Goal: Information Seeking & Learning: Compare options

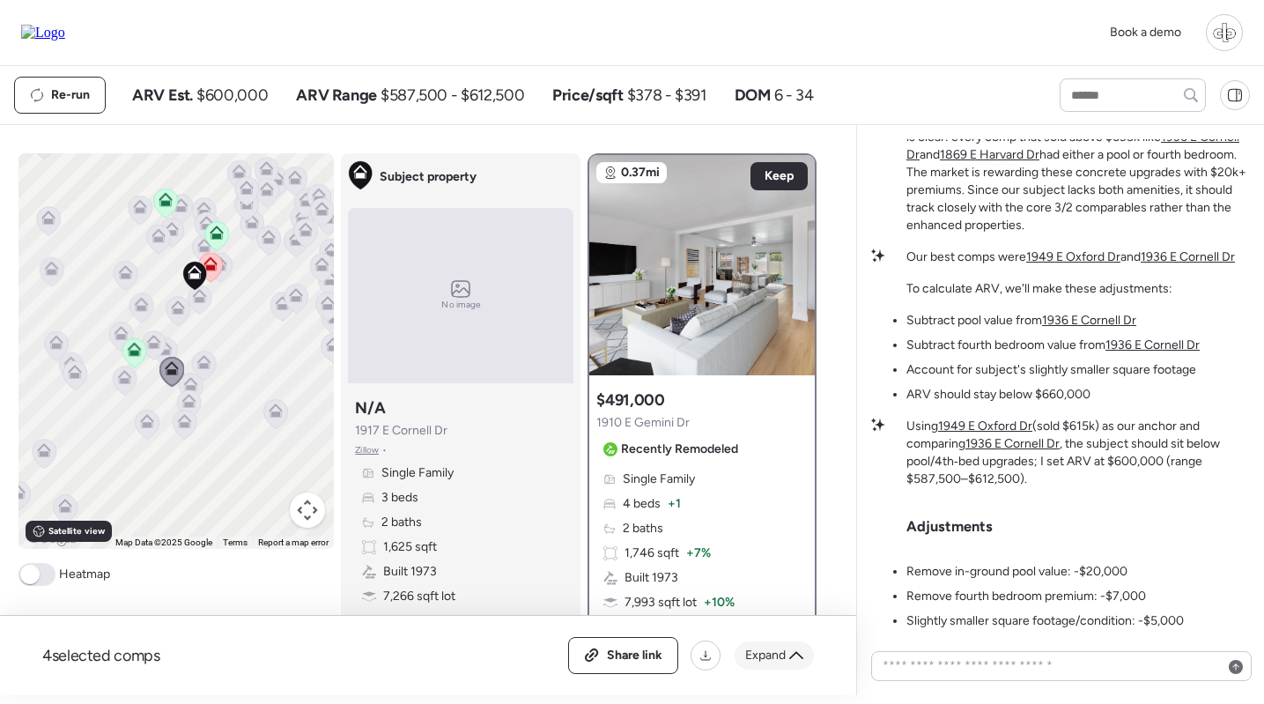
click at [784, 654] on span "Expand" at bounding box center [765, 655] width 41 height 18
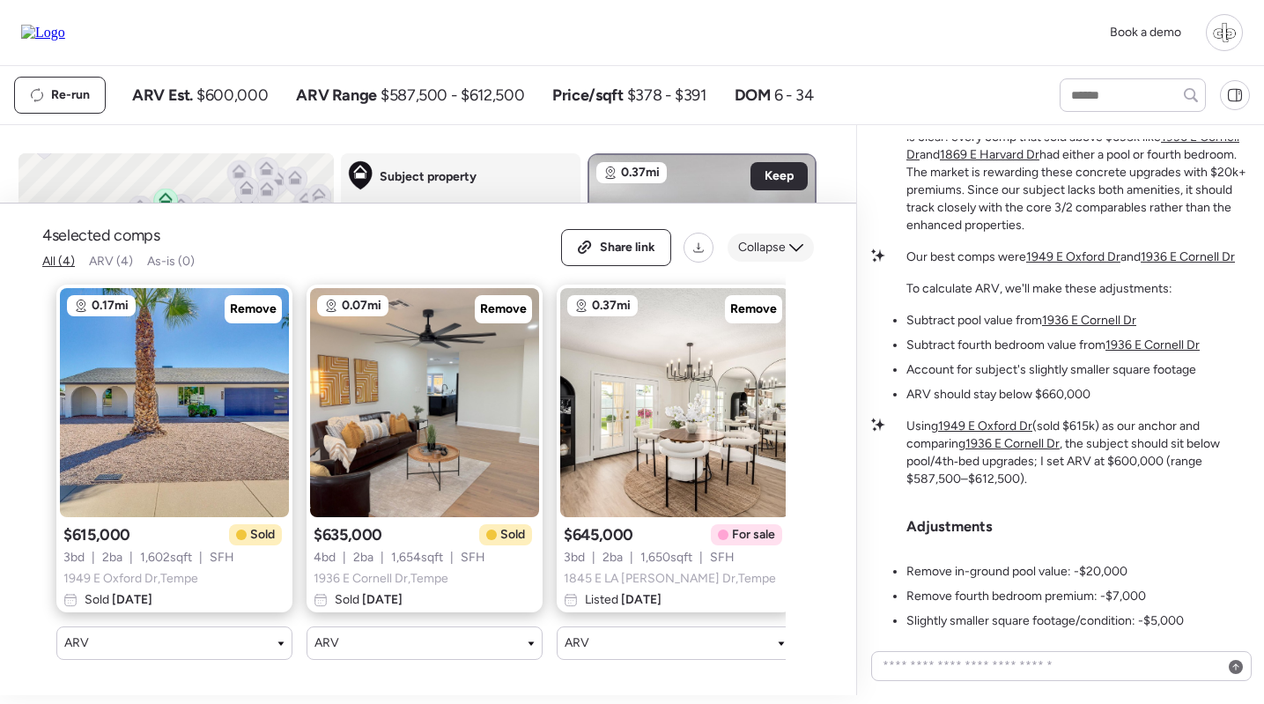
click at [789, 242] on icon at bounding box center [796, 247] width 14 height 14
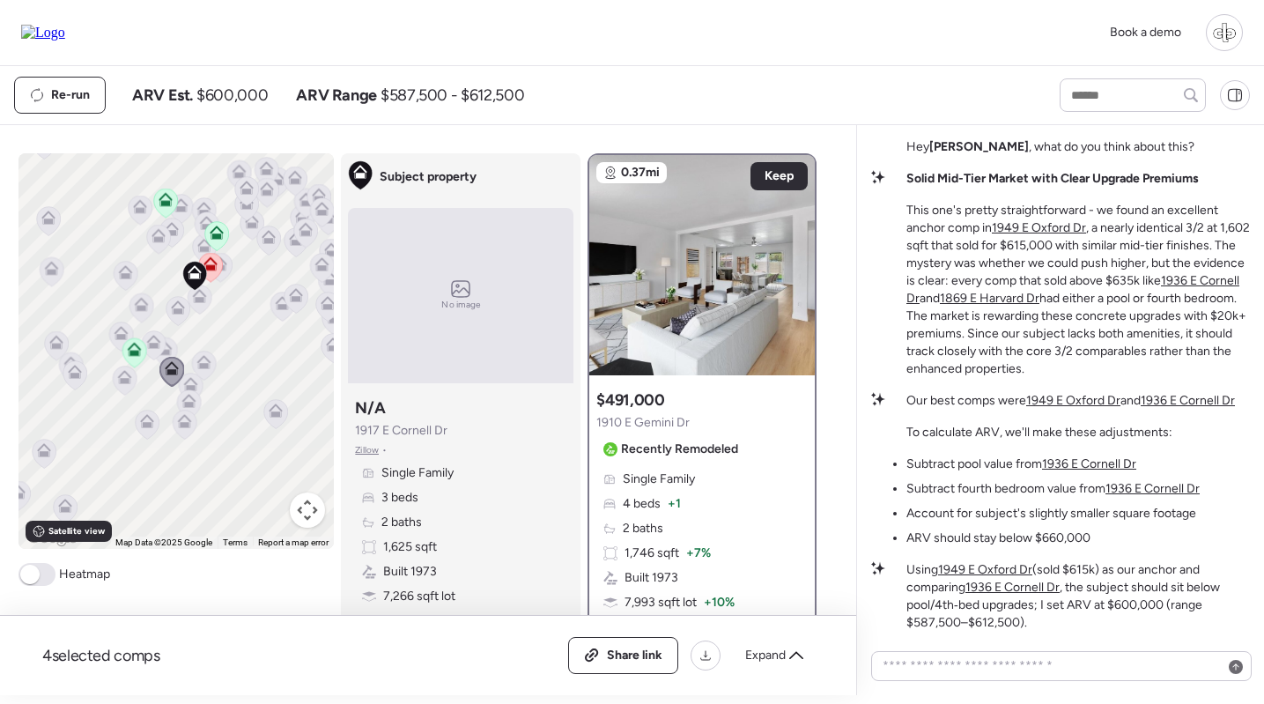
scroll to position [-144, 0]
click at [719, 334] on img at bounding box center [701, 265] width 225 height 220
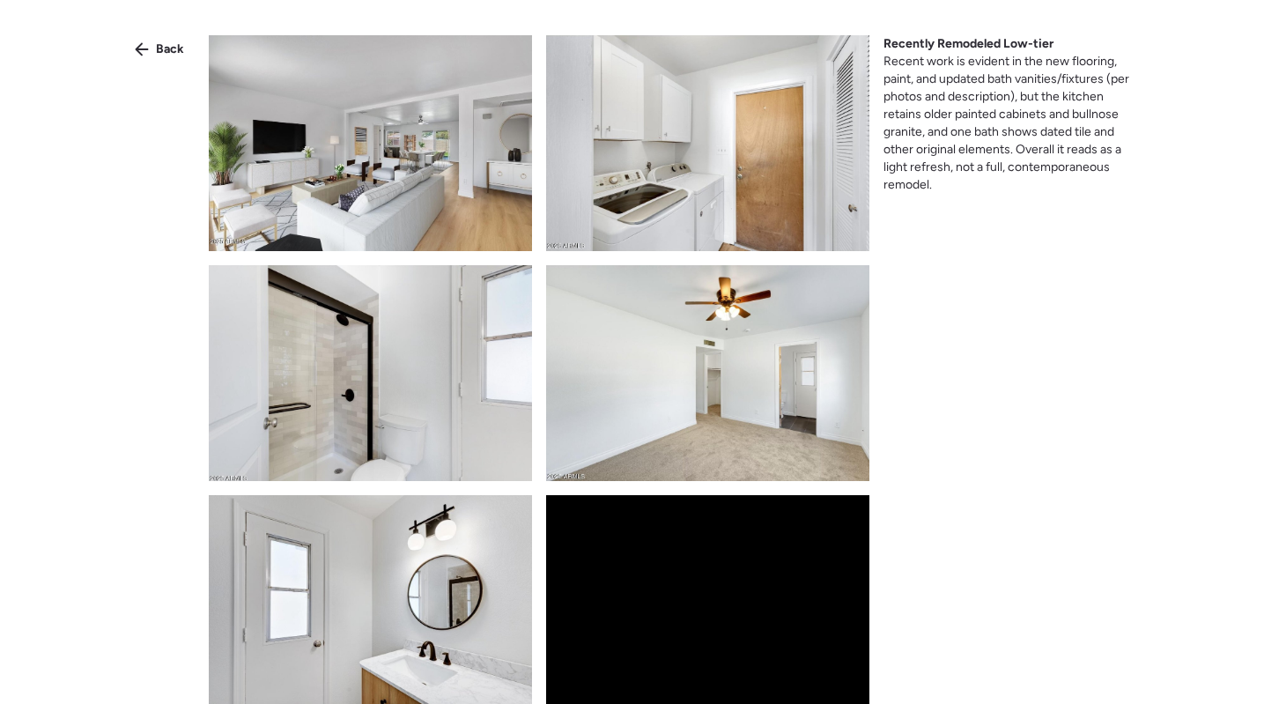
click at [171, 55] on span "Back" at bounding box center [170, 50] width 28 height 18
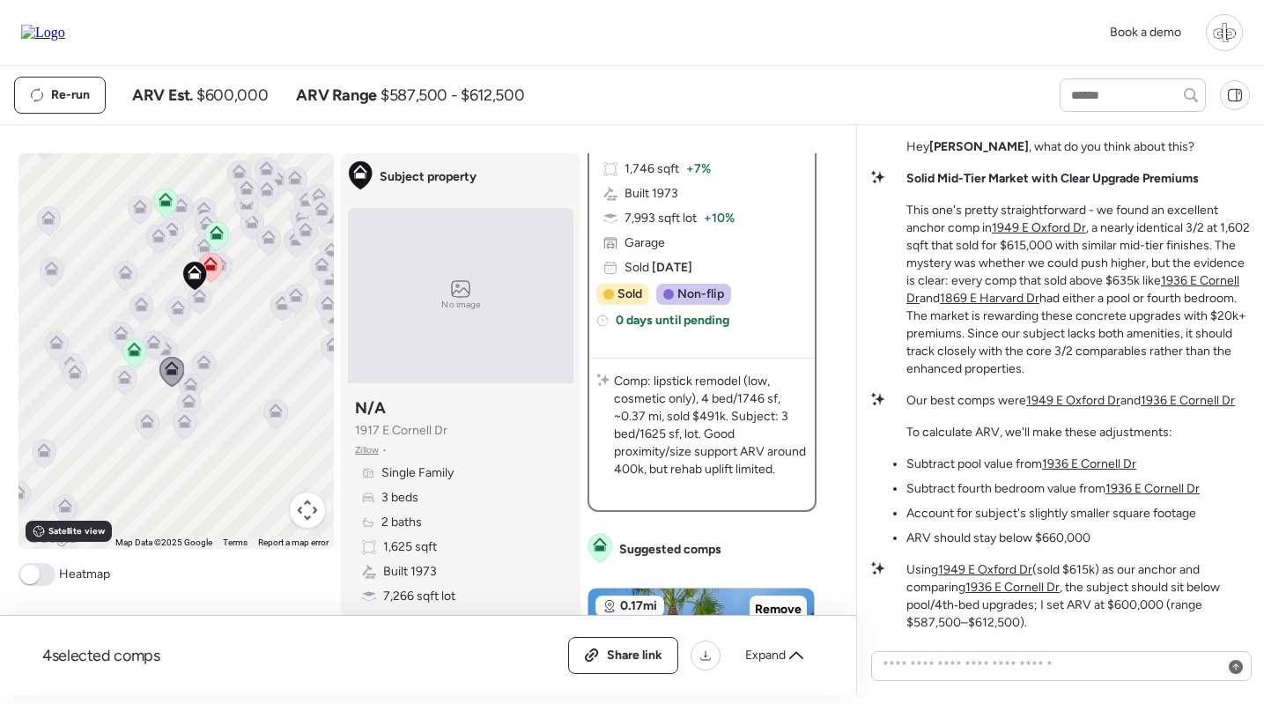
scroll to position [81, 0]
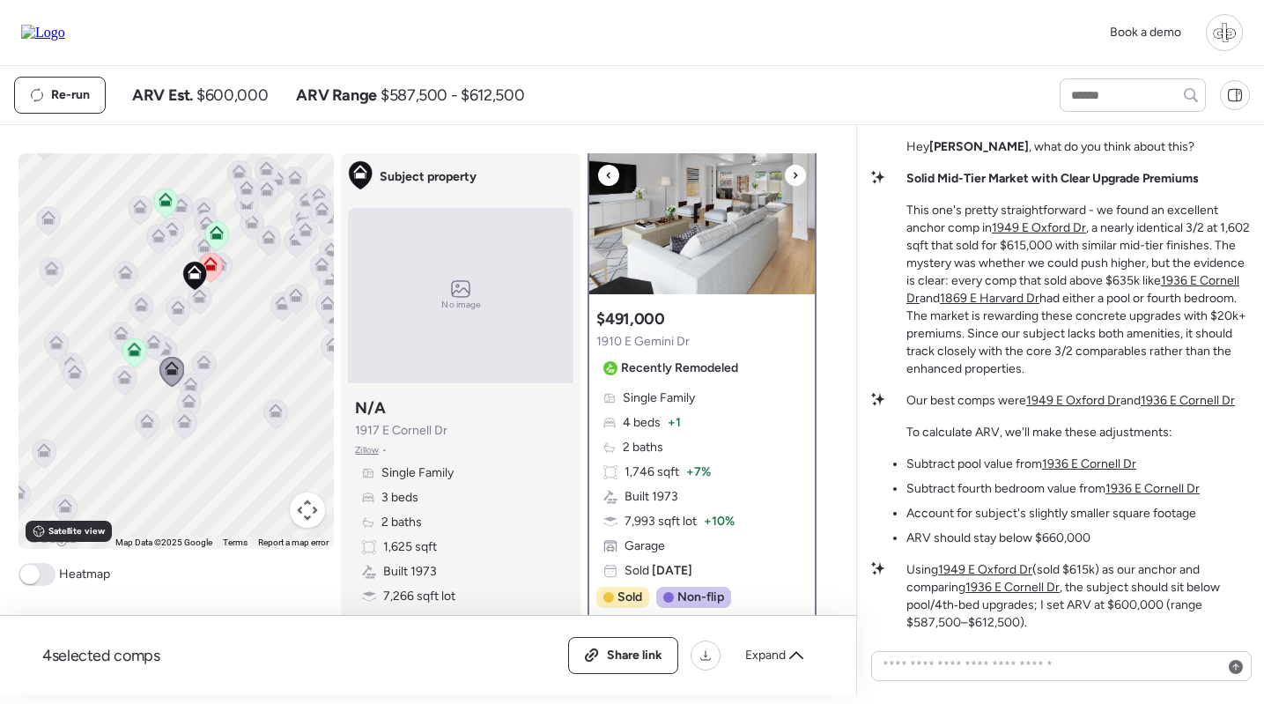
click at [688, 238] on img at bounding box center [701, 184] width 225 height 220
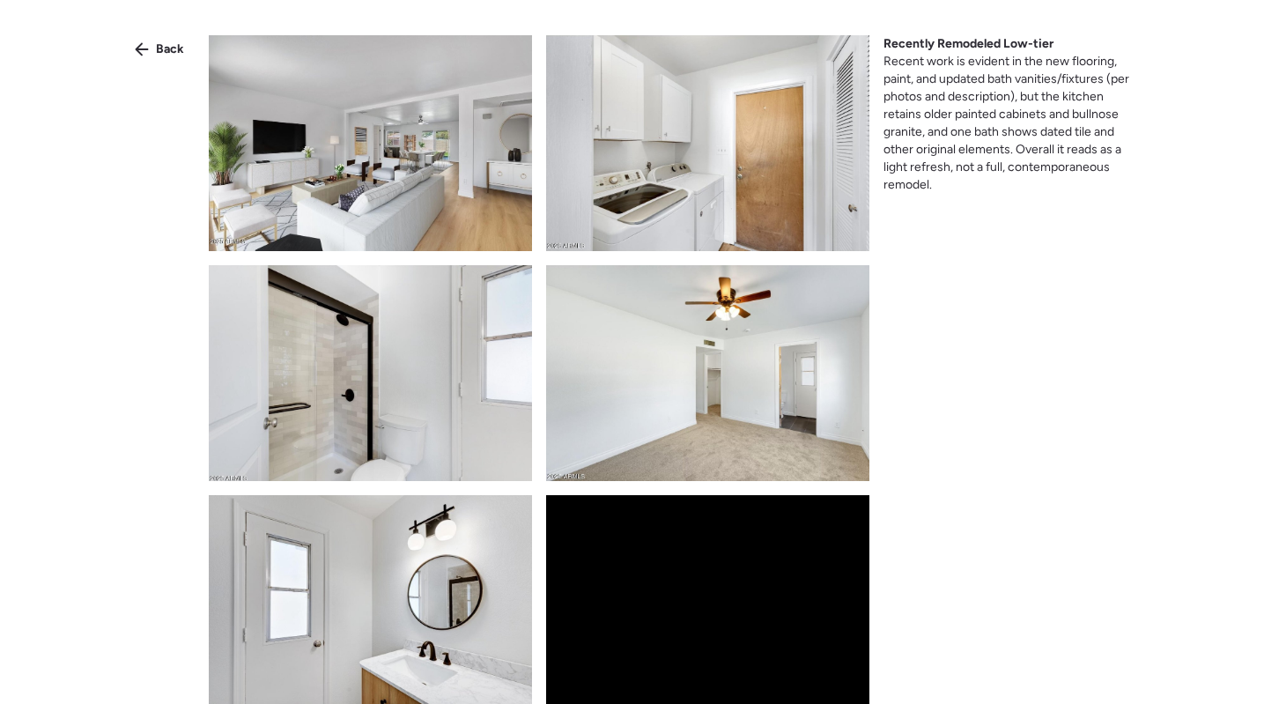
scroll to position [0, 0]
click at [976, 56] on span "Recent work is evident in the new flooring, paint, and updated bath vanities/fi…" at bounding box center [1006, 123] width 246 height 138
click at [945, 75] on span "Recent work is evident in the new flooring, paint, and updated bath vanities/fi…" at bounding box center [1011, 126] width 256 height 141
click at [980, 122] on span "Recent work is evident in the new flooring, paint, and updated bath vanities/fi…" at bounding box center [1011, 126] width 256 height 141
click at [149, 44] on icon at bounding box center [142, 49] width 14 height 14
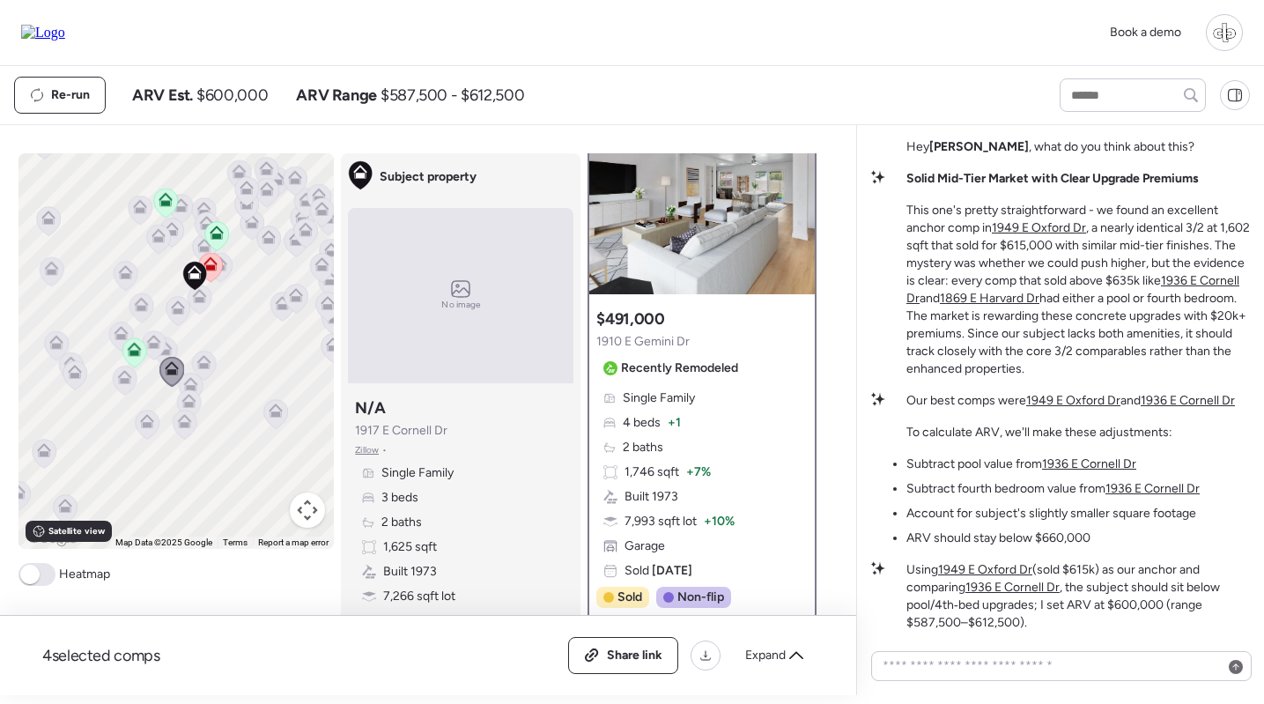
click at [194, 300] on icon at bounding box center [199, 299] width 11 height 5
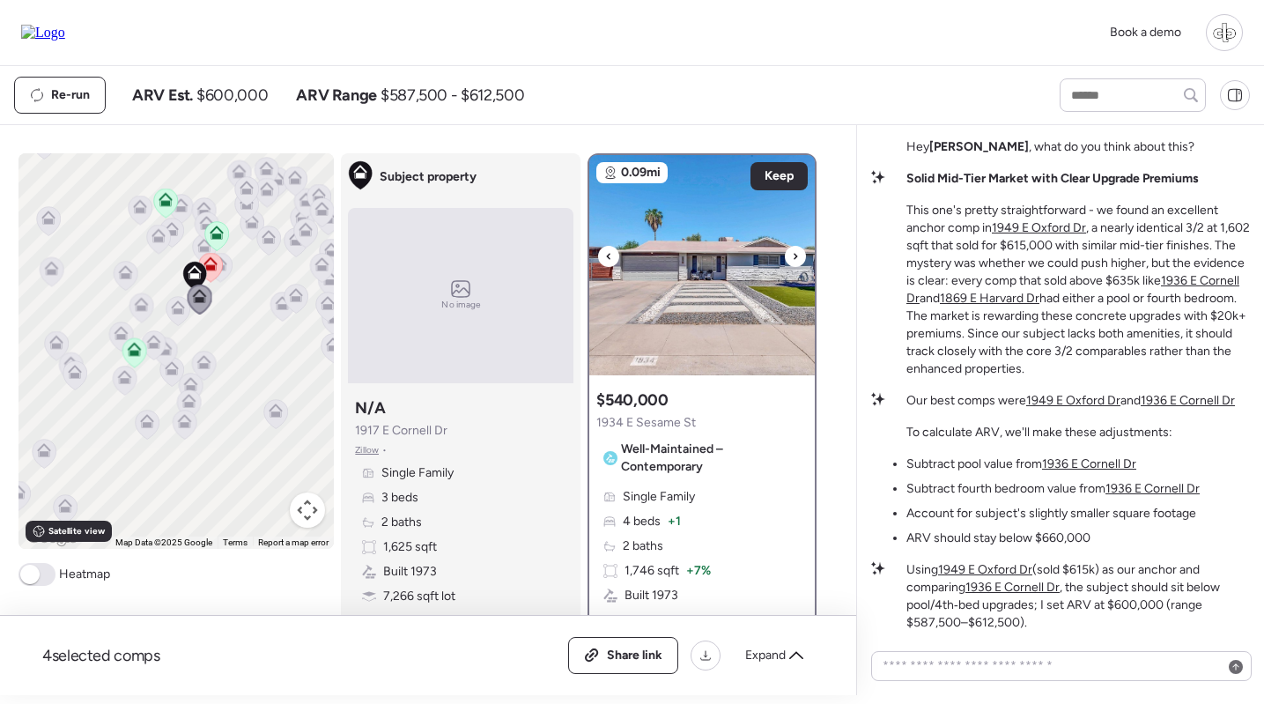
click at [717, 315] on img at bounding box center [701, 265] width 225 height 220
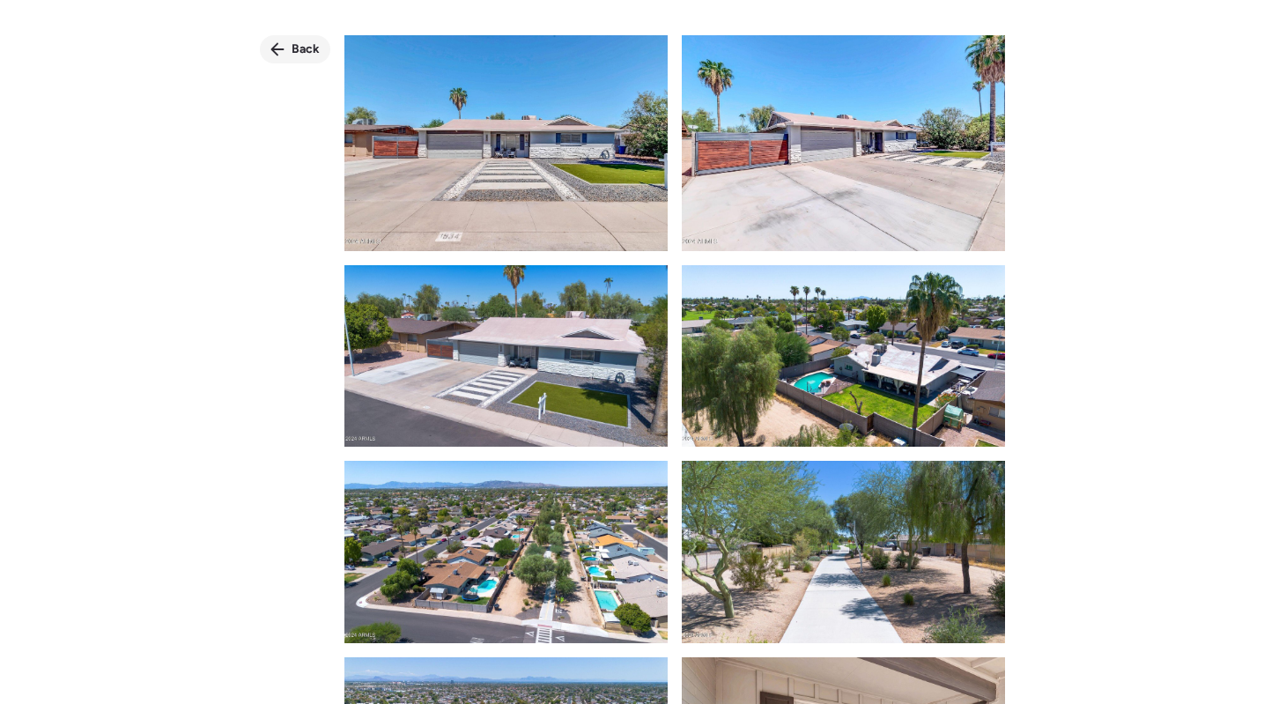
click at [311, 50] on span "Back" at bounding box center [305, 50] width 28 height 18
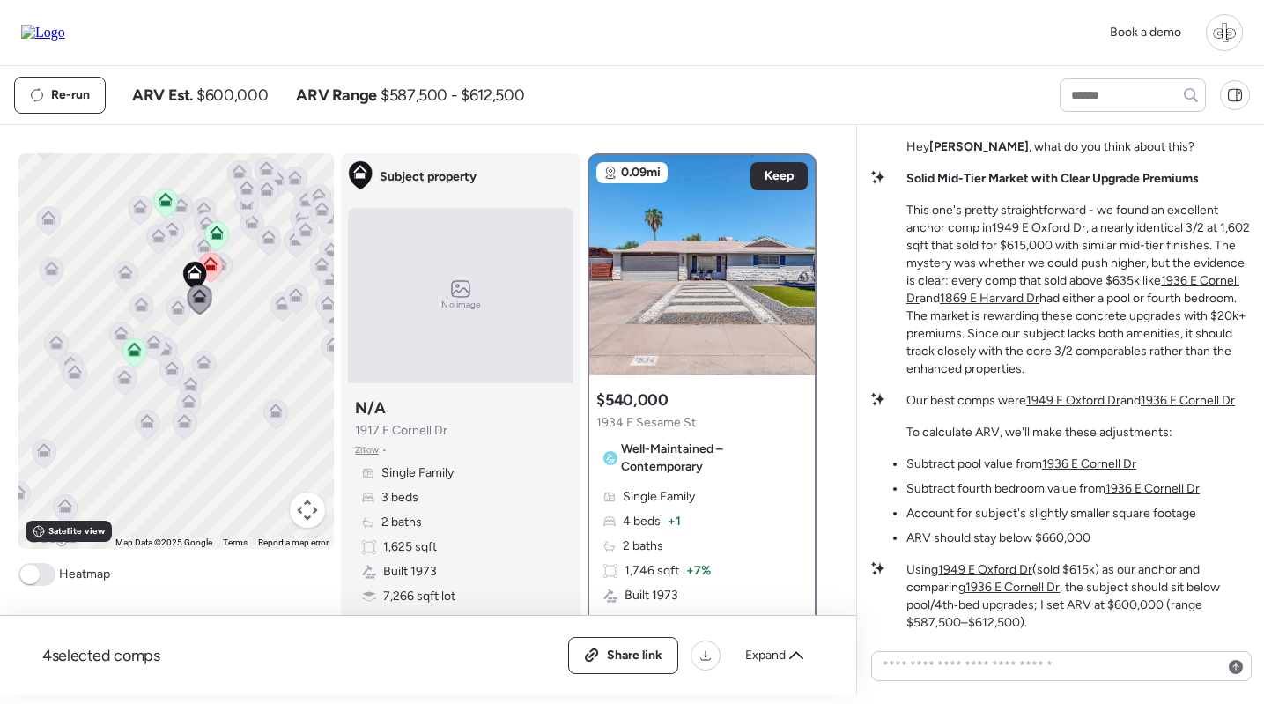
click at [228, 260] on icon at bounding box center [221, 267] width 24 height 29
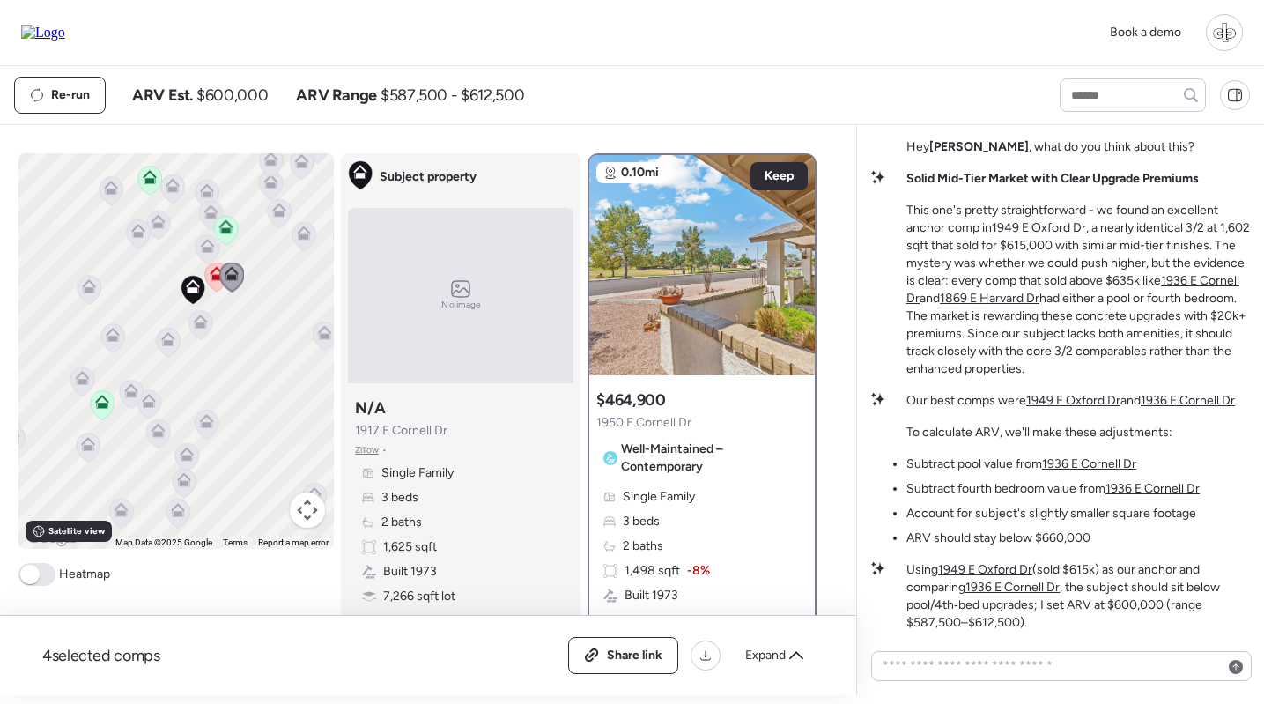
click at [213, 282] on icon at bounding box center [217, 276] width 24 height 29
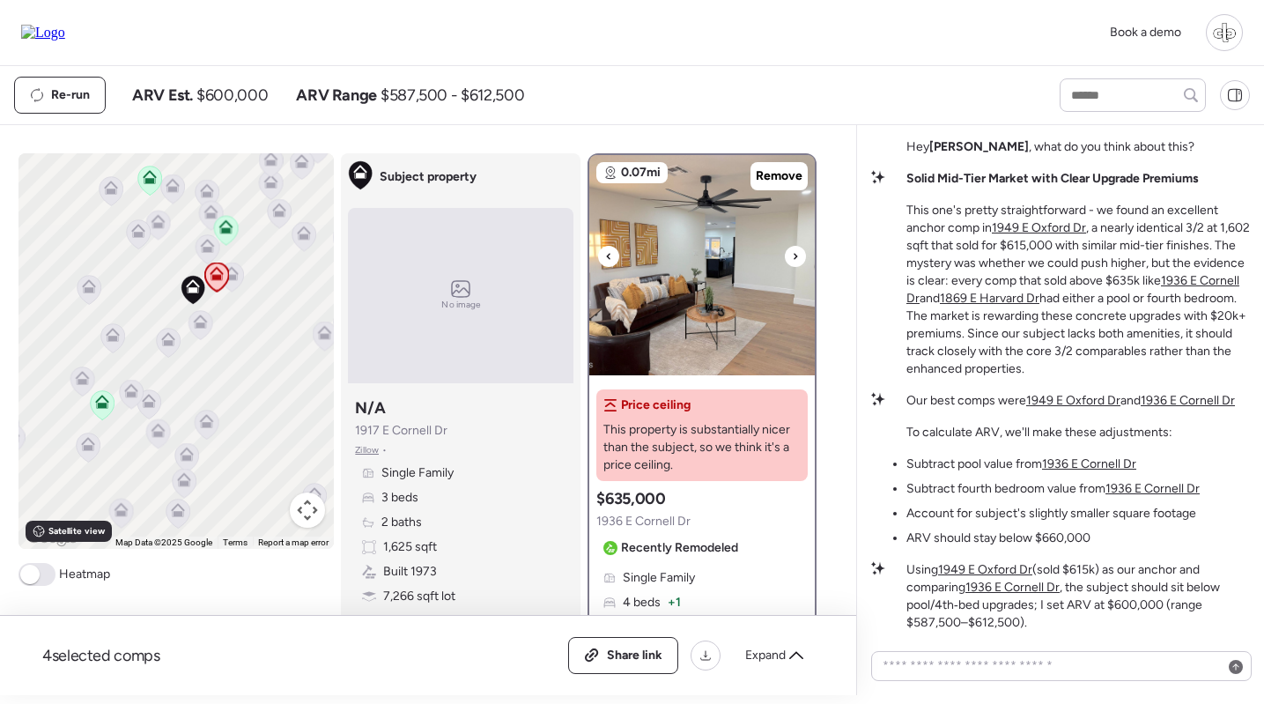
click at [747, 311] on img at bounding box center [701, 265] width 225 height 220
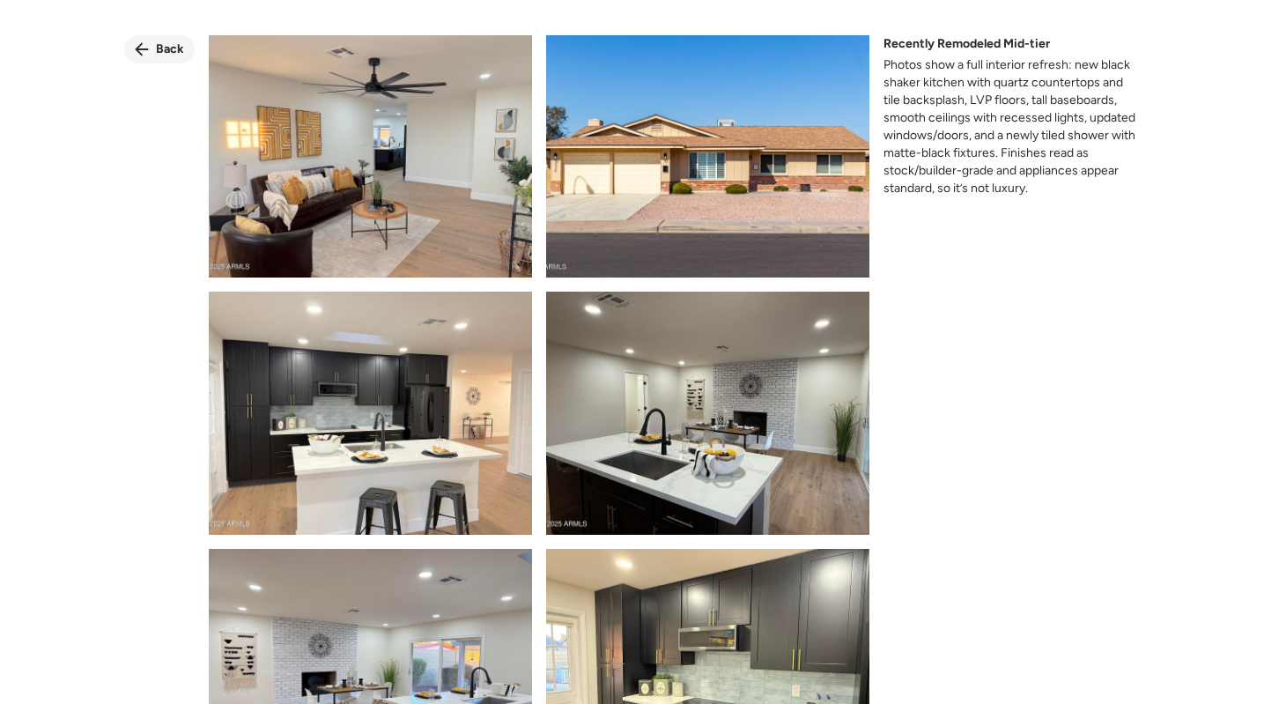
click at [147, 52] on icon at bounding box center [142, 49] width 14 height 14
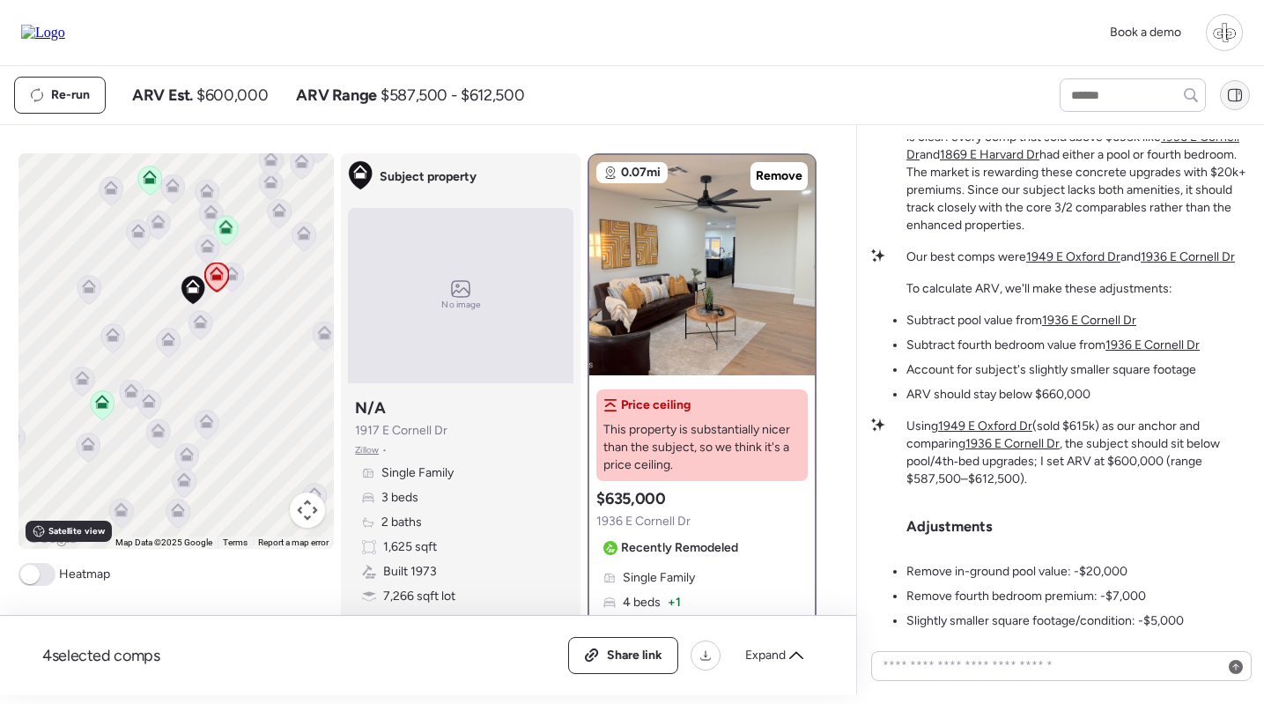
click at [1226, 88] on div at bounding box center [1235, 95] width 30 height 30
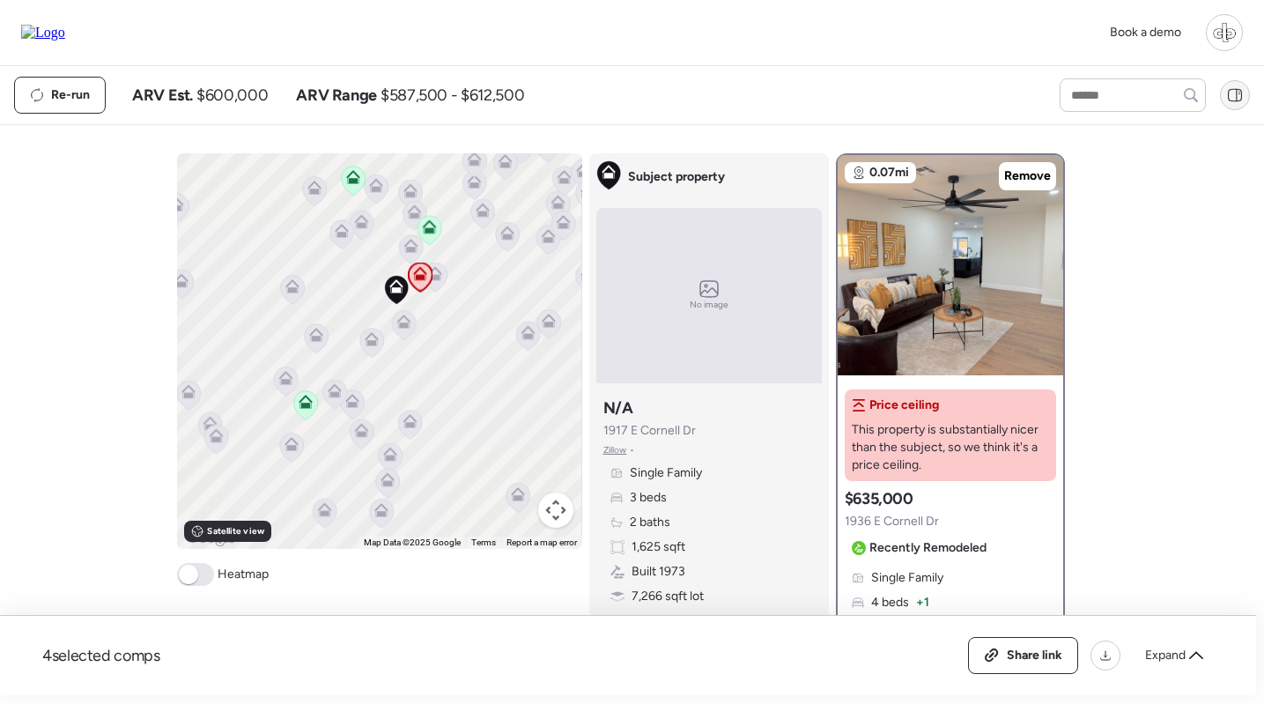
click at [1226, 89] on div at bounding box center [1235, 95] width 30 height 30
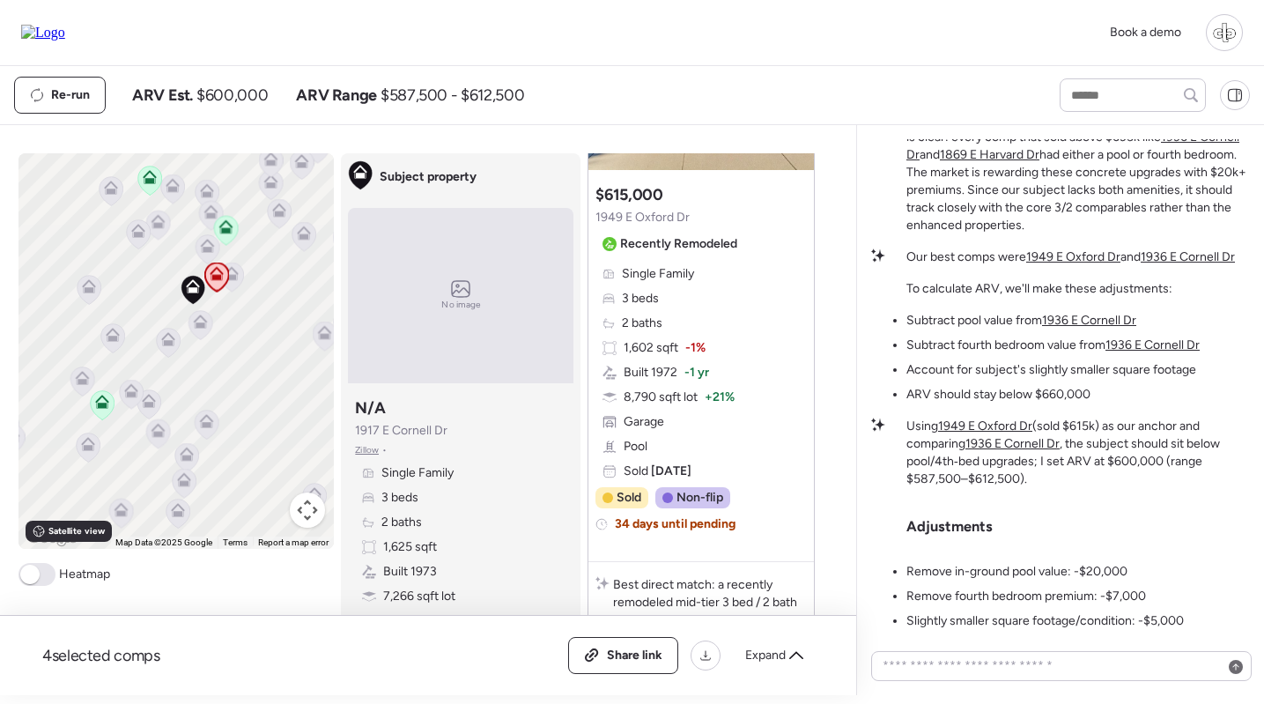
scroll to position [1422, 0]
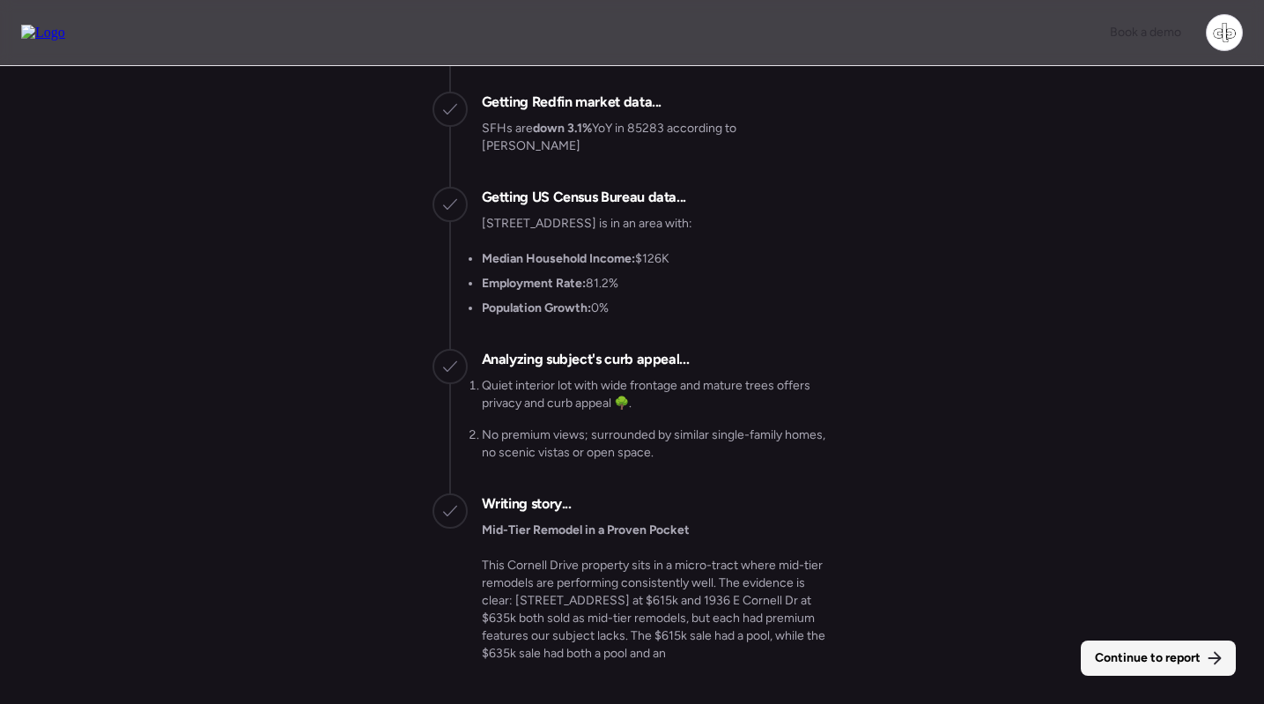
click at [1151, 660] on span "Continue to report" at bounding box center [1147, 658] width 106 height 18
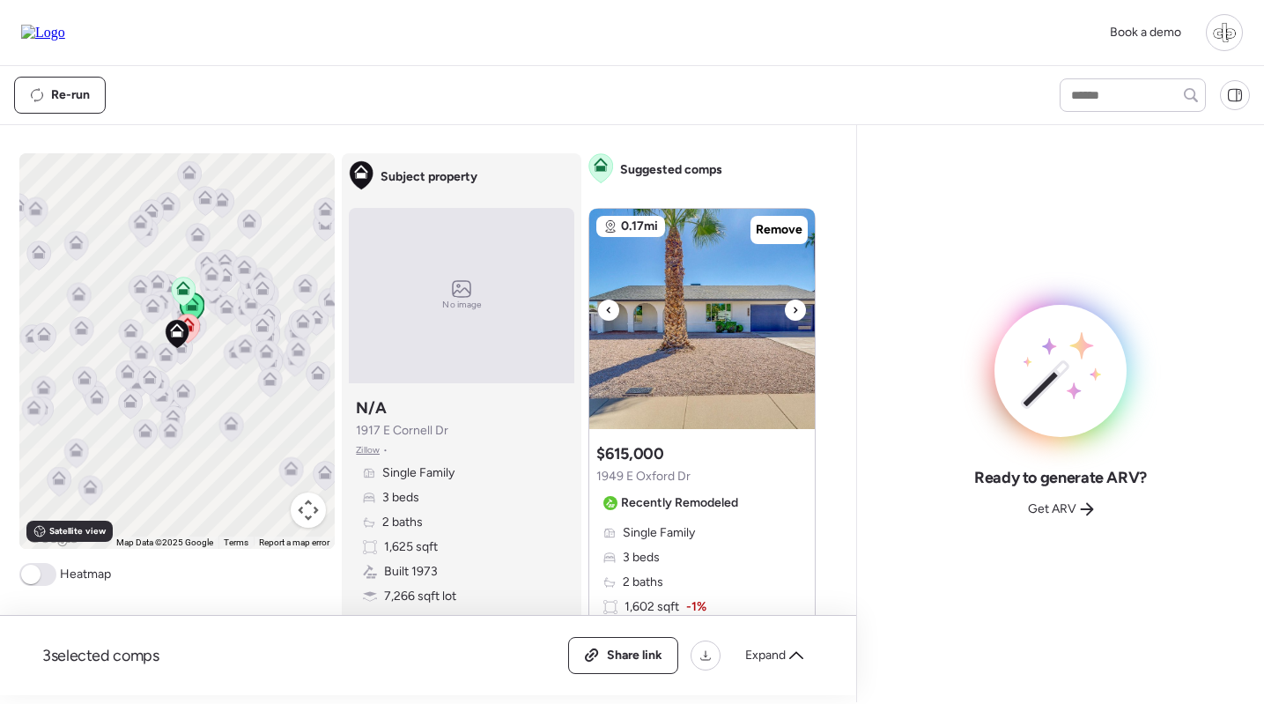
click at [680, 357] on img at bounding box center [701, 319] width 225 height 220
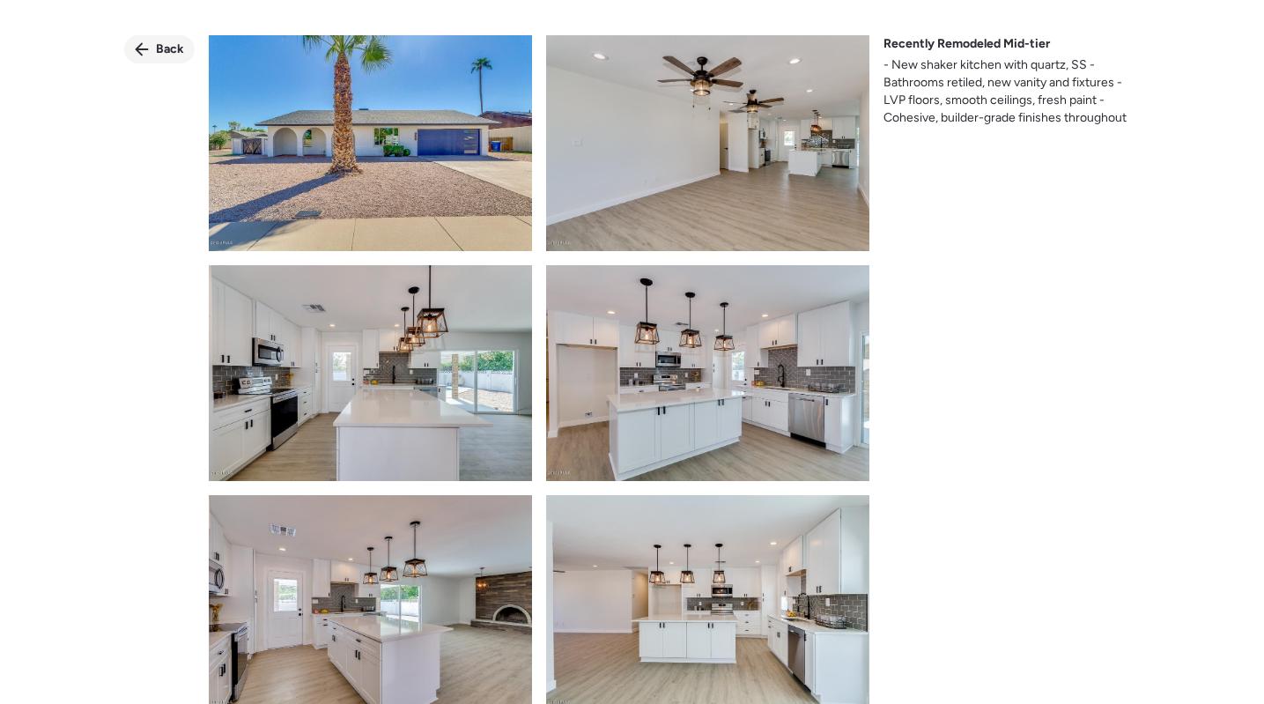
click at [153, 48] on div "Back" at bounding box center [159, 49] width 70 height 28
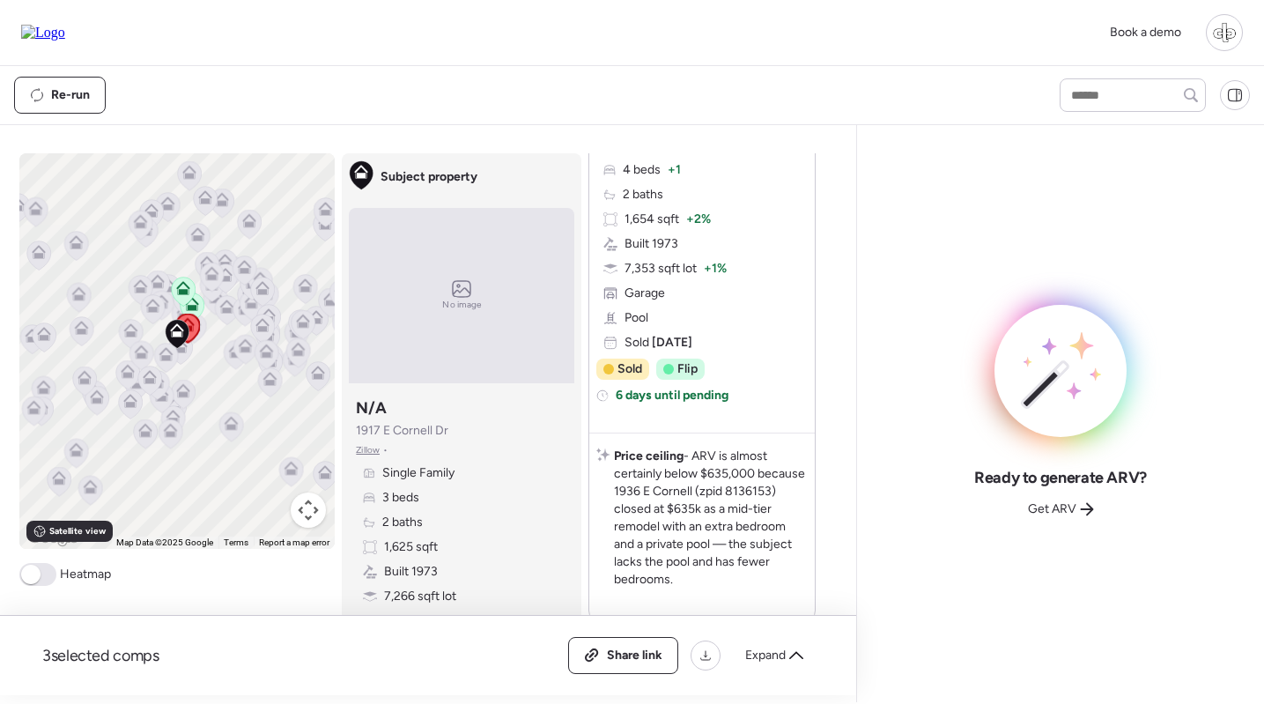
scroll to position [1884, 0]
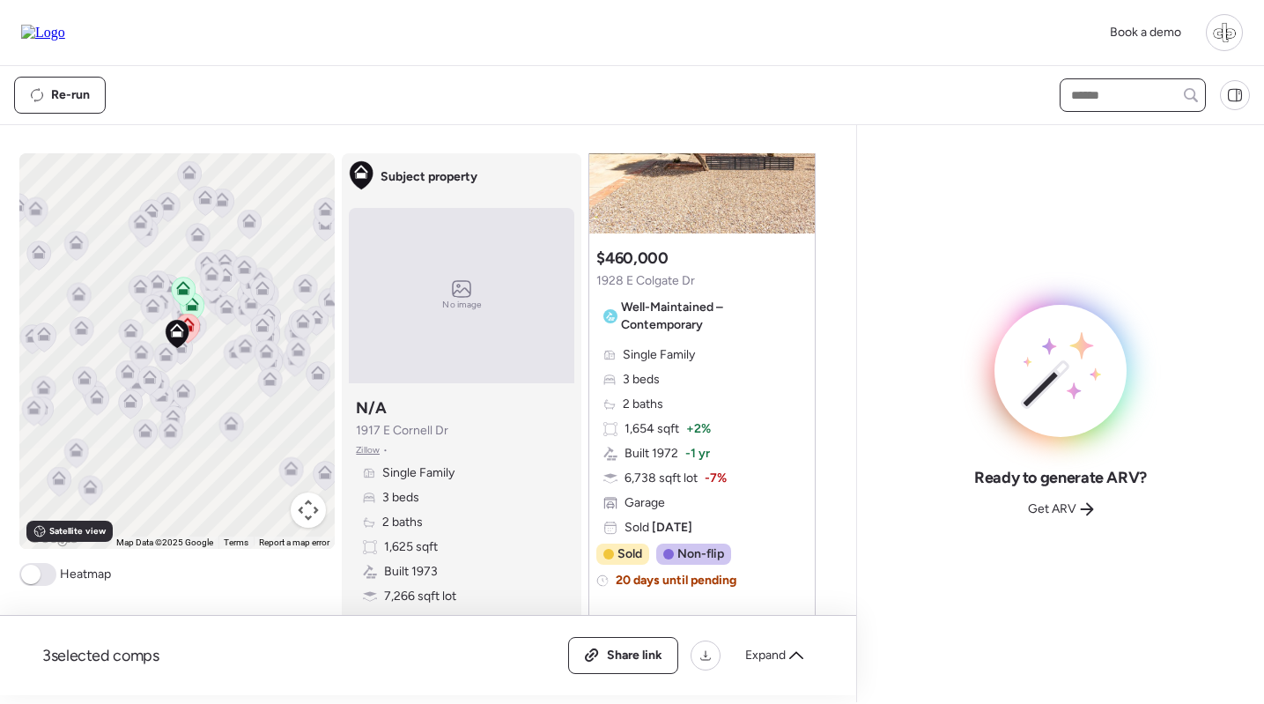
click at [1097, 93] on input "text" at bounding box center [1132, 95] width 130 height 25
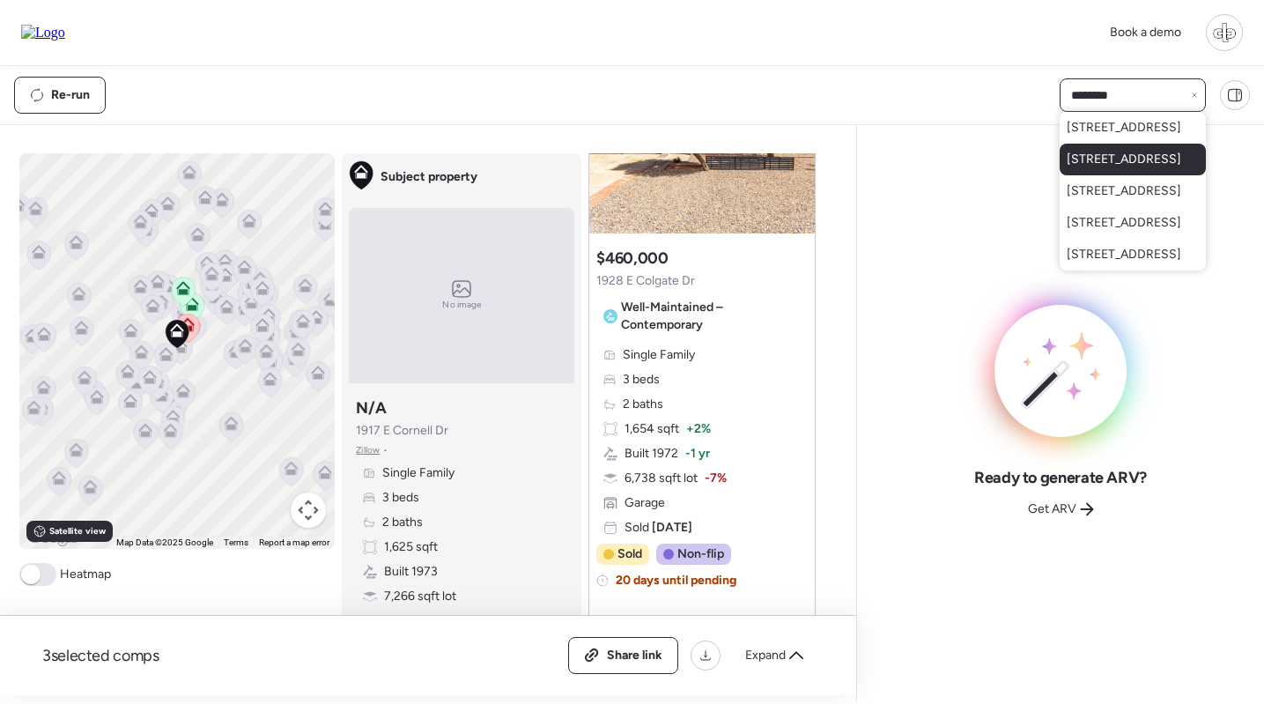
type input "********"
click at [1102, 168] on span "1910 E Gemini Dr, Tempe, AZ 85283" at bounding box center [1123, 160] width 114 height 18
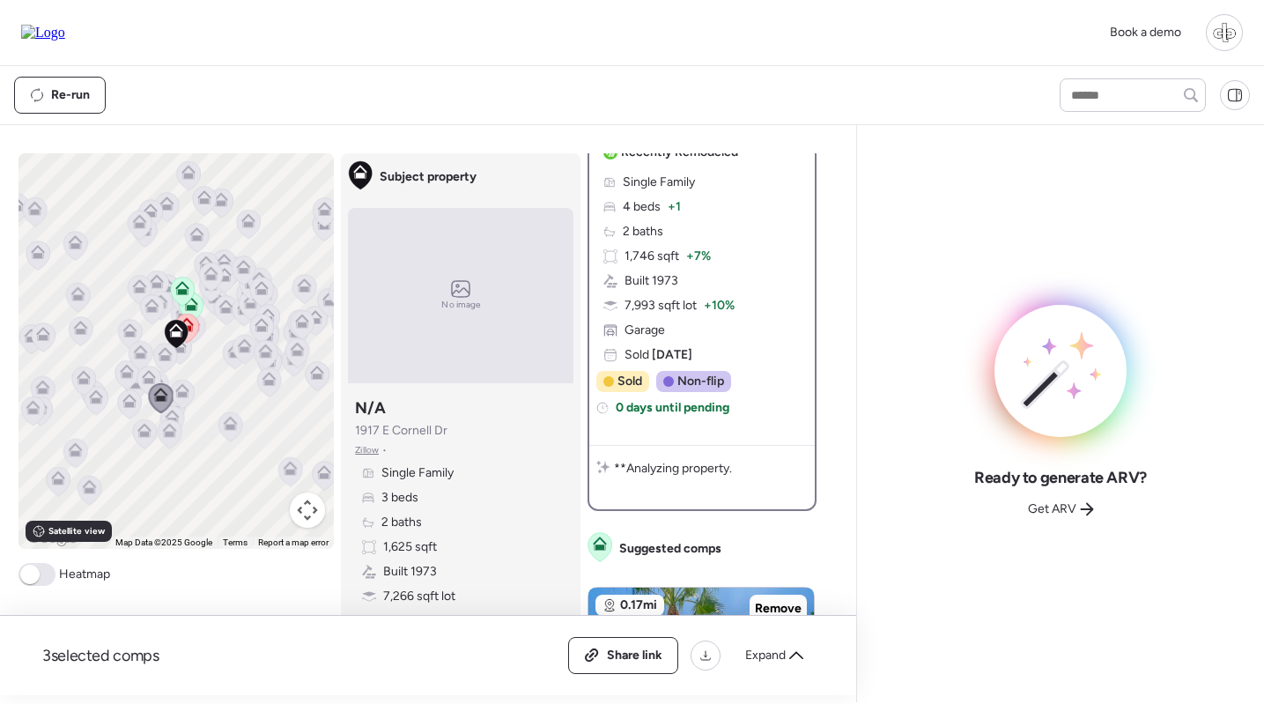
scroll to position [0, 0]
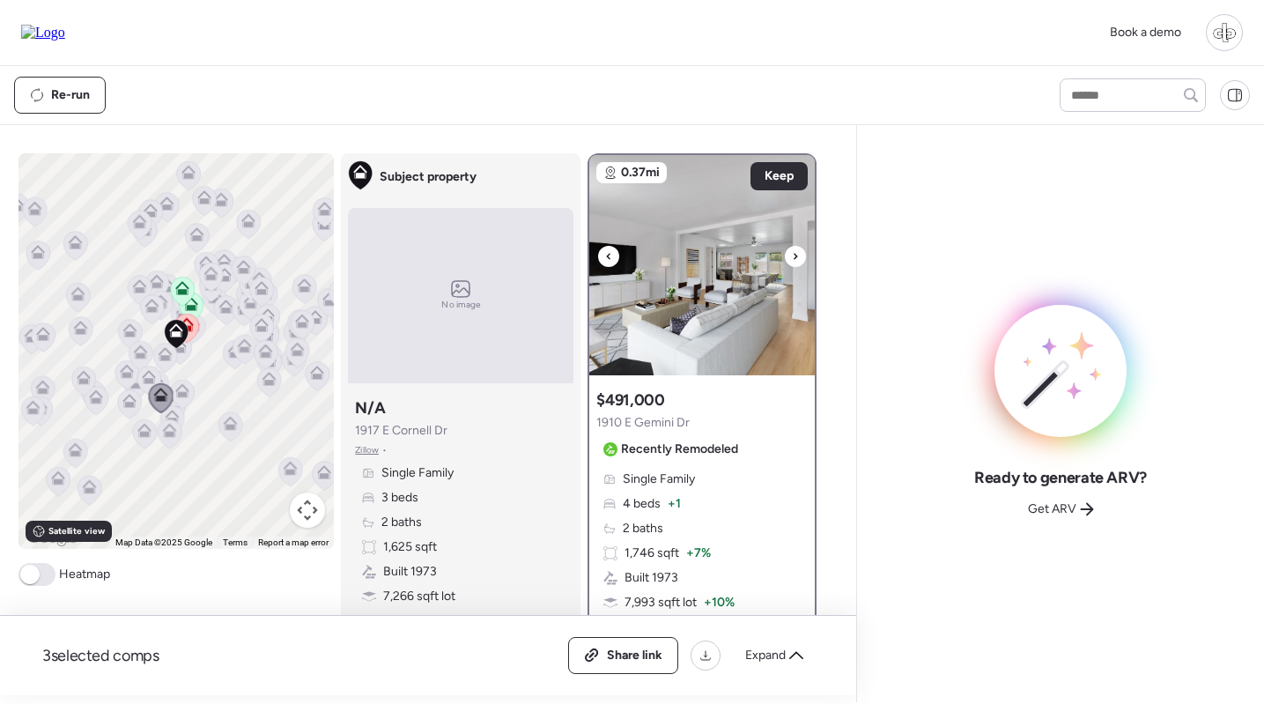
click at [722, 247] on img at bounding box center [701, 265] width 225 height 220
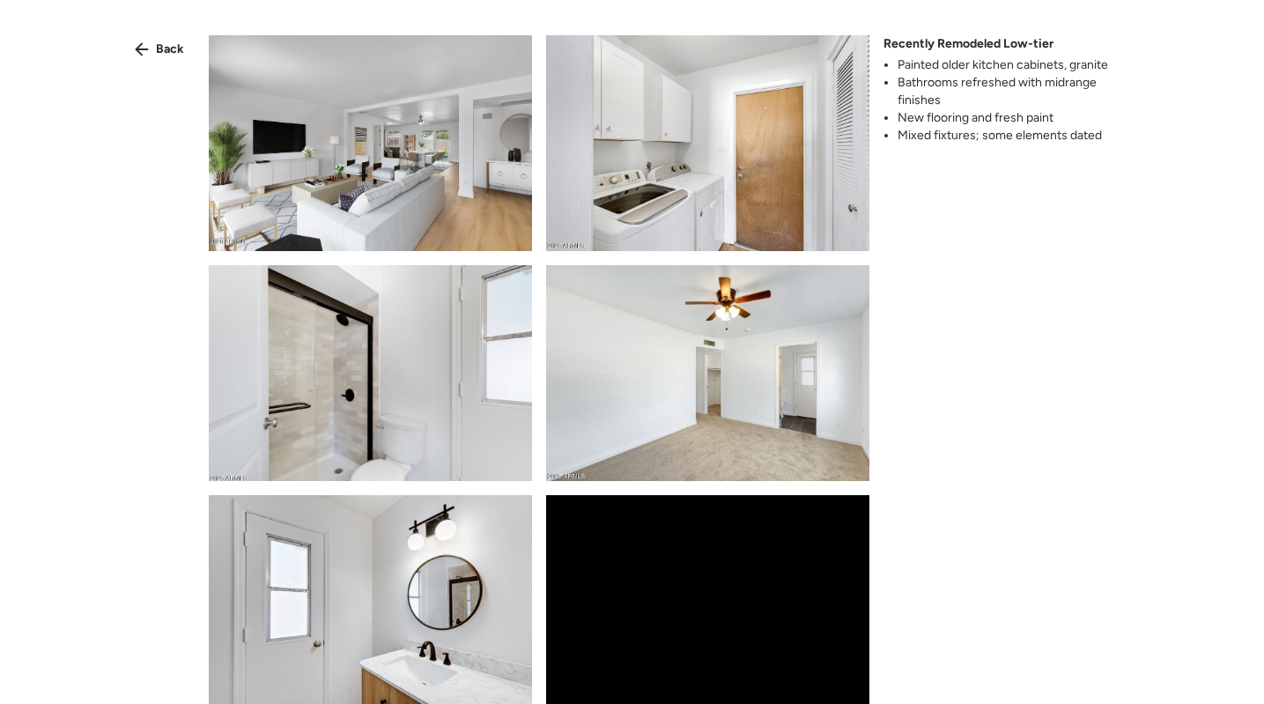
click at [965, 37] on span "Recently Remodeled Low-tier" at bounding box center [968, 44] width 170 height 18
click at [153, 45] on div "Back" at bounding box center [159, 49] width 70 height 28
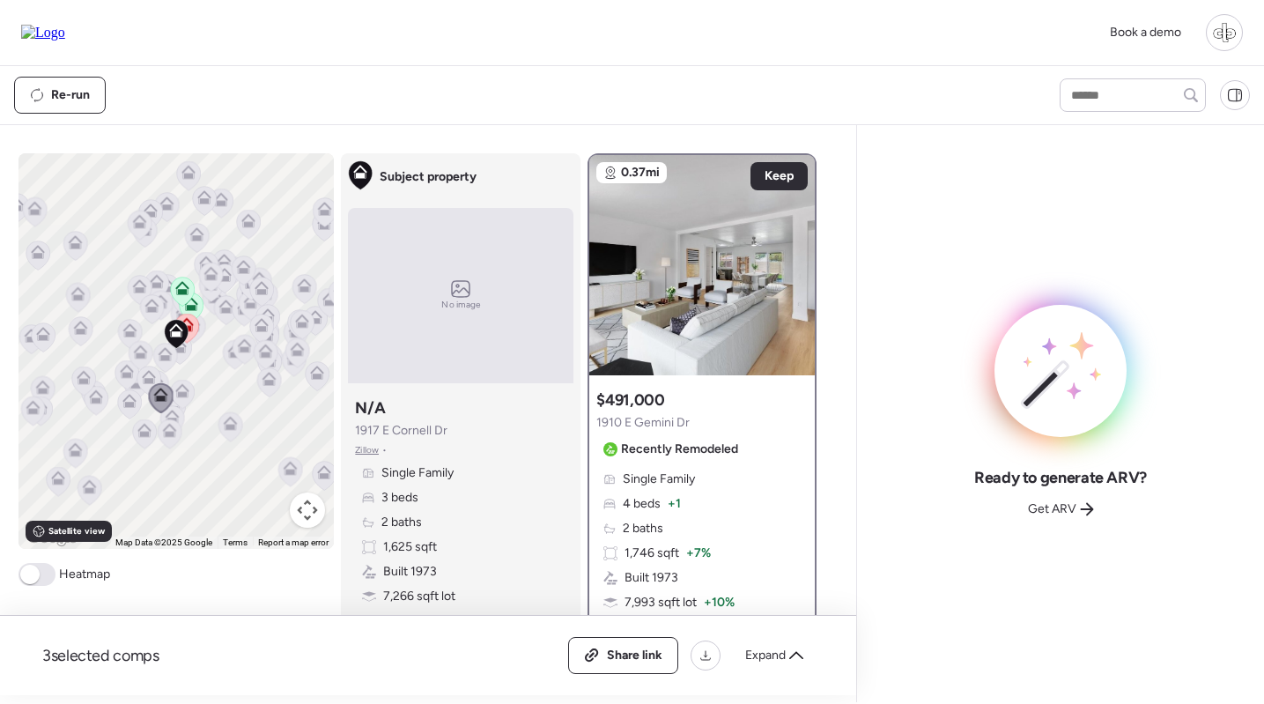
click at [198, 303] on icon at bounding box center [192, 306] width 24 height 29
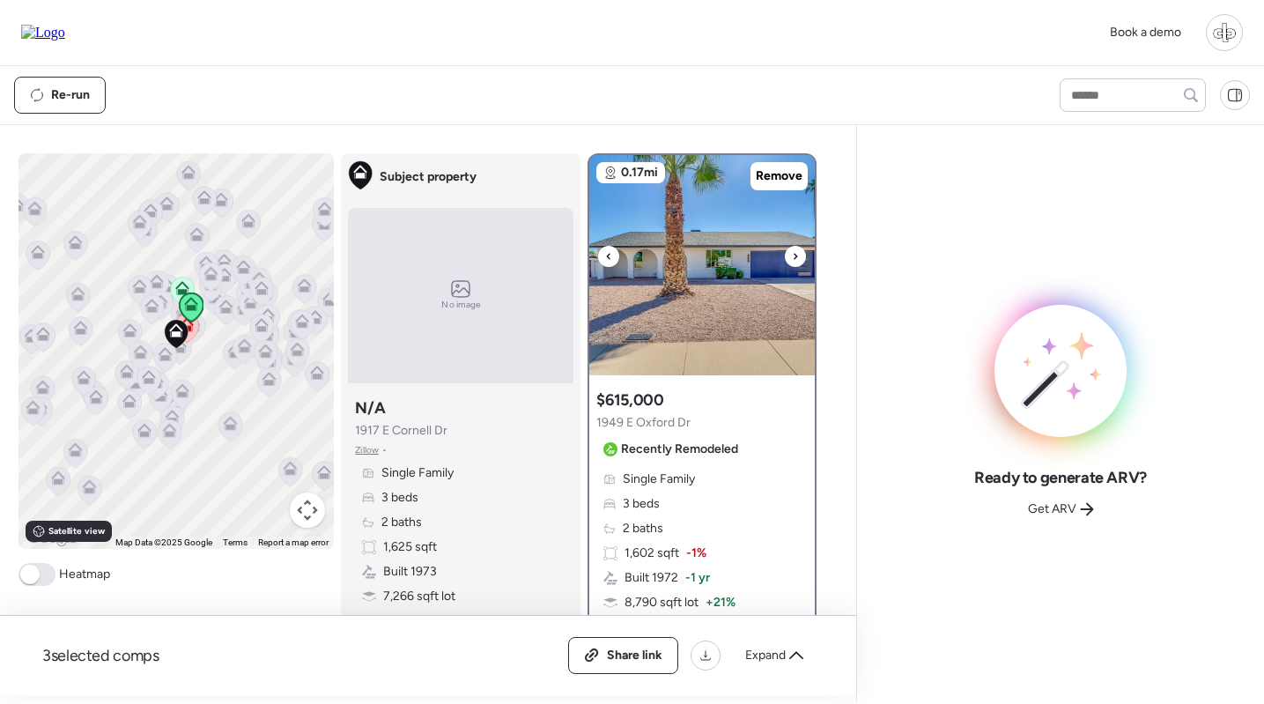
click at [711, 291] on img at bounding box center [701, 265] width 225 height 220
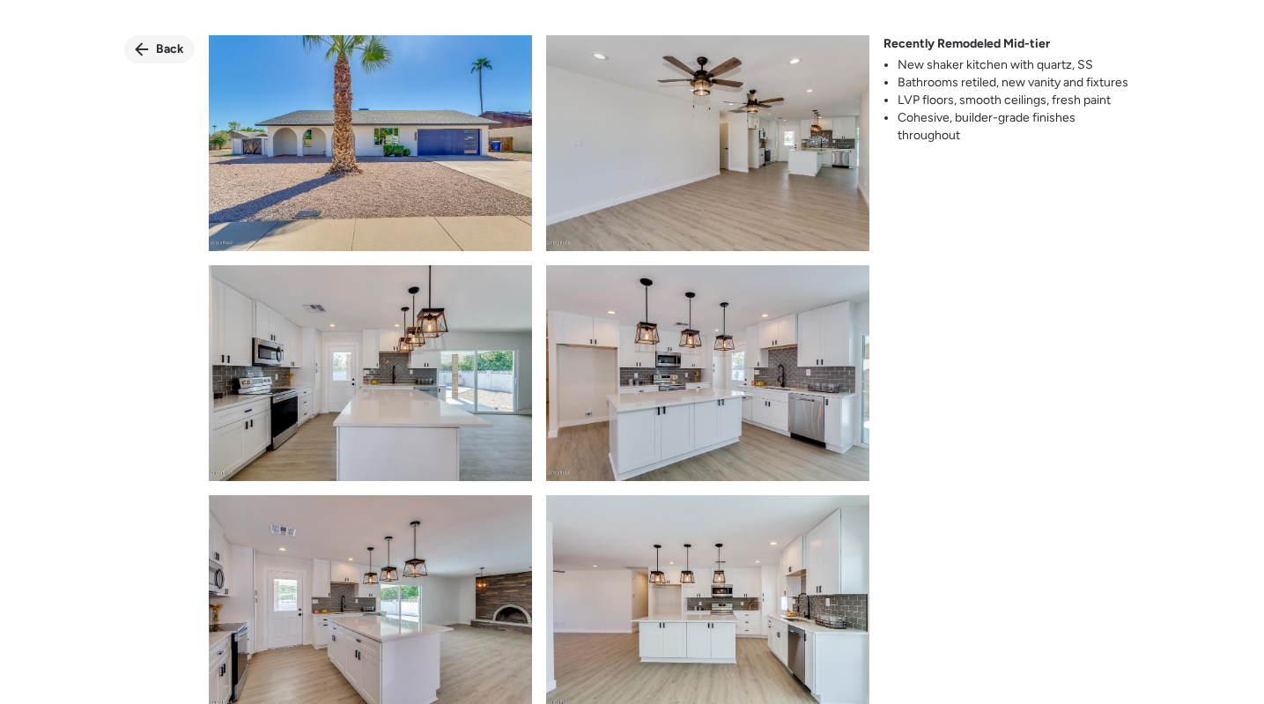
click at [149, 43] on icon at bounding box center [142, 49] width 14 height 14
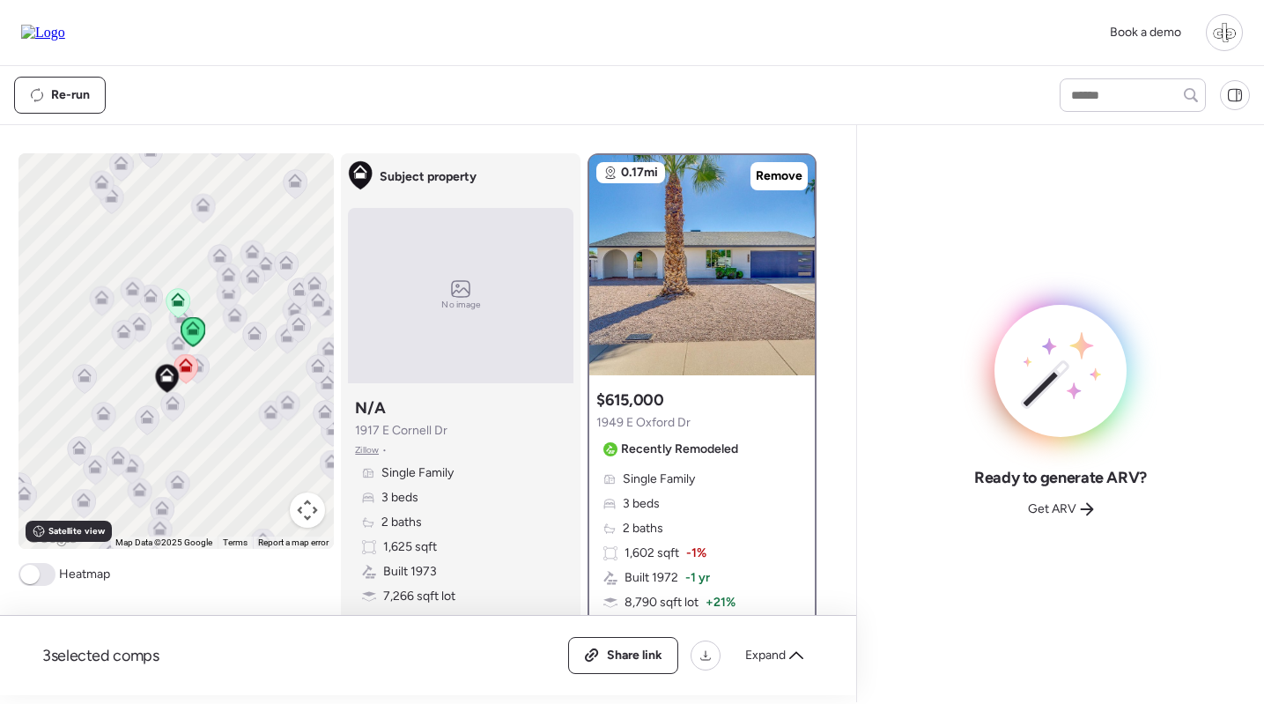
click at [188, 365] on icon at bounding box center [186, 364] width 14 height 14
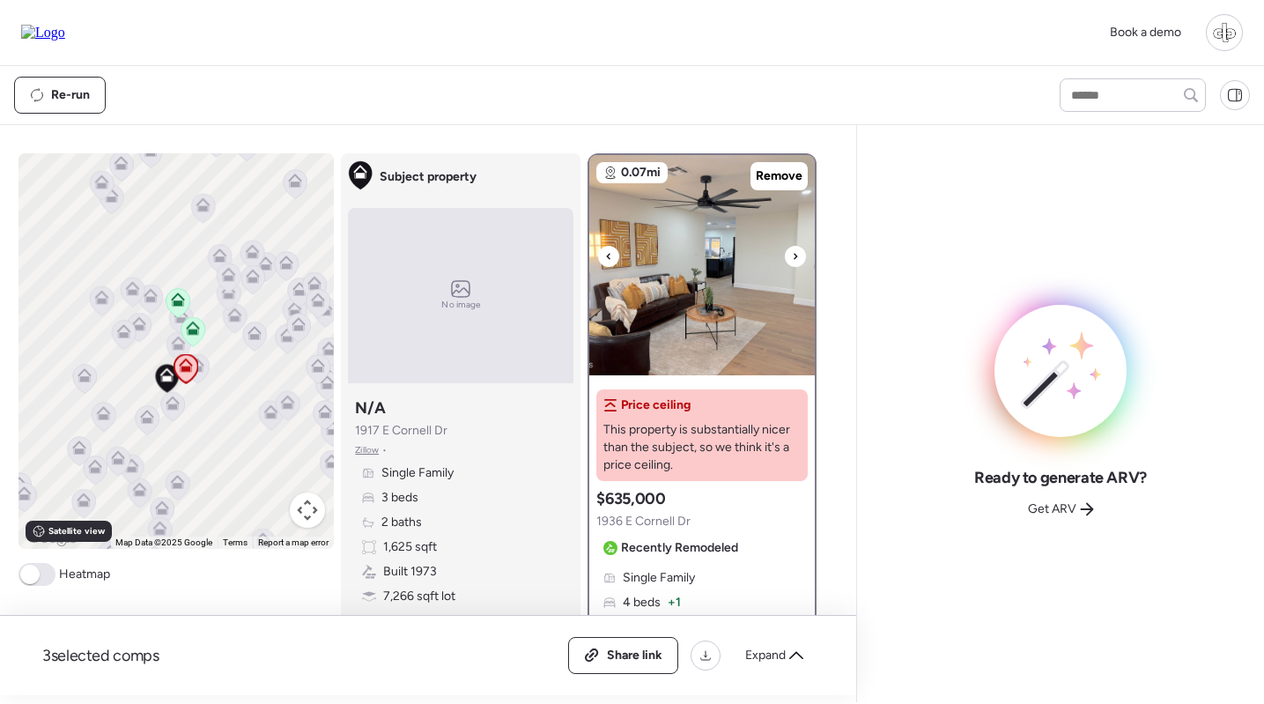
click at [682, 279] on img at bounding box center [701, 265] width 225 height 220
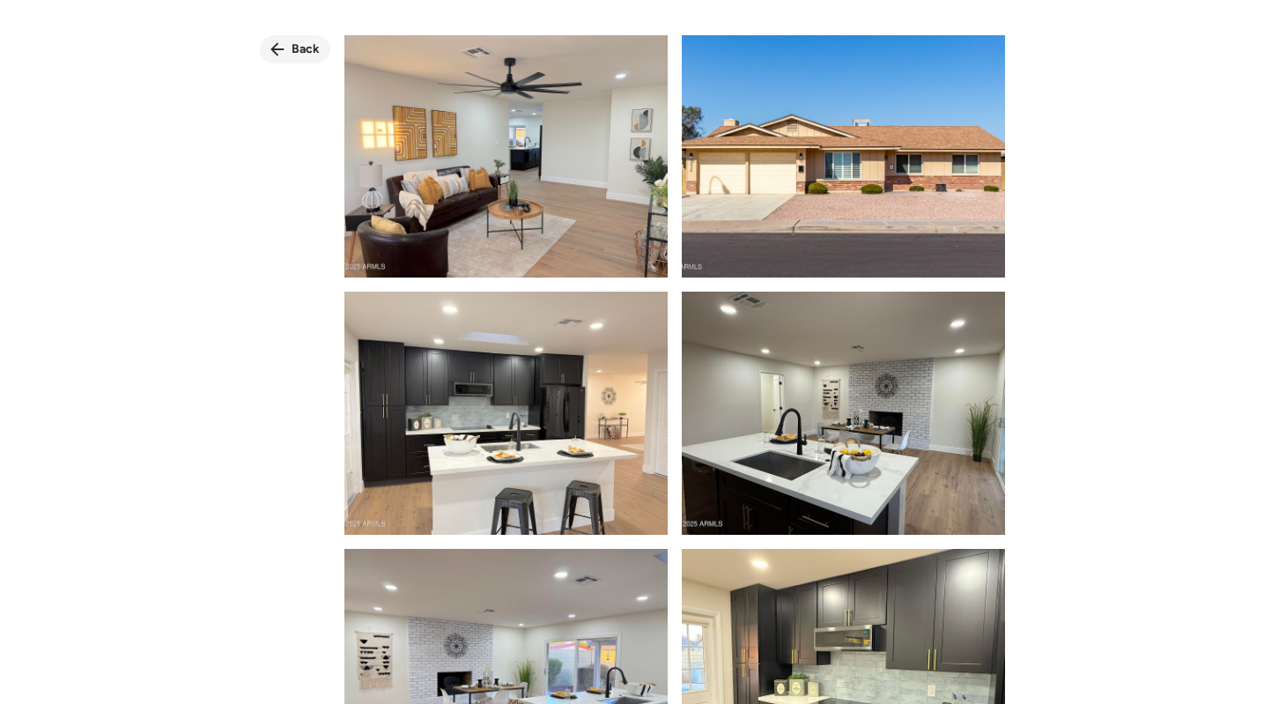
click at [299, 49] on span "Back" at bounding box center [305, 50] width 28 height 18
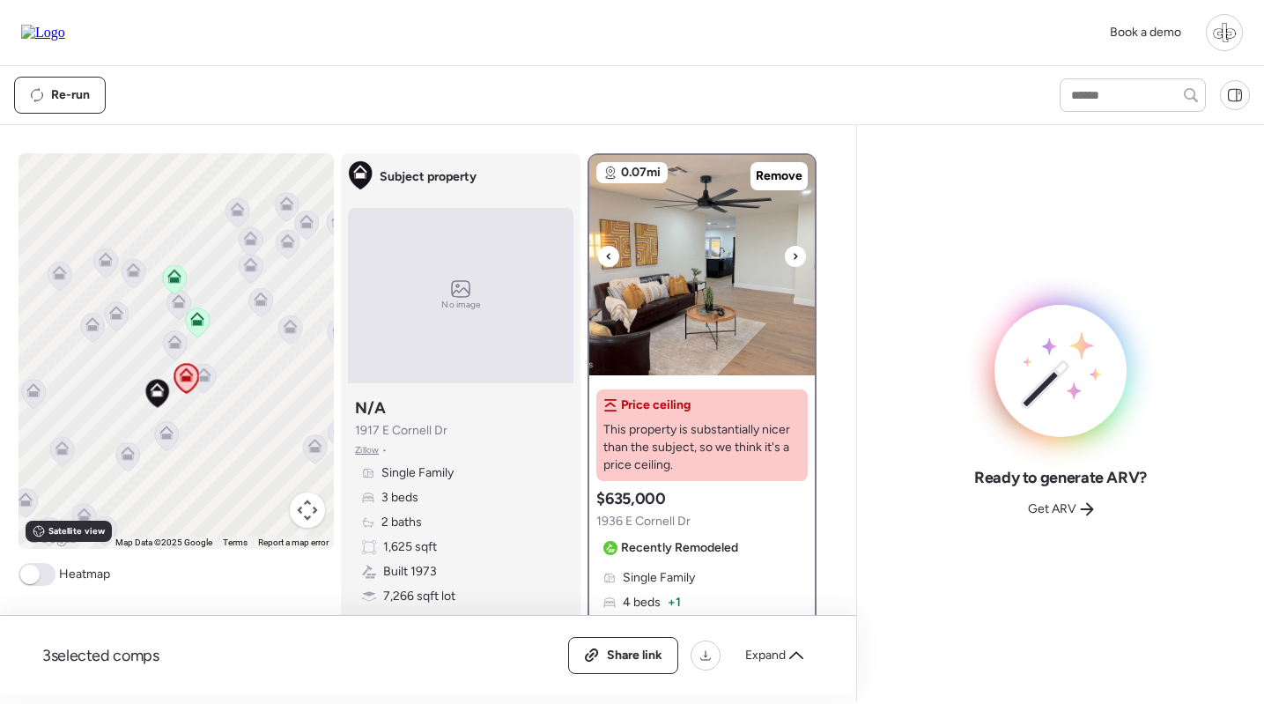
click at [738, 227] on img at bounding box center [701, 265] width 225 height 220
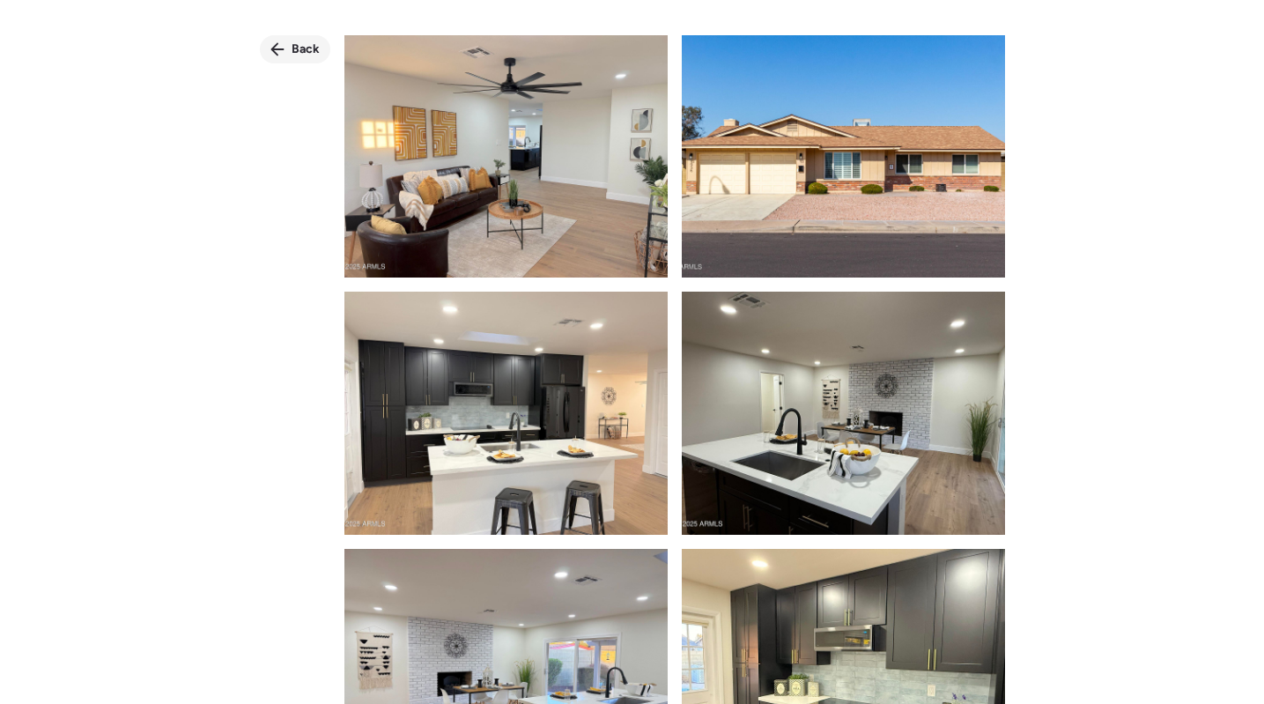
click at [306, 56] on span "Back" at bounding box center [305, 50] width 28 height 18
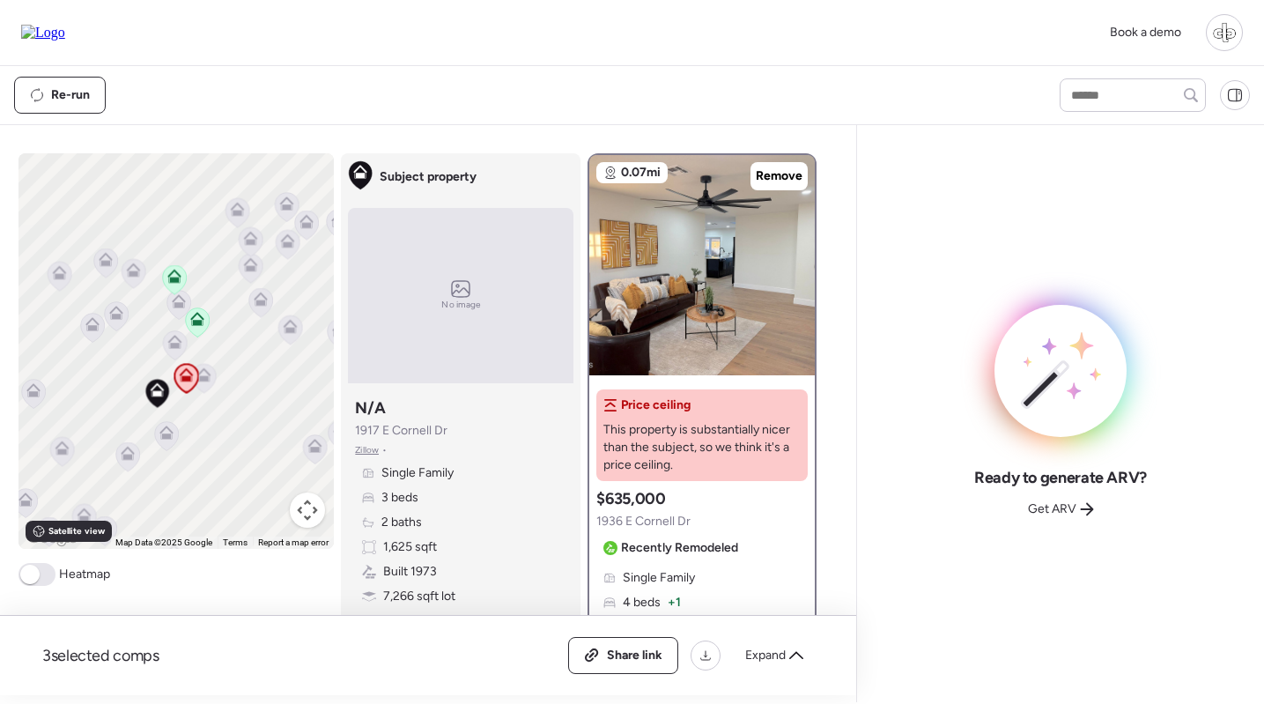
click at [693, 553] on span "Recently Remodeled" at bounding box center [679, 548] width 117 height 18
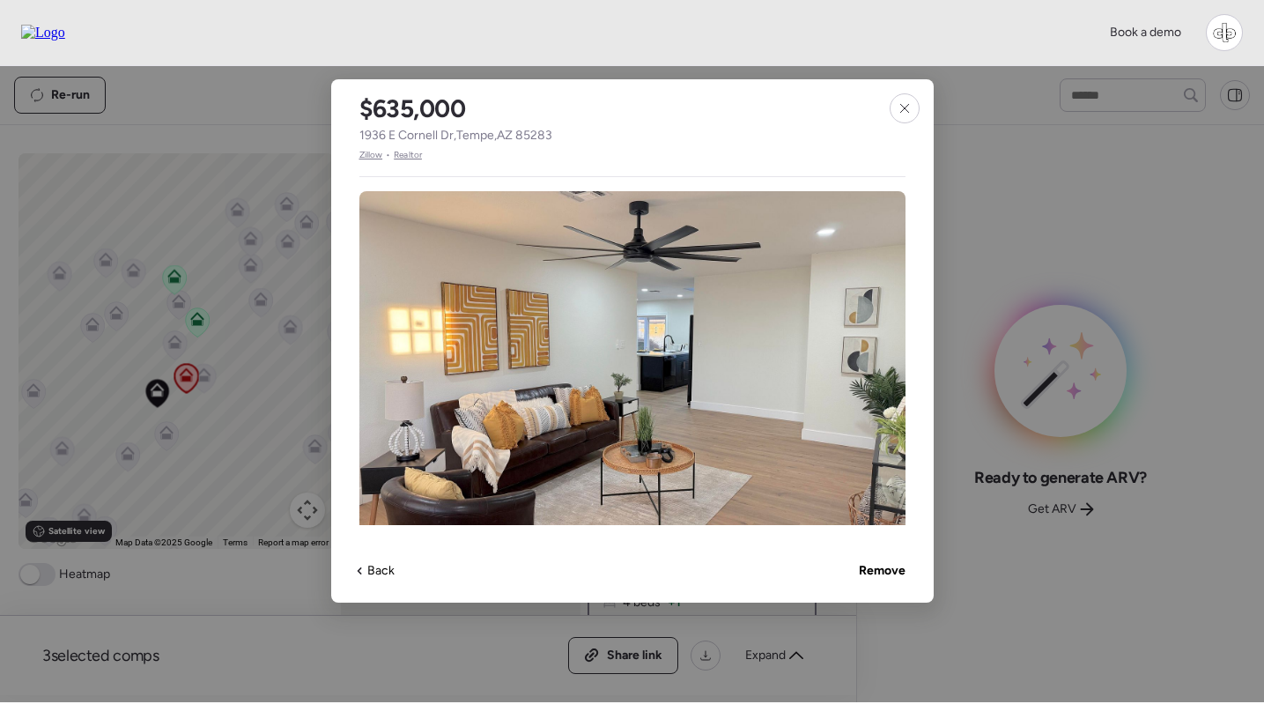
click at [372, 153] on span "Zillow" at bounding box center [371, 155] width 24 height 14
click at [897, 108] on icon at bounding box center [904, 108] width 14 height 14
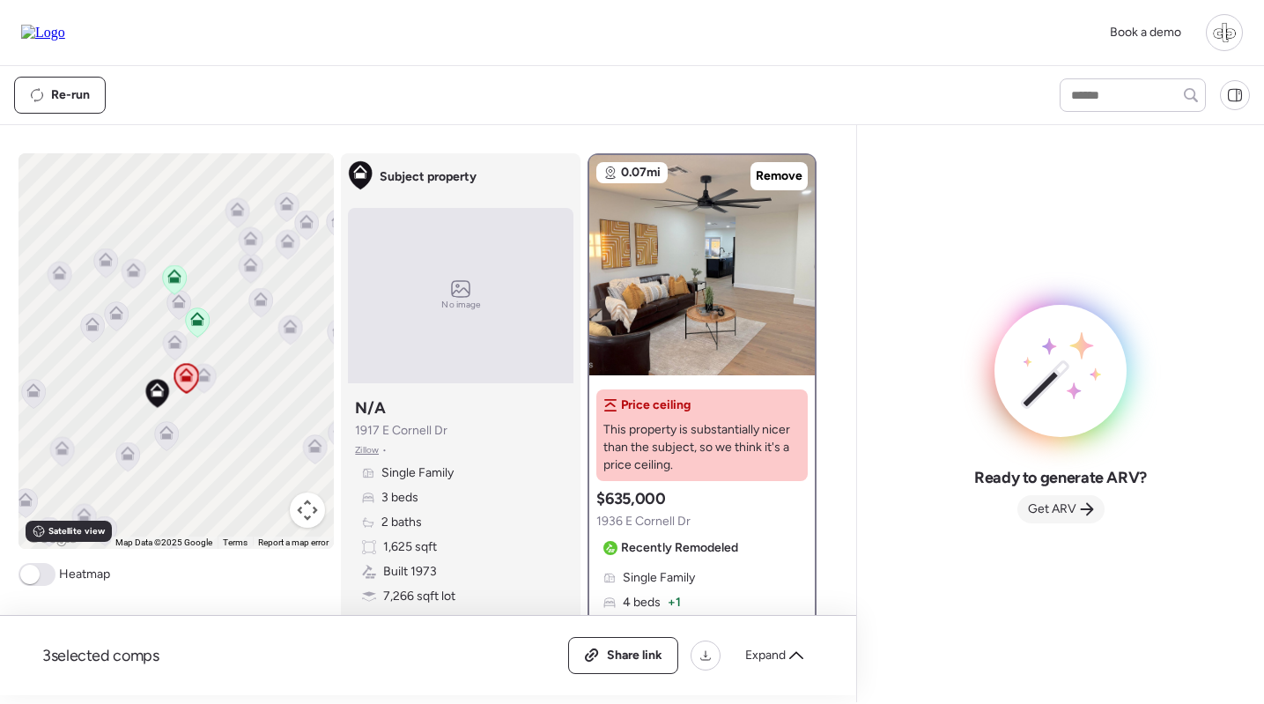
click at [1057, 511] on span "Get ARV" at bounding box center [1052, 509] width 48 height 18
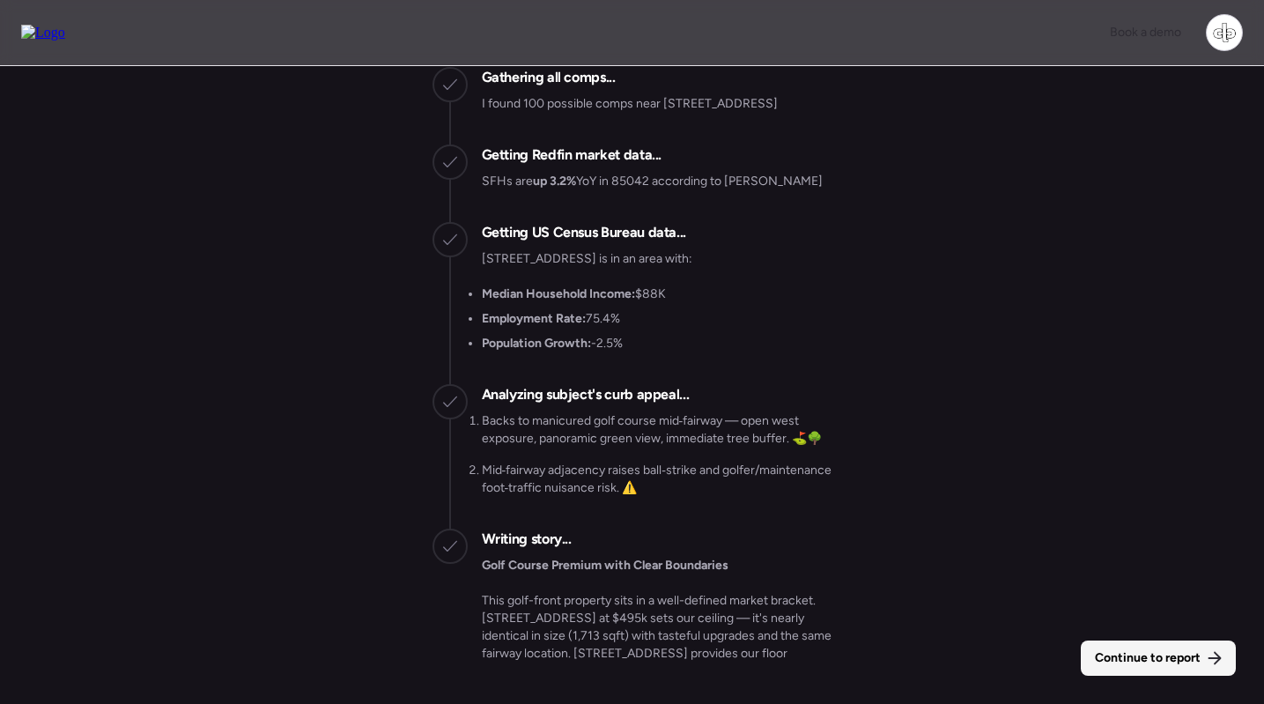
click at [1190, 655] on span "Continue to report" at bounding box center [1147, 658] width 106 height 18
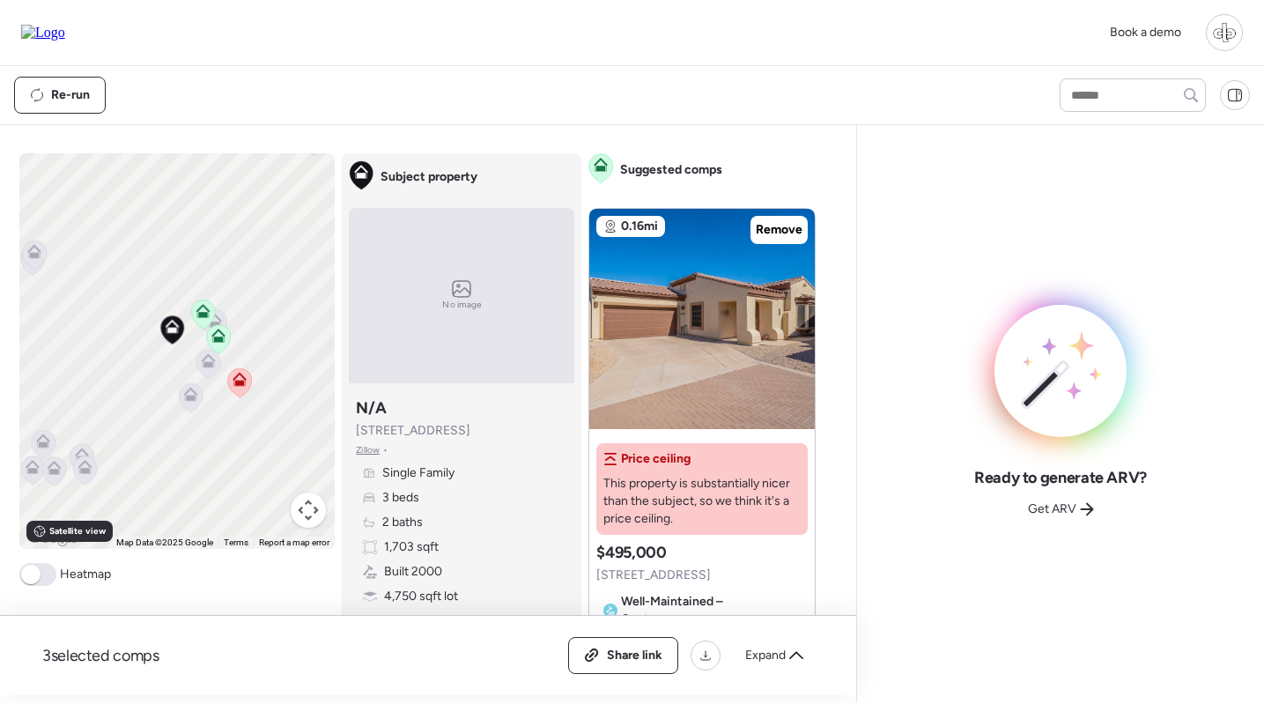
click at [221, 335] on icon at bounding box center [217, 332] width 13 height 8
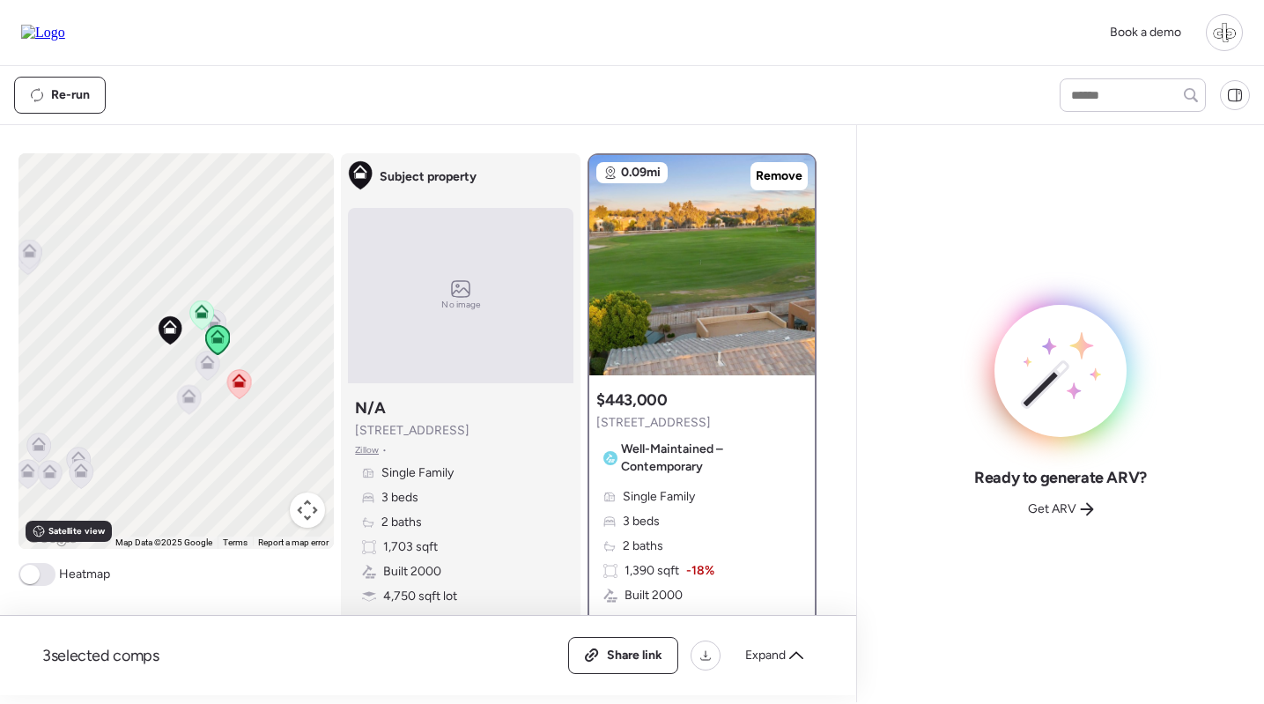
click at [194, 296] on div "To navigate, press the arrow keys. To activate drag with keyboard, press Alt + …" at bounding box center [176, 350] width 316 height 395
click at [203, 315] on icon at bounding box center [200, 314] width 11 height 5
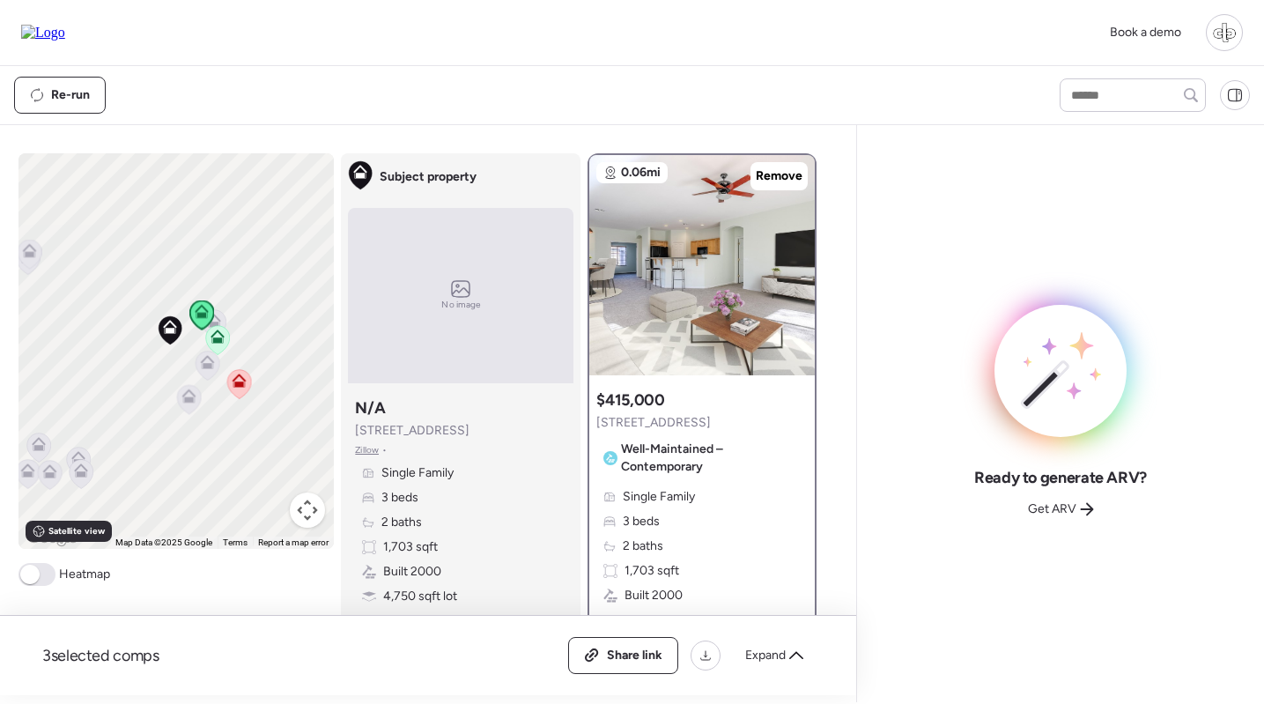
click at [233, 381] on icon at bounding box center [238, 377] width 13 height 8
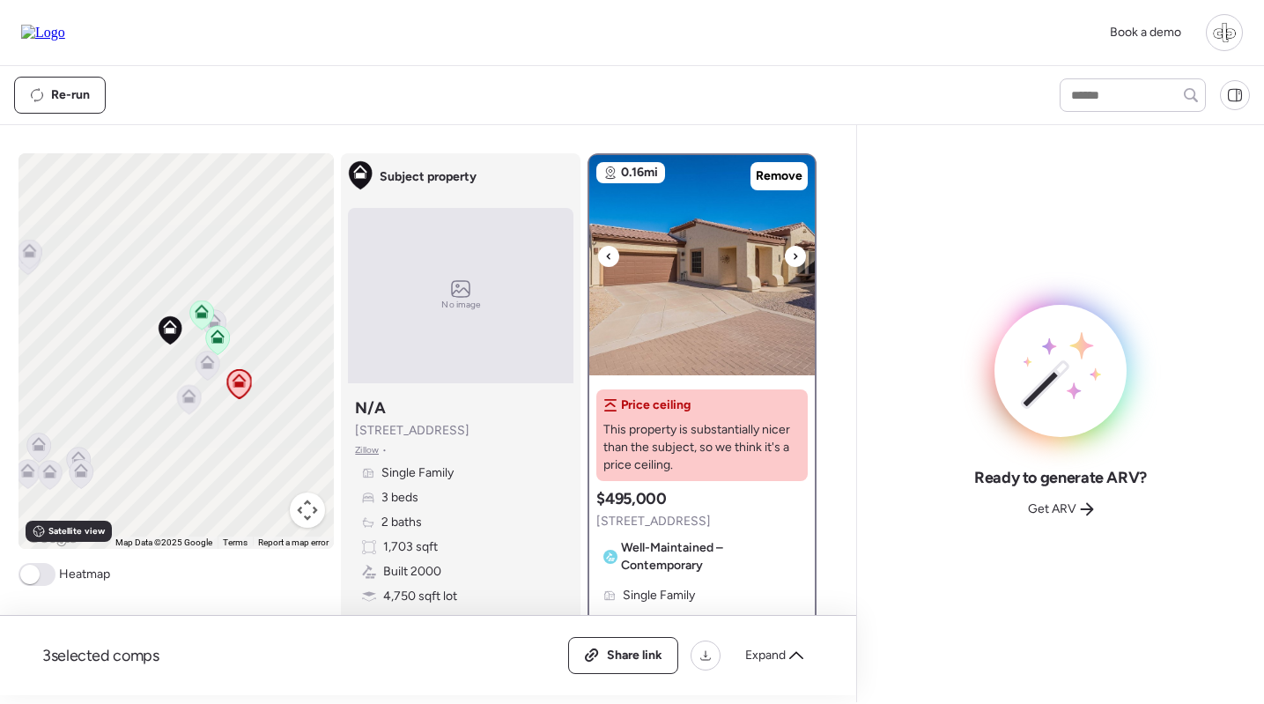
click at [669, 299] on img at bounding box center [701, 265] width 225 height 220
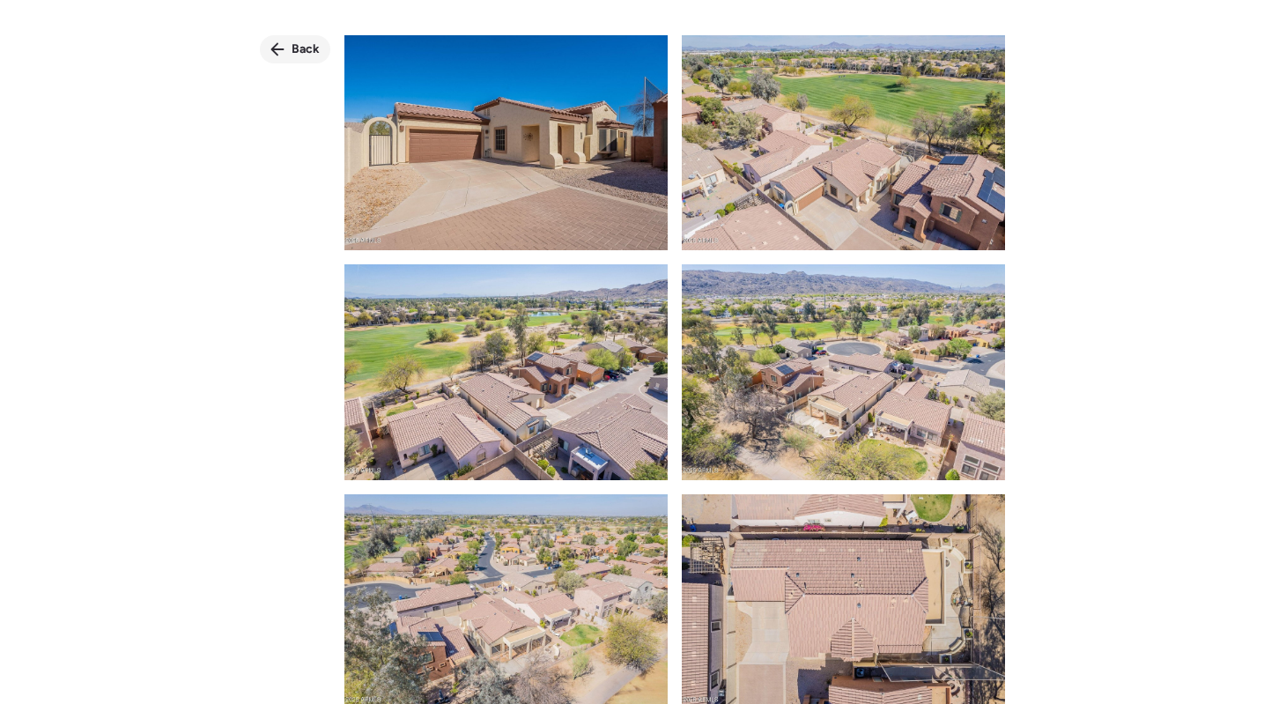
click at [303, 54] on span "Back" at bounding box center [305, 50] width 28 height 18
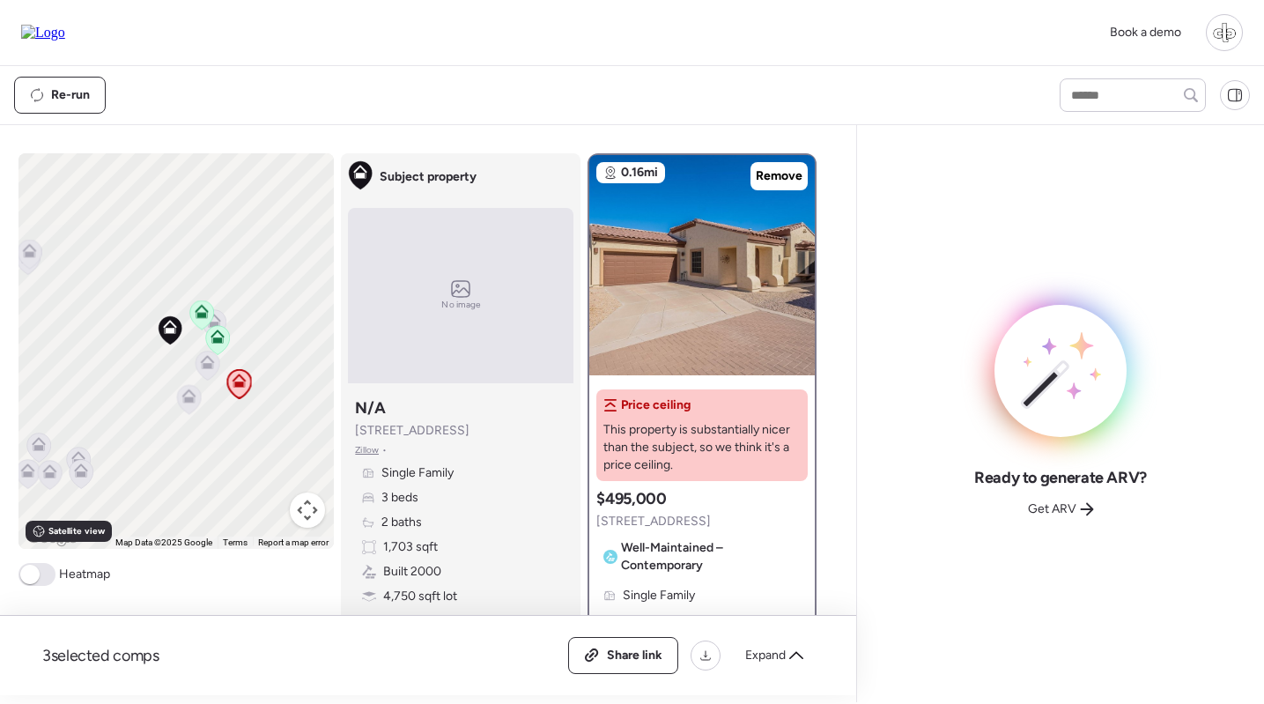
click at [195, 409] on icon at bounding box center [189, 399] width 24 height 29
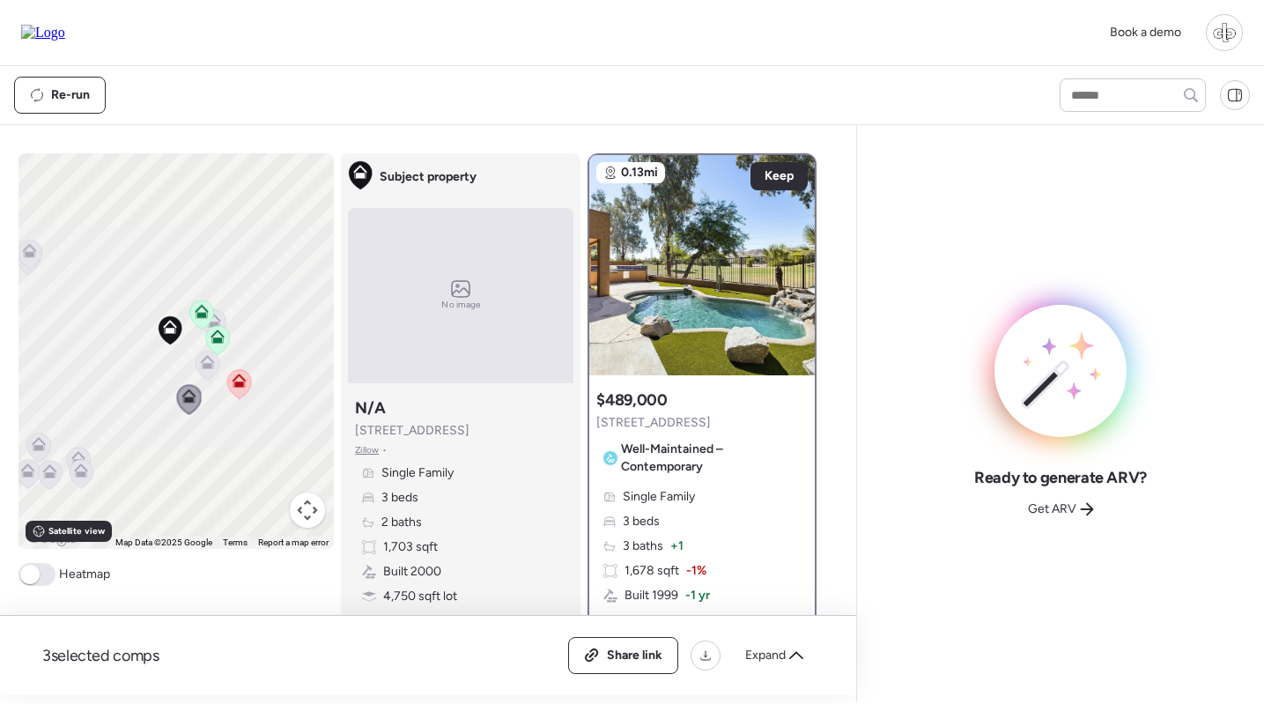
click at [203, 362] on icon at bounding box center [207, 359] width 13 height 8
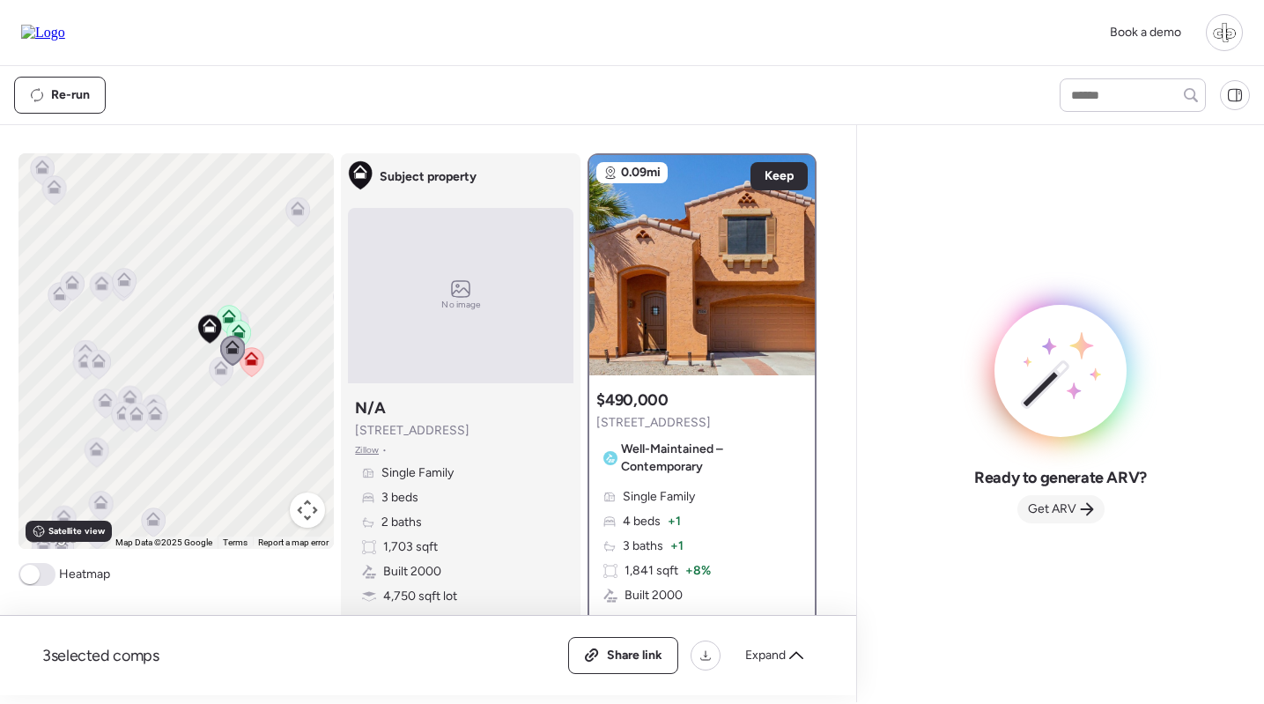
click at [1058, 510] on span "Get ARV" at bounding box center [1052, 509] width 48 height 18
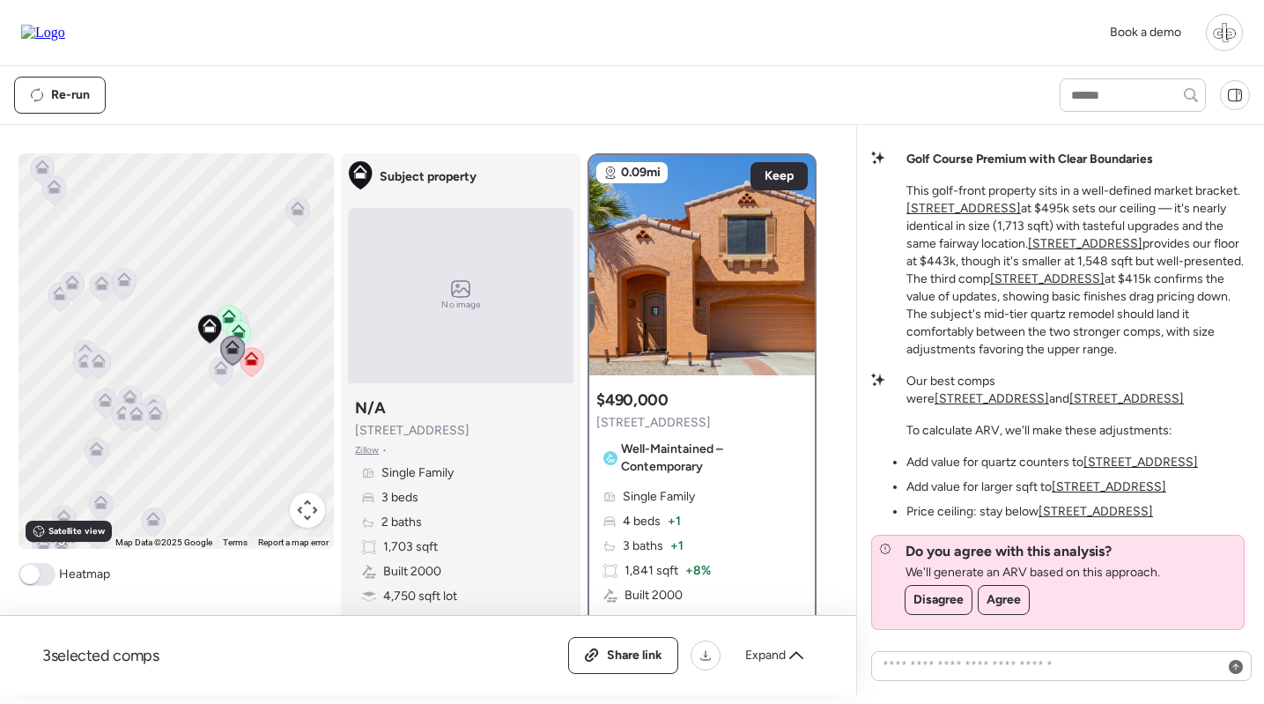
click at [1065, 281] on u "[STREET_ADDRESS]" at bounding box center [1047, 278] width 114 height 15
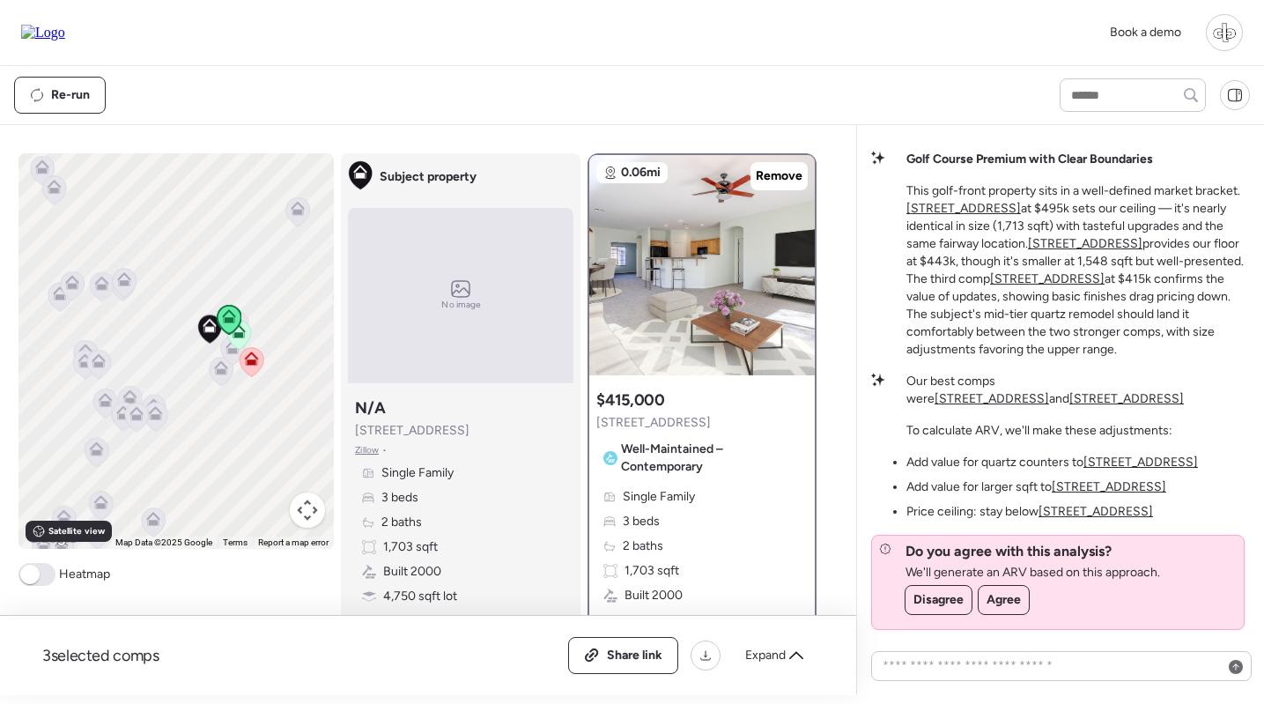
click at [1049, 391] on u "[STREET_ADDRESS]" at bounding box center [991, 398] width 114 height 15
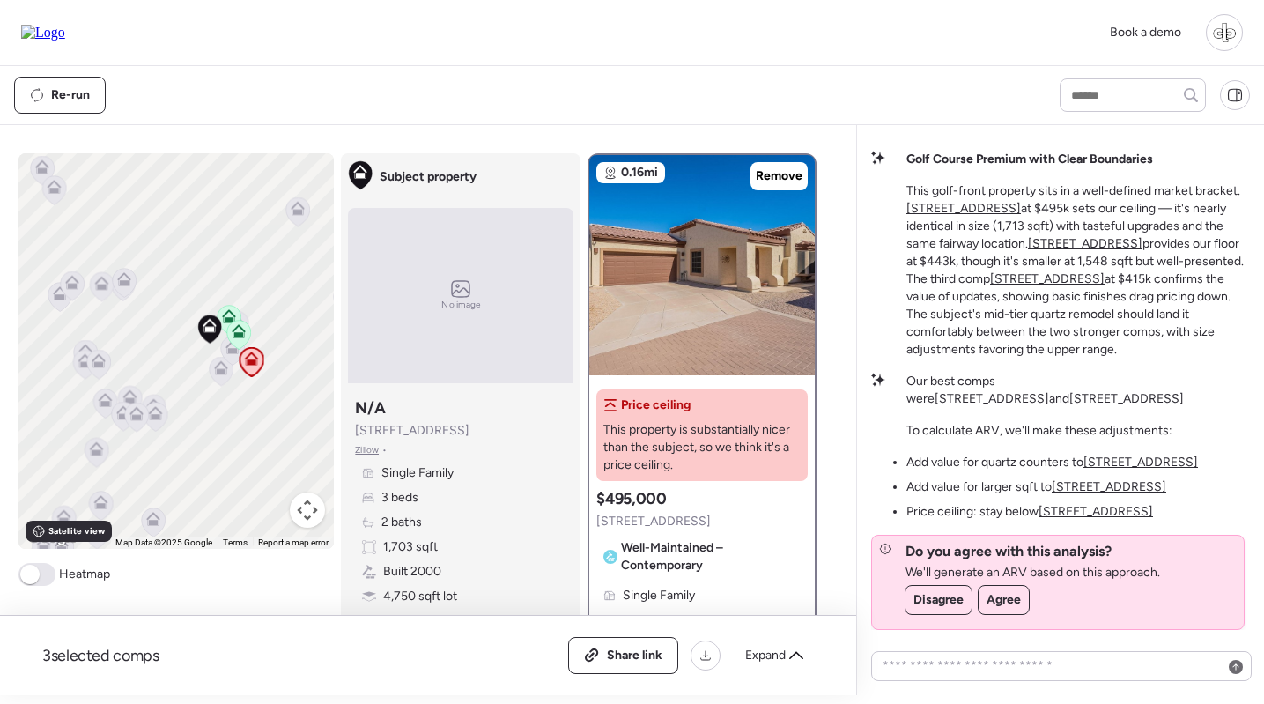
click at [1183, 391] on u "[STREET_ADDRESS]" at bounding box center [1126, 398] width 114 height 15
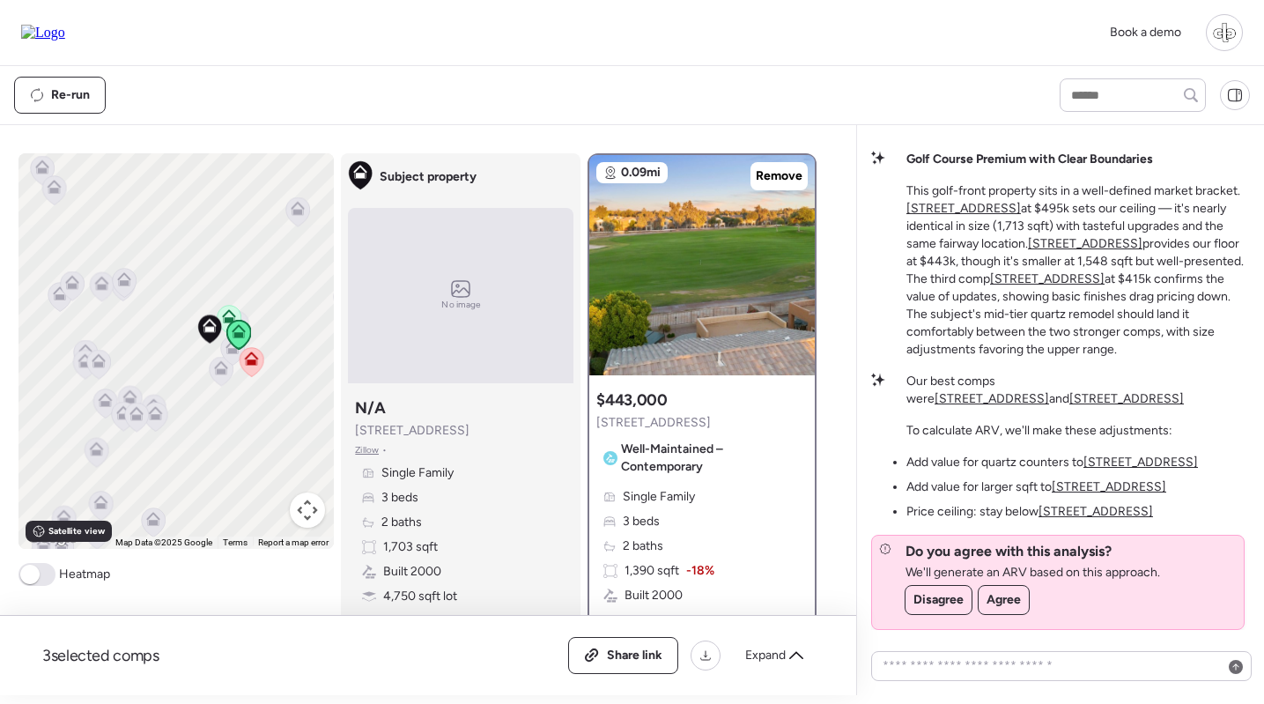
click at [1049, 391] on u "[STREET_ADDRESS]" at bounding box center [991, 398] width 114 height 15
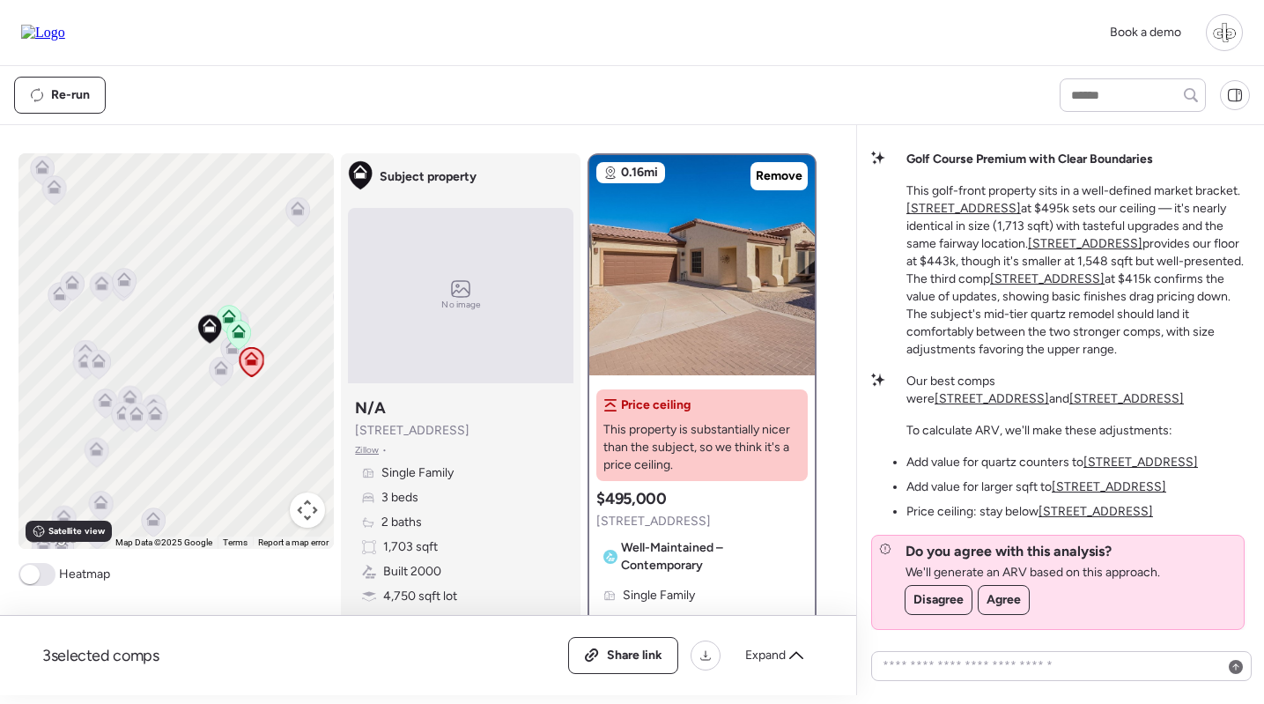
click at [1121, 462] on u "[STREET_ADDRESS]" at bounding box center [1140, 461] width 114 height 15
click at [1109, 488] on u "[STREET_ADDRESS]" at bounding box center [1108, 486] width 114 height 15
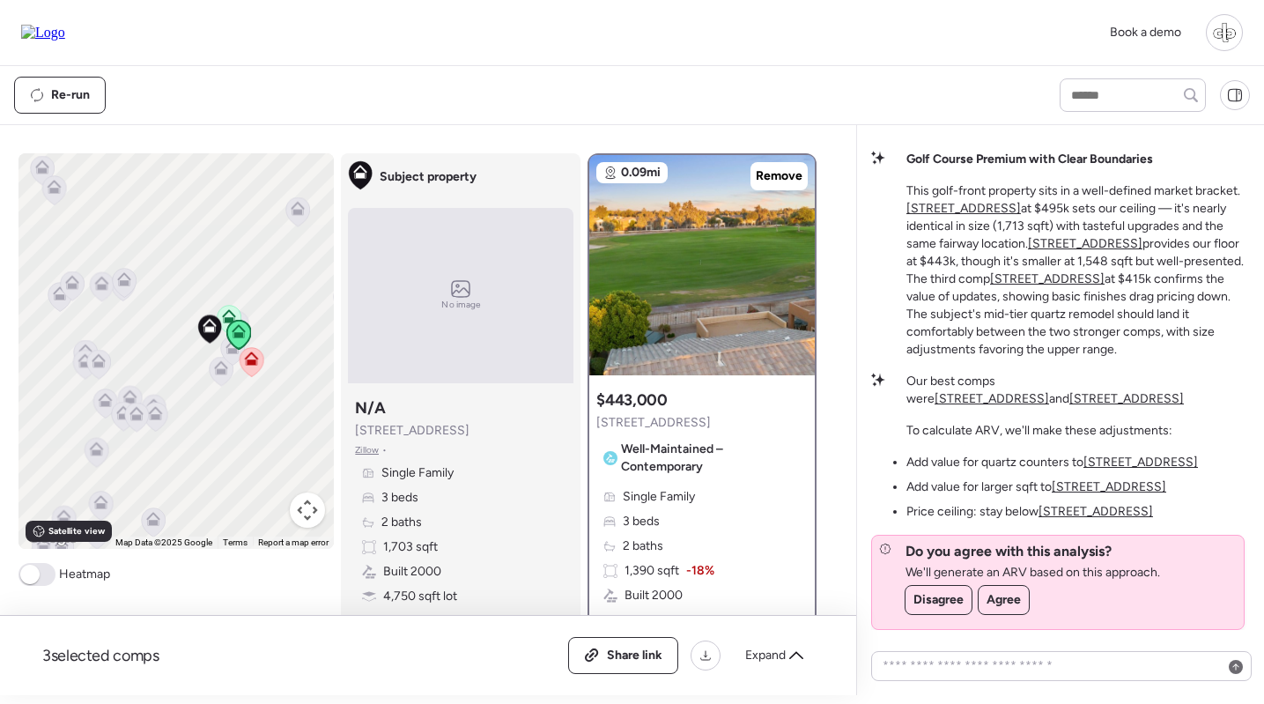
click at [1106, 512] on u "[STREET_ADDRESS]" at bounding box center [1095, 511] width 114 height 15
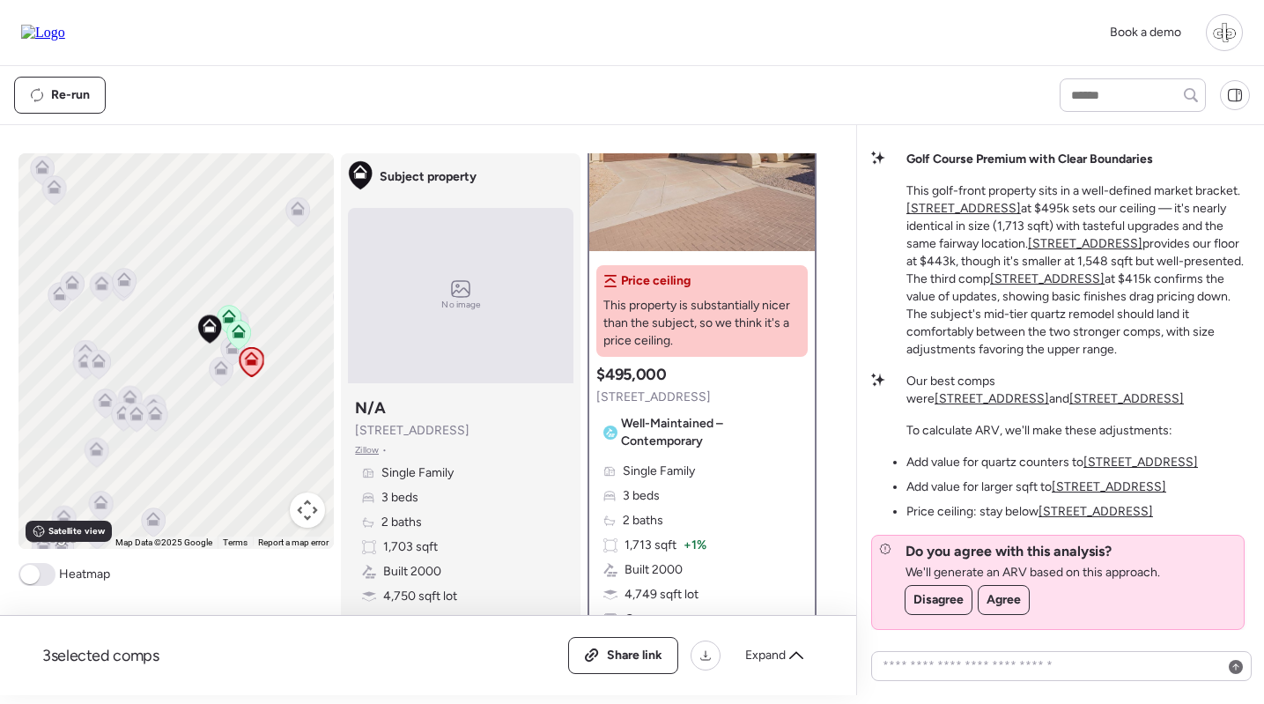
scroll to position [62, 0]
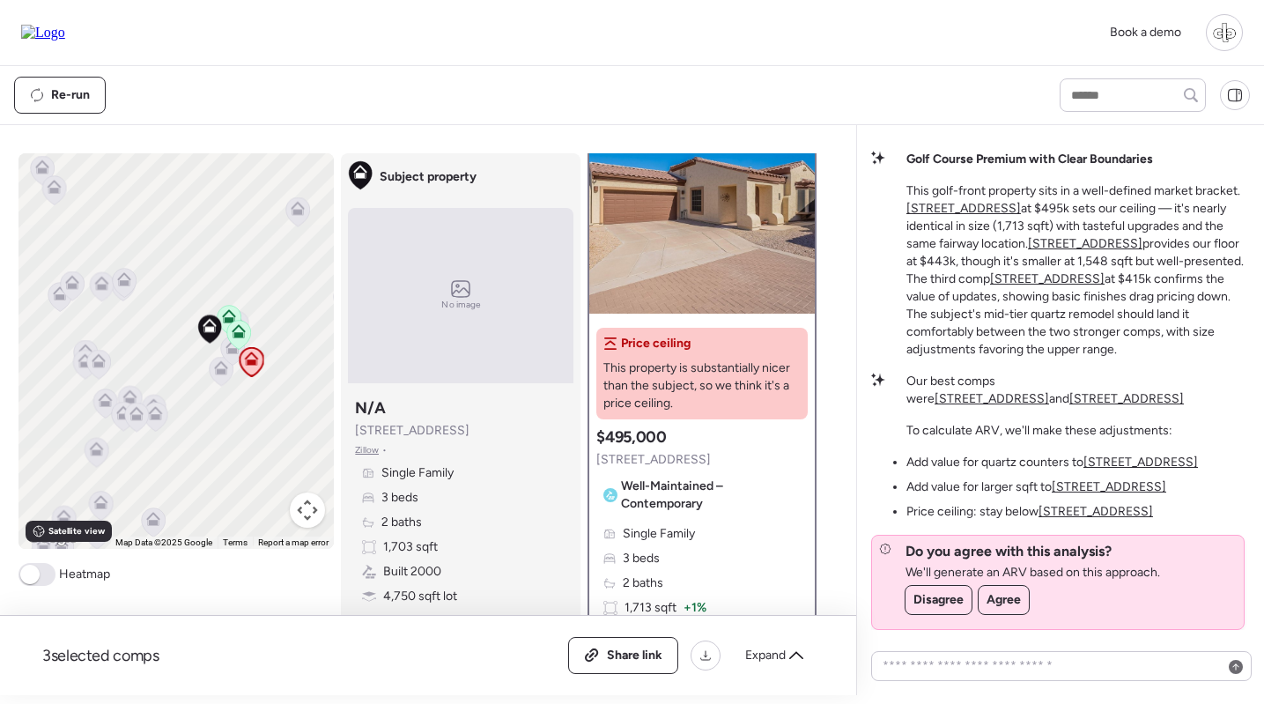
click at [711, 277] on img at bounding box center [701, 203] width 225 height 220
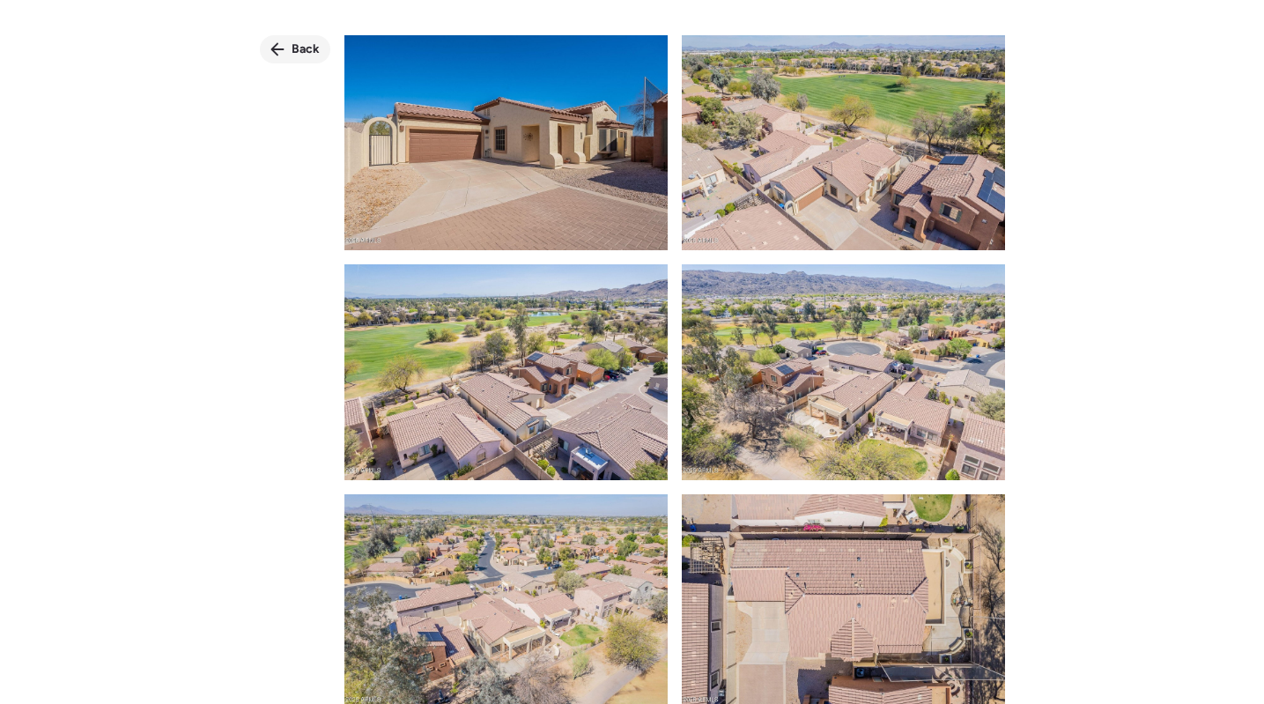
click at [300, 48] on span "Back" at bounding box center [305, 50] width 28 height 18
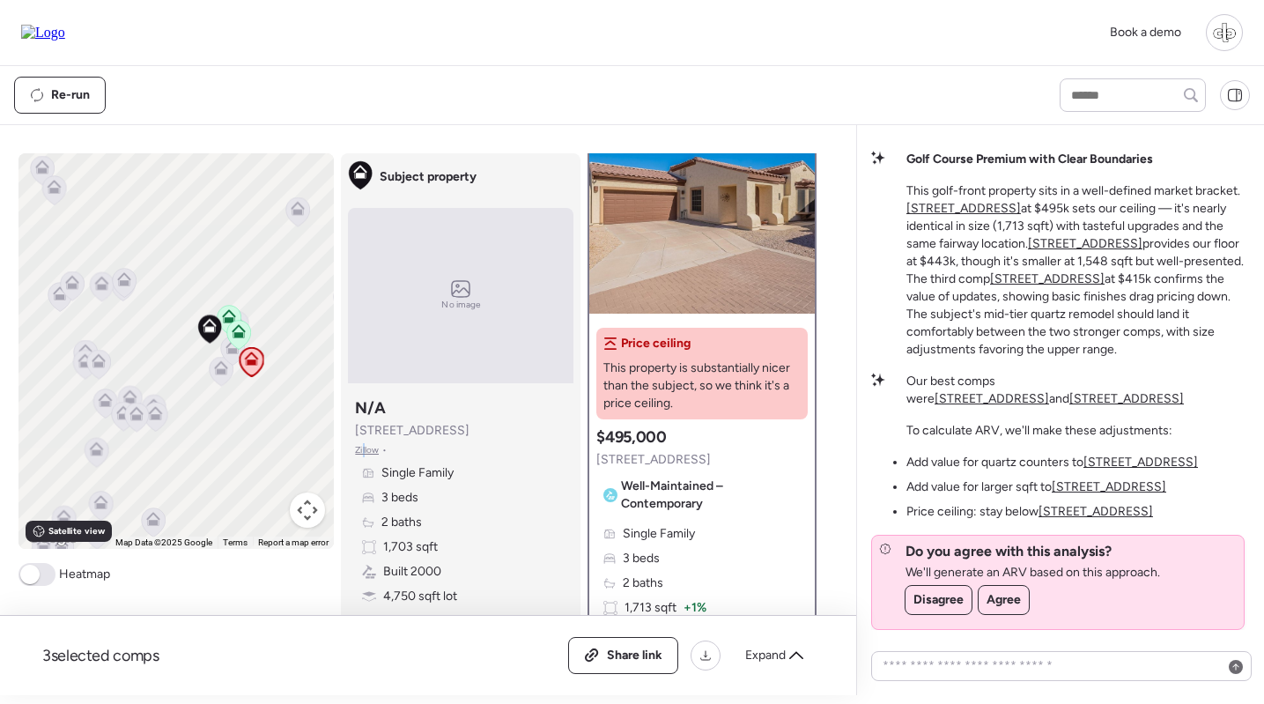
click at [365, 446] on span "Zillow" at bounding box center [367, 450] width 24 height 14
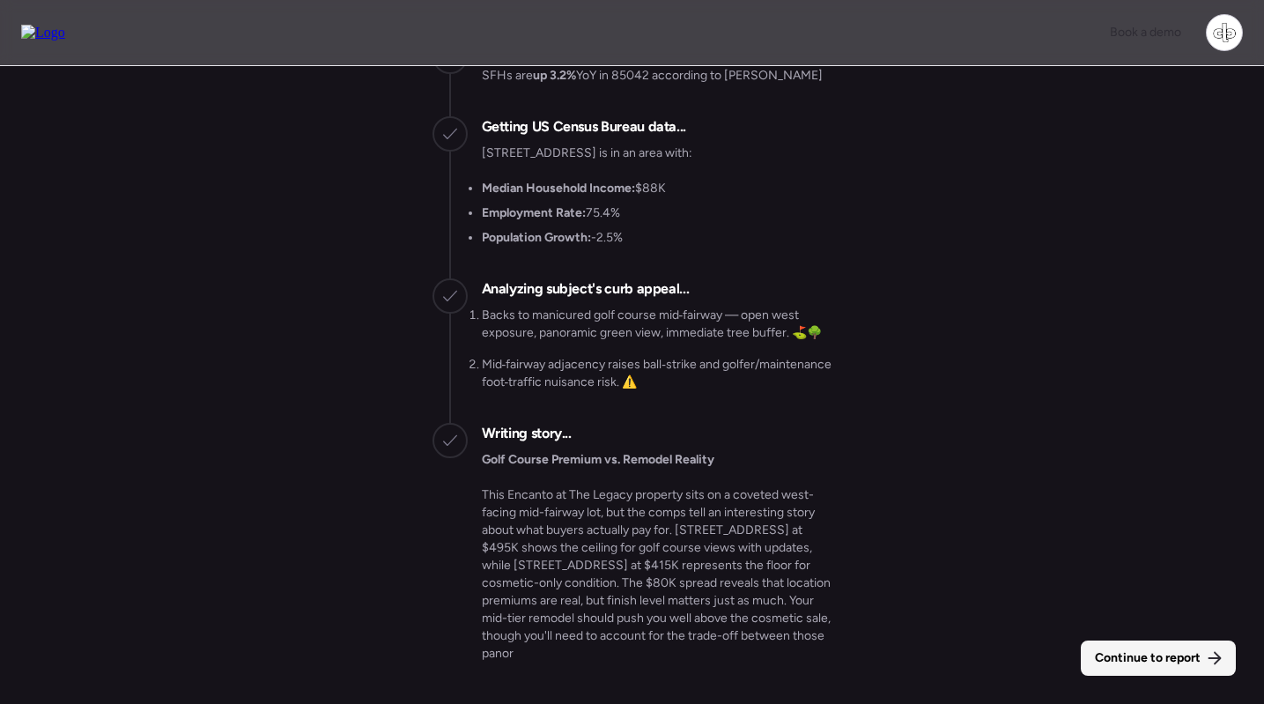
click at [1130, 650] on span "Continue to report" at bounding box center [1147, 658] width 106 height 18
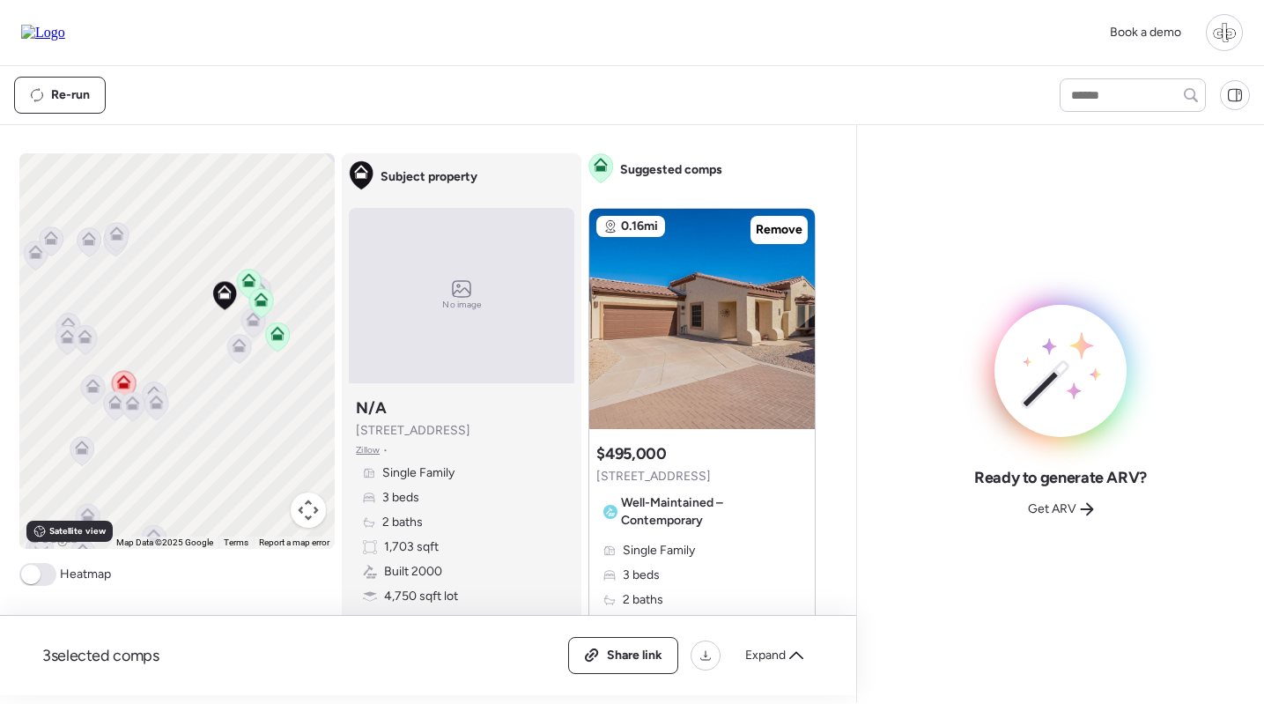
click at [123, 380] on icon at bounding box center [124, 381] width 14 height 14
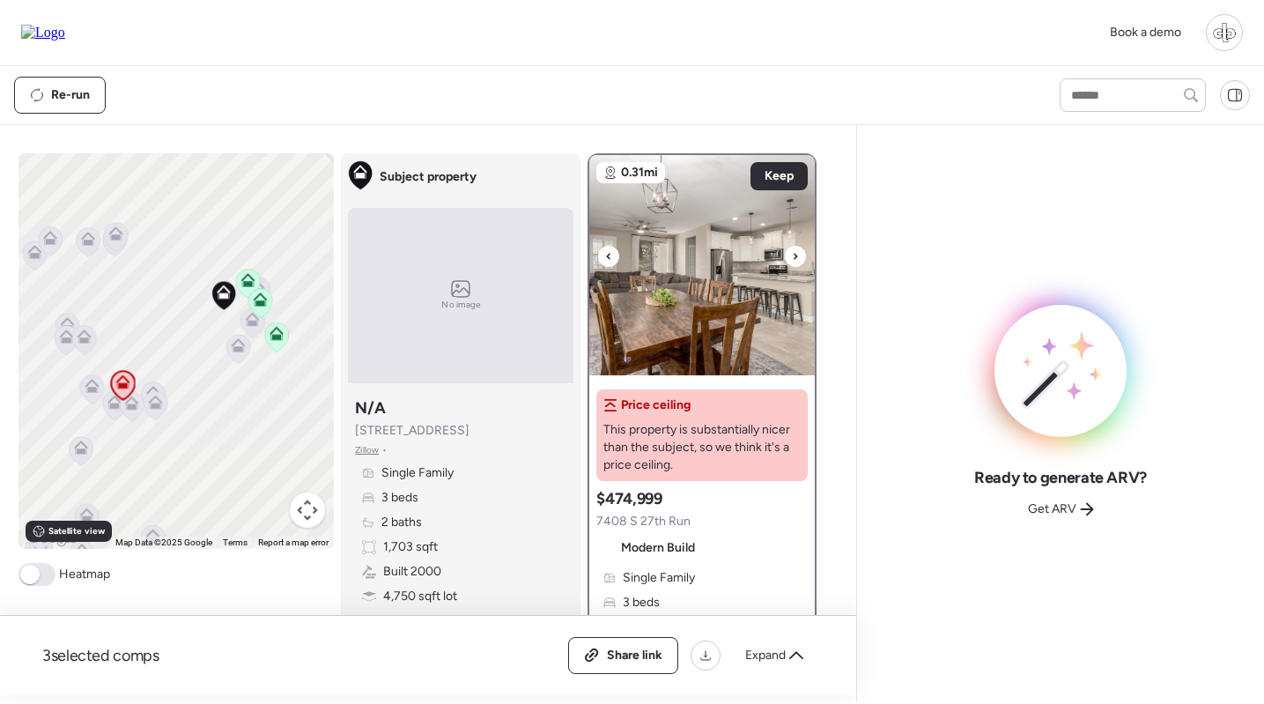
click at [730, 286] on img at bounding box center [701, 265] width 225 height 220
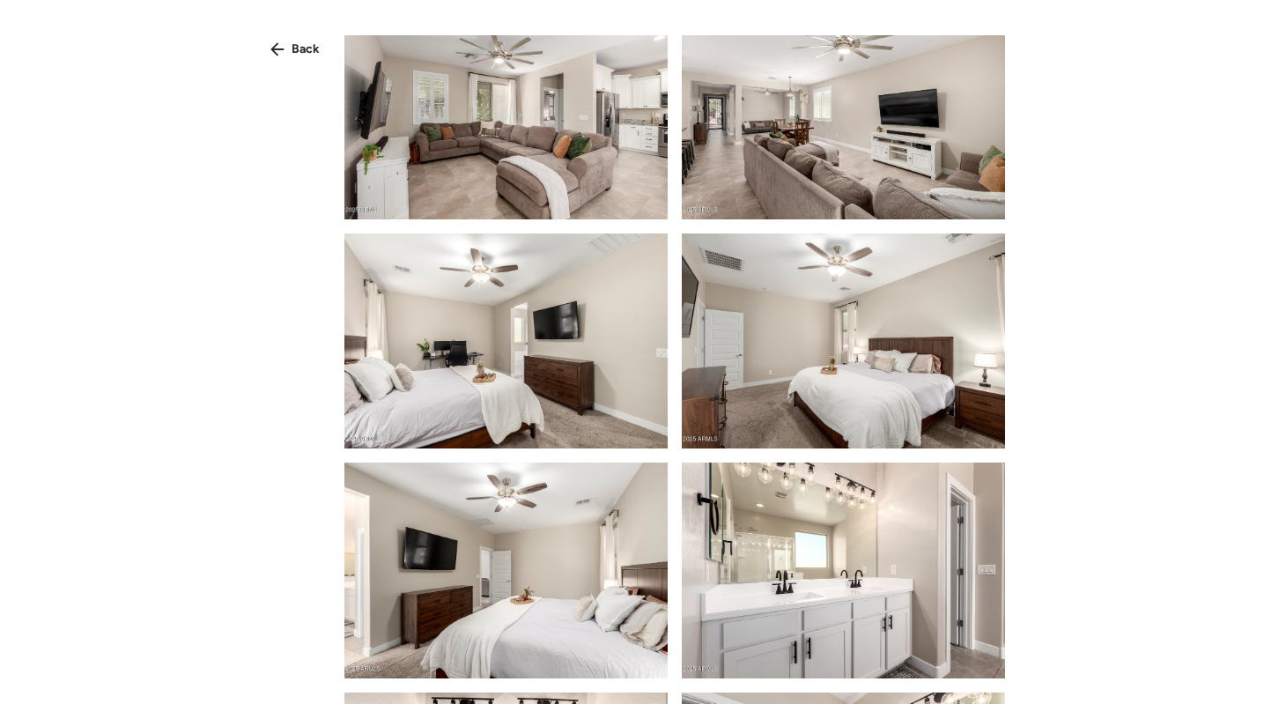
scroll to position [2970, 0]
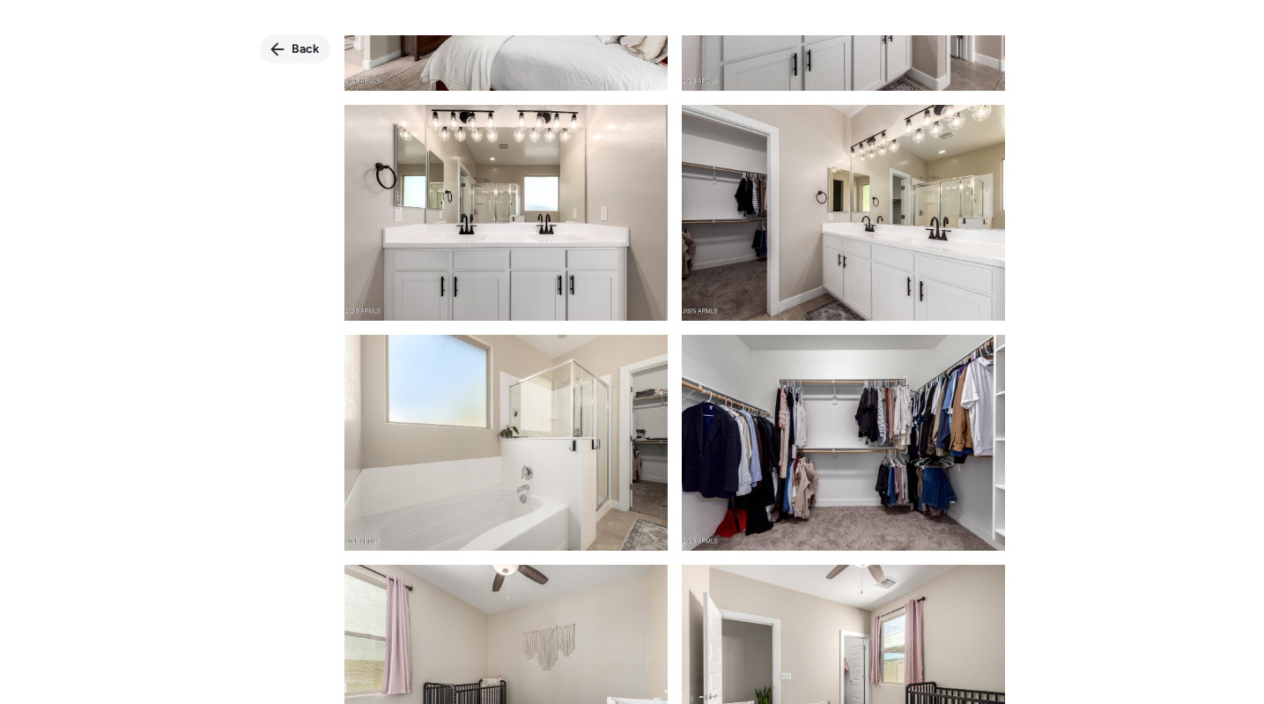
click at [283, 48] on icon at bounding box center [277, 49] width 14 height 14
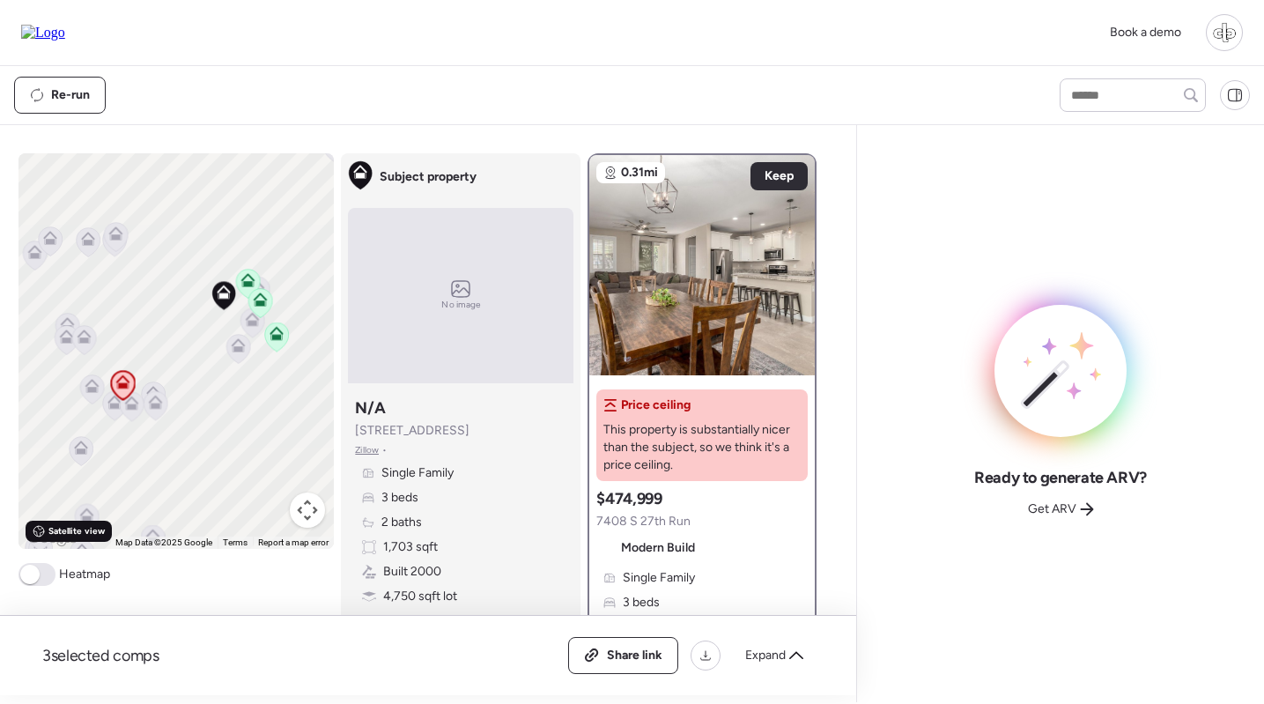
click at [72, 535] on span "Satellite view" at bounding box center [76, 531] width 56 height 14
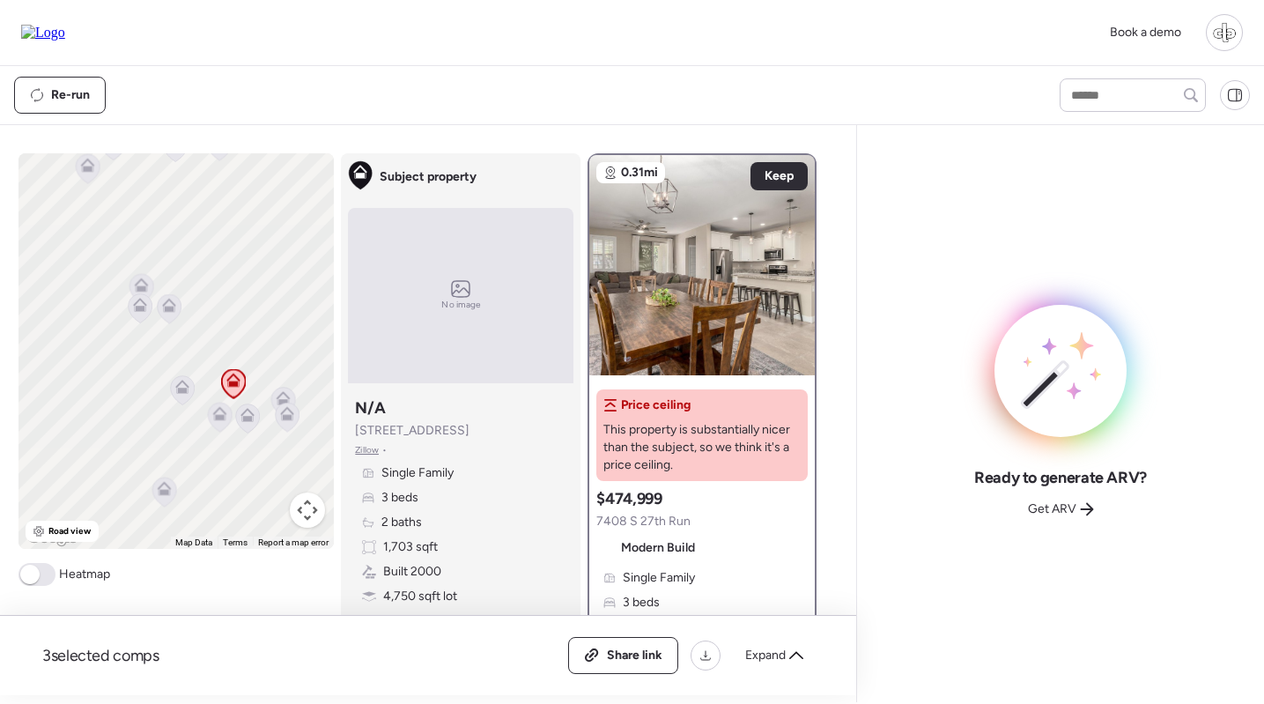
drag, startPoint x: 276, startPoint y: 280, endPoint x: 295, endPoint y: 321, distance: 45.7
click at [295, 321] on div "To navigate, press the arrow keys. To activate drag with keyboard, press Alt + …" at bounding box center [176, 350] width 316 height 395
click at [41, 539] on div "Road view" at bounding box center [62, 530] width 73 height 21
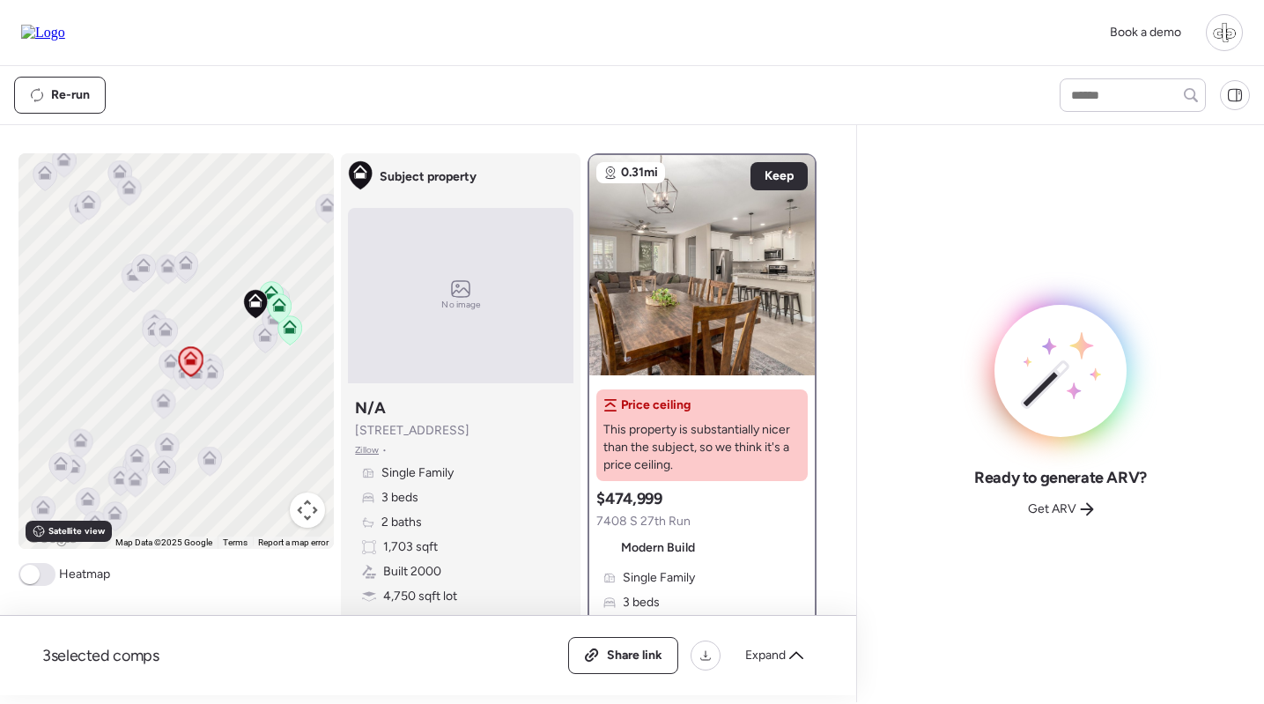
drag, startPoint x: 286, startPoint y: 326, endPoint x: 159, endPoint y: 357, distance: 130.5
click at [158, 357] on div "To navigate, press the arrow keys. To activate drag with keyboard, press Alt + …" at bounding box center [176, 350] width 316 height 395
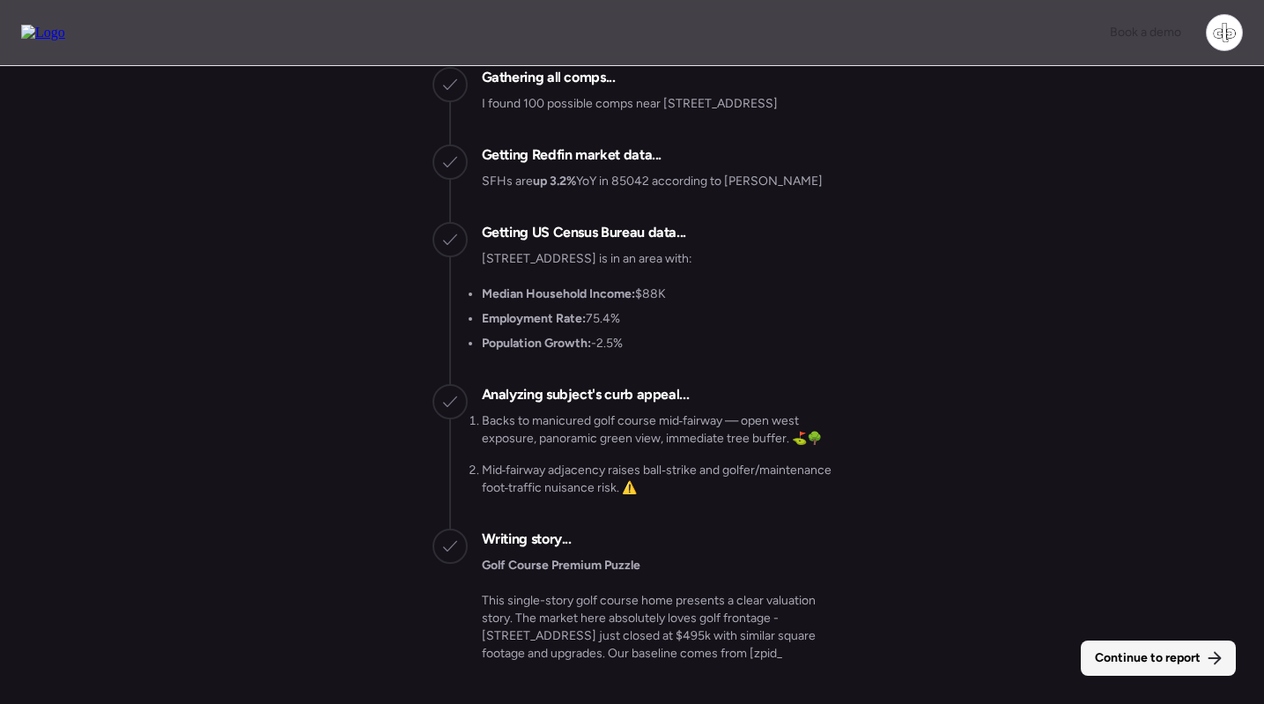
click at [1168, 646] on div "Continue to report" at bounding box center [1157, 657] width 155 height 35
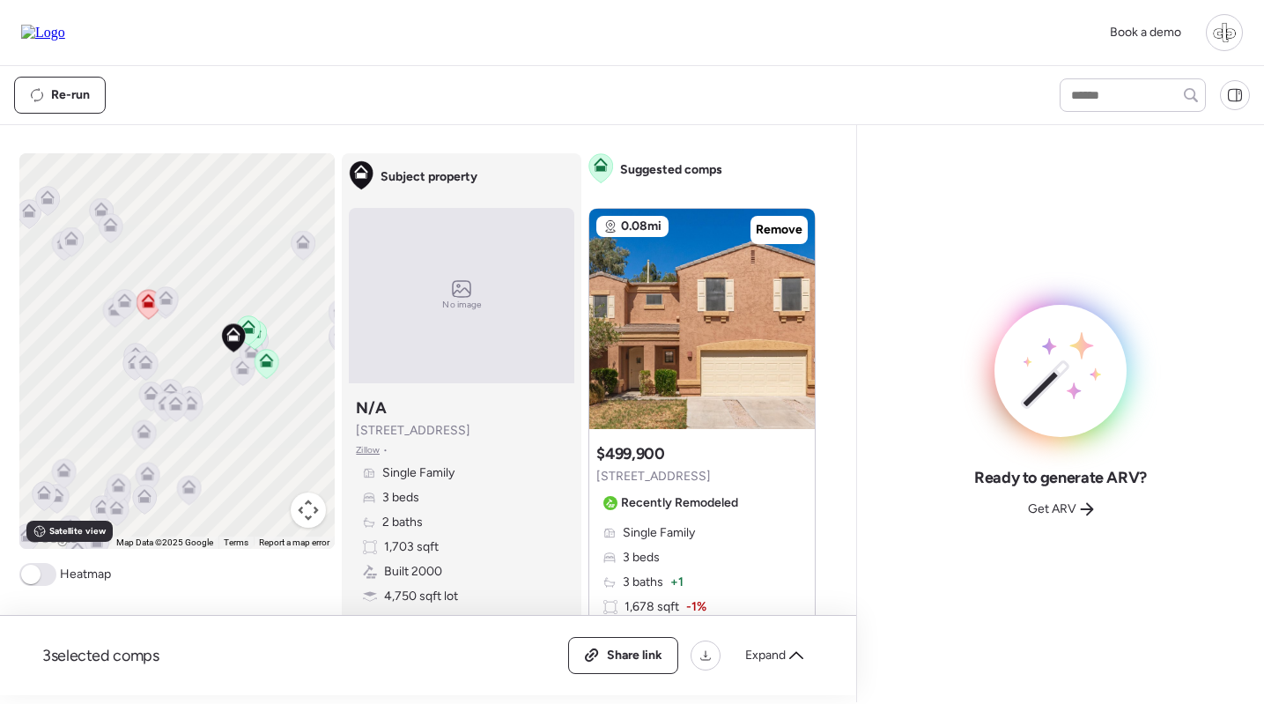
click at [150, 314] on icon at bounding box center [148, 304] width 24 height 29
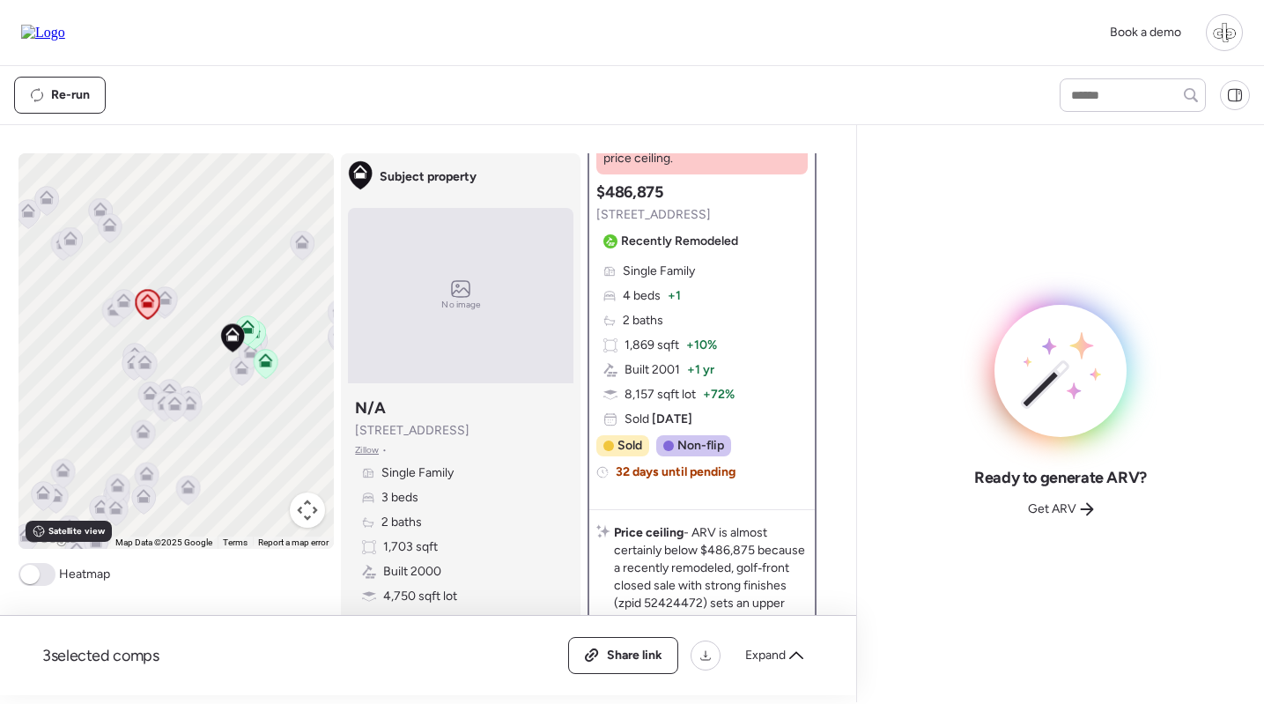
scroll to position [313, 0]
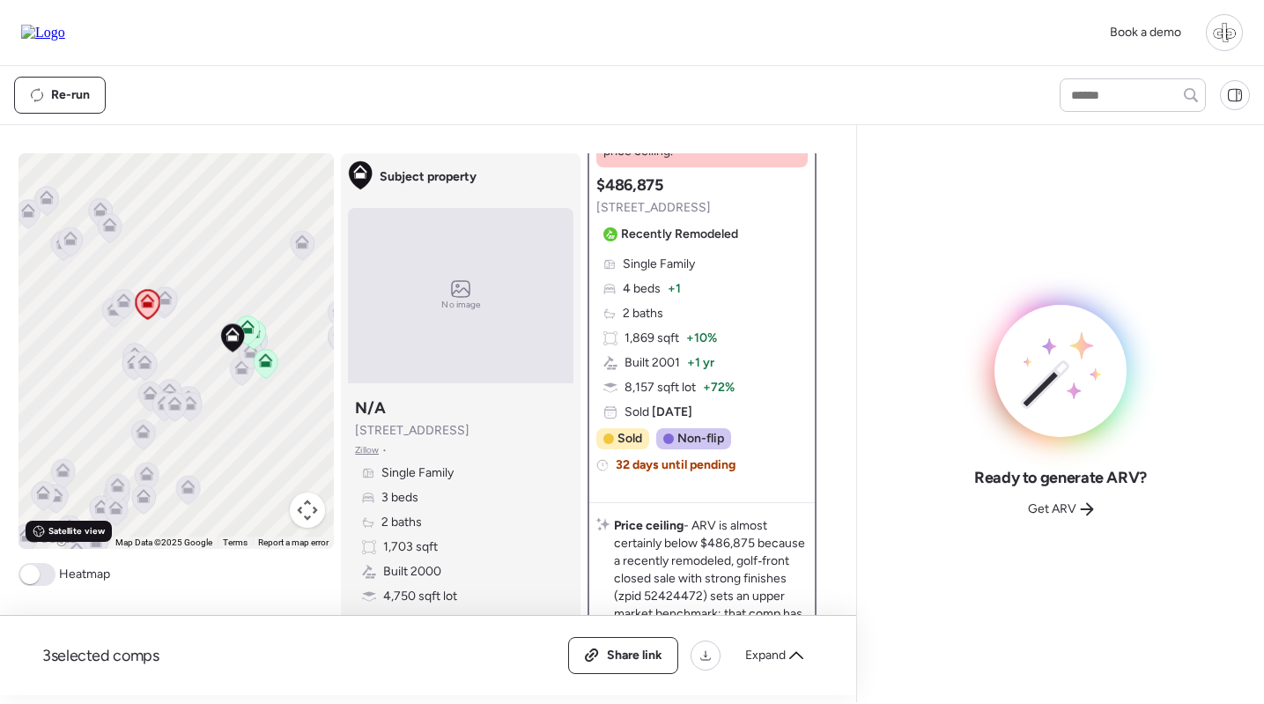
click at [92, 537] on span "Satellite view" at bounding box center [76, 531] width 56 height 14
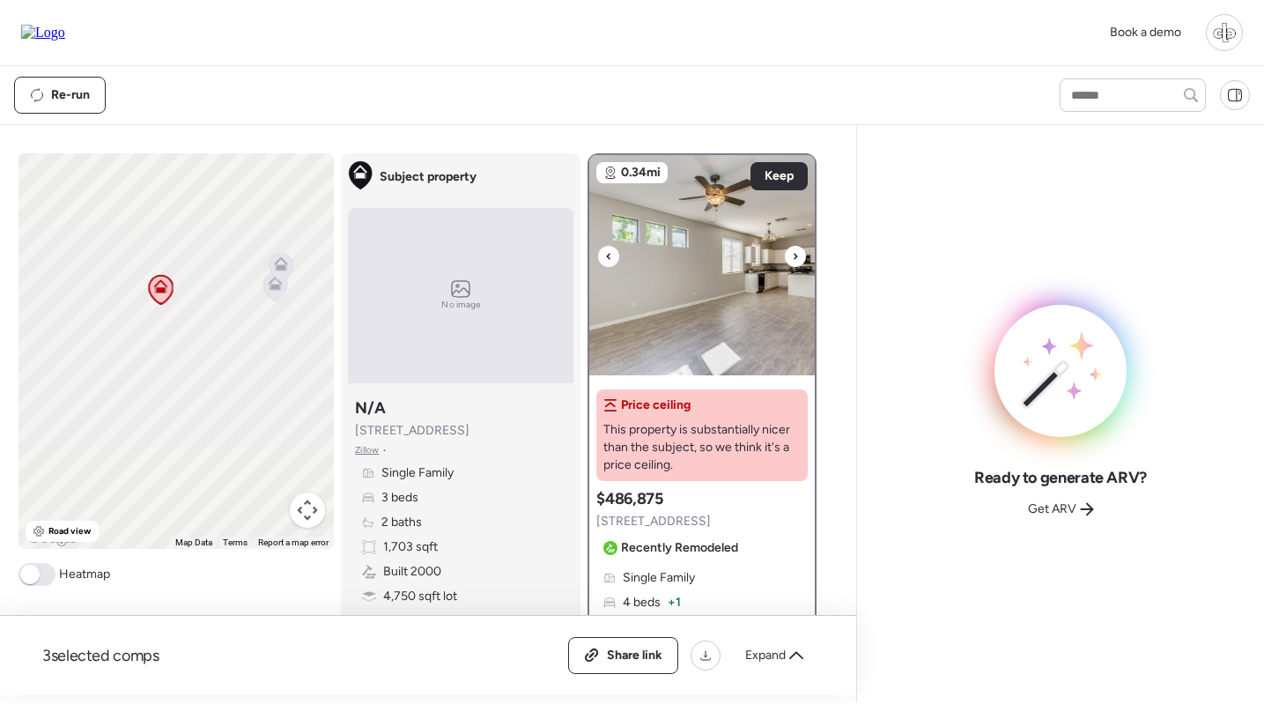
scroll to position [0, 0]
click at [680, 261] on img at bounding box center [701, 265] width 225 height 220
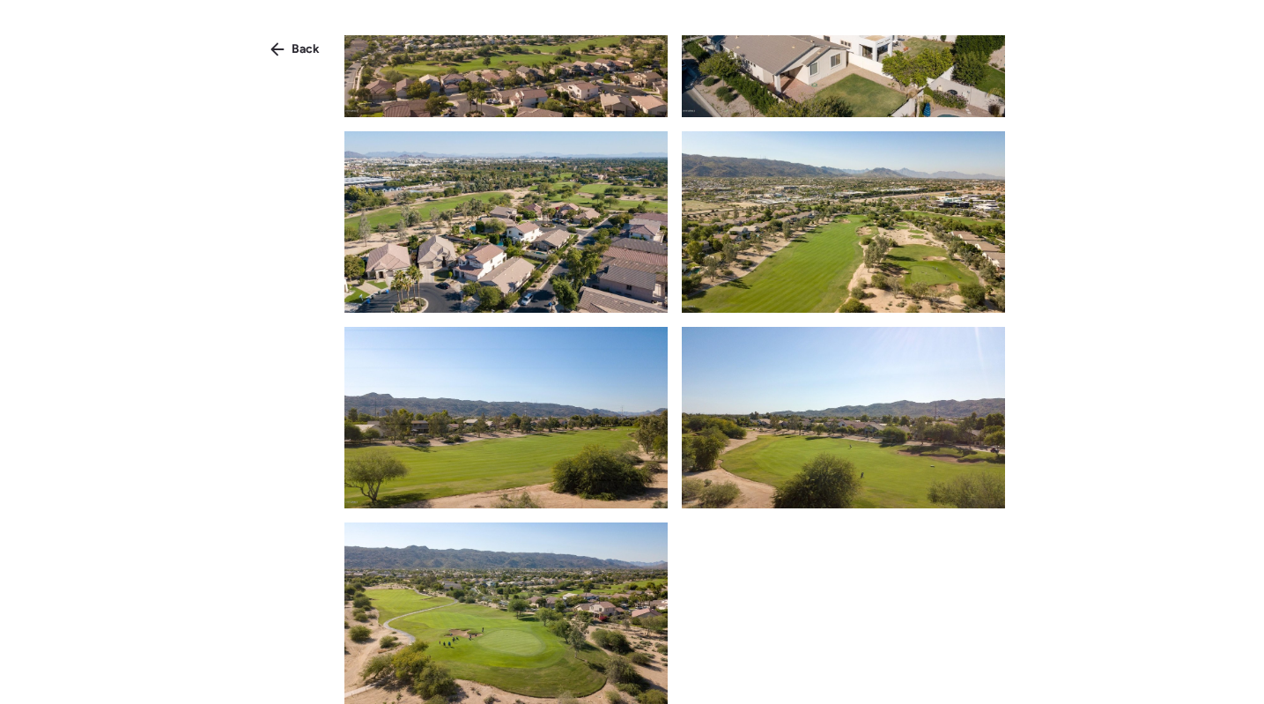
scroll to position [2626, 0]
click at [297, 54] on span "Back" at bounding box center [305, 50] width 28 height 18
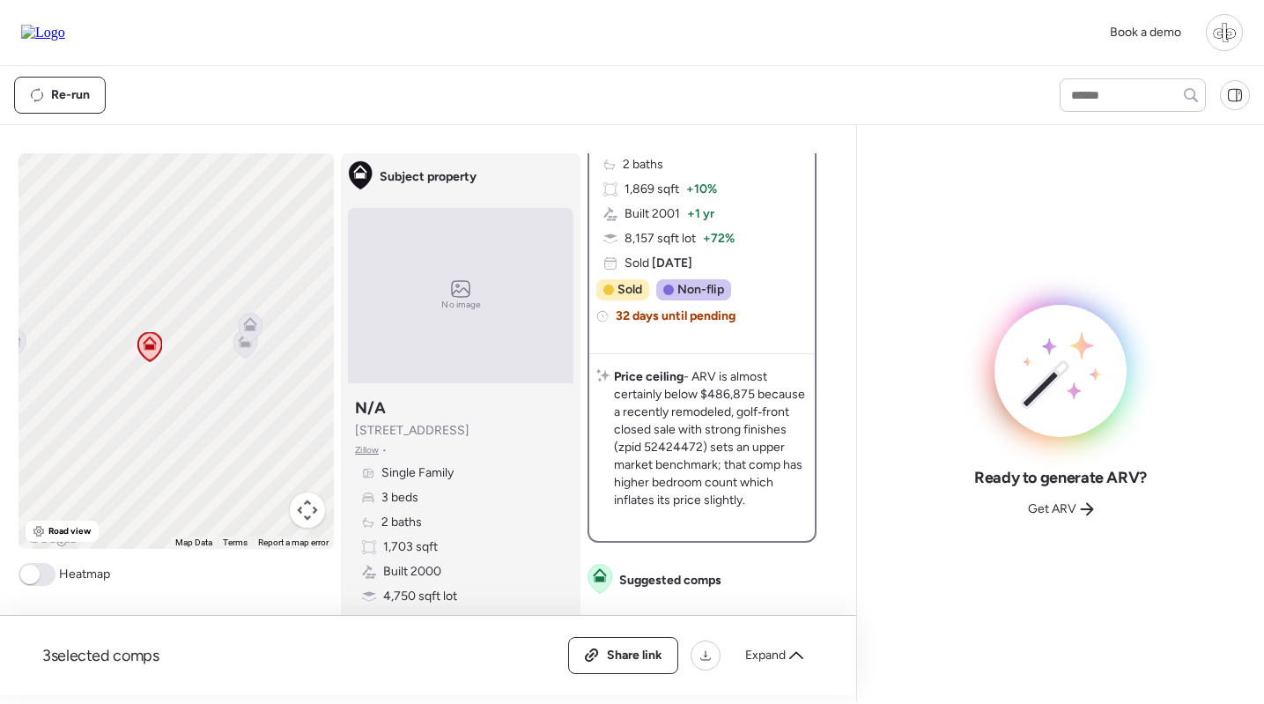
scroll to position [118, 0]
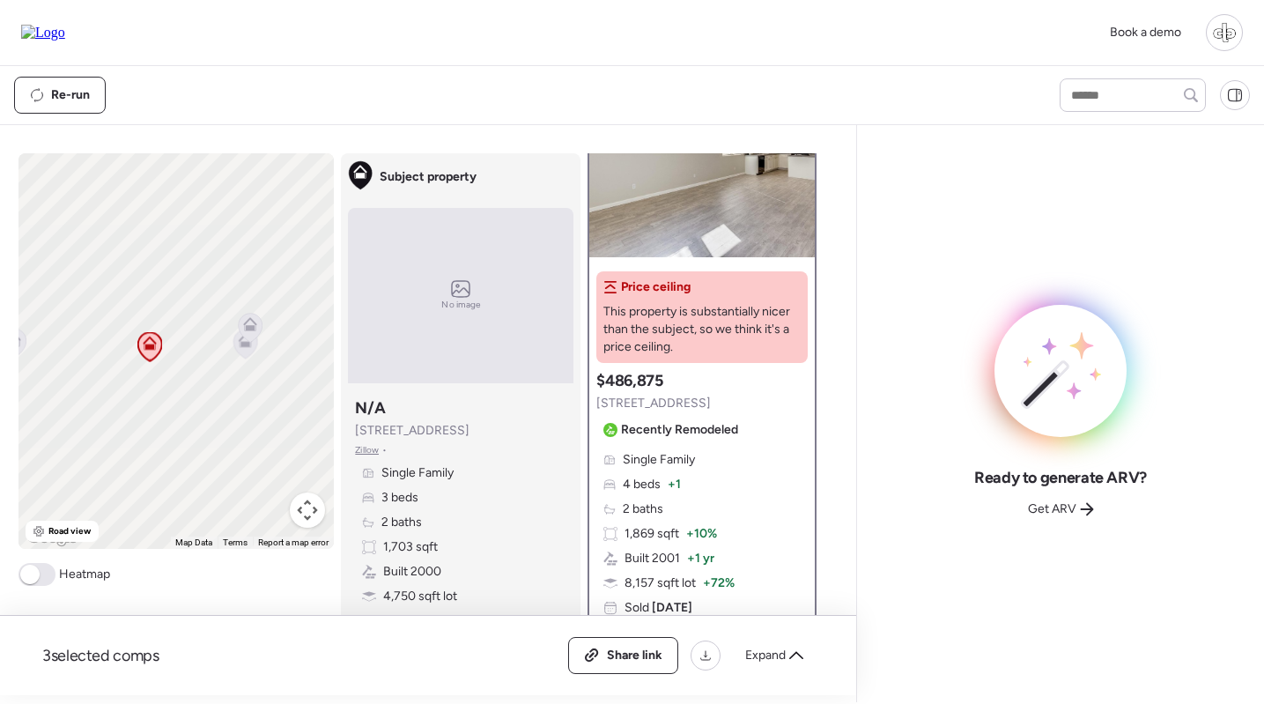
click at [669, 475] on div "Single Family 4 beds + 1 2 baths 1,869 sqft + 10% Built 2001 + 1 yr 8,157 sqft …" at bounding box center [701, 534] width 211 height 166
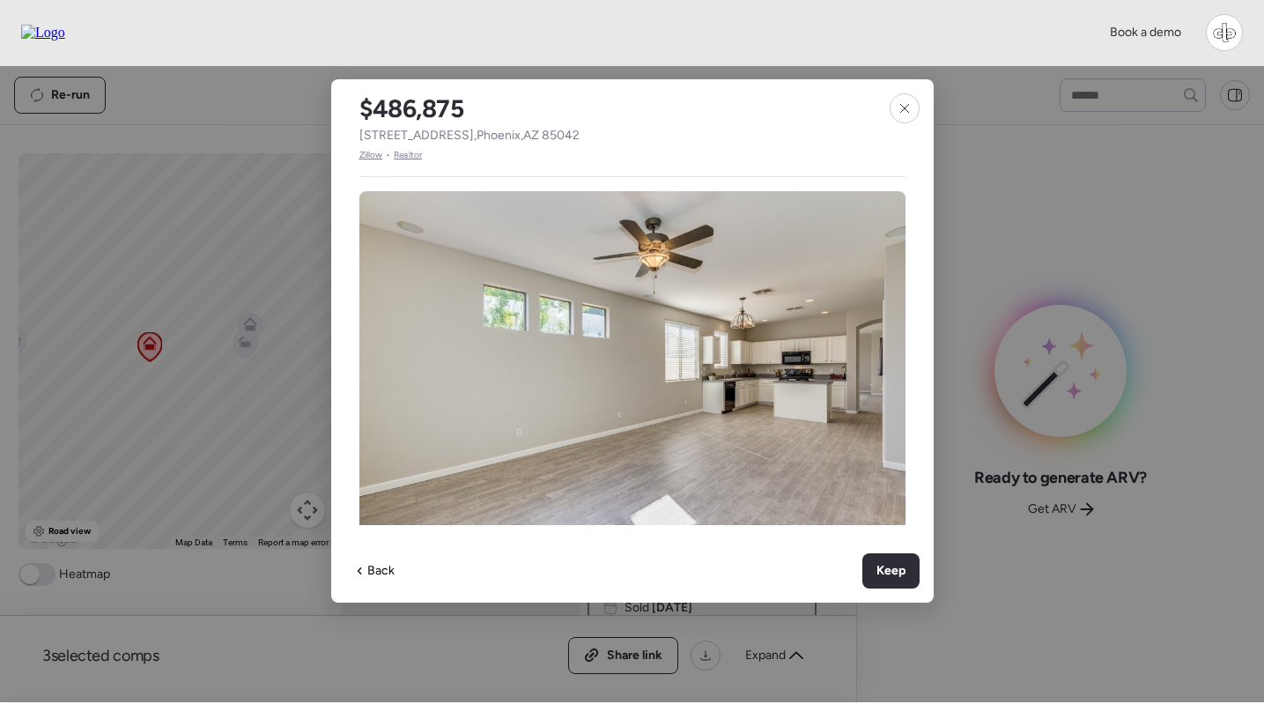
click at [378, 155] on span "Zillow" at bounding box center [371, 155] width 24 height 14
click at [908, 116] on div at bounding box center [904, 108] width 30 height 30
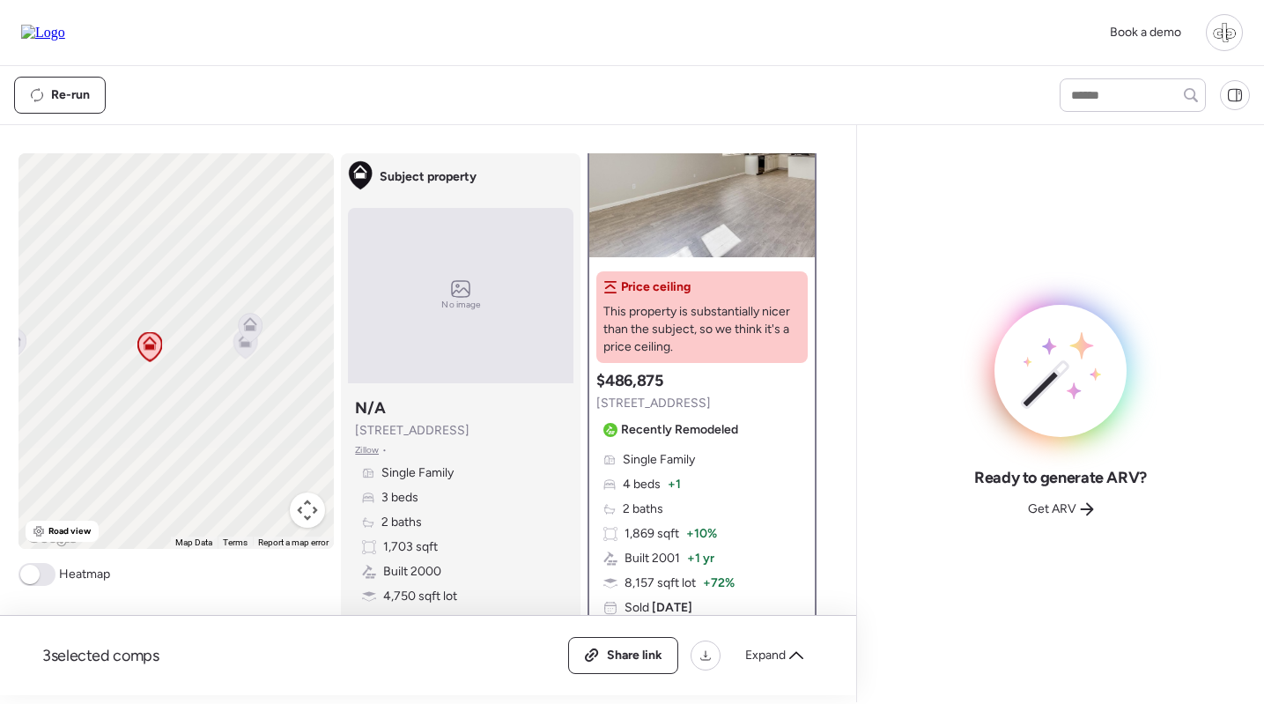
click at [679, 426] on span "Recently Remodeled" at bounding box center [679, 430] width 117 height 18
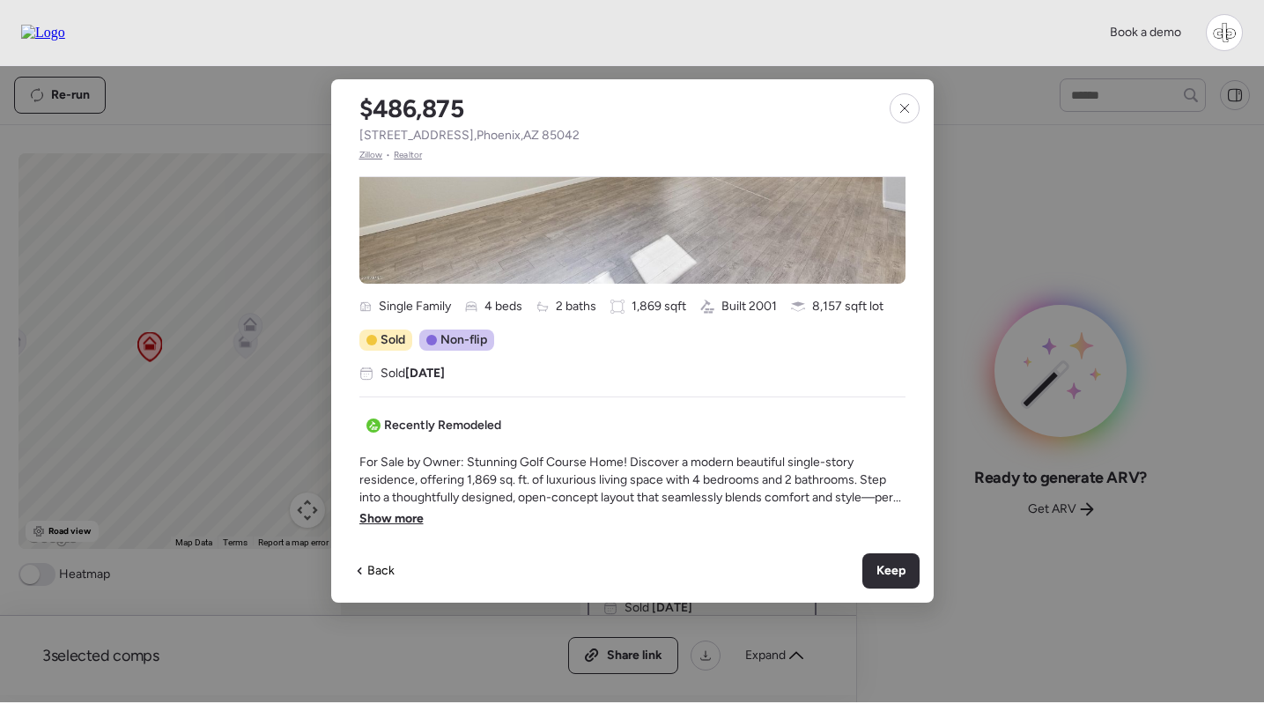
scroll to position [318, 0]
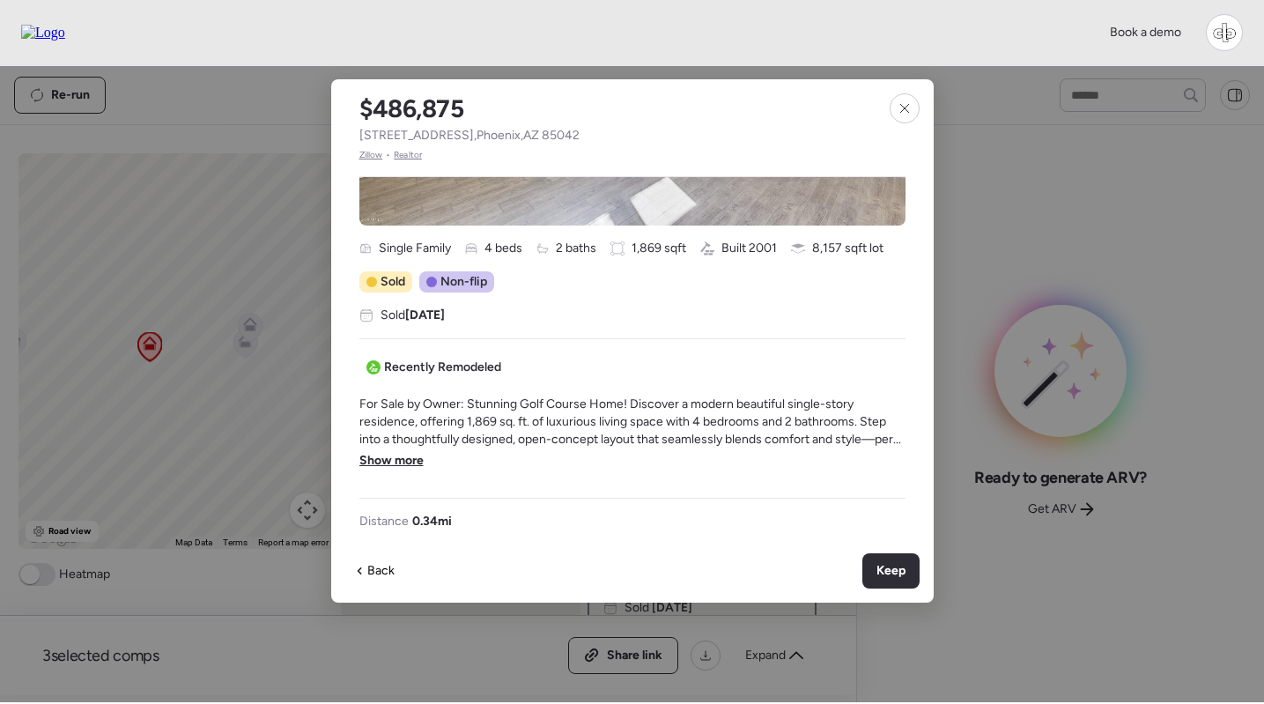
click at [404, 467] on span "Show more" at bounding box center [391, 461] width 64 height 18
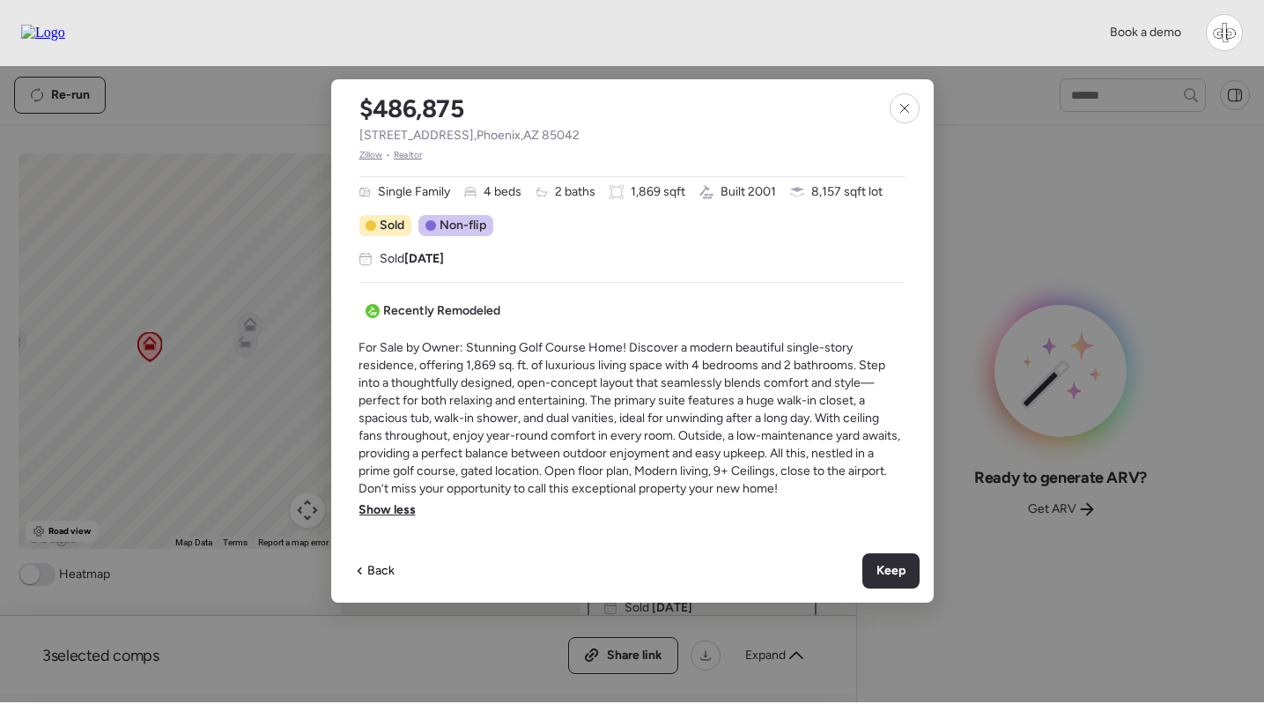
scroll to position [374, 0]
click at [903, 100] on div at bounding box center [904, 108] width 30 height 30
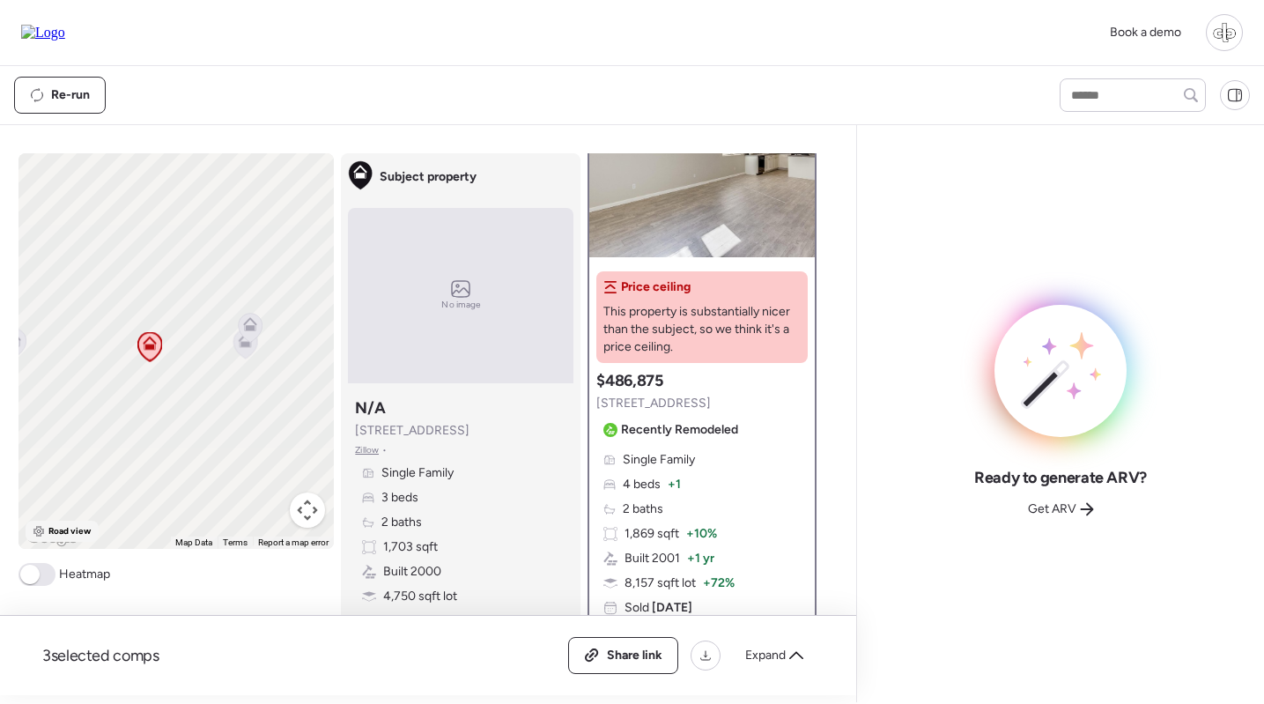
click at [65, 524] on span "Road view" at bounding box center [69, 531] width 43 height 14
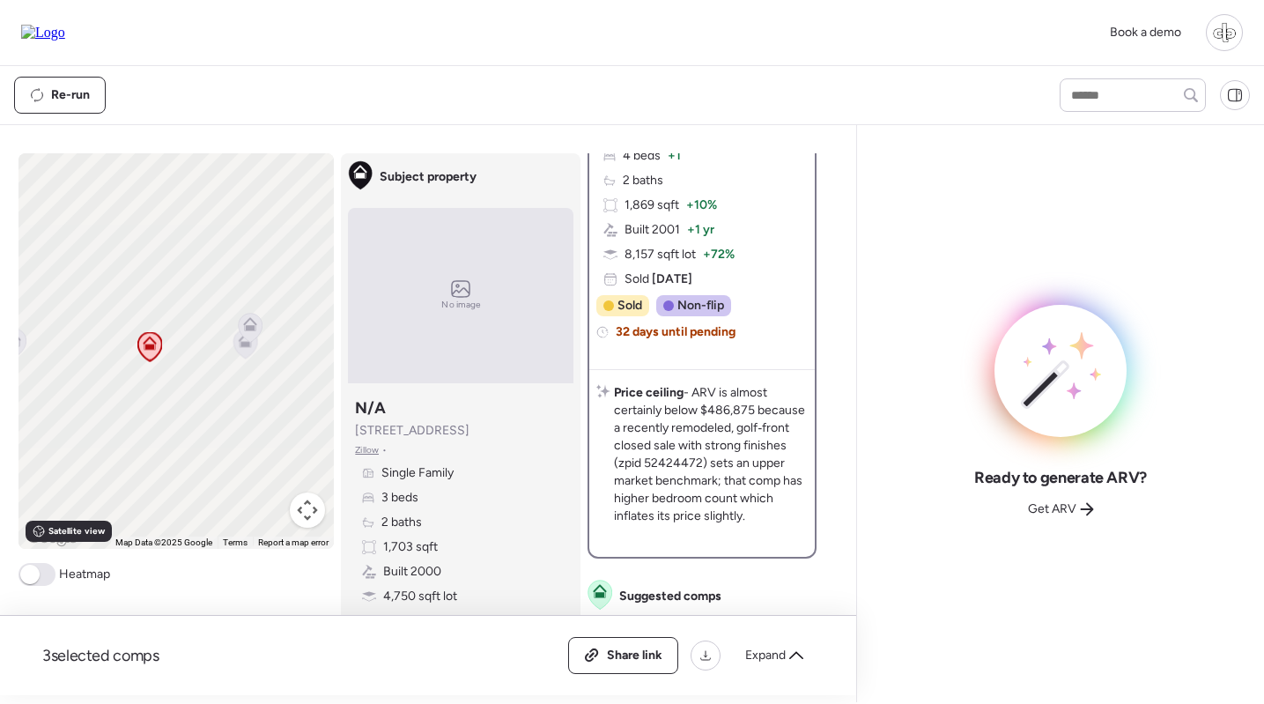
scroll to position [547, 0]
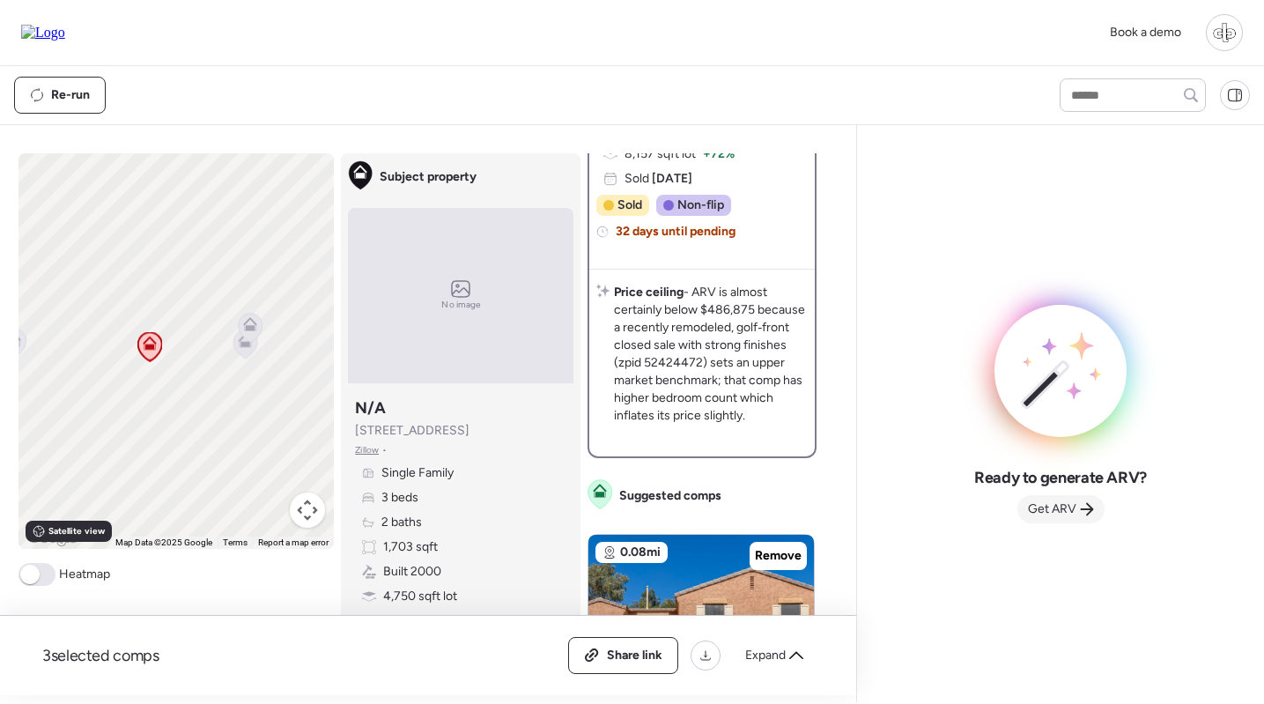
click at [1059, 504] on span "Get ARV" at bounding box center [1052, 509] width 48 height 18
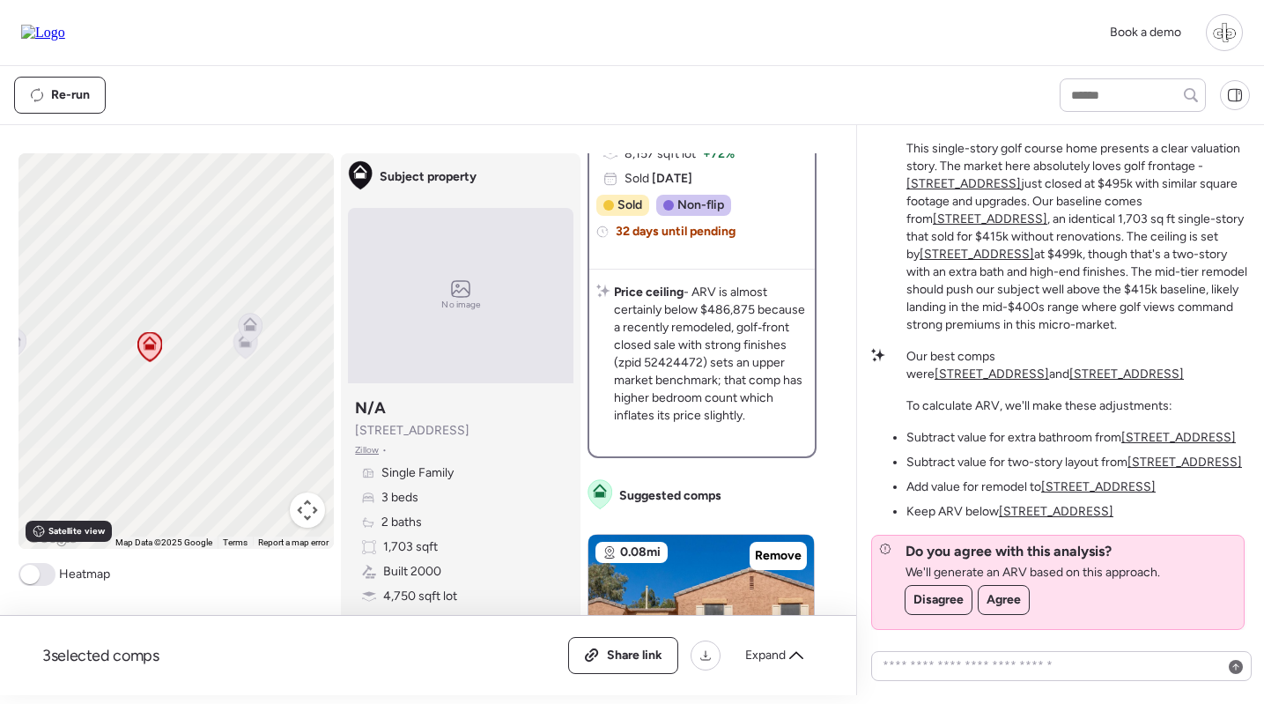
click at [1045, 505] on u "6851 S 27th St" at bounding box center [1056, 511] width 114 height 15
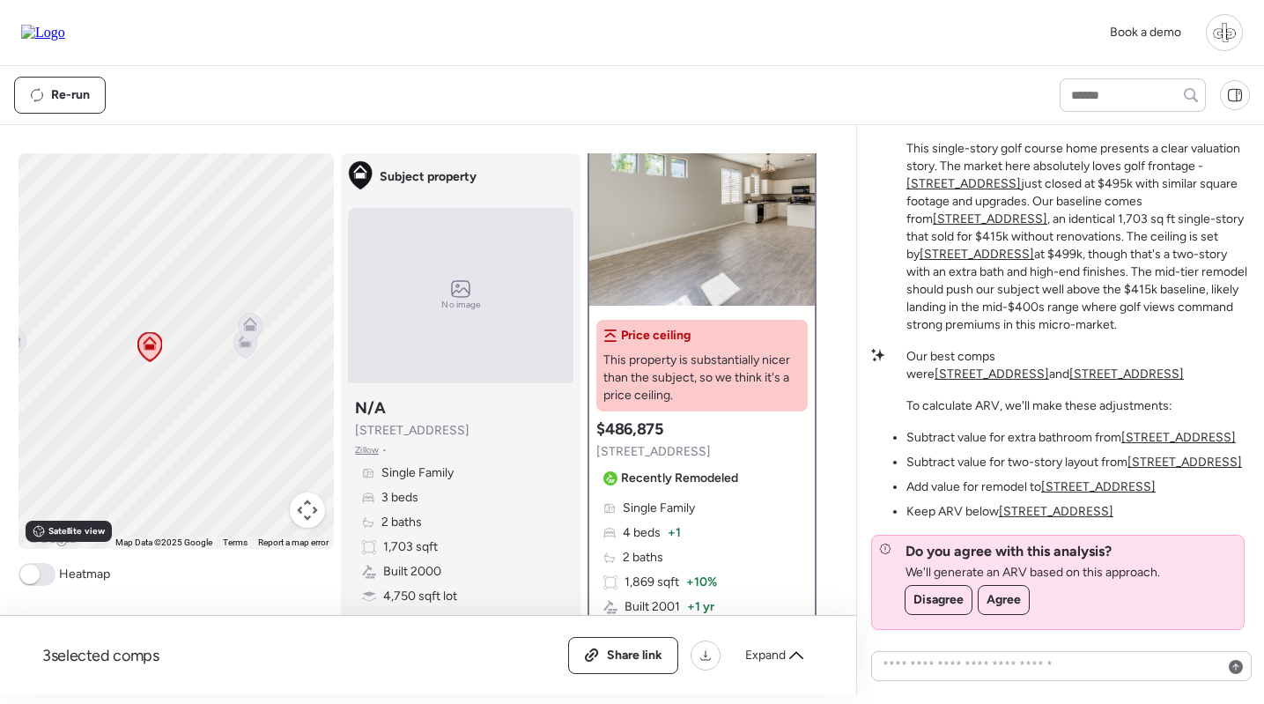
scroll to position [0, 0]
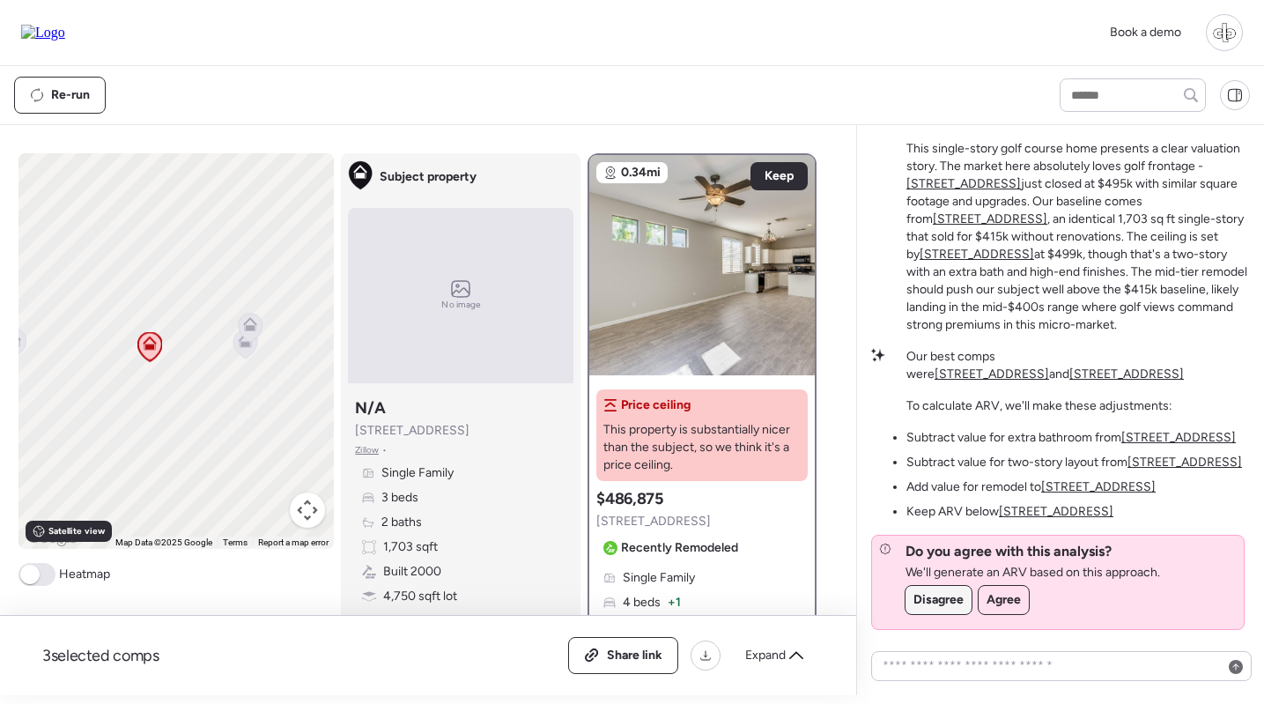
click at [942, 601] on span "Disagree" at bounding box center [938, 600] width 50 height 18
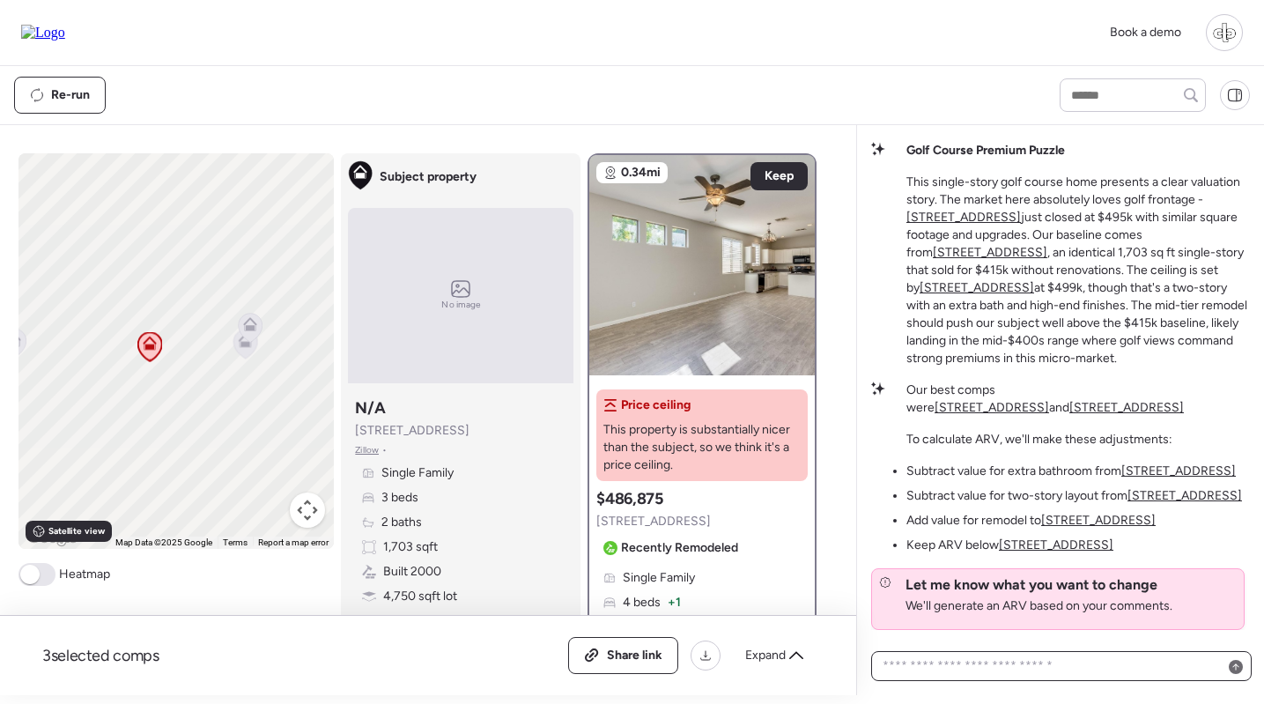
click at [953, 662] on textarea at bounding box center [1061, 665] width 365 height 25
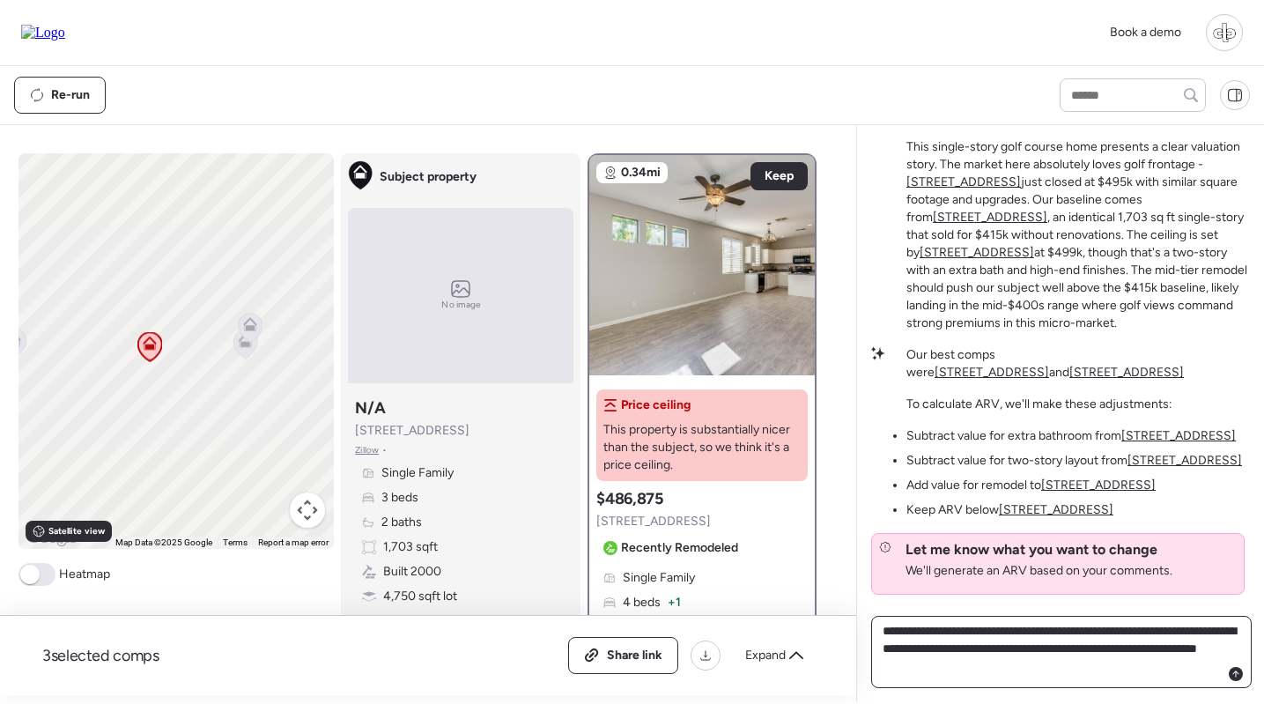
type textarea "**********"
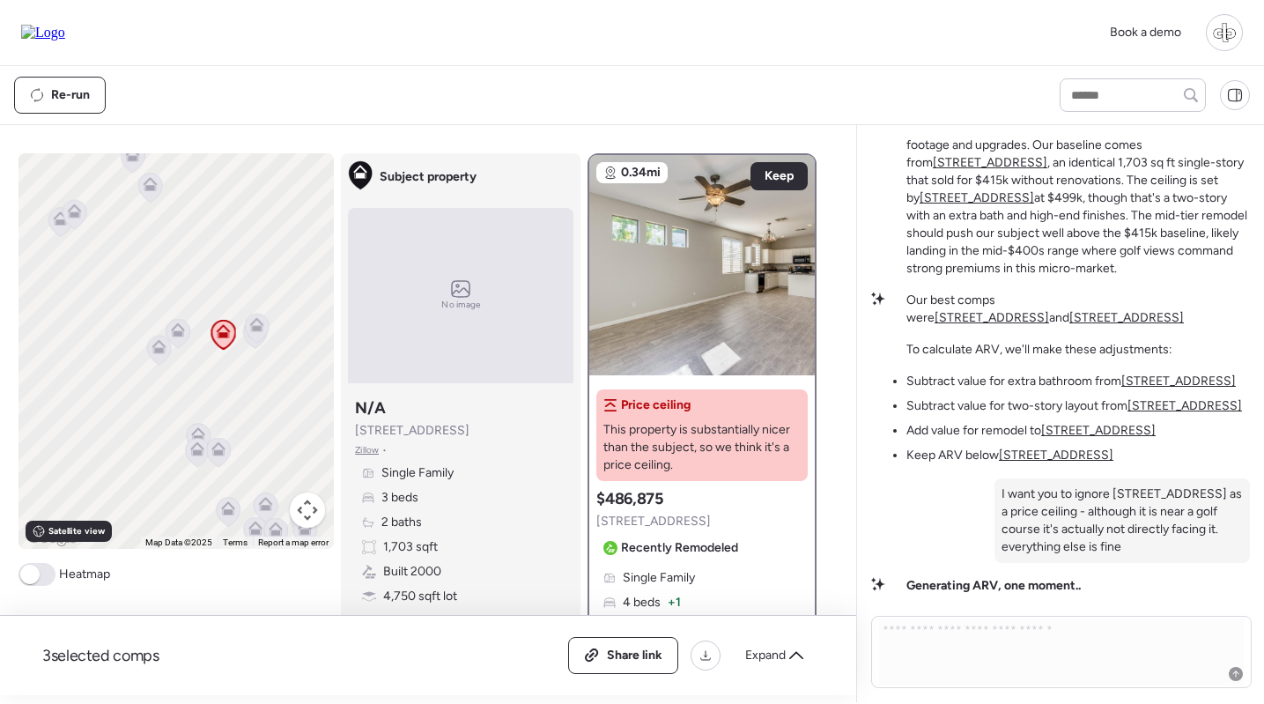
drag, startPoint x: 285, startPoint y: 349, endPoint x: 154, endPoint y: 355, distance: 131.3
click at [155, 353] on div "To navigate, press the arrow keys. To activate drag with keyboard, press Alt + …" at bounding box center [176, 350] width 316 height 395
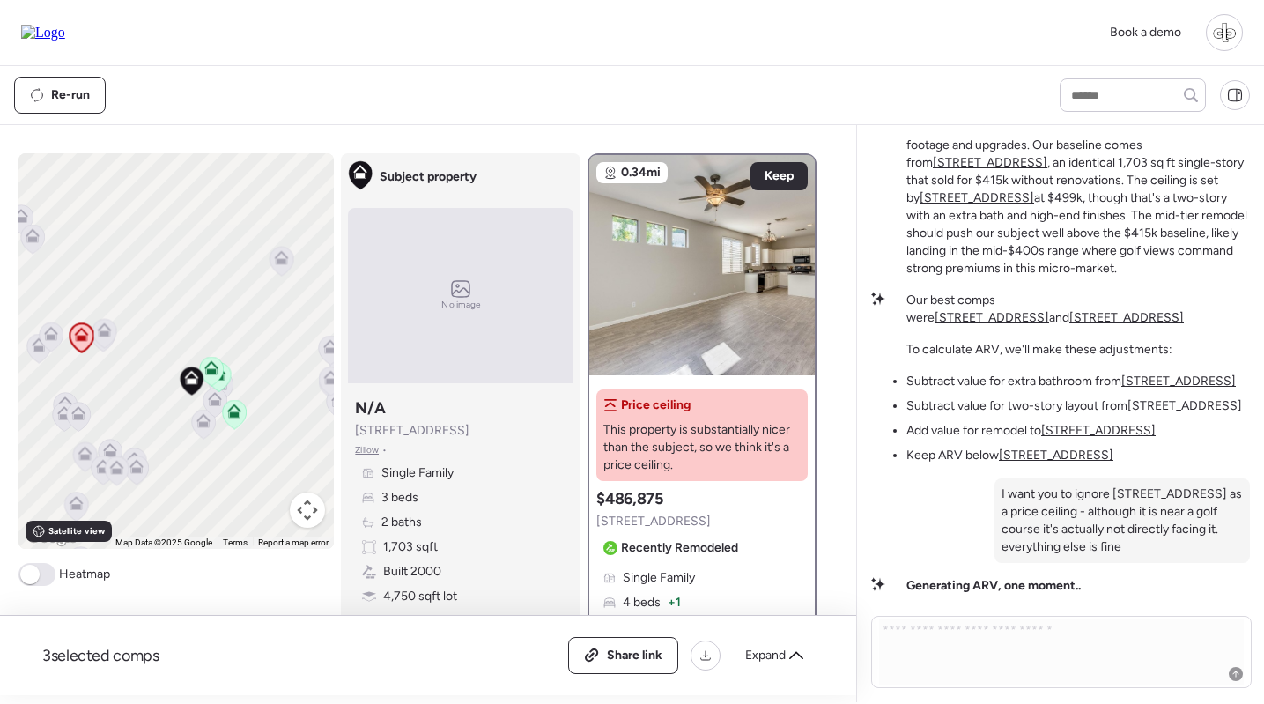
click at [210, 377] on icon at bounding box center [212, 371] width 24 height 29
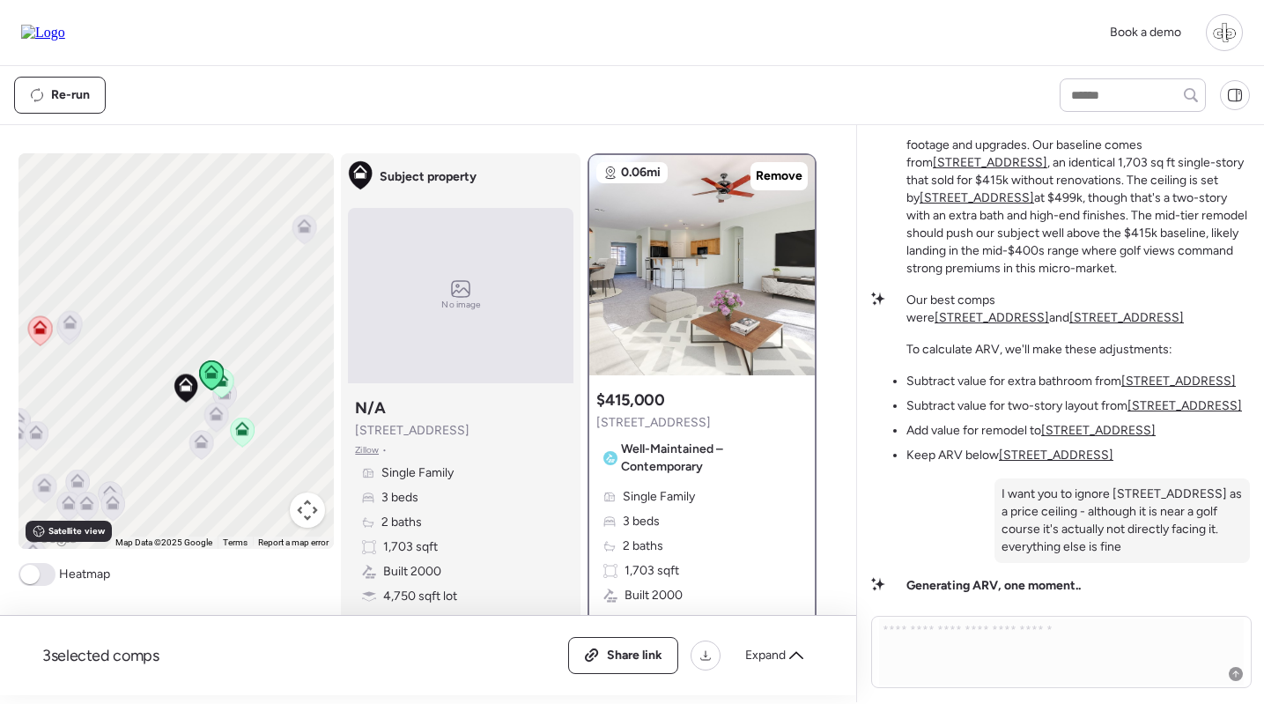
click at [226, 392] on icon at bounding box center [222, 382] width 24 height 29
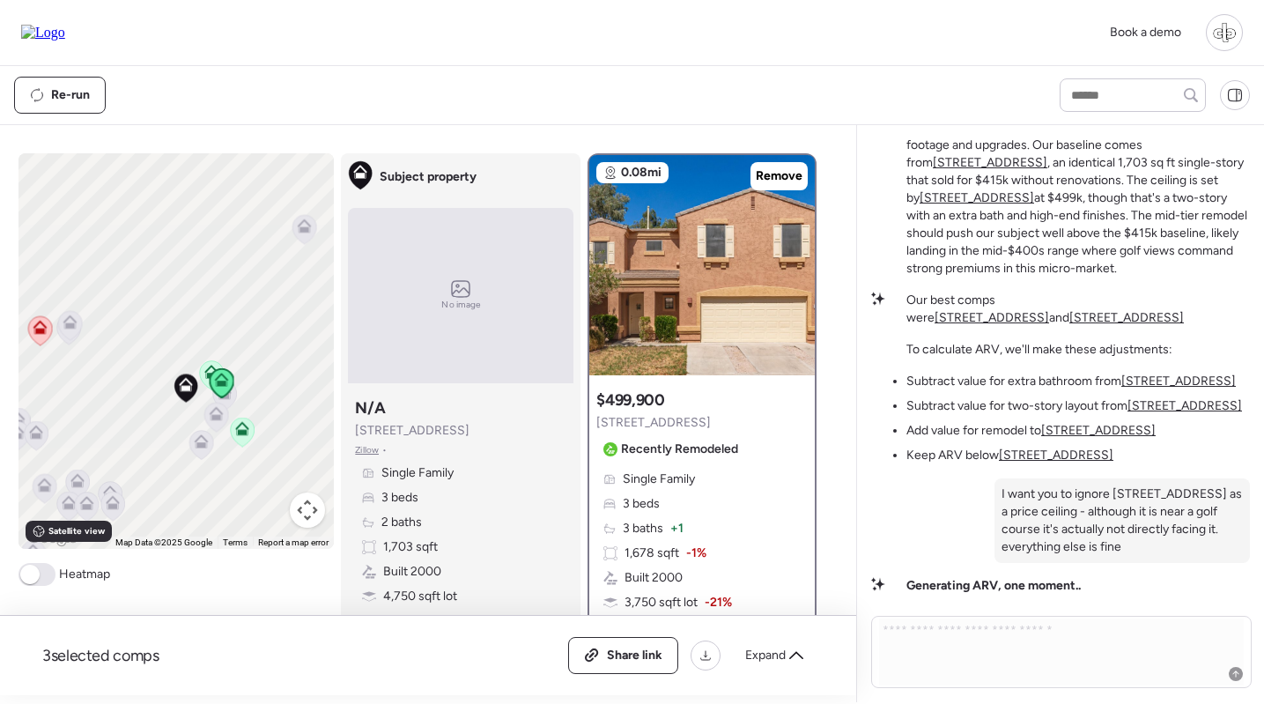
click at [248, 439] on icon at bounding box center [243, 431] width 24 height 29
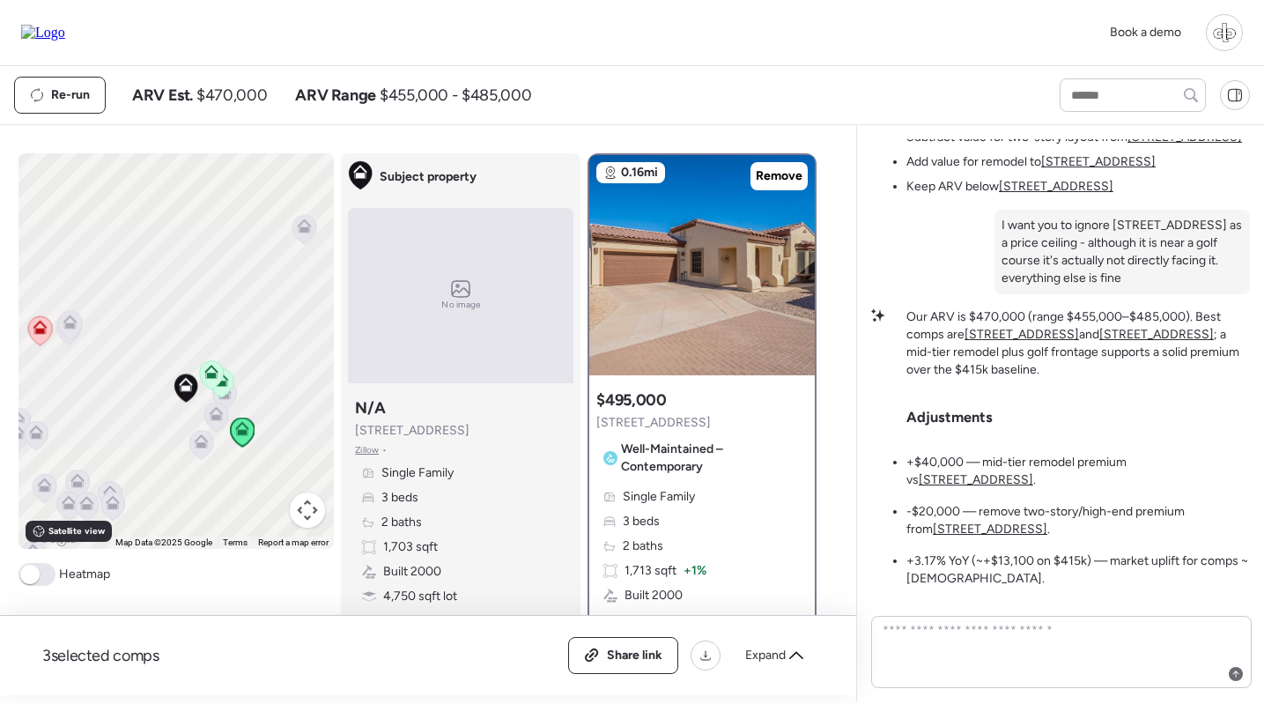
click at [1009, 339] on u "7019 S Golfside Ln" at bounding box center [1021, 334] width 114 height 15
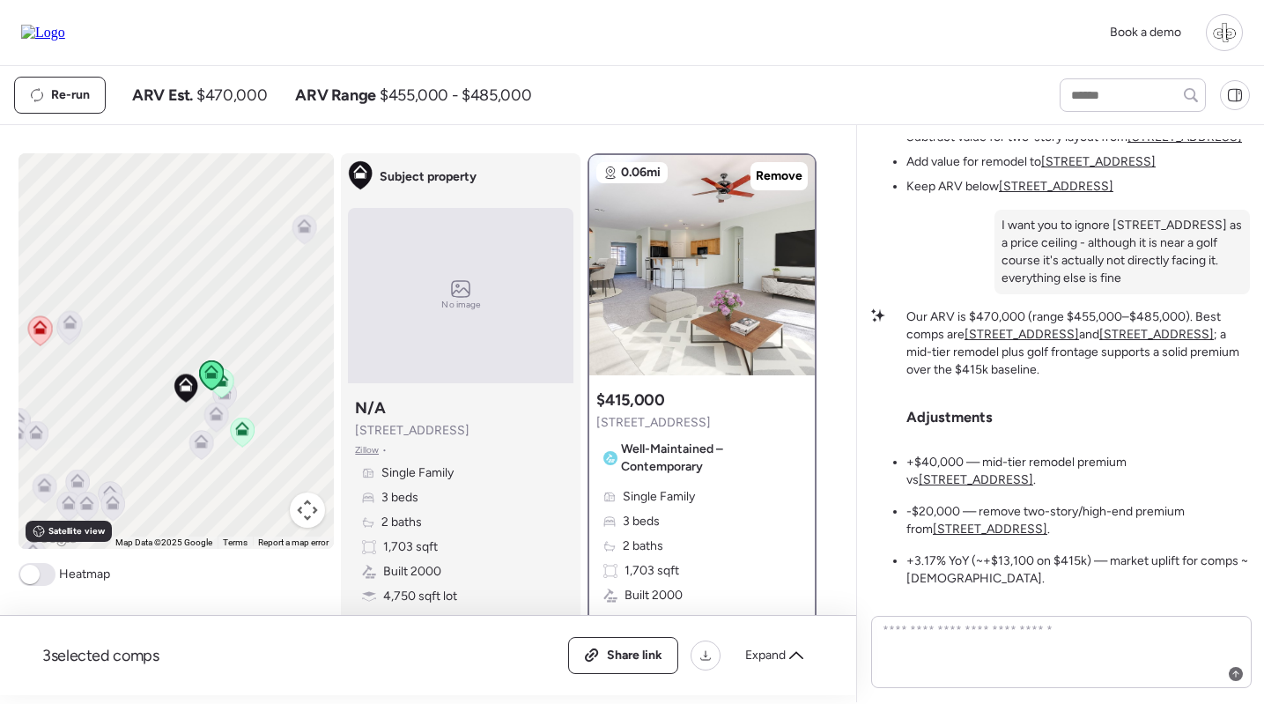
click at [1131, 337] on u "7227 S Golfside Ln" at bounding box center [1156, 334] width 114 height 15
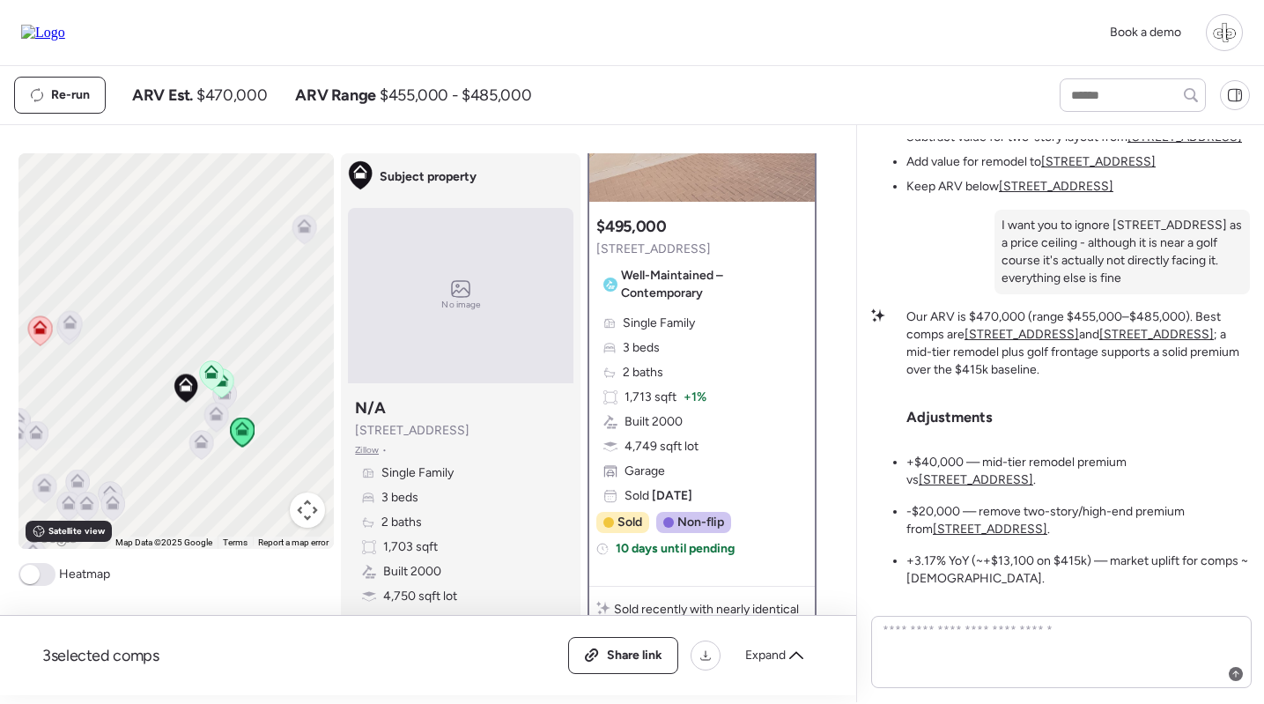
click at [961, 523] on u "7029 S Golfside Ln" at bounding box center [989, 528] width 114 height 15
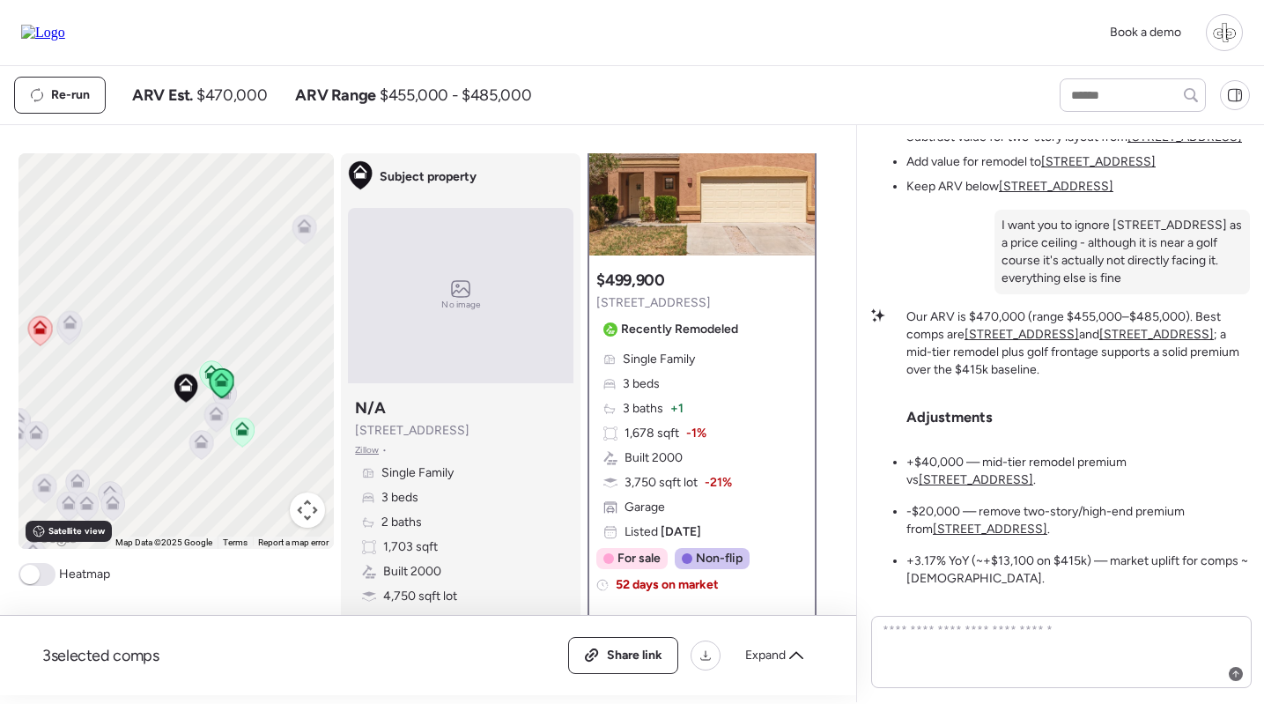
scroll to position [123, 0]
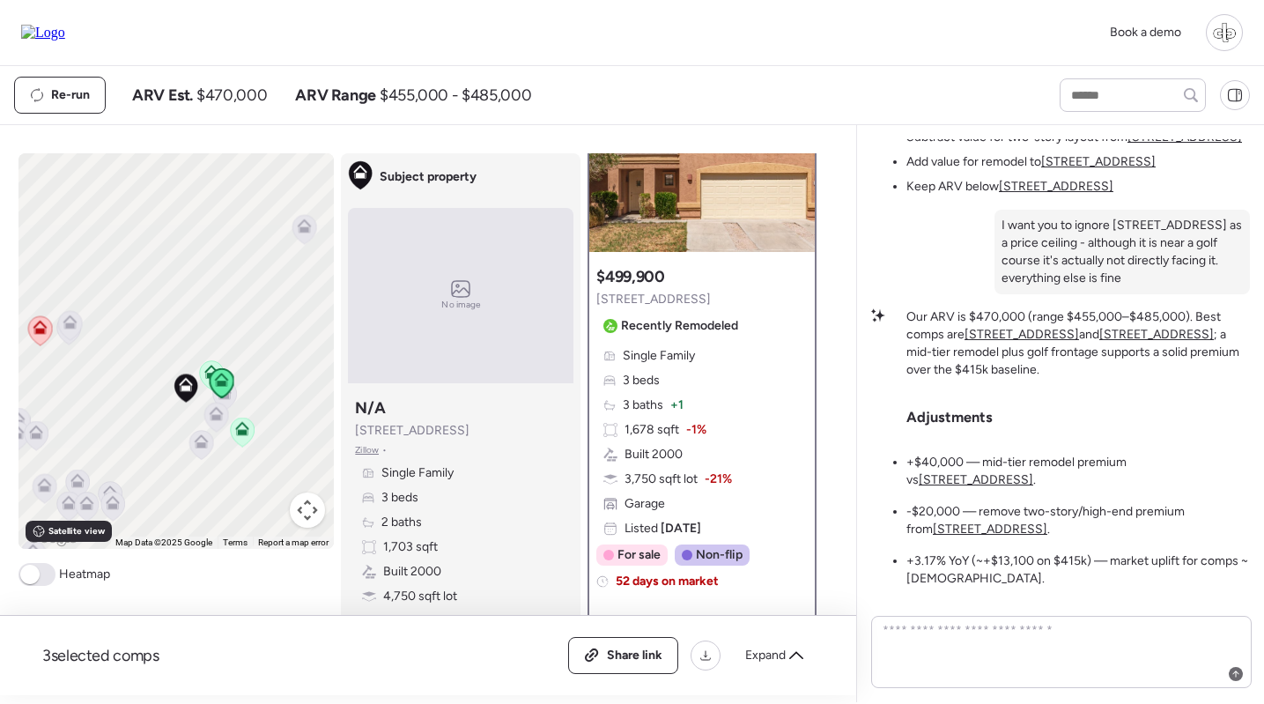
click at [733, 204] on img at bounding box center [701, 142] width 225 height 220
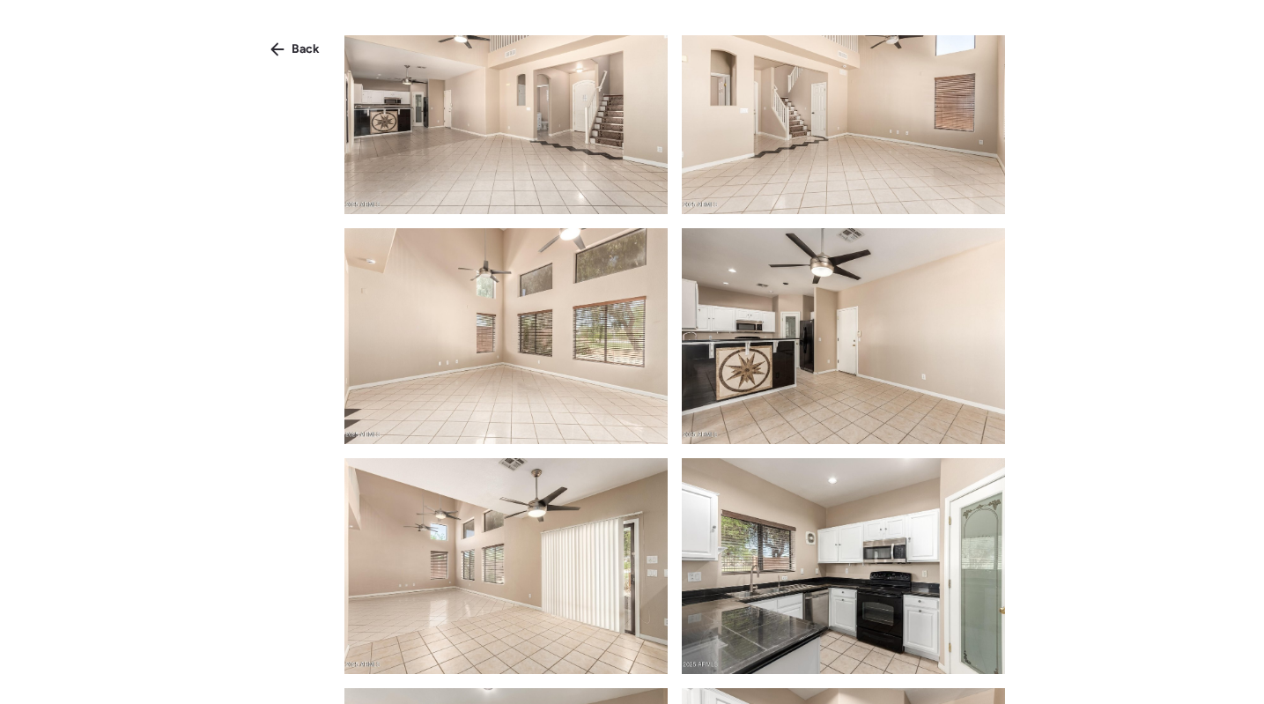
scroll to position [525, 0]
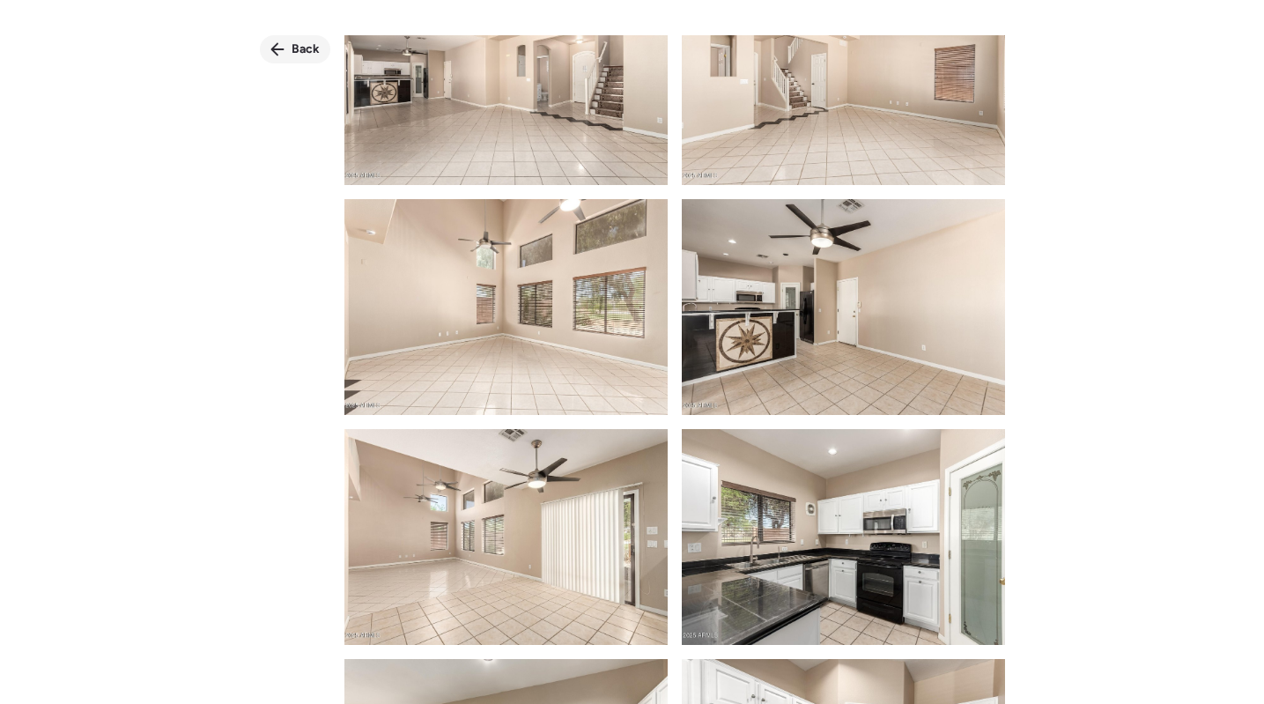
click at [283, 48] on icon at bounding box center [276, 49] width 13 height 13
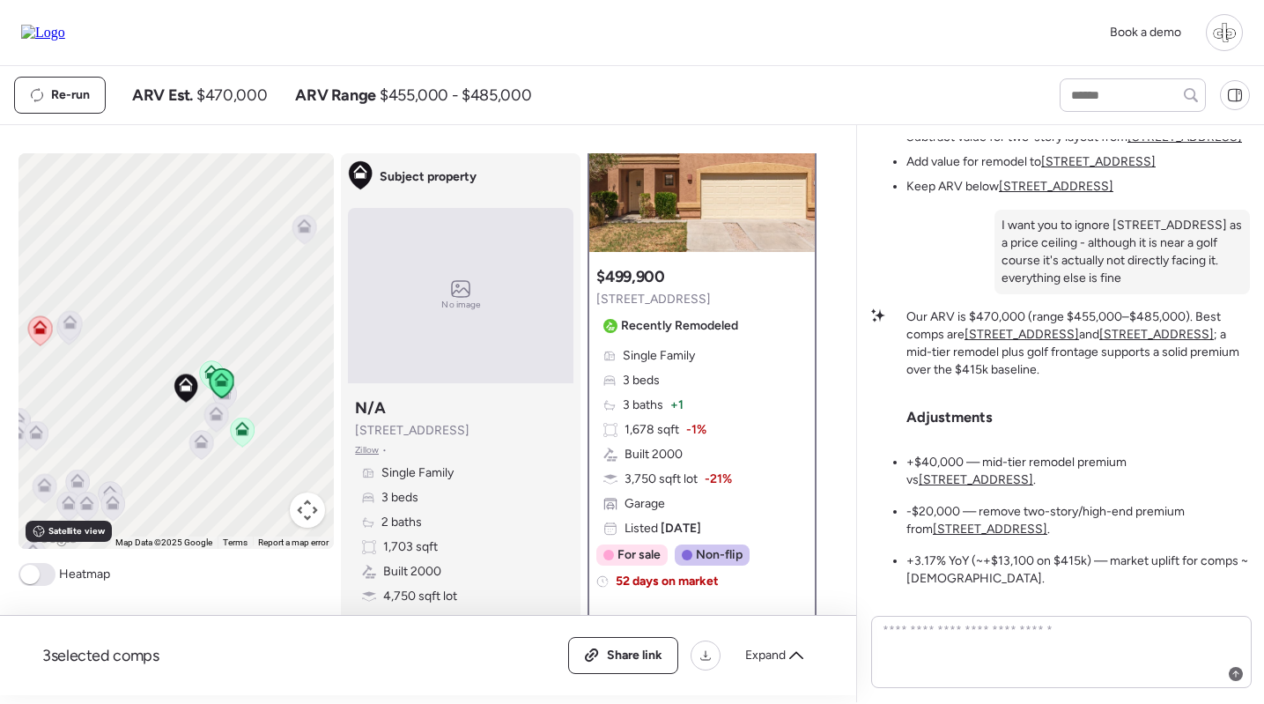
scroll to position [0, 0]
click at [746, 461] on div "Single Family 3 beds 3 baths + 1 1,678 sqft -1% Built 2000 3,750 sqft lot -21% …" at bounding box center [701, 442] width 211 height 190
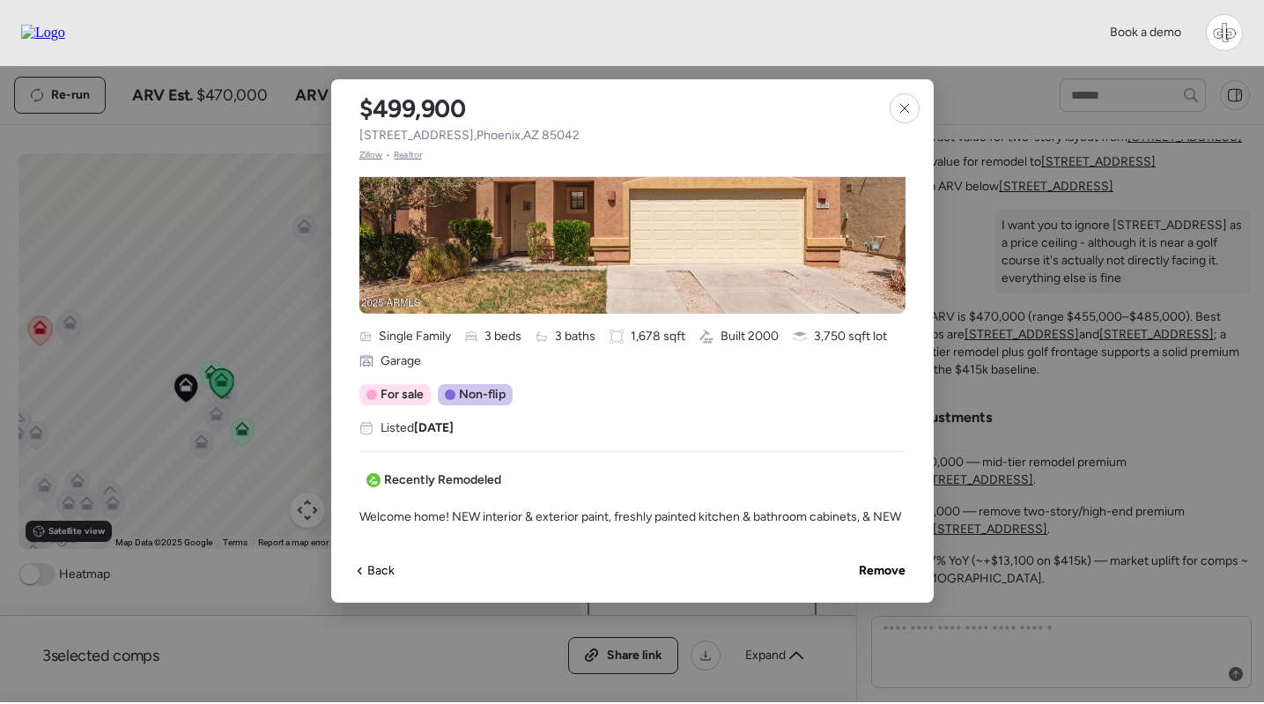
scroll to position [299, 0]
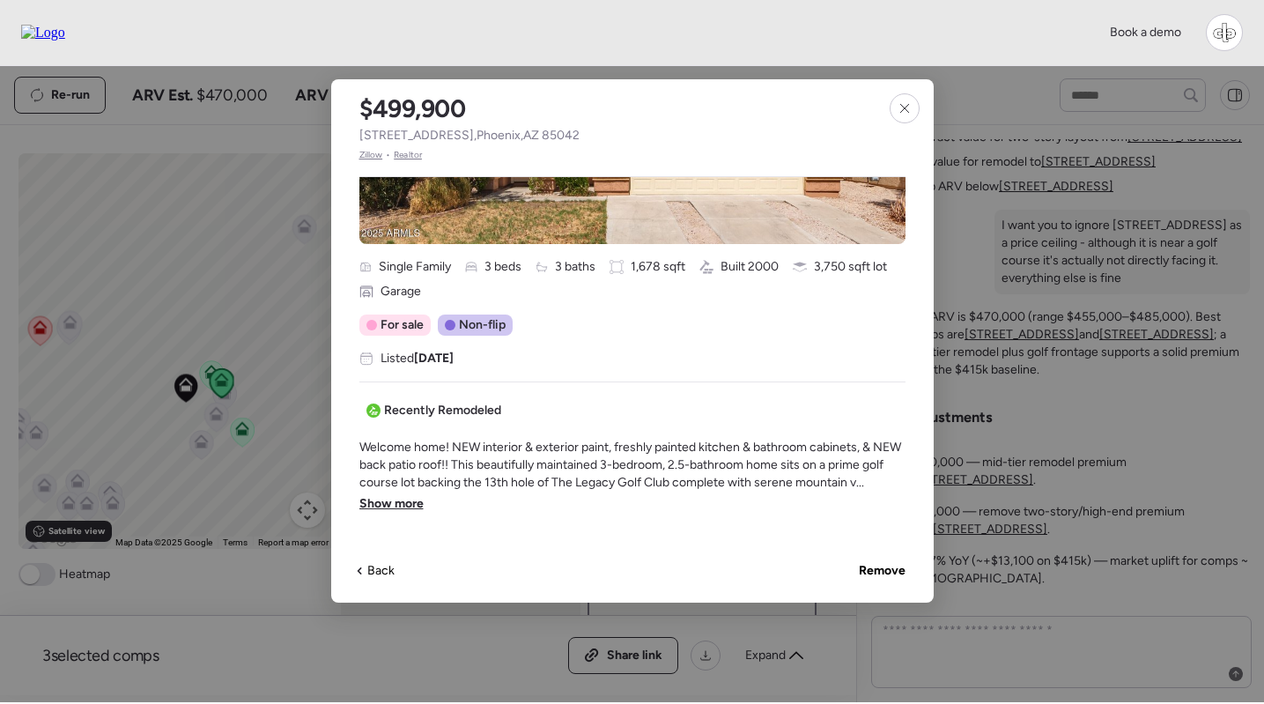
click at [433, 504] on div "Welcome home! NEW interior & exterior paint, freshly painted kitchen & bathroom…" at bounding box center [632, 483] width 546 height 88
click at [424, 497] on div "Welcome home! NEW interior & exterior paint, freshly painted kitchen & bathroom…" at bounding box center [632, 483] width 546 height 88
click at [387, 504] on span "Show more" at bounding box center [391, 504] width 64 height 18
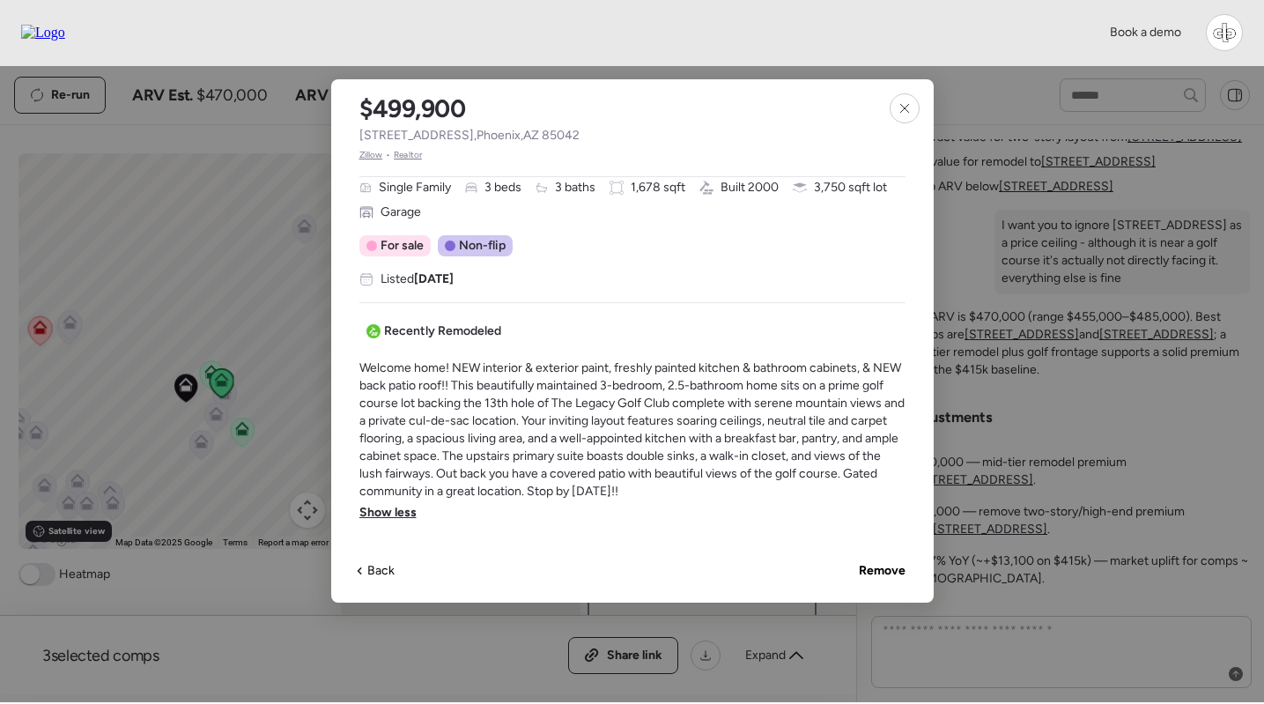
scroll to position [380, 0]
click at [911, 108] on div at bounding box center [904, 108] width 30 height 30
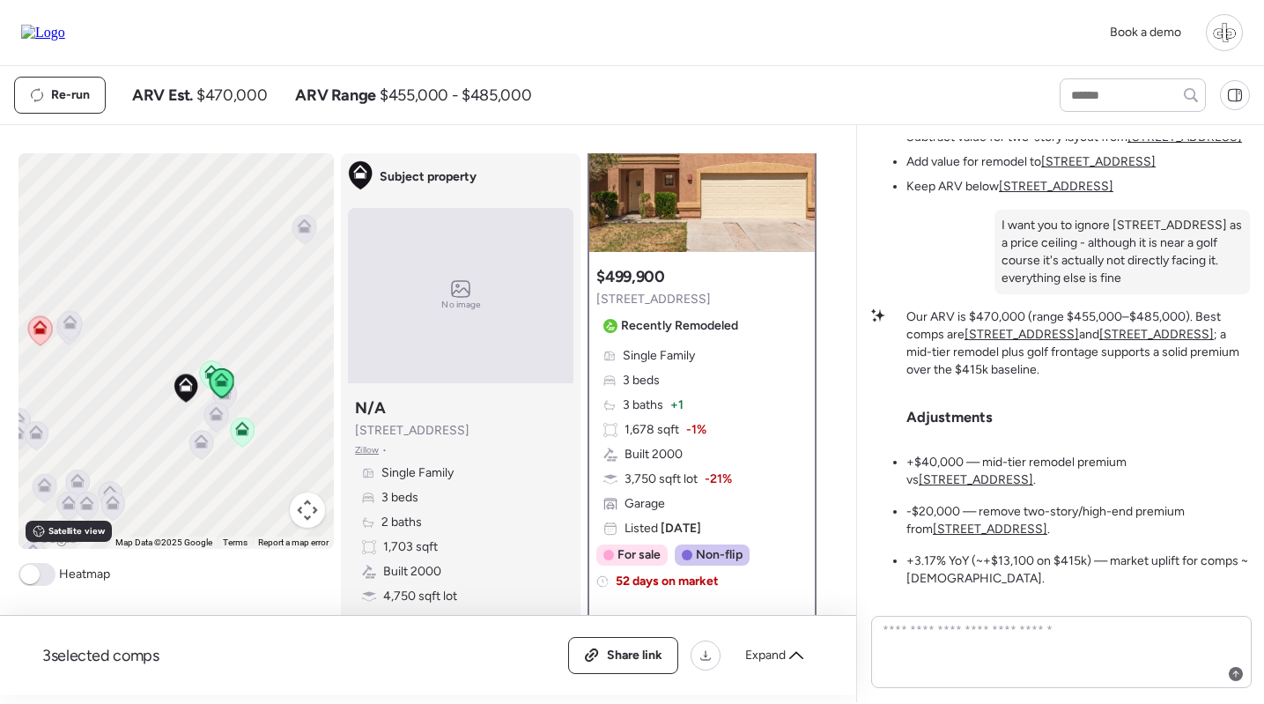
scroll to position [0, 0]
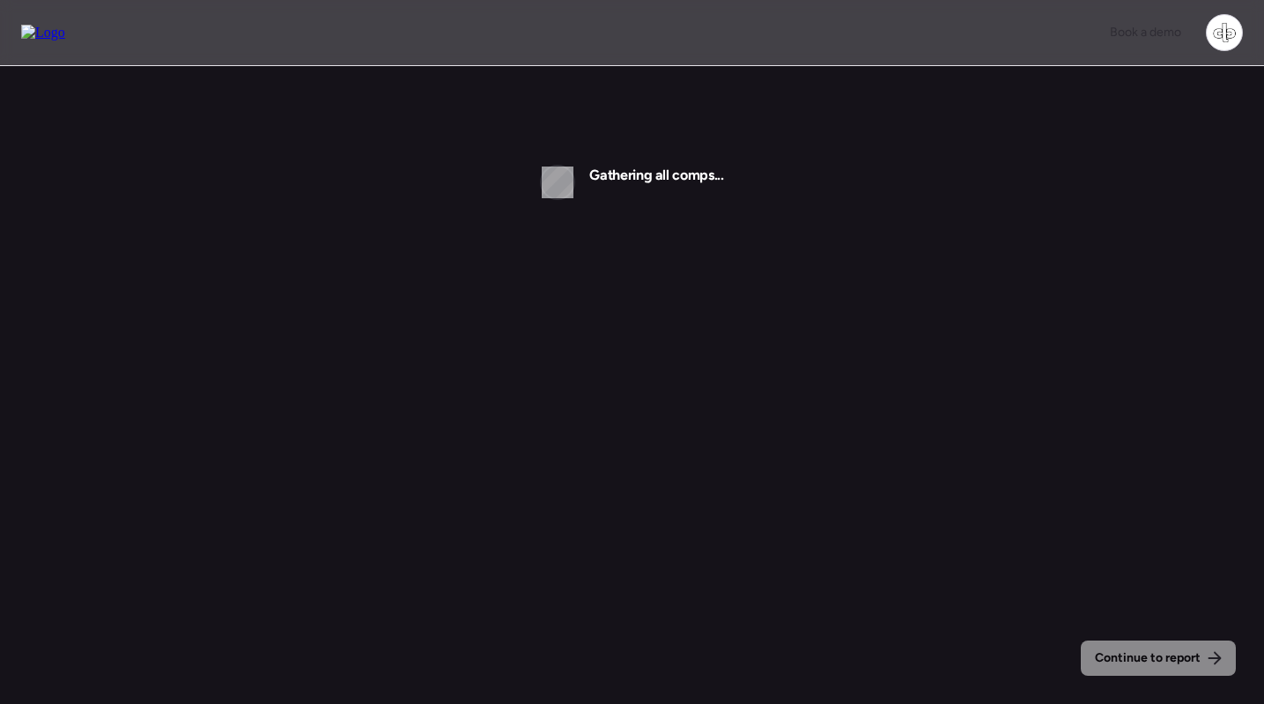
click at [918, 346] on div "Continue to report Gathering all comps..." at bounding box center [632, 385] width 1264 height 770
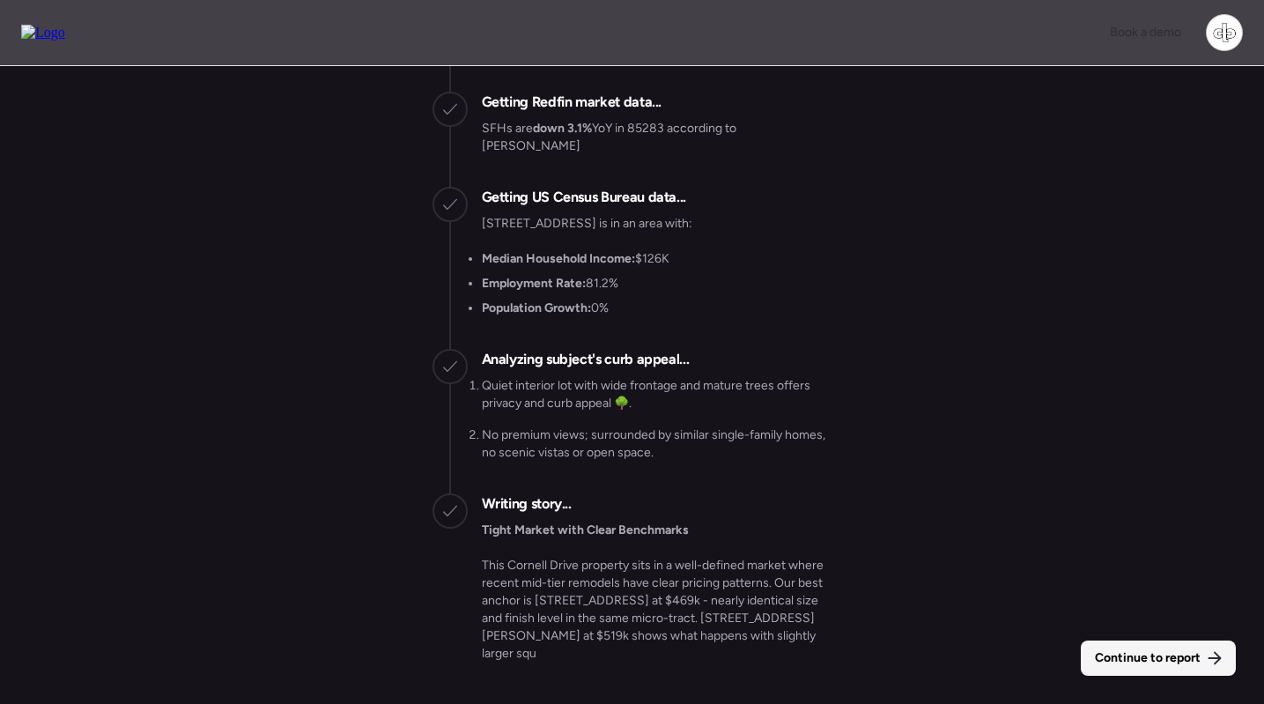
click at [1173, 649] on span "Continue to report" at bounding box center [1147, 658] width 106 height 18
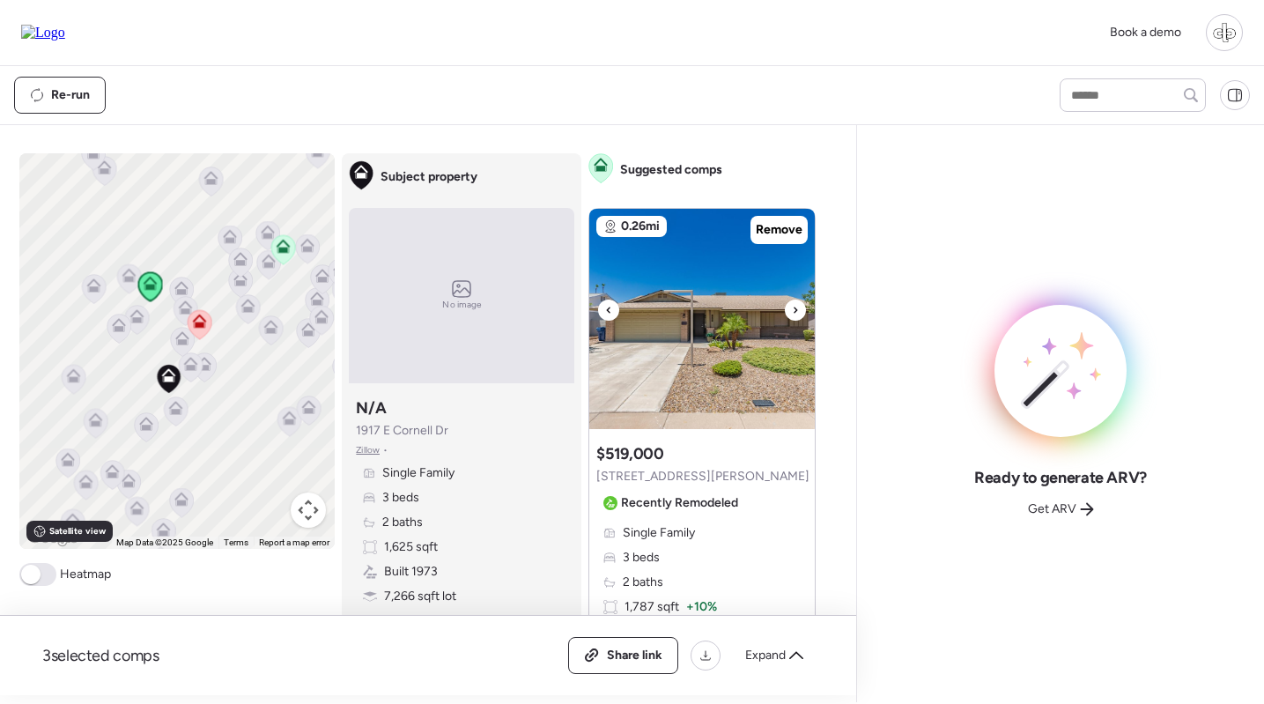
click at [681, 330] on img at bounding box center [701, 319] width 225 height 220
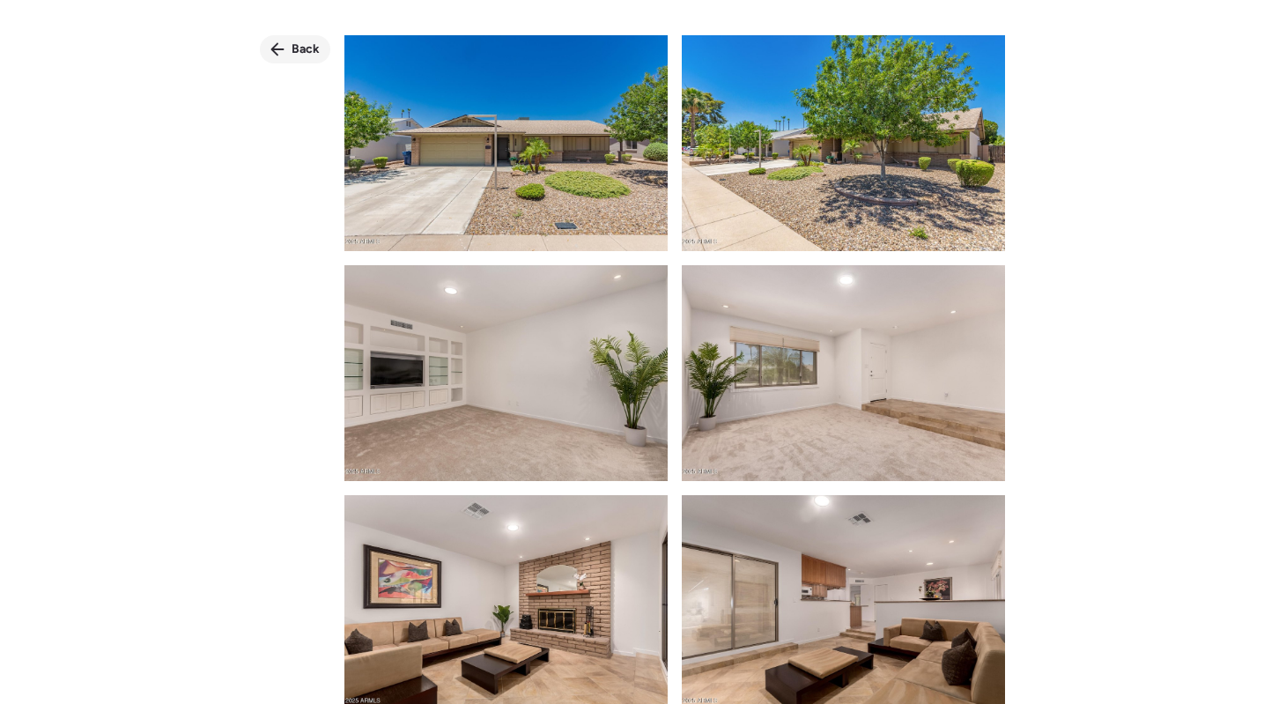
click at [285, 49] on div "Back" at bounding box center [295, 49] width 70 height 28
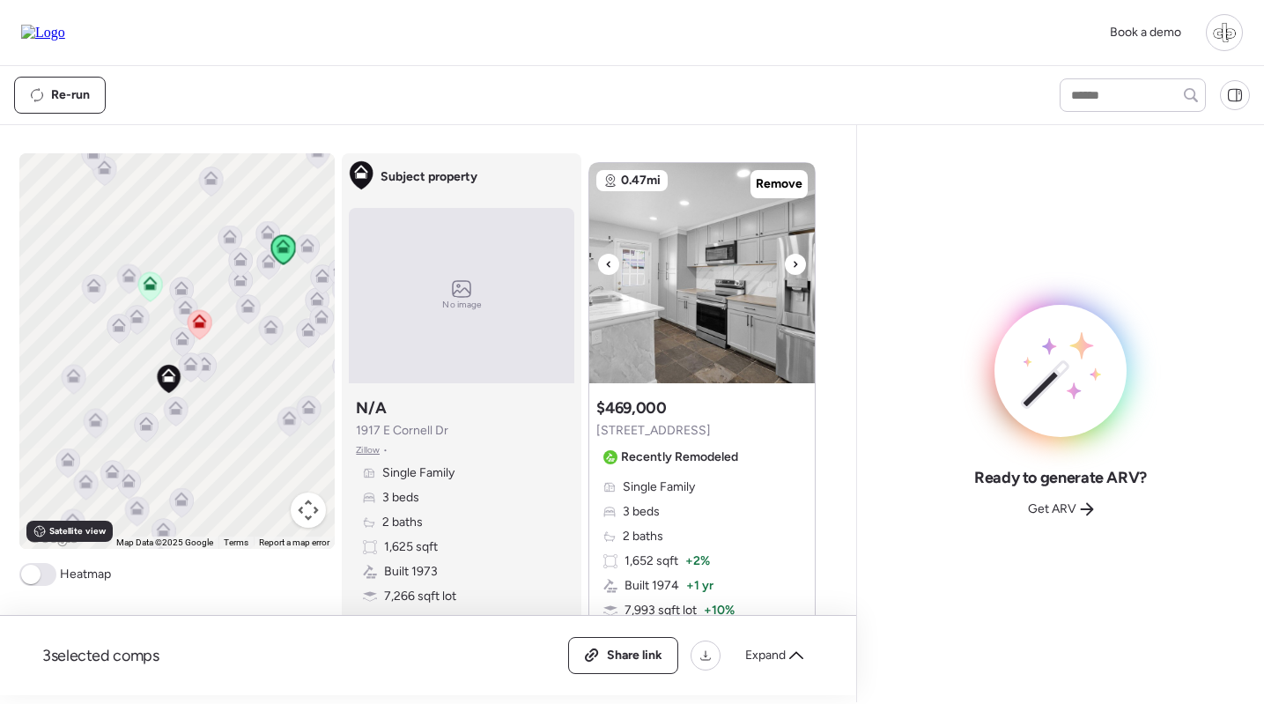
scroll to position [828, 0]
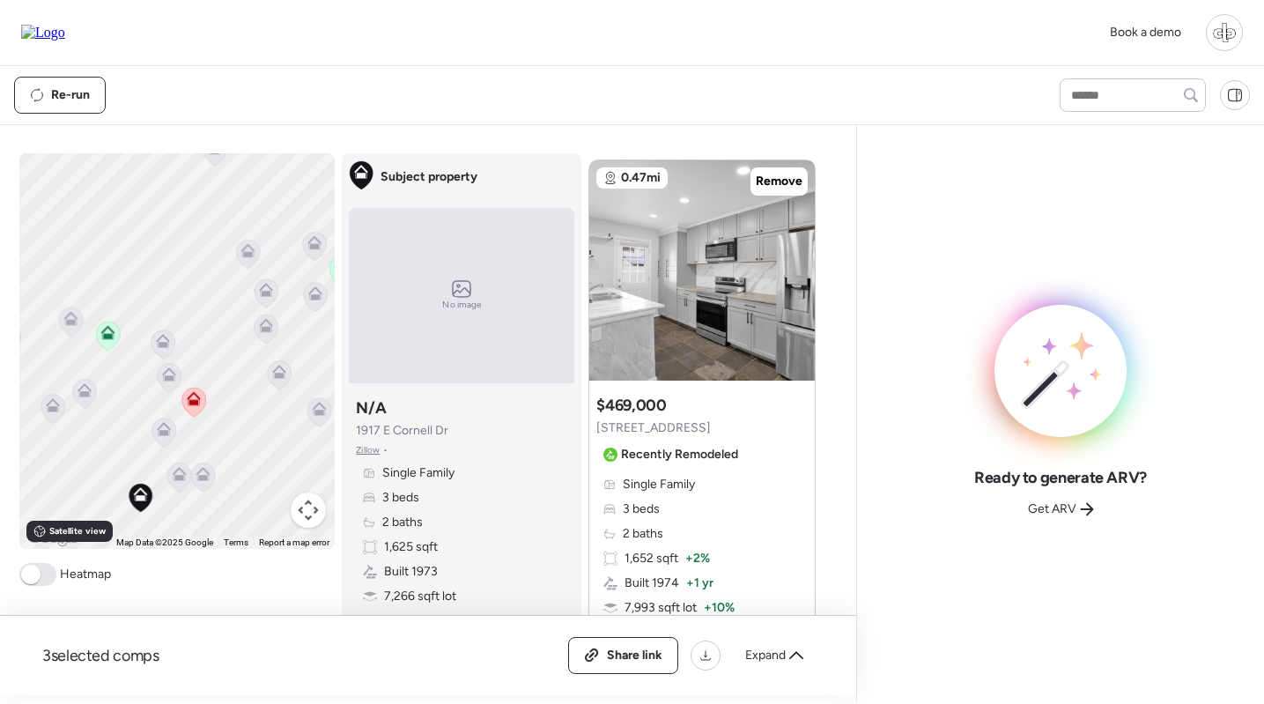
drag, startPoint x: 217, startPoint y: 421, endPoint x: 217, endPoint y: 350, distance: 70.4
click at [217, 350] on div "To activate drag with keyboard, press Alt + Enter. Once in keyboard drag state,…" at bounding box center [177, 350] width 316 height 395
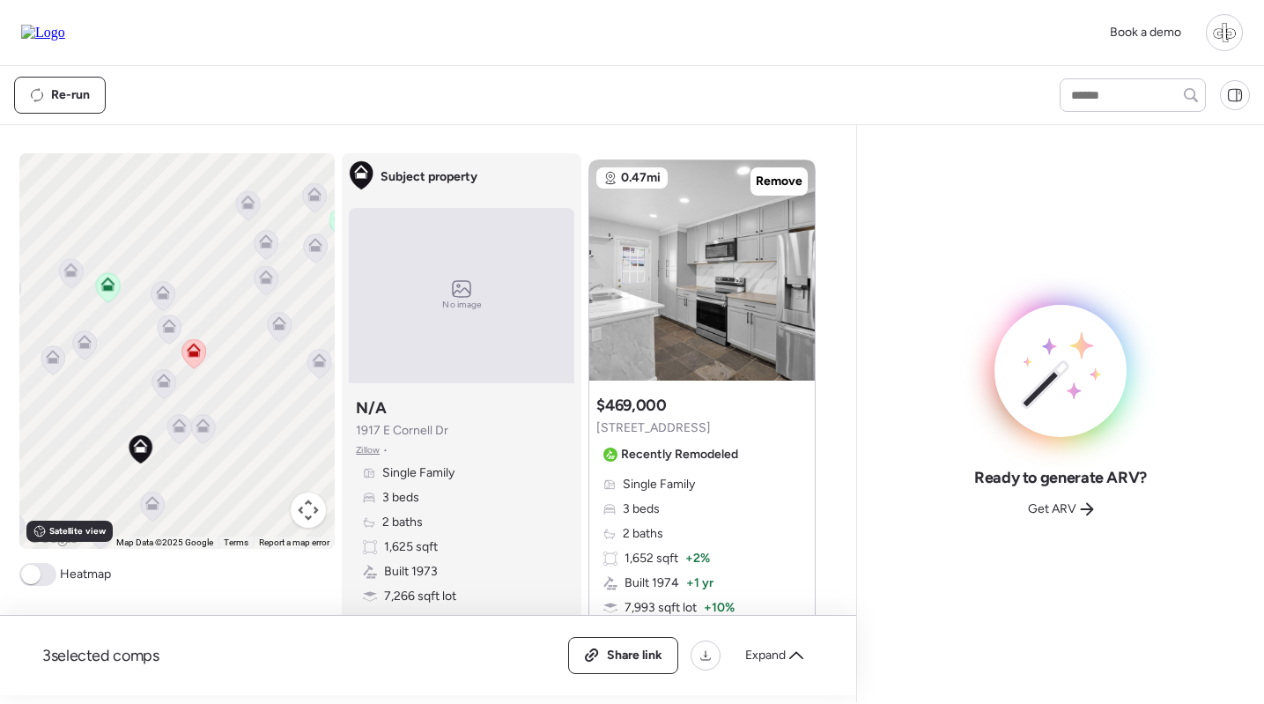
click at [190, 362] on icon at bounding box center [194, 353] width 24 height 29
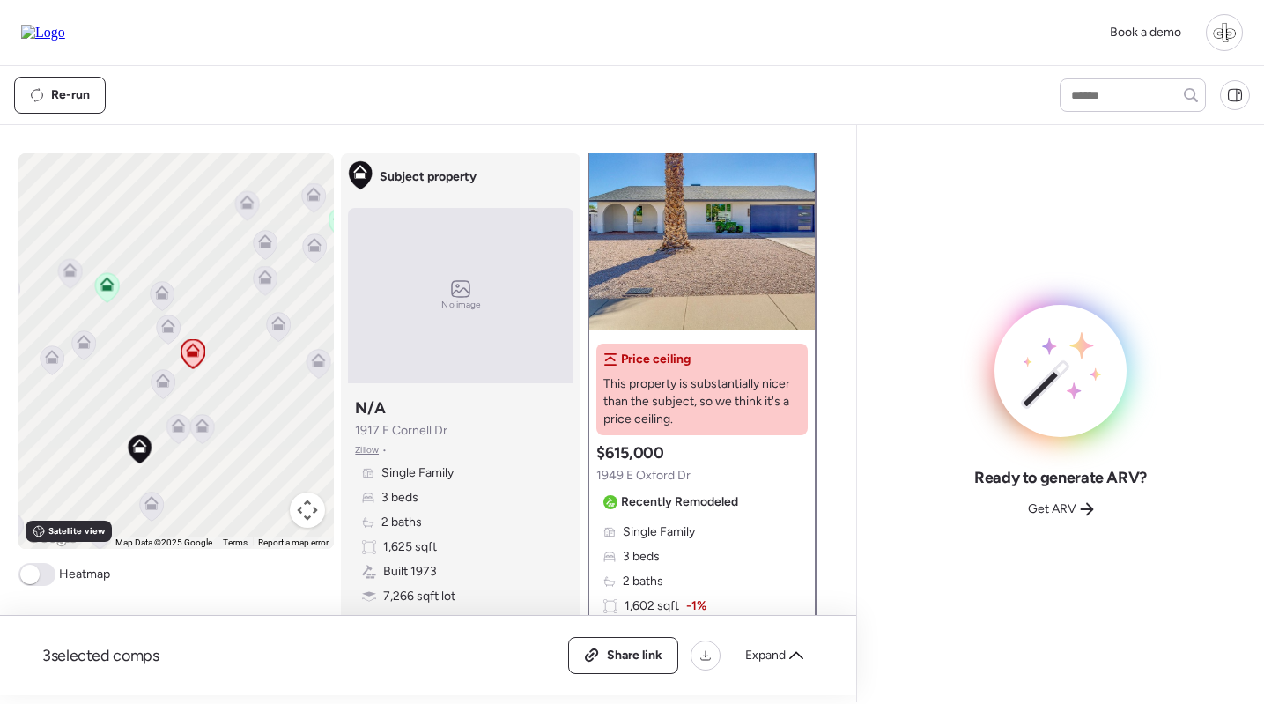
scroll to position [0, 0]
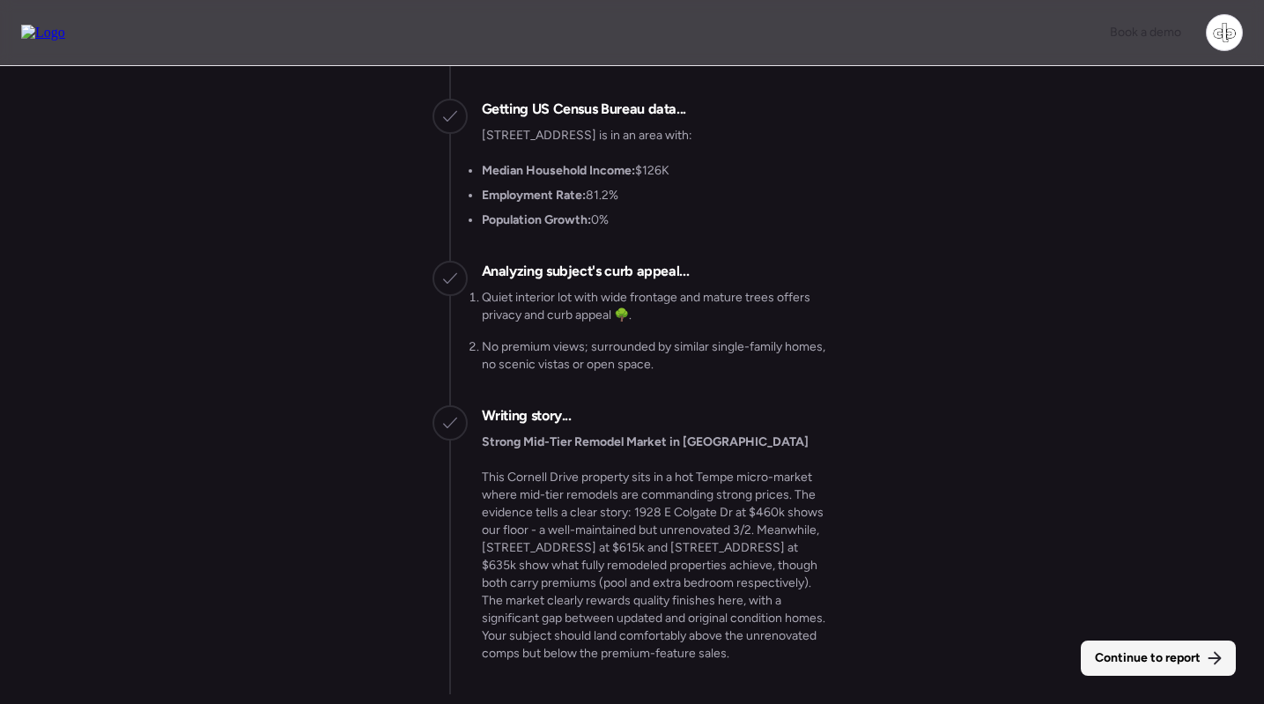
click at [1169, 651] on span "Continue to report" at bounding box center [1147, 658] width 106 height 18
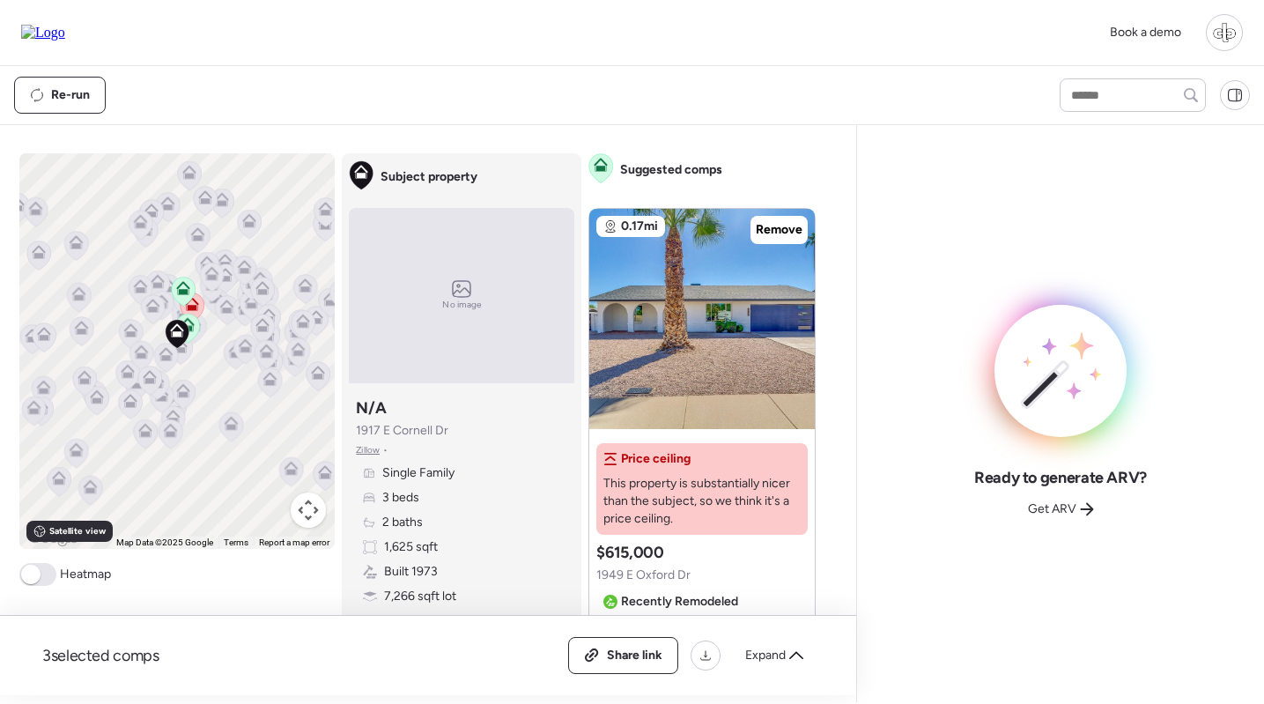
click at [969, 4] on div "Book a demo" at bounding box center [632, 33] width 1264 height 66
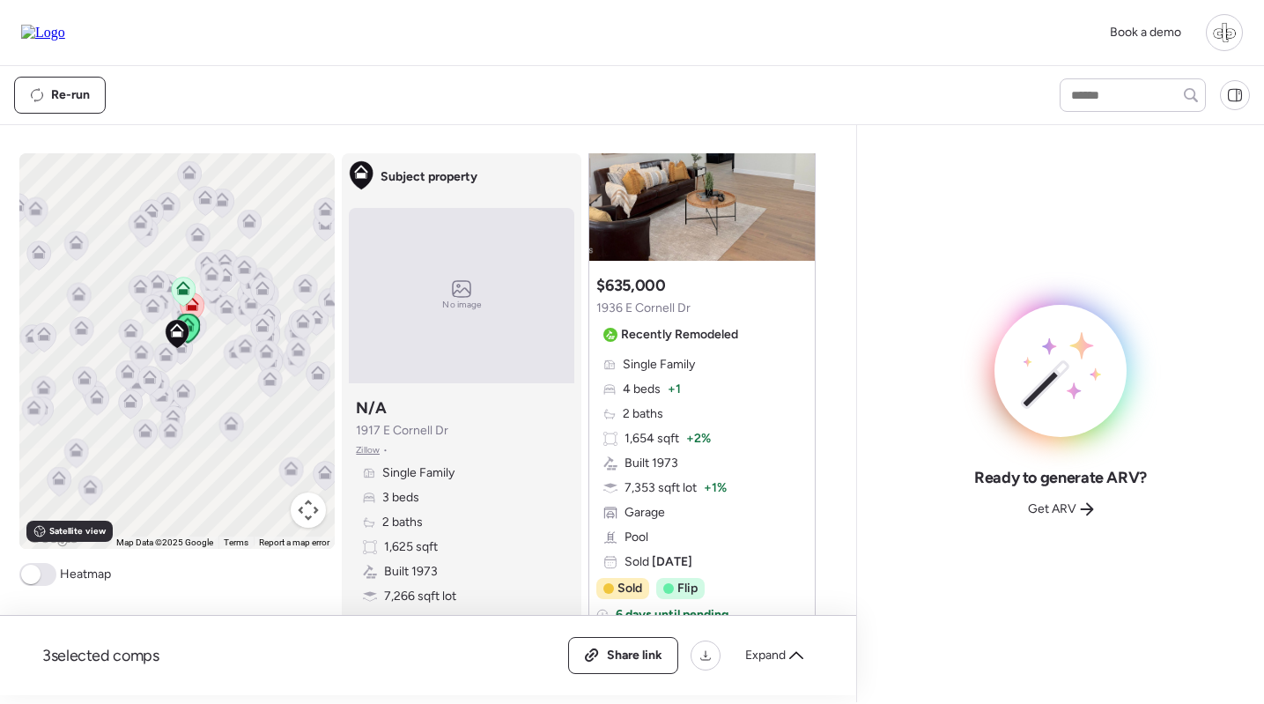
scroll to position [810, 0]
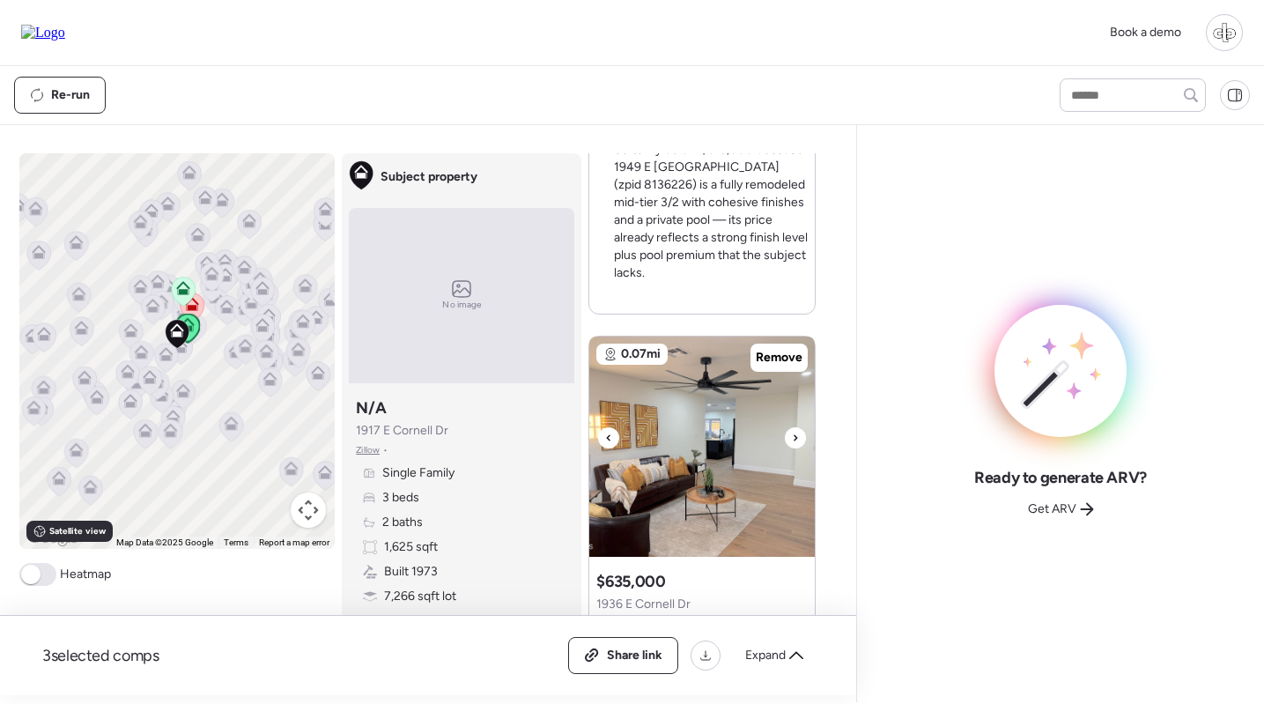
click at [726, 442] on img at bounding box center [701, 446] width 225 height 220
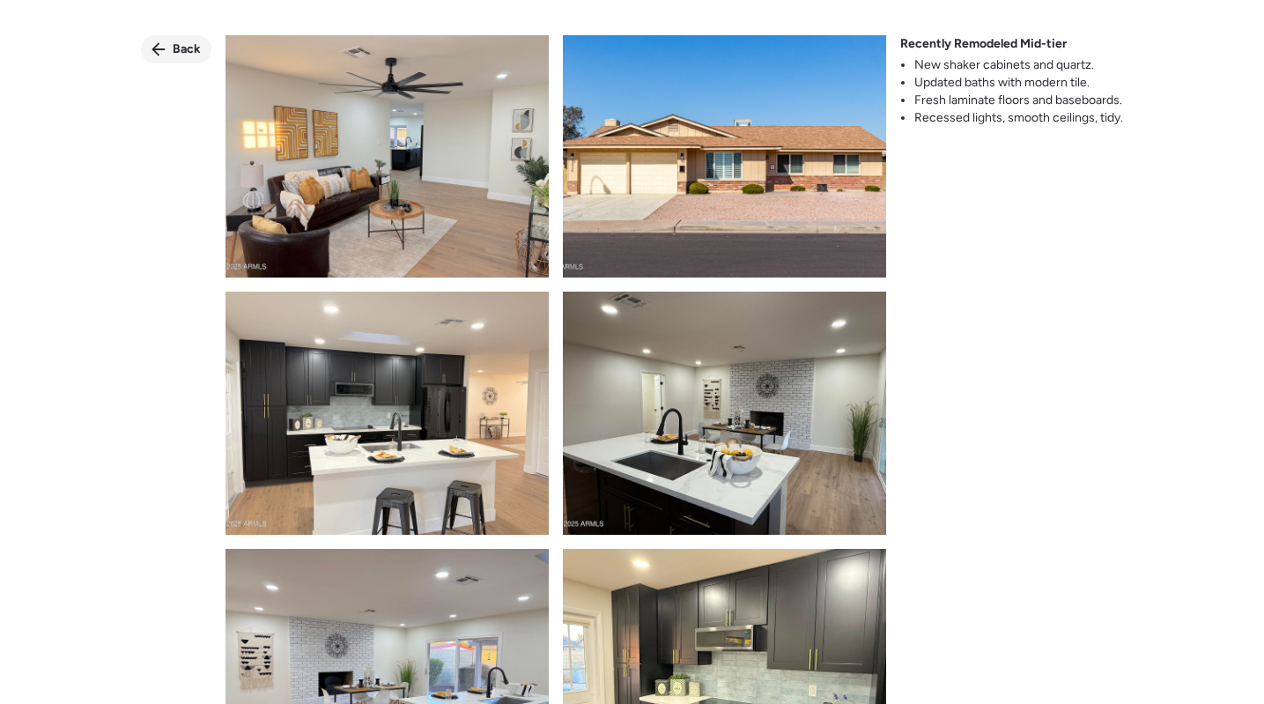
click at [171, 44] on div "Back" at bounding box center [176, 49] width 70 height 28
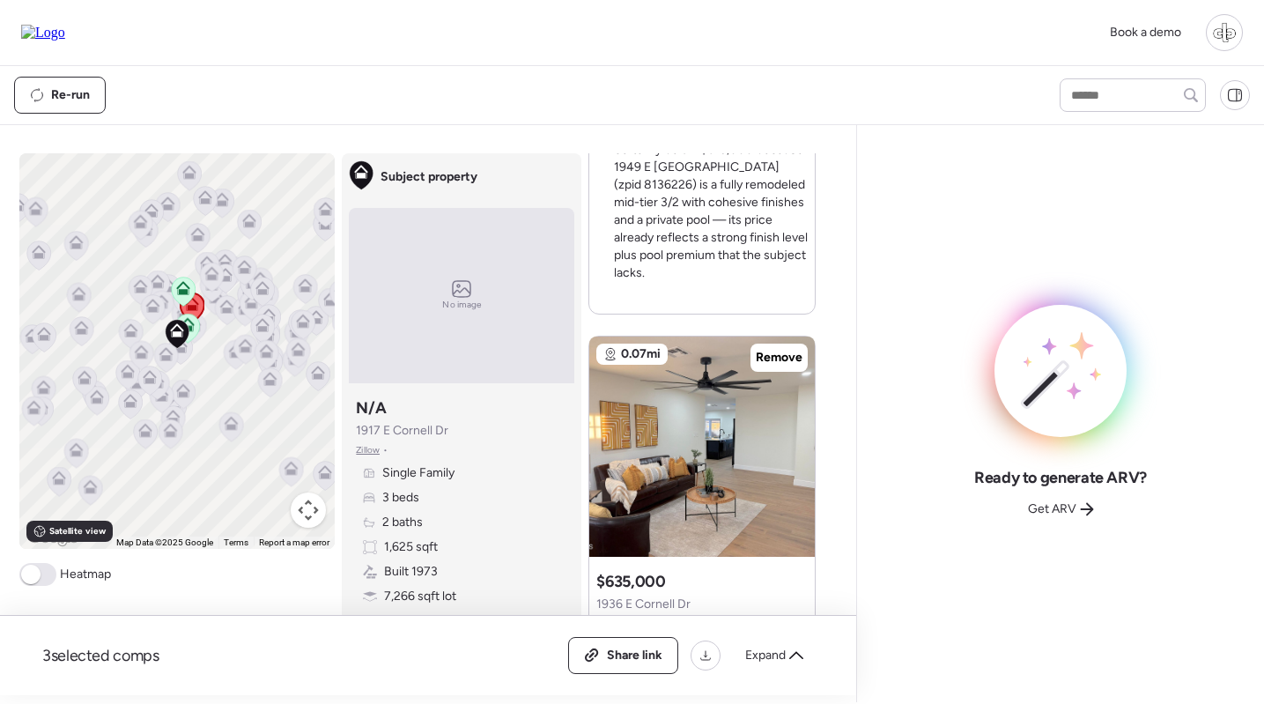
scroll to position [218, 0]
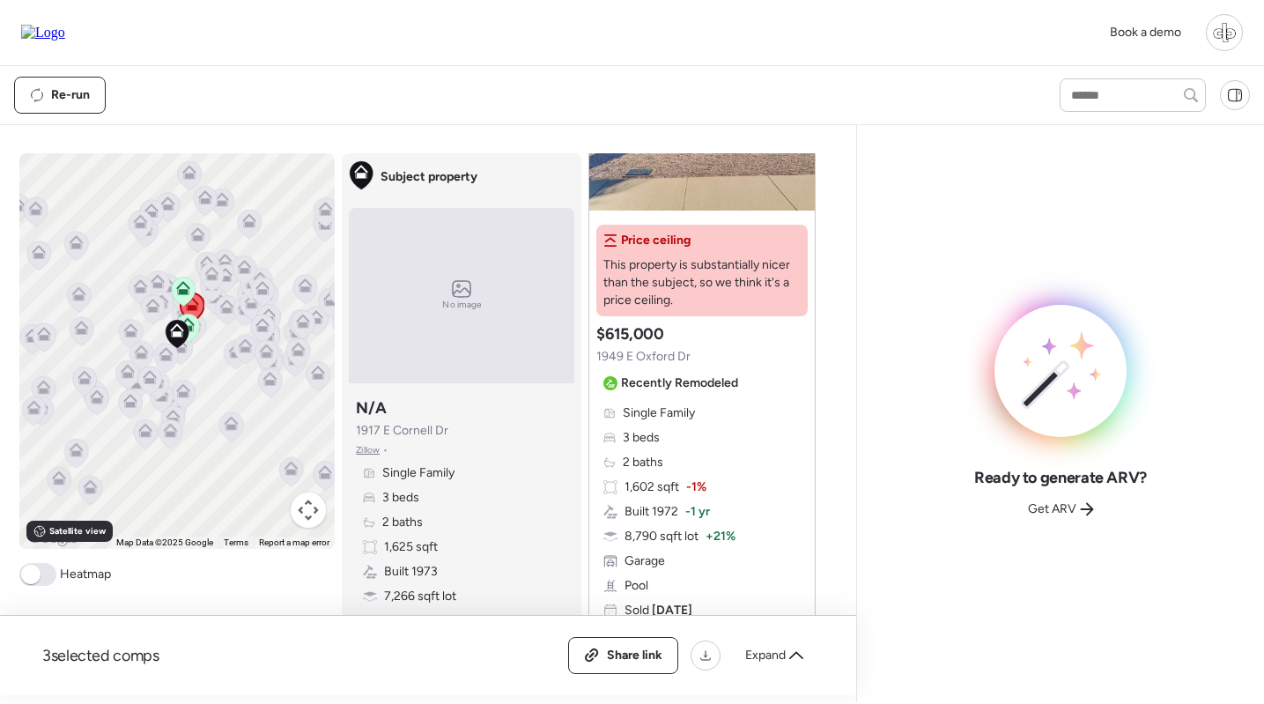
click at [668, 186] on img at bounding box center [701, 100] width 225 height 220
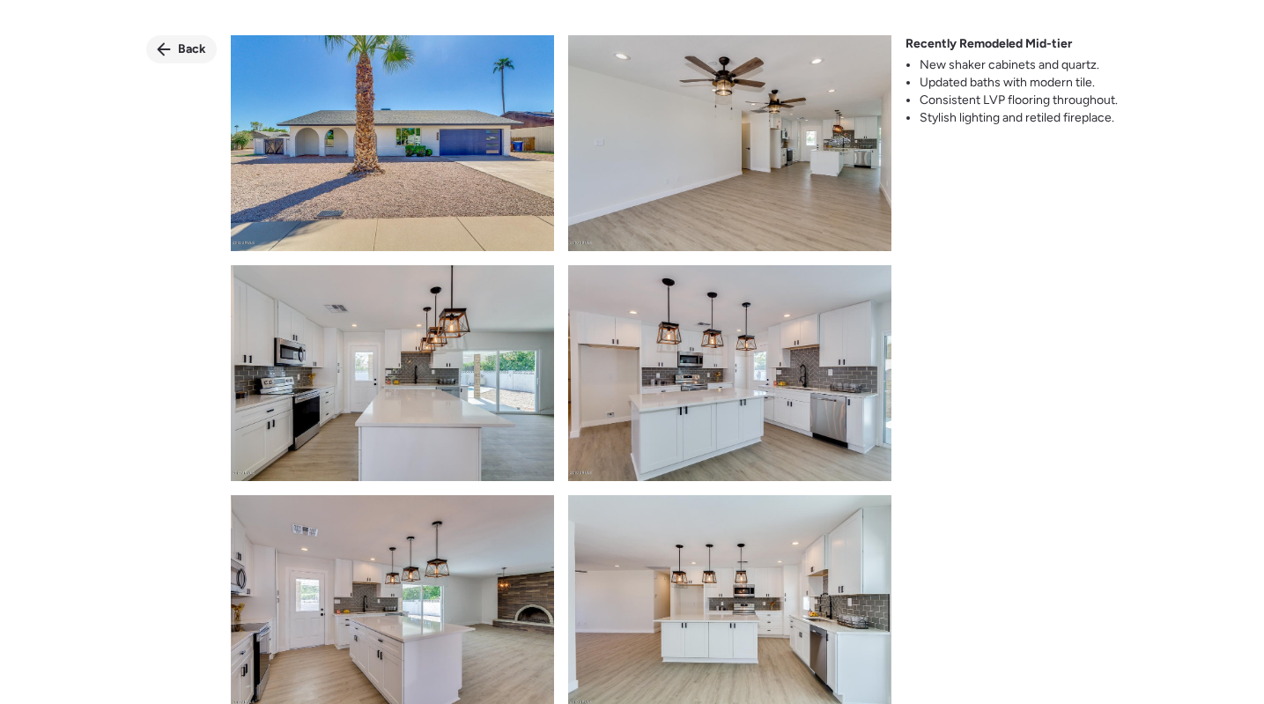
click at [189, 51] on span "Back" at bounding box center [192, 50] width 28 height 18
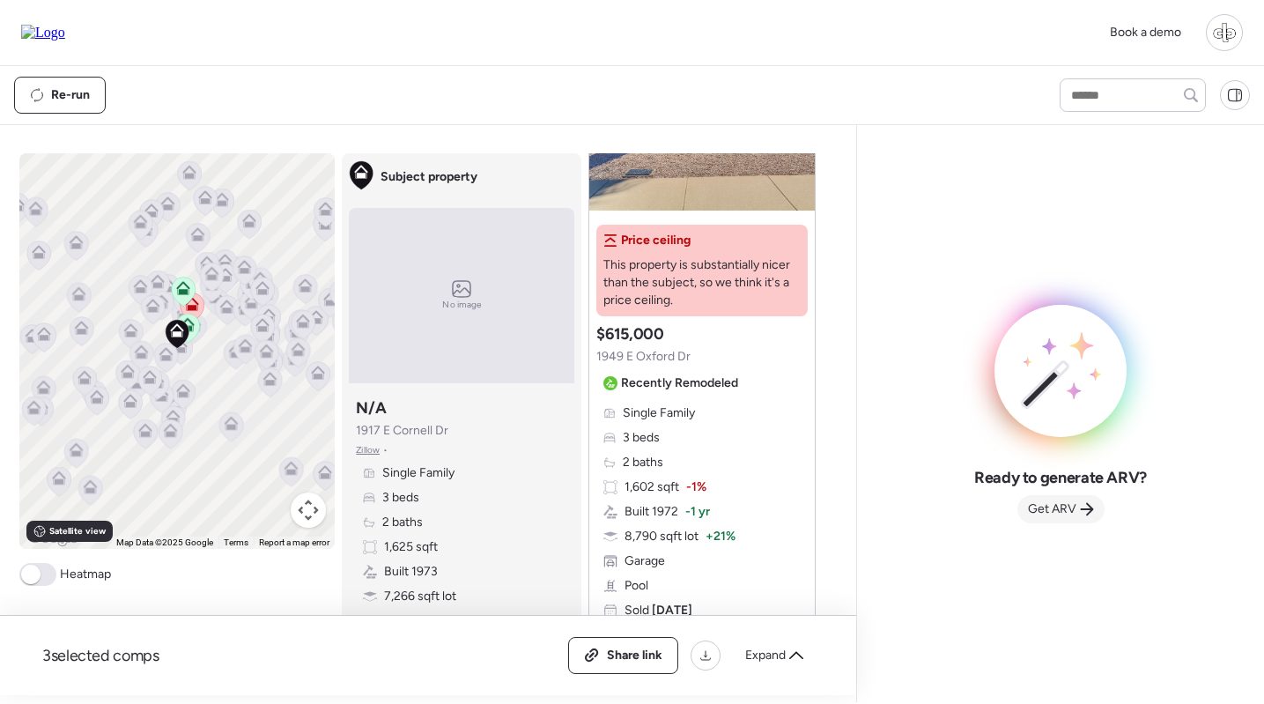
click at [1068, 509] on span "Get ARV" at bounding box center [1052, 509] width 48 height 18
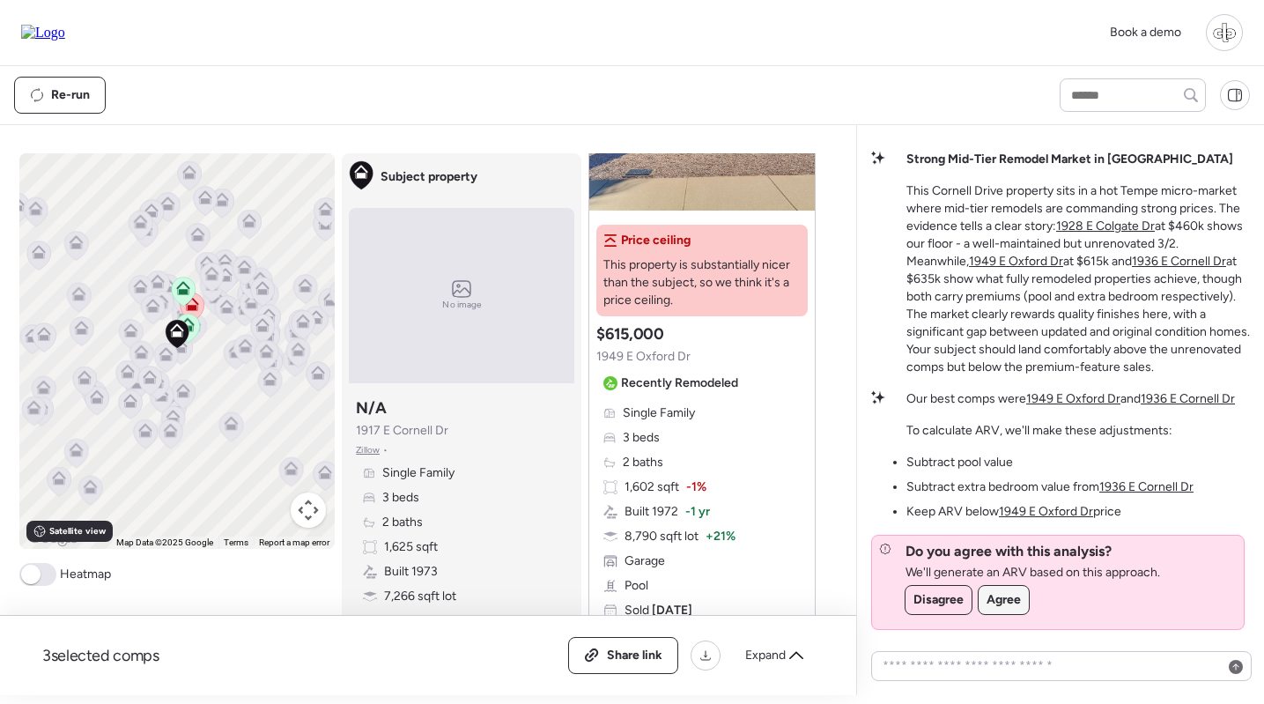
click at [1003, 612] on div "Agree" at bounding box center [1003, 600] width 50 height 28
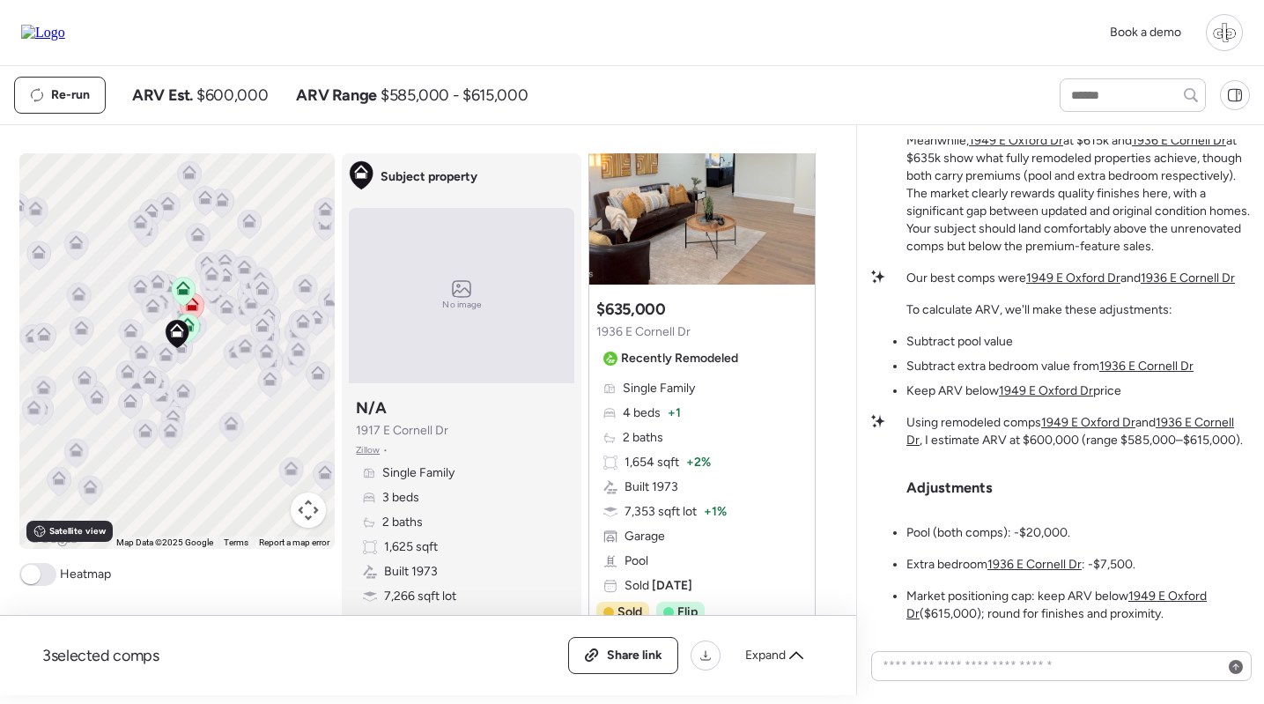
scroll to position [0, 0]
click at [1094, 432] on p "Using remodeled comps 1949 E Oxford Dr and 1936 E Cornell Dr , I estimate ARV a…" at bounding box center [1077, 431] width 343 height 35
click at [1102, 429] on u "1949 E Oxford Dr" at bounding box center [1088, 422] width 94 height 15
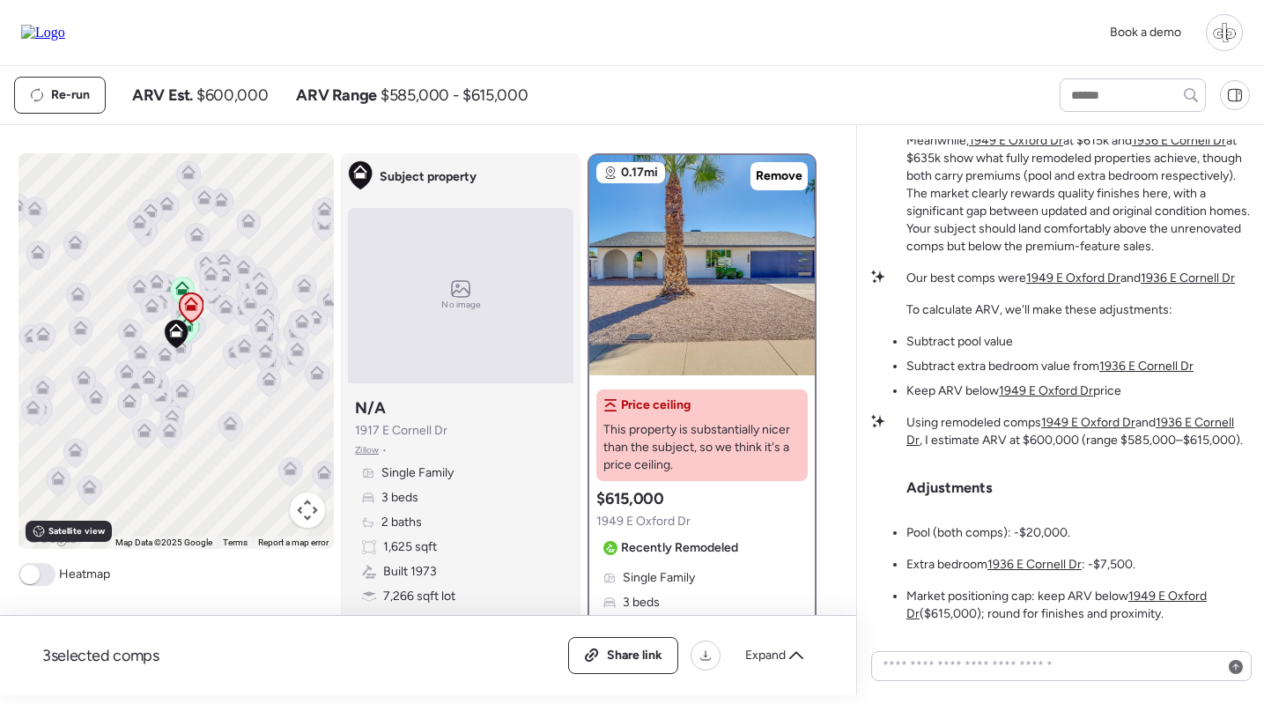
click at [1206, 421] on u "1936 E Cornell Dr" at bounding box center [1070, 431] width 328 height 33
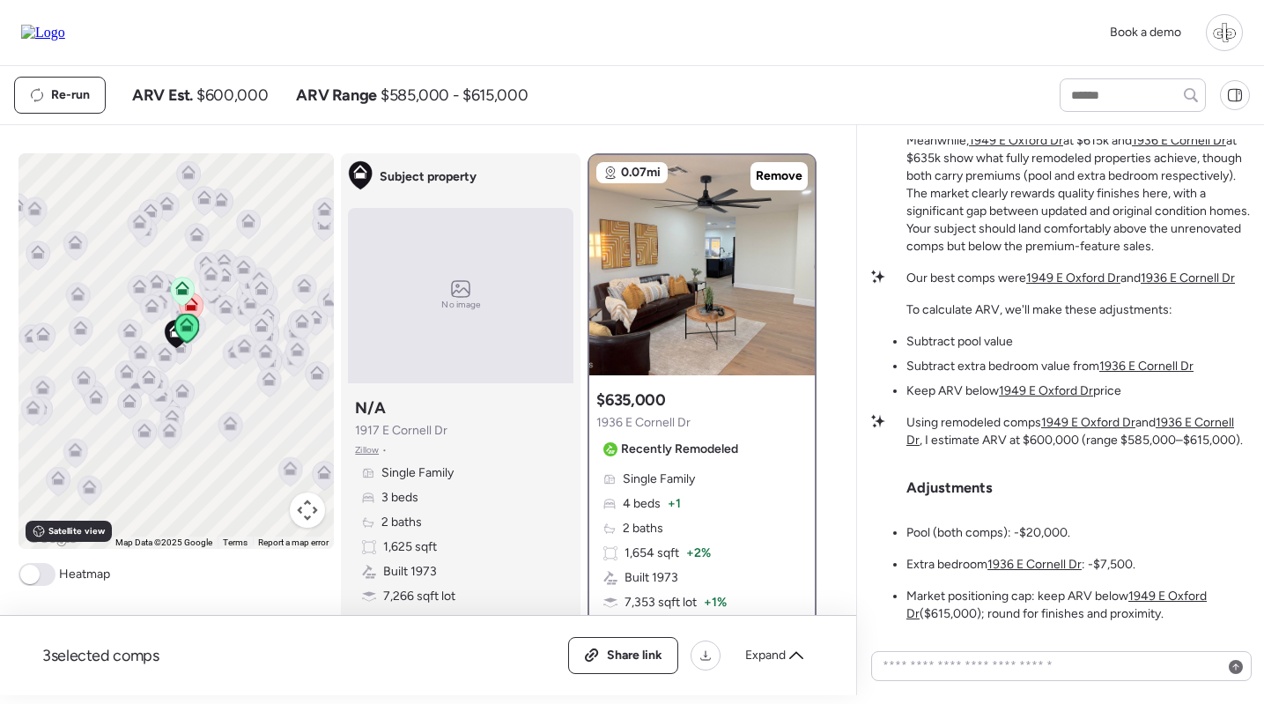
click at [1029, 569] on u "1936 E Cornell Dr" at bounding box center [1034, 563] width 94 height 15
click at [1186, 597] on u "1949 E Oxford Dr" at bounding box center [1056, 604] width 300 height 33
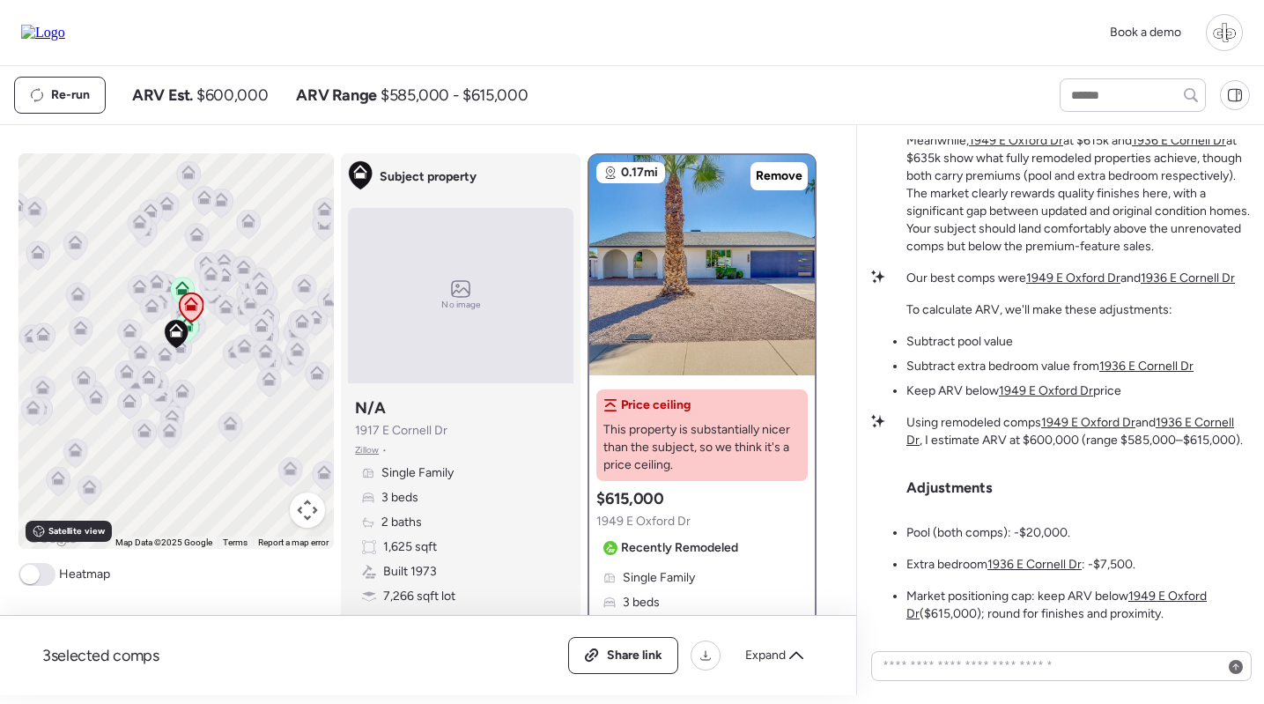
click at [1057, 561] on u "1936 E Cornell Dr" at bounding box center [1034, 563] width 94 height 15
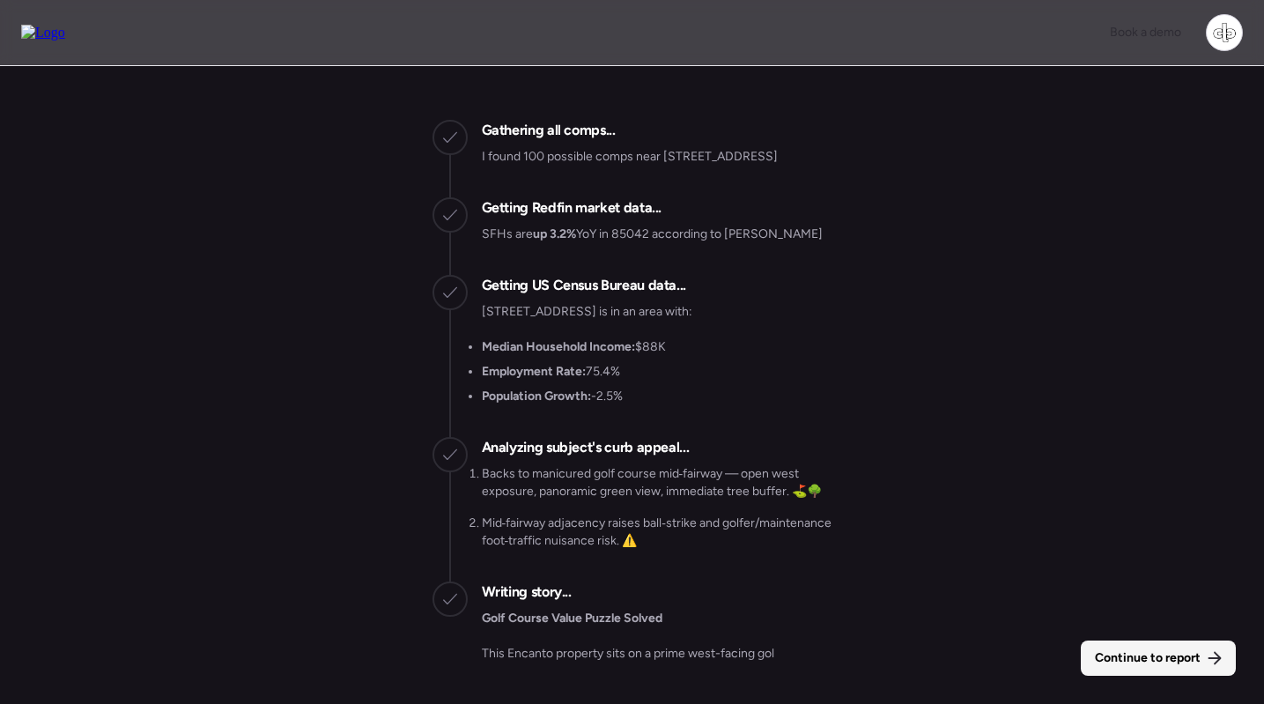
click at [1172, 660] on span "Continue to report" at bounding box center [1147, 658] width 106 height 18
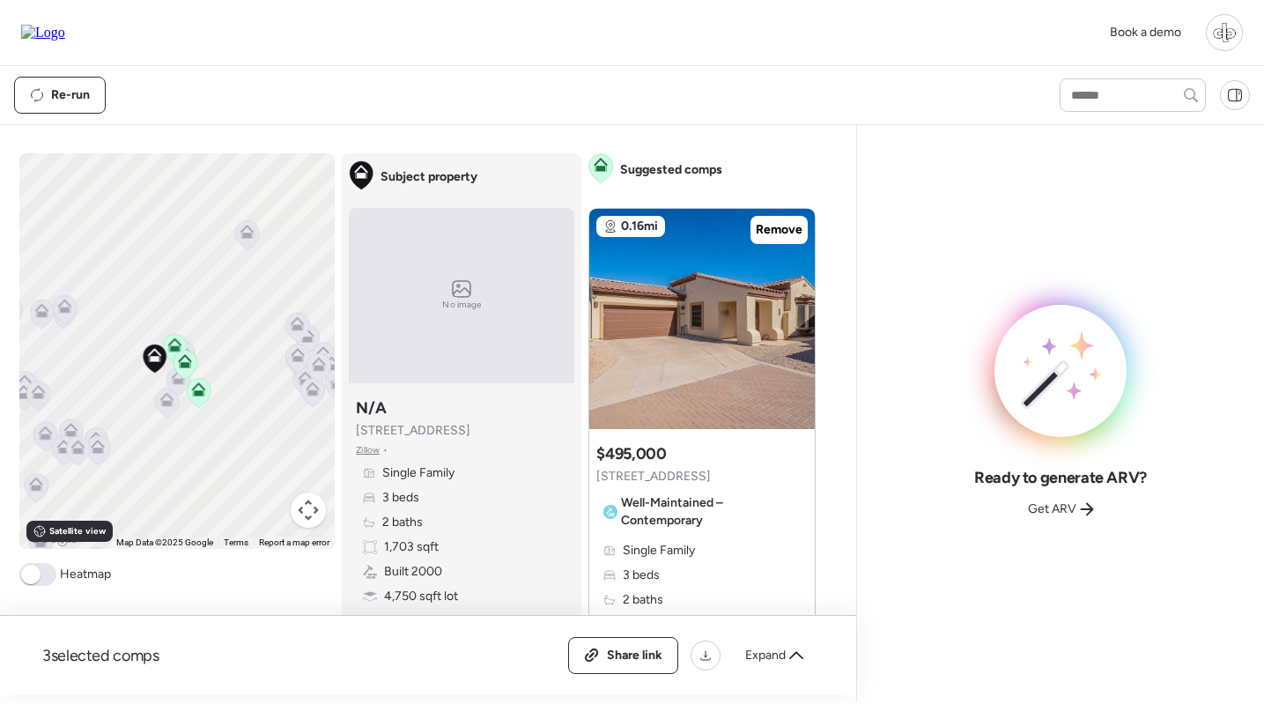
click at [178, 352] on icon at bounding box center [185, 365] width 25 height 30
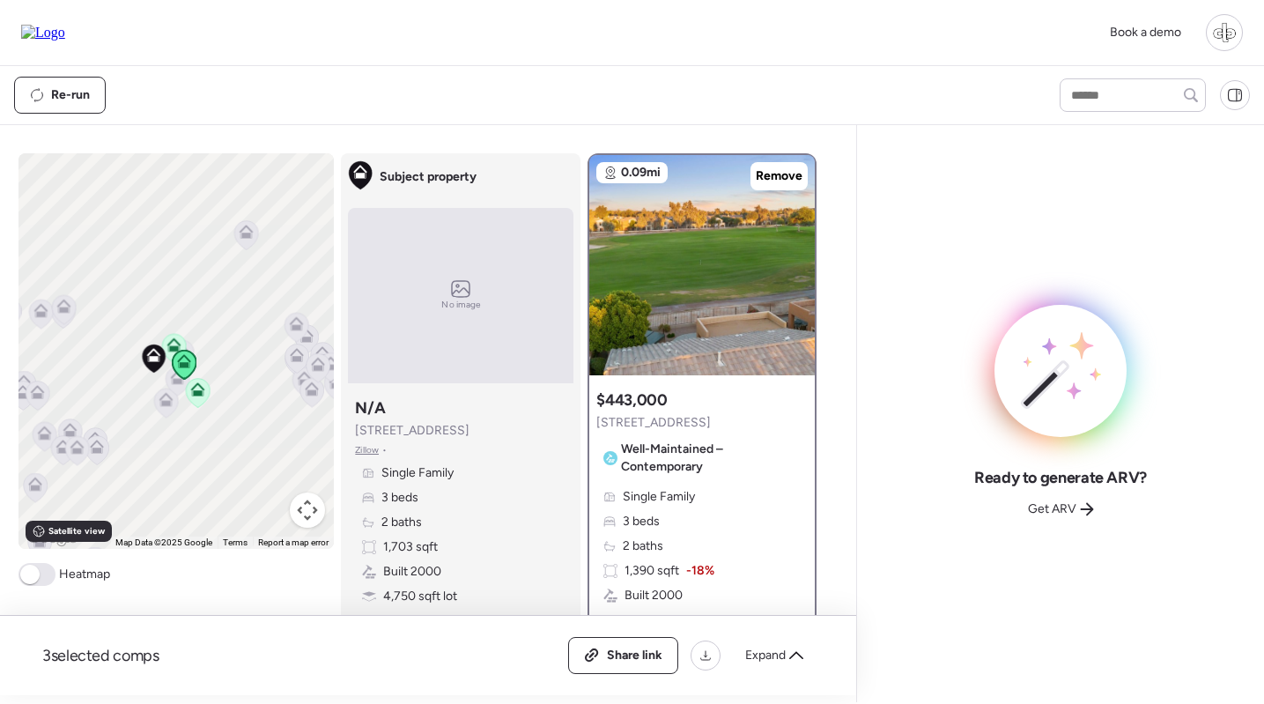
click at [188, 369] on icon at bounding box center [185, 364] width 24 height 29
click at [173, 341] on icon at bounding box center [173, 341] width 13 height 8
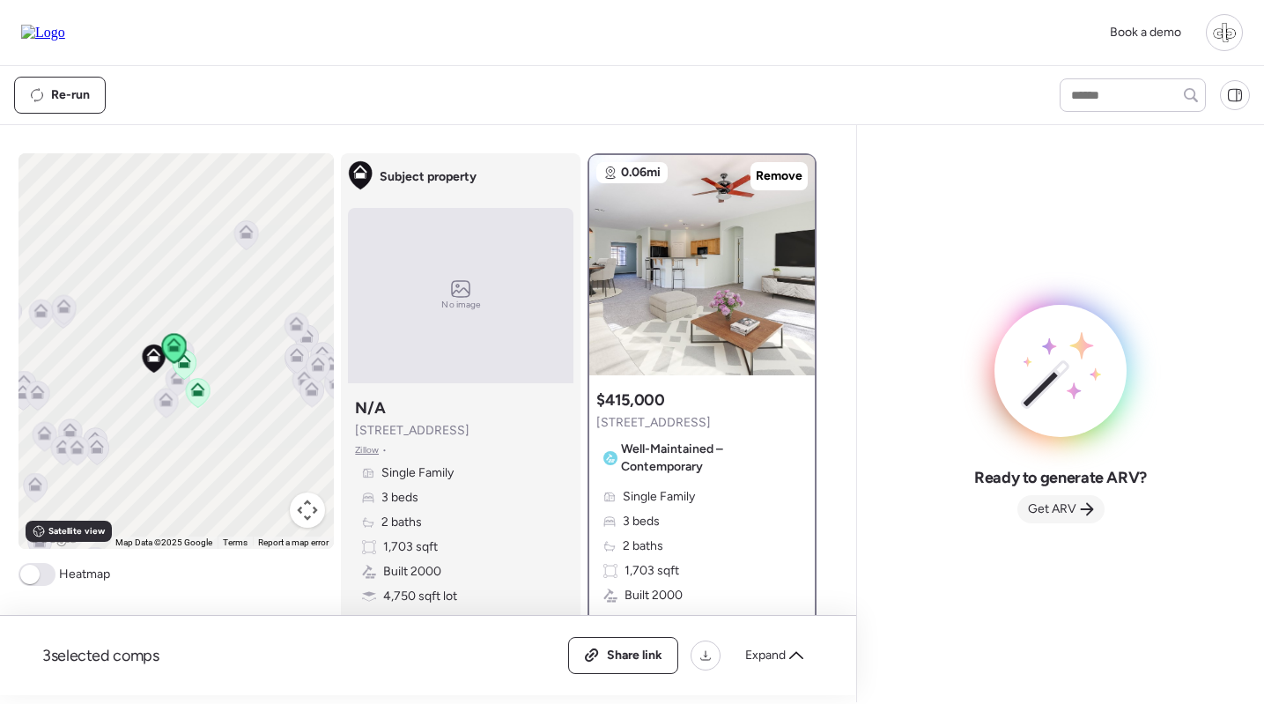
click at [1069, 517] on span "Get ARV" at bounding box center [1052, 509] width 48 height 18
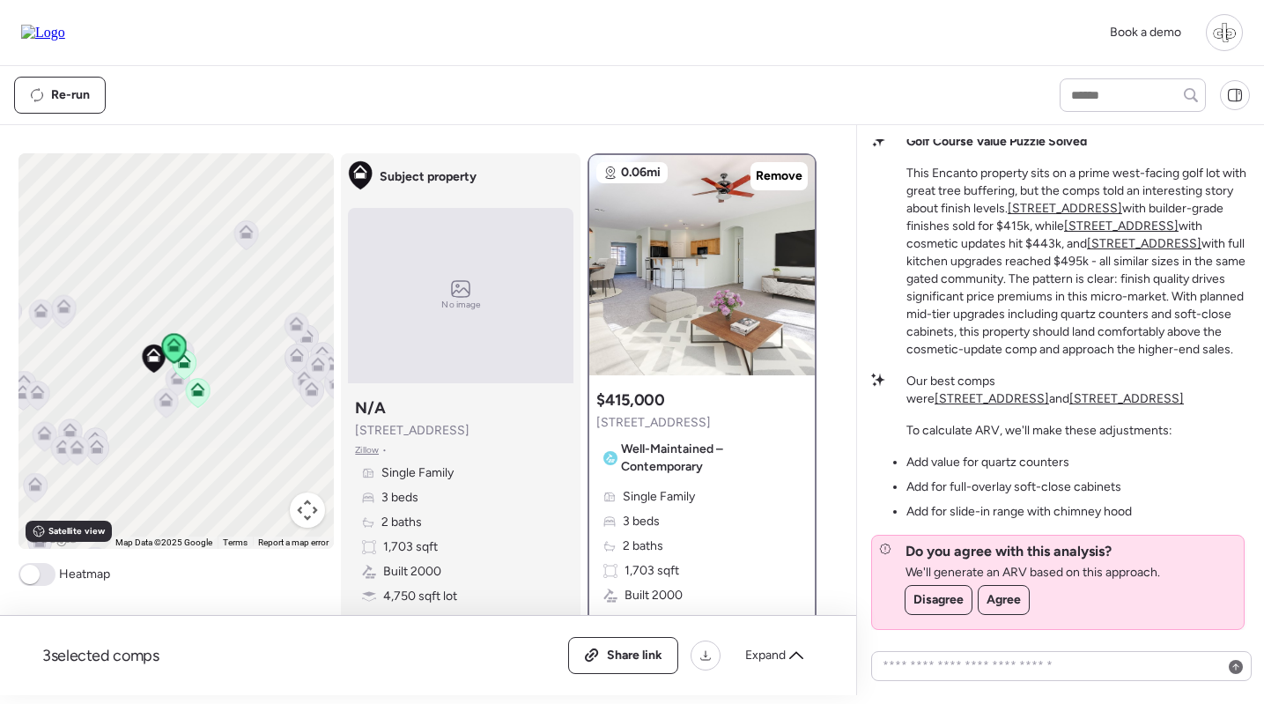
click at [1049, 391] on u "[STREET_ADDRESS]" at bounding box center [991, 398] width 114 height 15
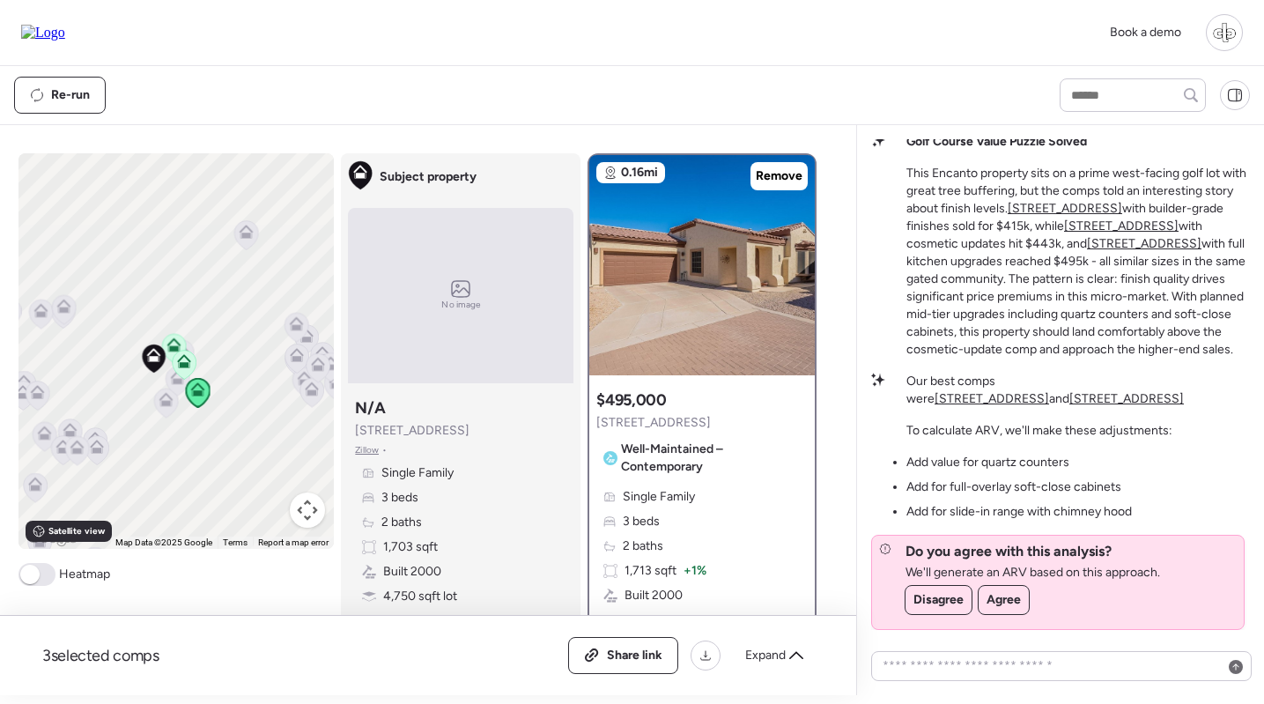
click at [1183, 391] on u "[STREET_ADDRESS]" at bounding box center [1126, 398] width 114 height 15
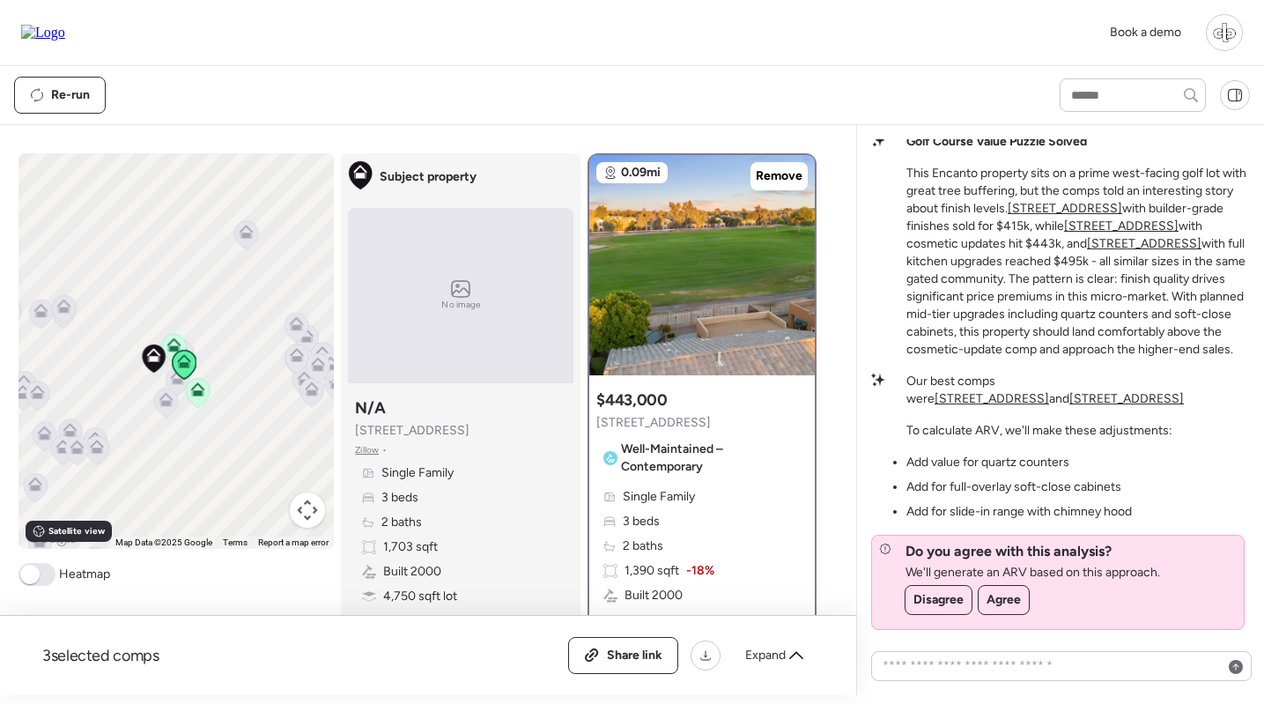
click at [1049, 391] on u "[STREET_ADDRESS]" at bounding box center [991, 398] width 114 height 15
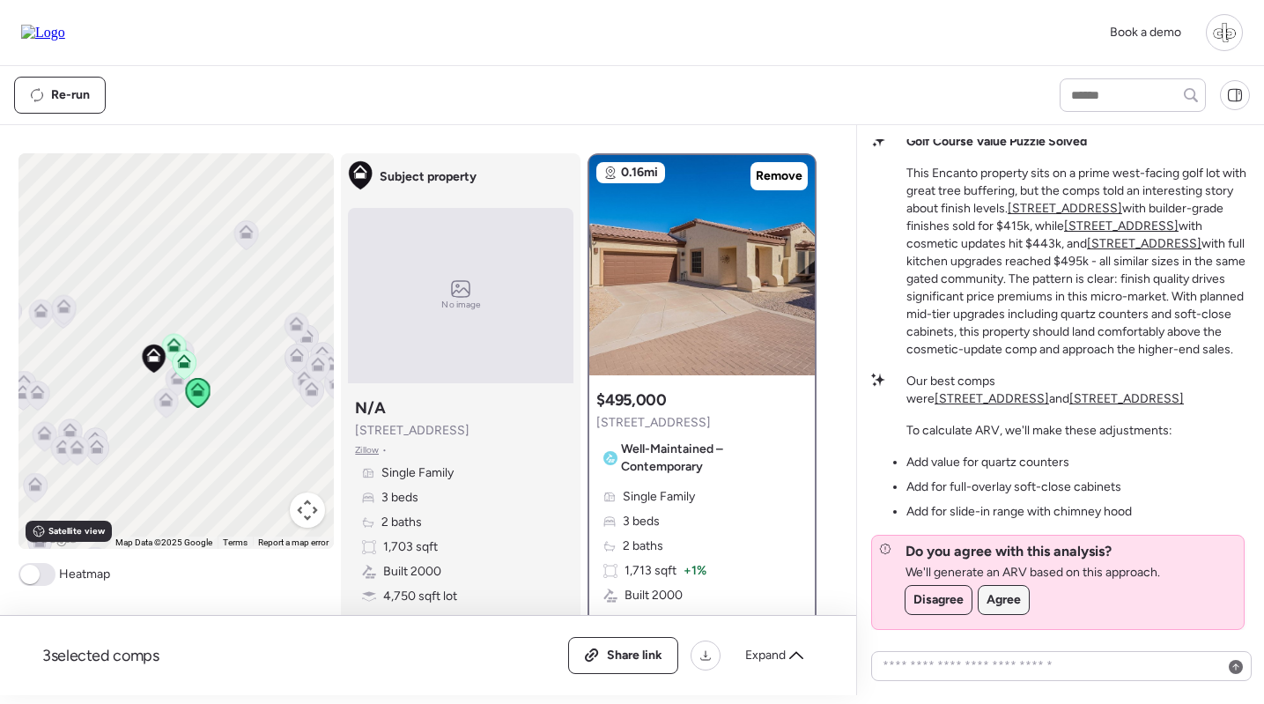
click at [1011, 603] on span "Agree" at bounding box center [1003, 600] width 34 height 18
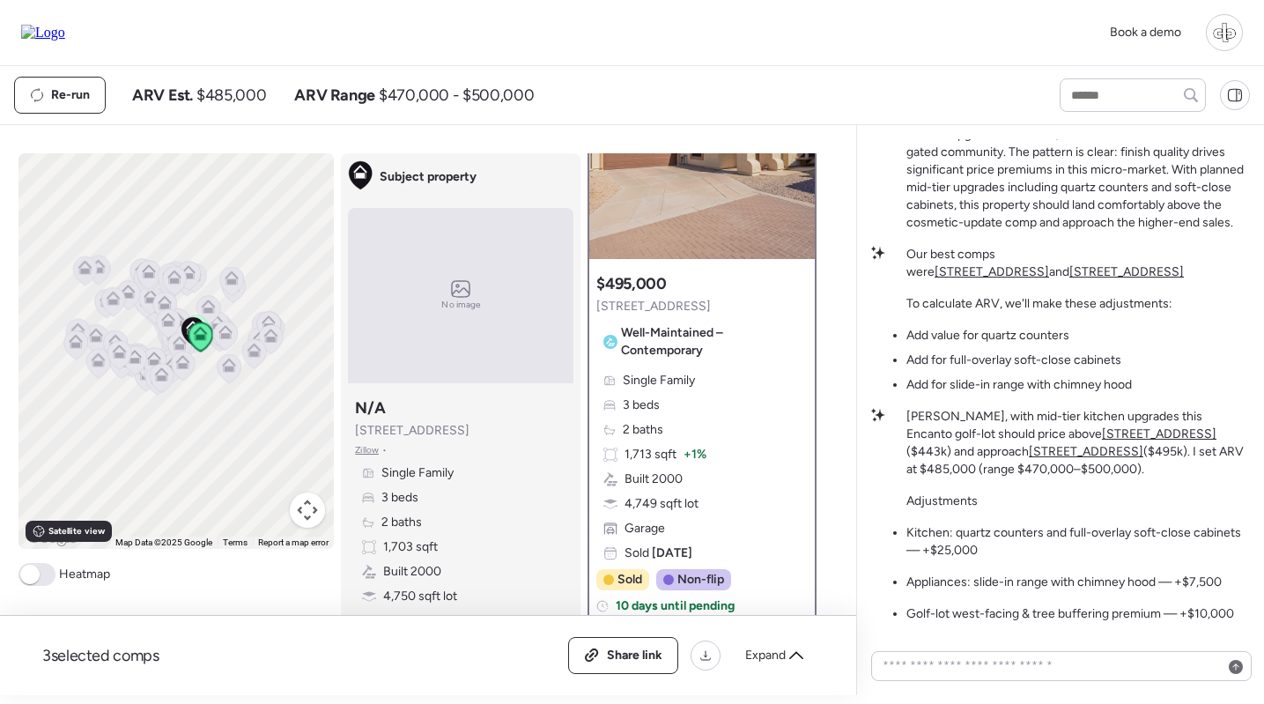
scroll to position [123, 0]
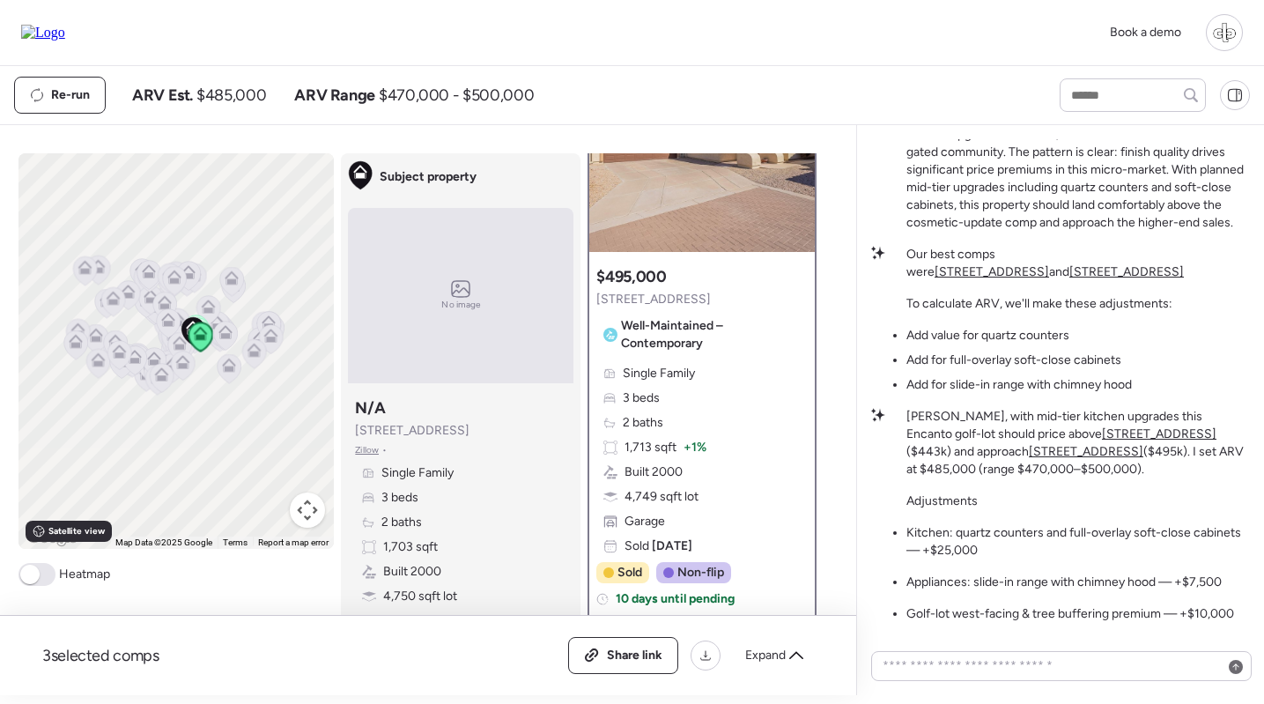
click at [1028, 451] on u "[STREET_ADDRESS]" at bounding box center [1085, 451] width 114 height 15
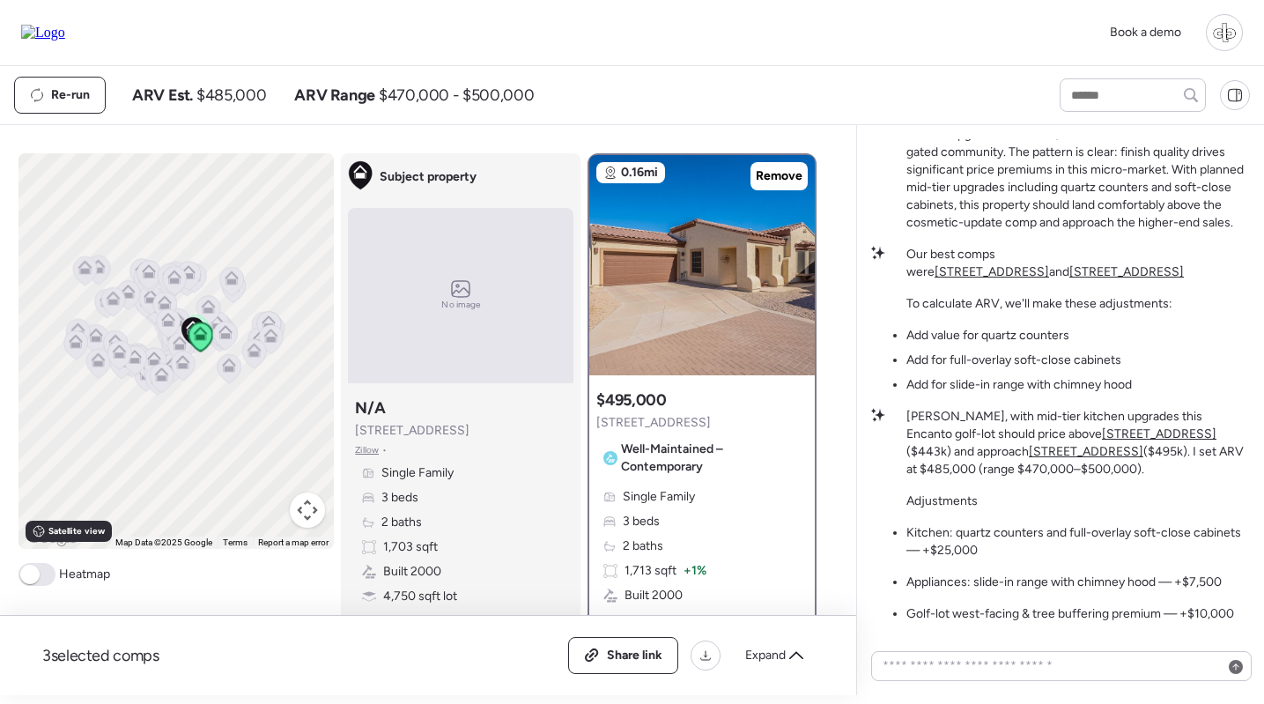
scroll to position [0, 0]
click at [986, 657] on textarea at bounding box center [1061, 665] width 365 height 25
type textarea "**********"
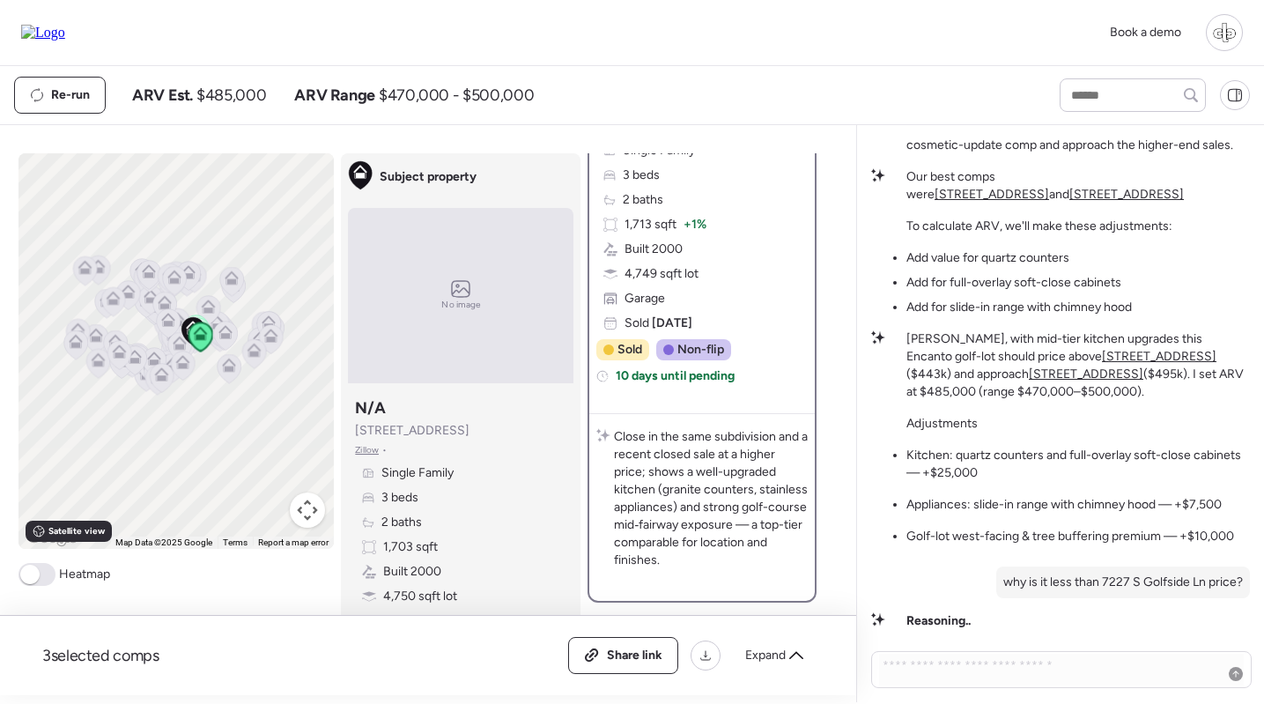
scroll to position [349, 0]
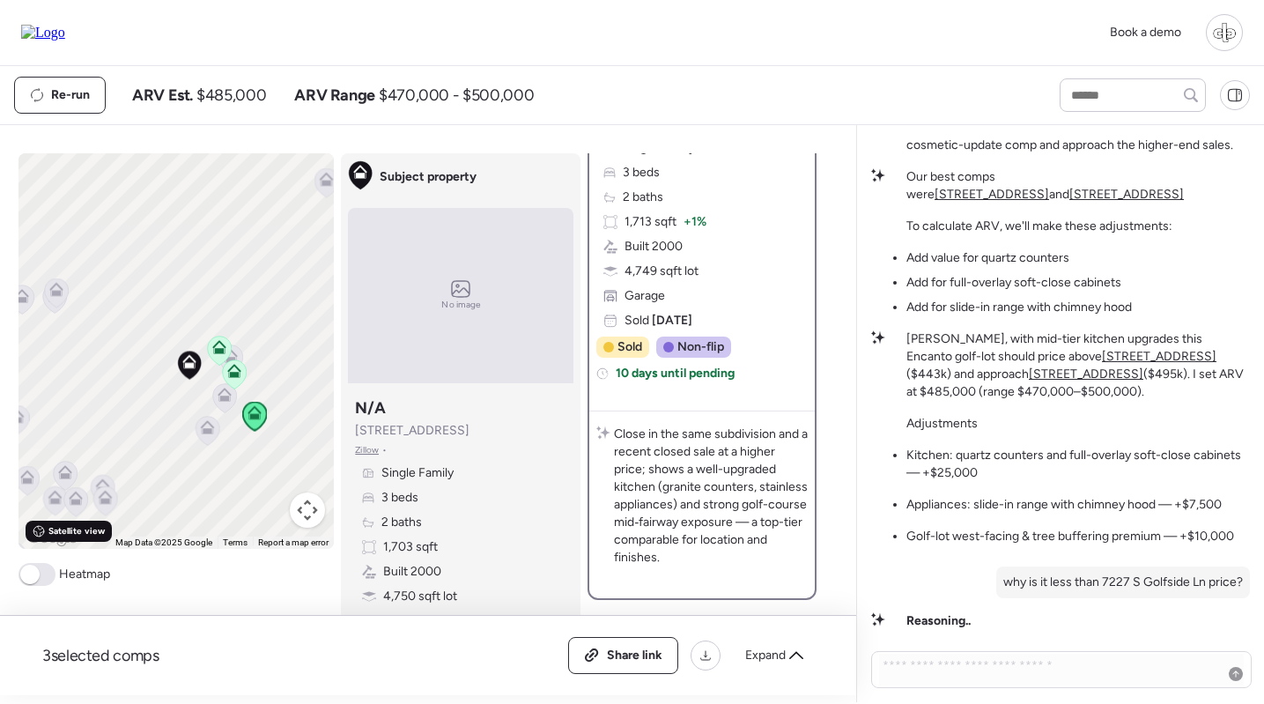
click at [67, 534] on span "Satellite view" at bounding box center [76, 531] width 56 height 14
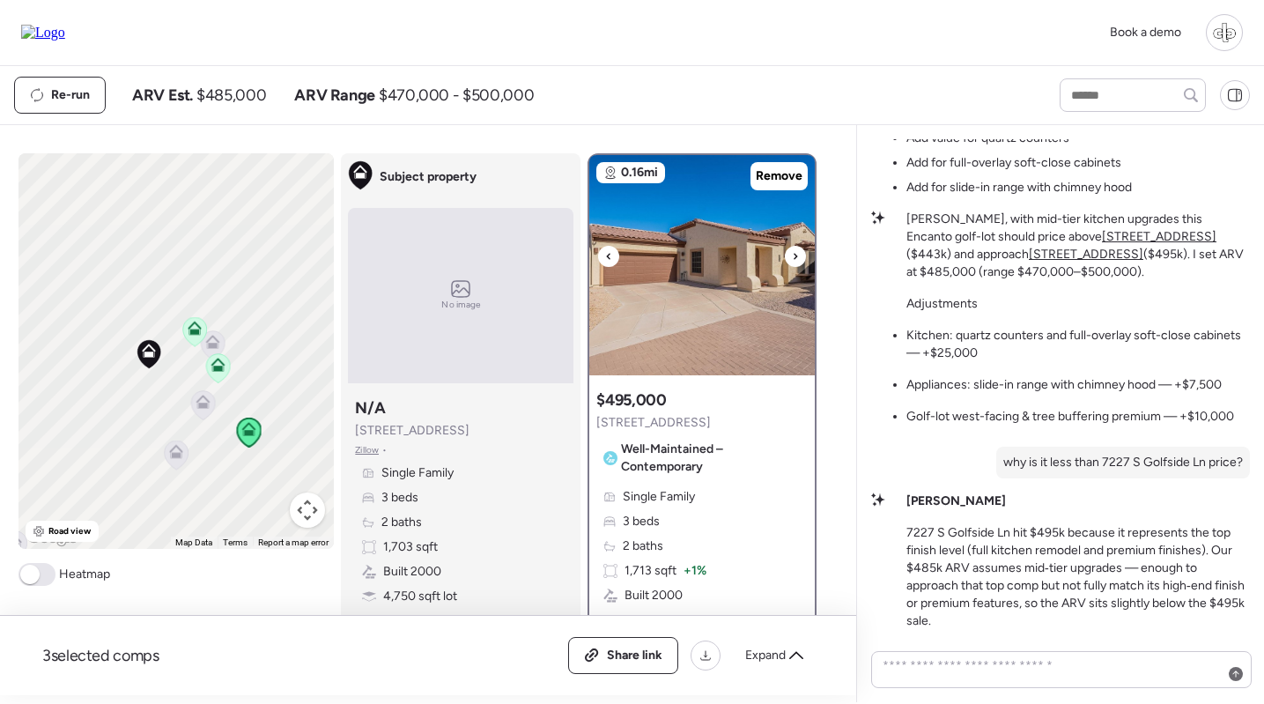
click at [722, 285] on img at bounding box center [701, 265] width 225 height 220
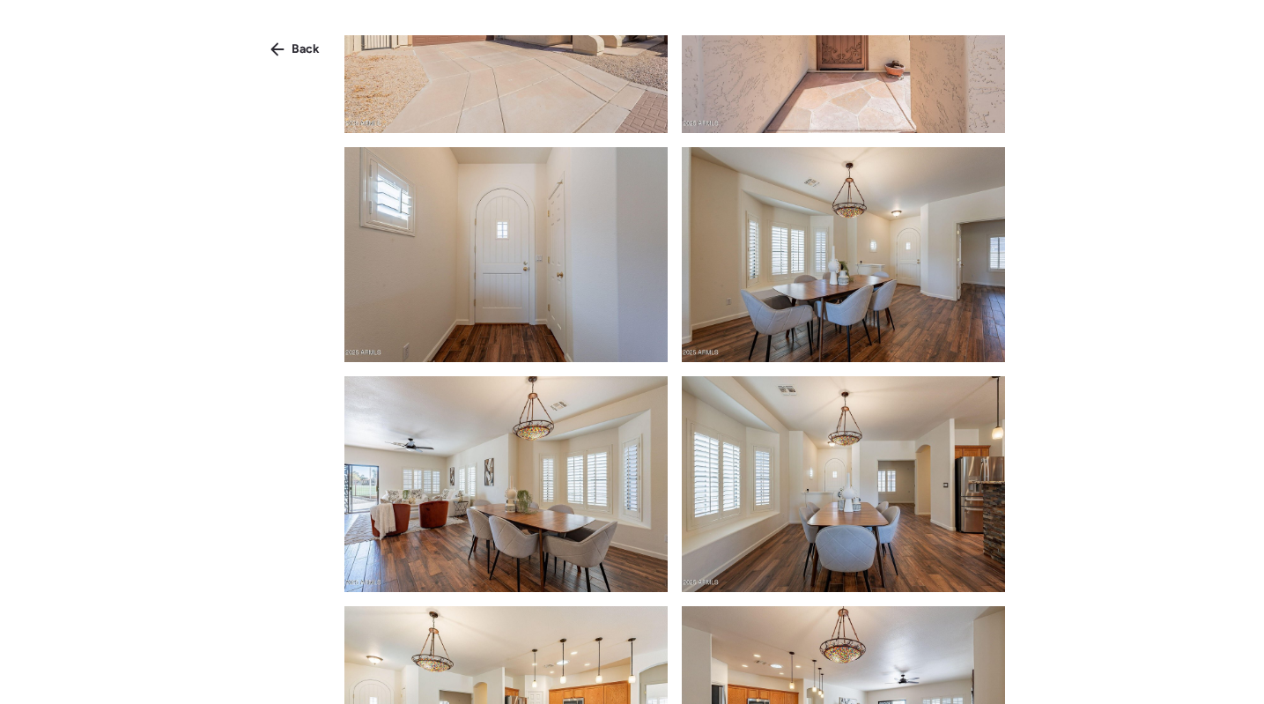
scroll to position [2025, 0]
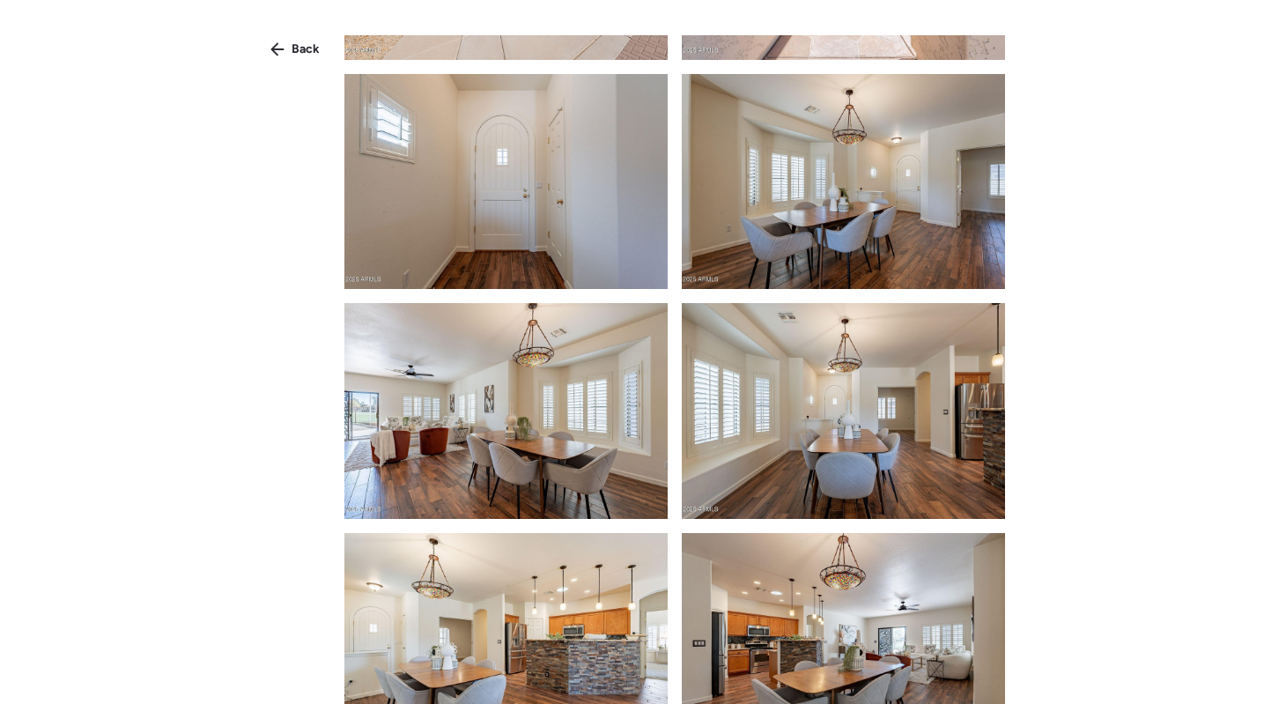
click at [299, 33] on div "Back" at bounding box center [632, 383] width 1264 height 767
click at [298, 48] on span "Back" at bounding box center [305, 50] width 28 height 18
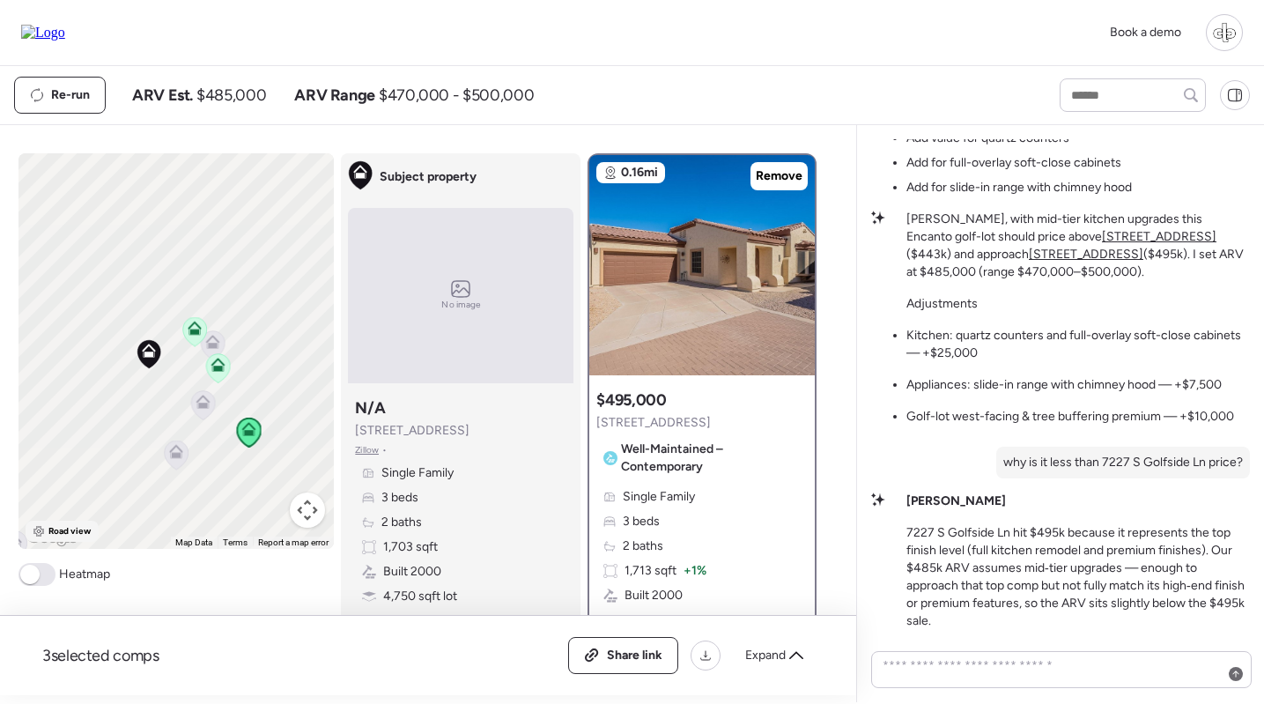
click at [50, 529] on span "Road view" at bounding box center [69, 531] width 43 height 14
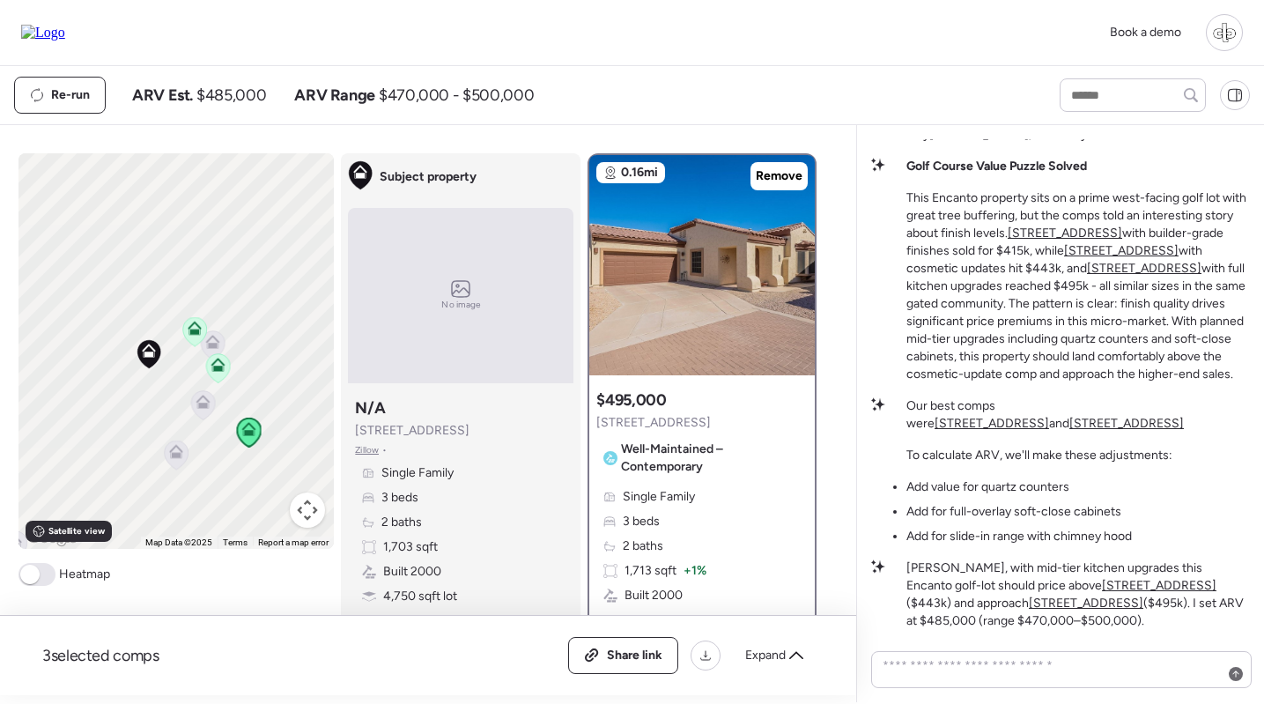
click at [1083, 227] on u "[STREET_ADDRESS]" at bounding box center [1064, 232] width 114 height 15
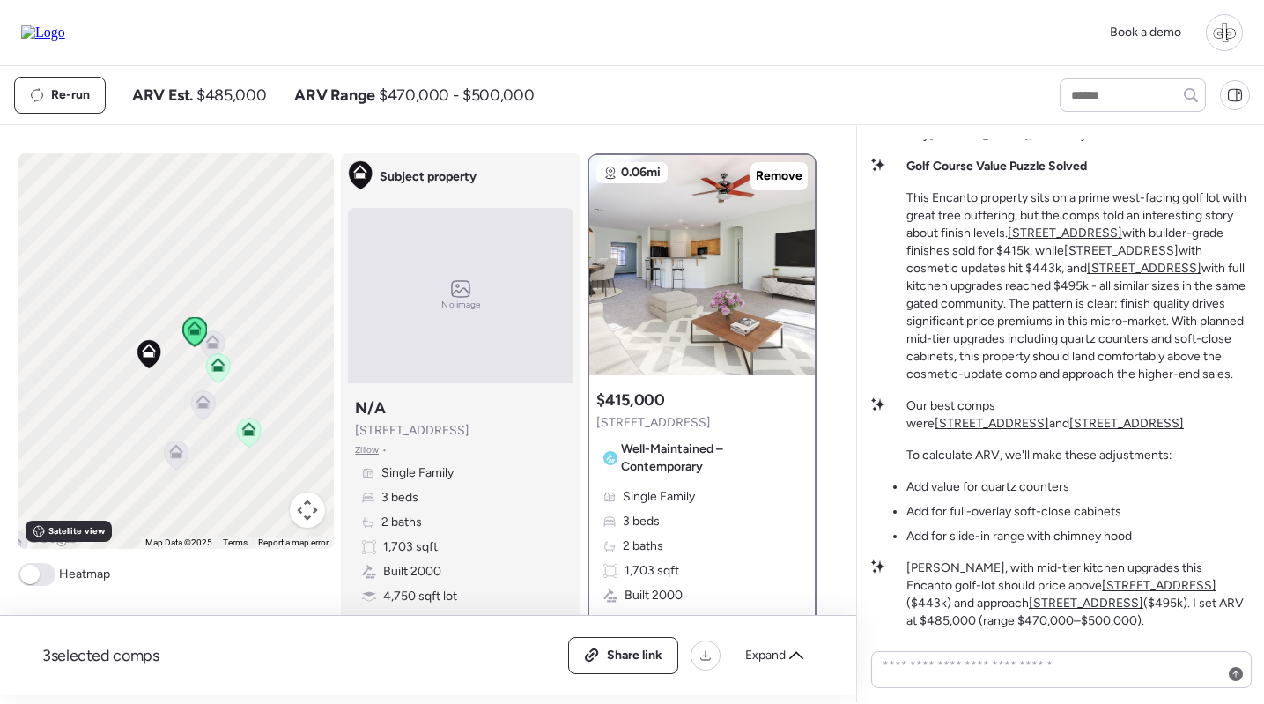
click at [1106, 250] on u "[STREET_ADDRESS]" at bounding box center [1121, 250] width 114 height 15
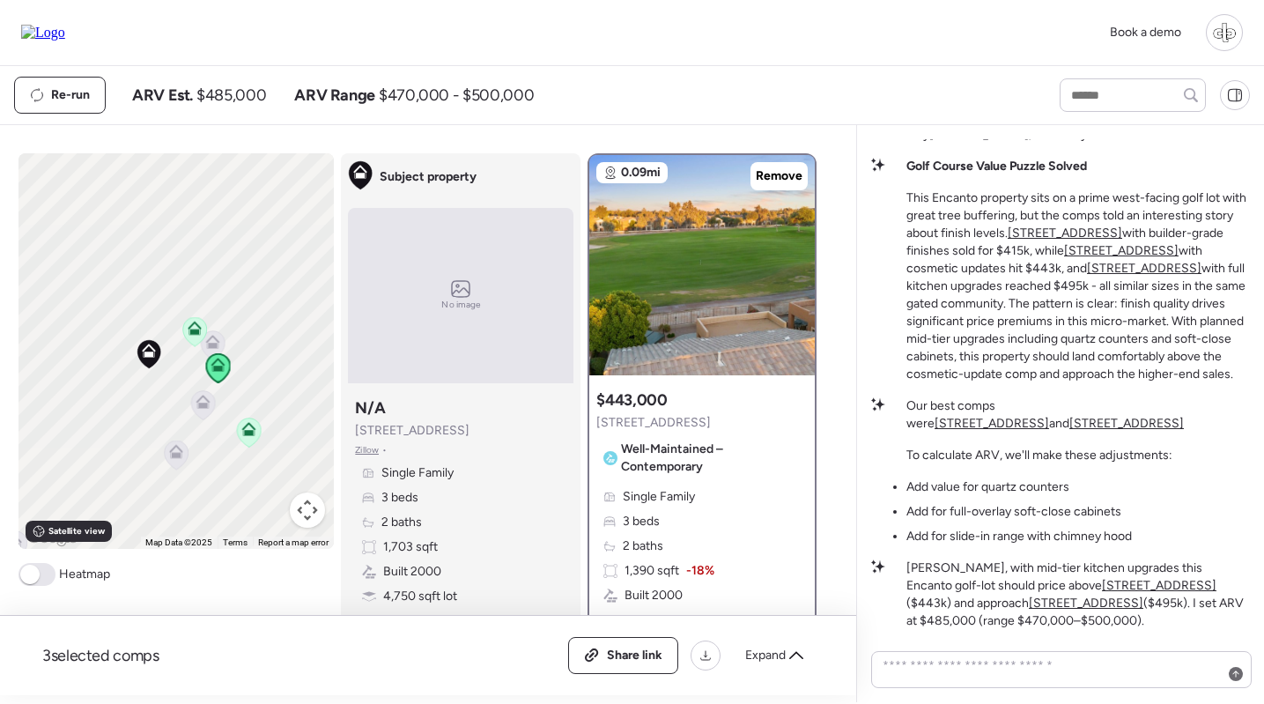
click at [1129, 271] on u "[STREET_ADDRESS]" at bounding box center [1144, 268] width 114 height 15
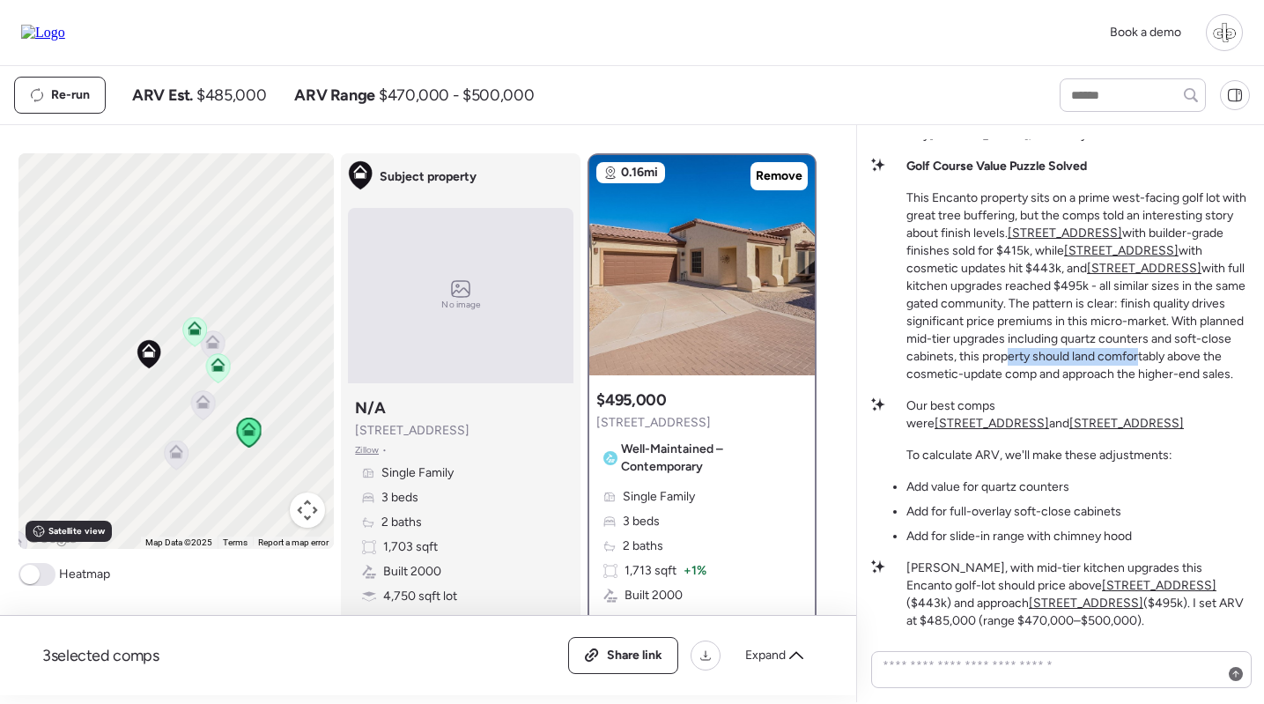
drag, startPoint x: 999, startPoint y: 354, endPoint x: 1137, endPoint y: 356, distance: 137.4
click at [1137, 356] on p "This Encanto property sits on a prime west-facing golf lot with great tree buff…" at bounding box center [1077, 286] width 343 height 194
click at [1108, 362] on p "This Encanto property sits on a prime west-facing golf lot with great tree buff…" at bounding box center [1077, 286] width 343 height 194
drag, startPoint x: 1006, startPoint y: 372, endPoint x: 1135, endPoint y: 372, distance: 129.4
click at [1135, 372] on p "This Encanto property sits on a prime west-facing golf lot with great tree buff…" at bounding box center [1077, 286] width 343 height 194
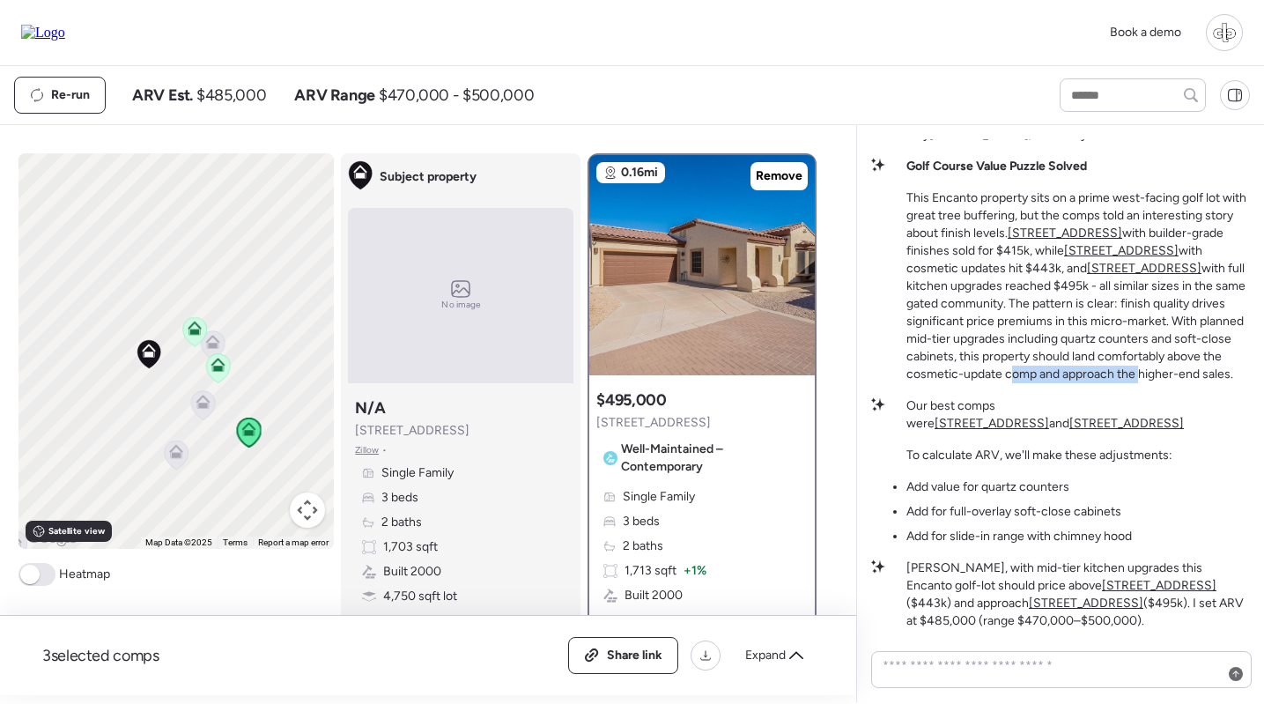
click at [1135, 372] on p "This Encanto property sits on a prime west-facing golf lot with great tree buff…" at bounding box center [1077, 286] width 343 height 194
click at [1122, 269] on u "[STREET_ADDRESS]" at bounding box center [1144, 268] width 114 height 15
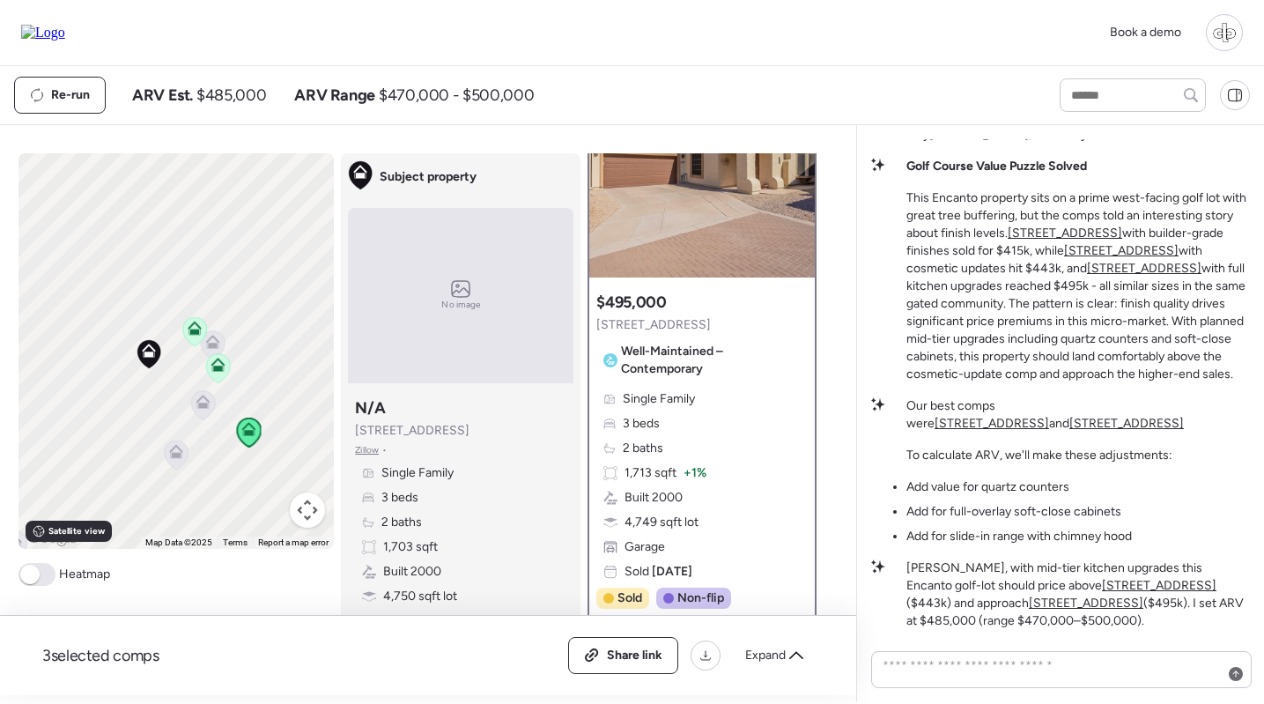
scroll to position [69, 0]
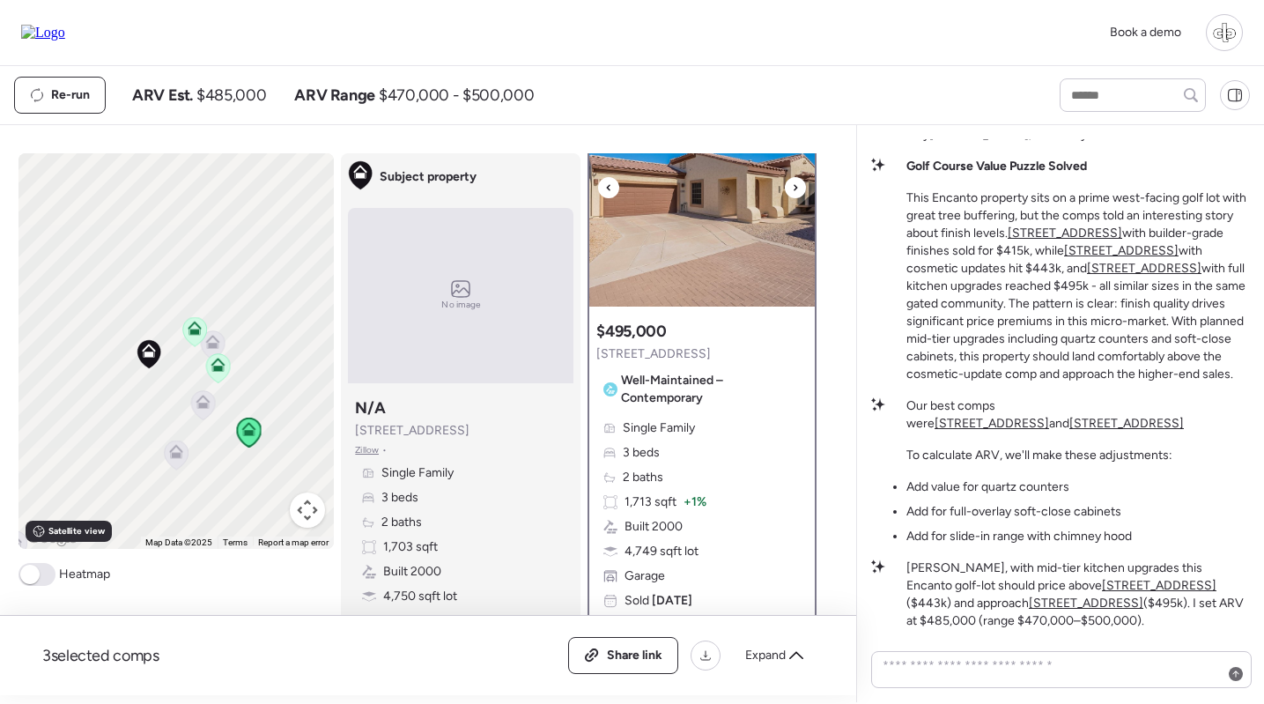
click at [677, 234] on img at bounding box center [701, 196] width 225 height 220
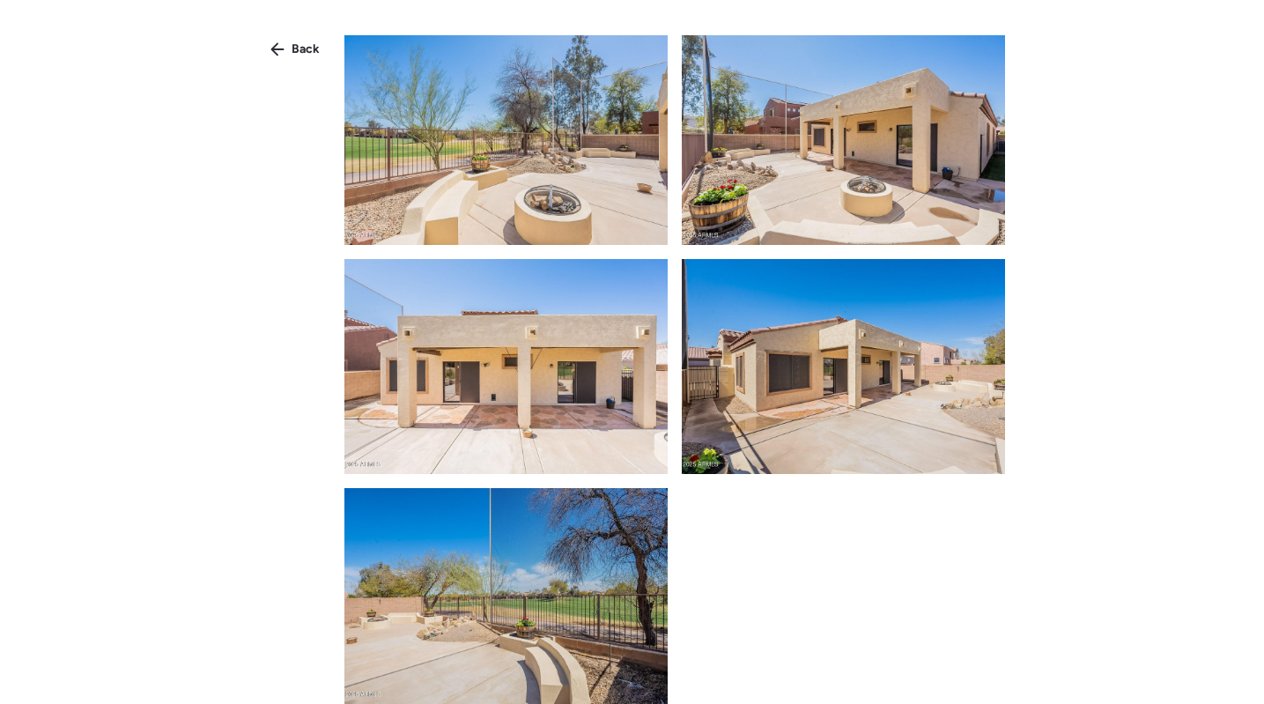
scroll to position [6656, 0]
click at [298, 53] on span "Back" at bounding box center [305, 50] width 28 height 18
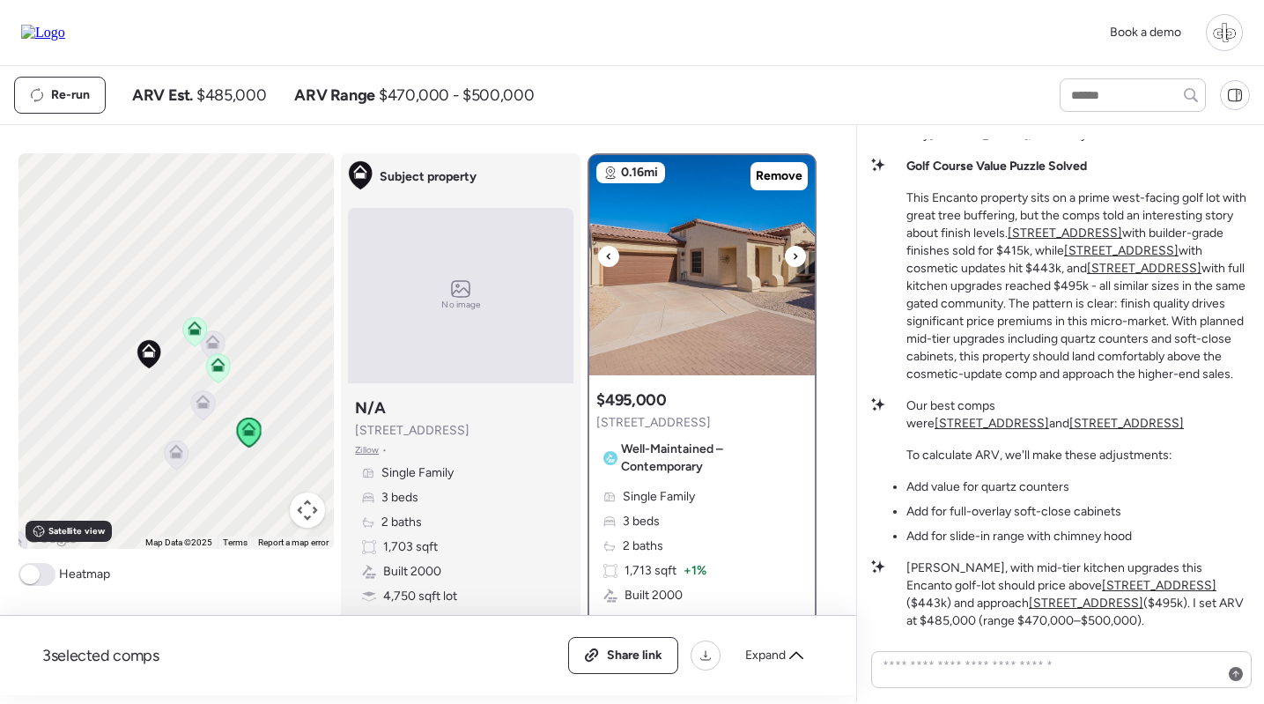
scroll to position [0, 0]
click at [752, 257] on img at bounding box center [701, 265] width 225 height 220
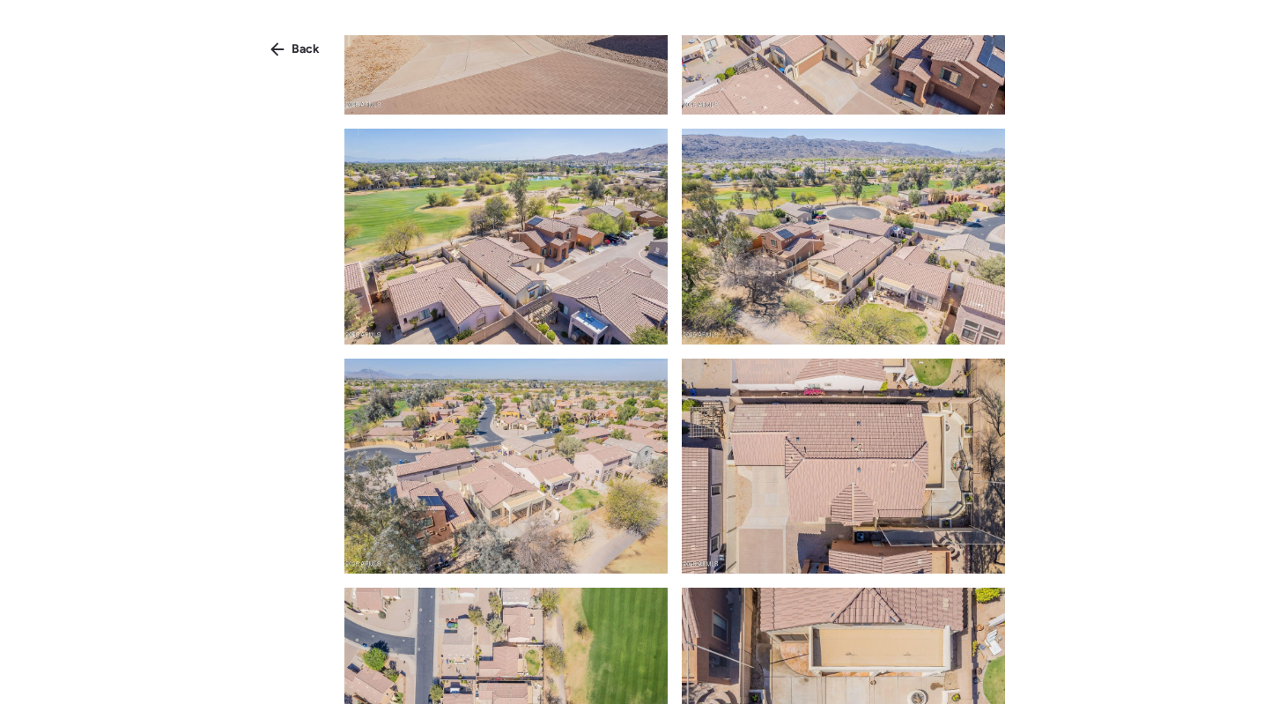
scroll to position [162, 0]
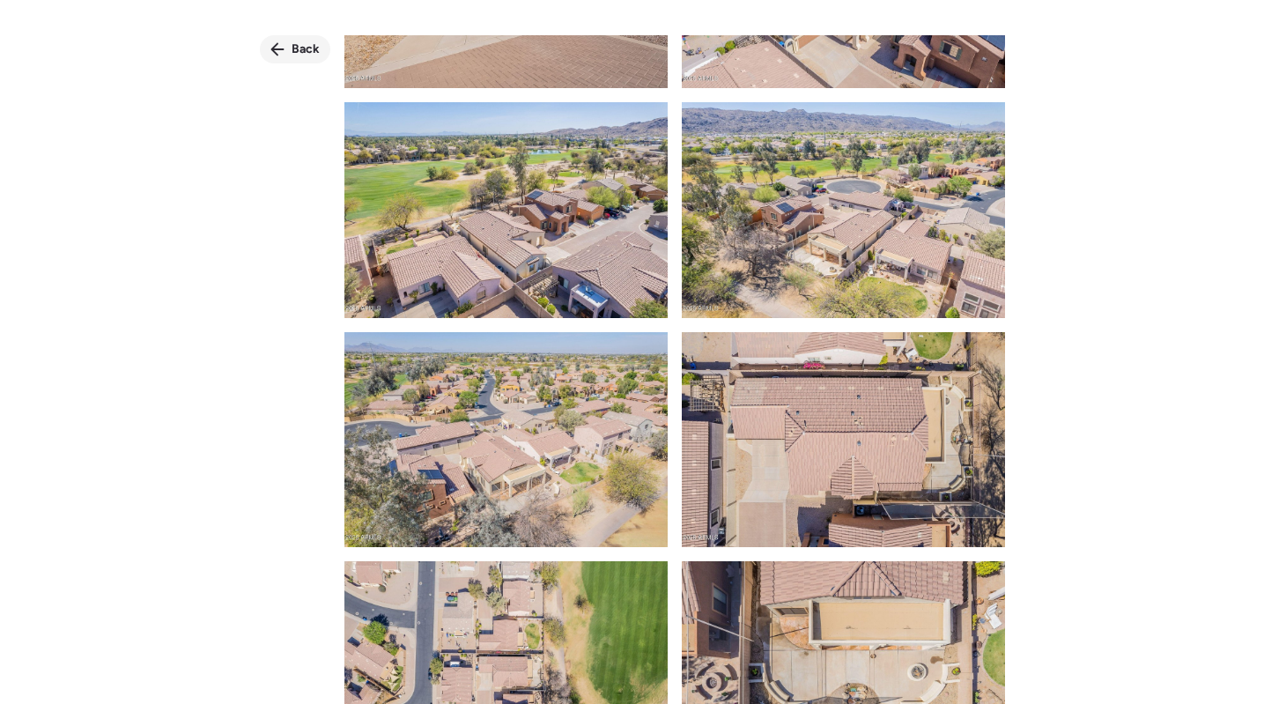
click at [302, 41] on span "Back" at bounding box center [305, 50] width 28 height 18
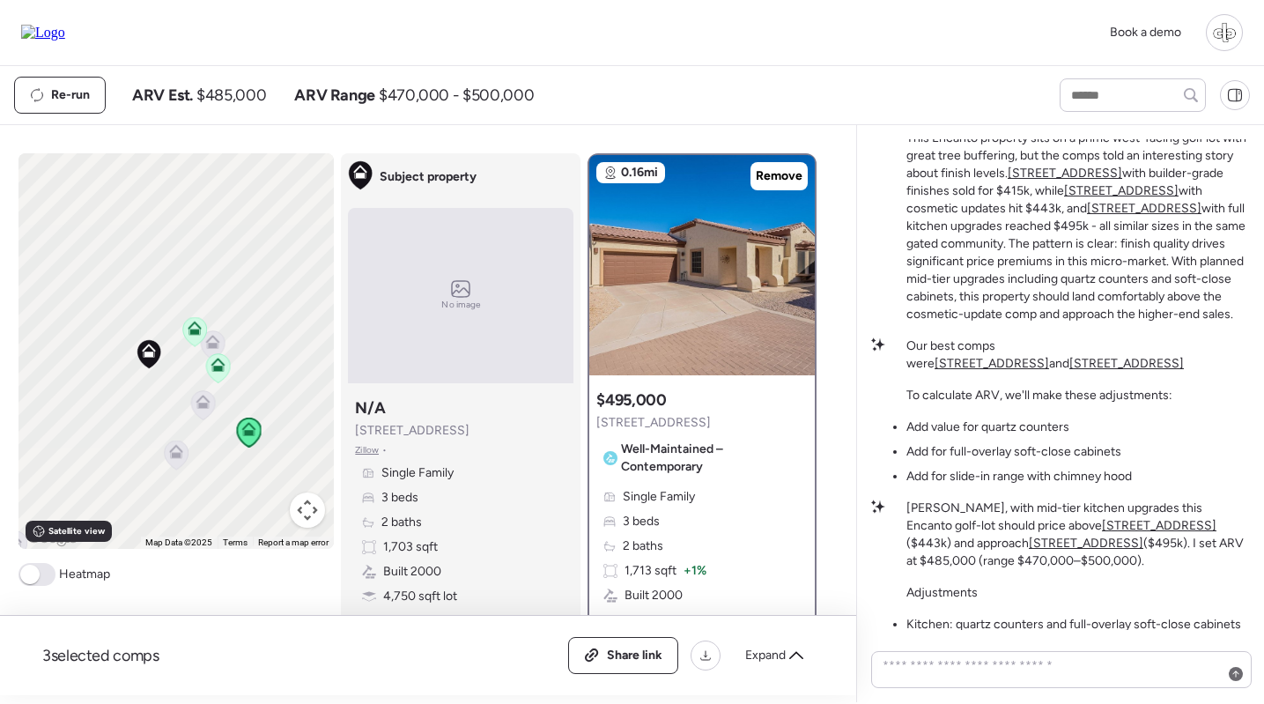
scroll to position [0, 0]
click at [730, 318] on img at bounding box center [701, 265] width 225 height 220
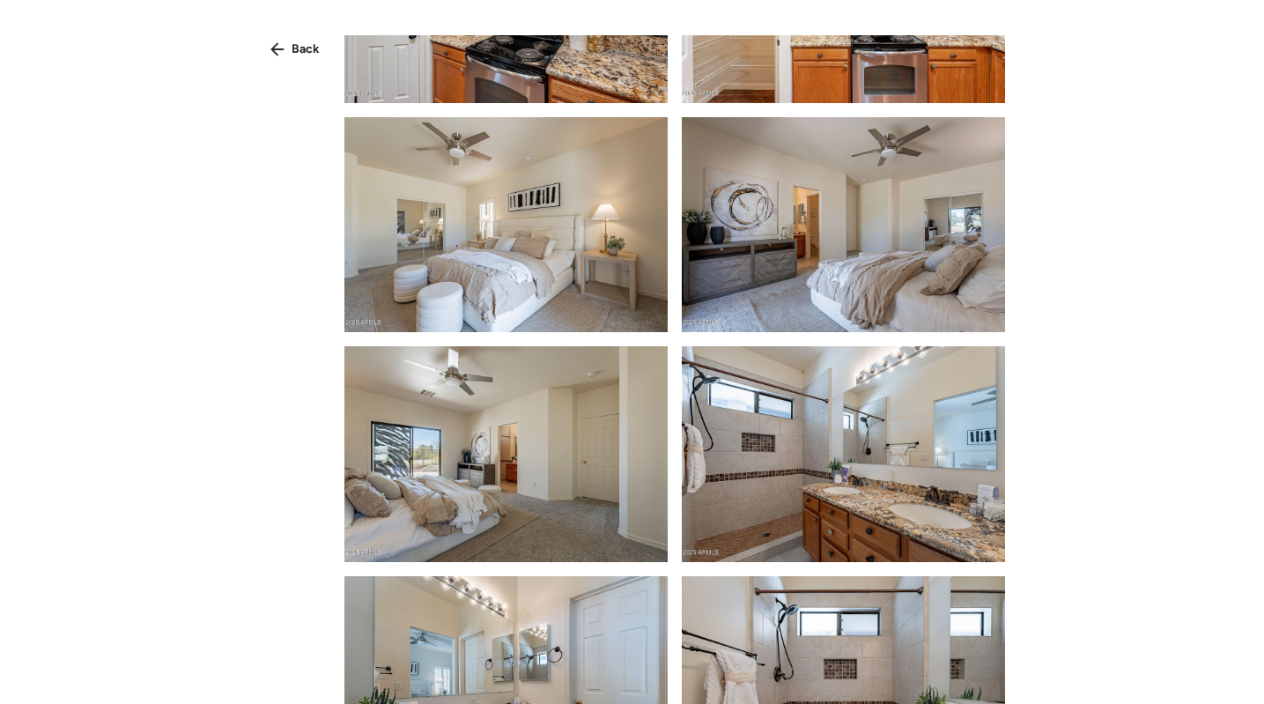
scroll to position [4272, 0]
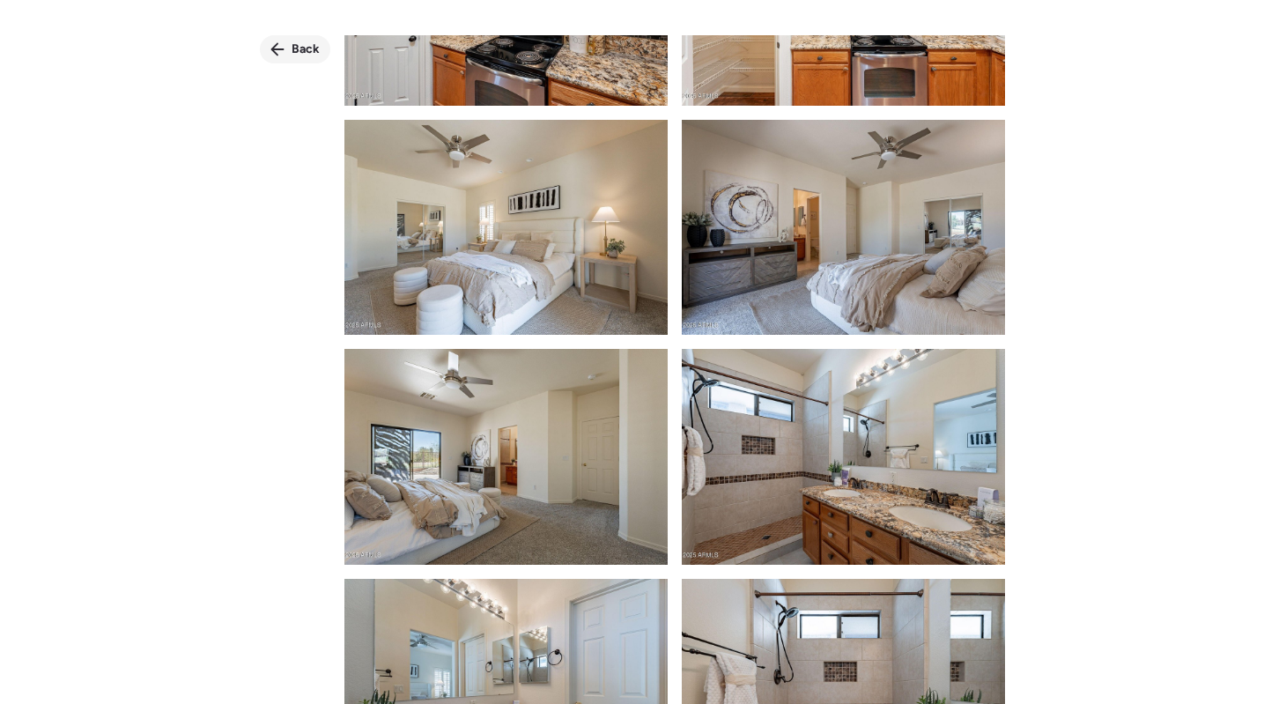
click at [291, 55] on span "Back" at bounding box center [305, 50] width 28 height 18
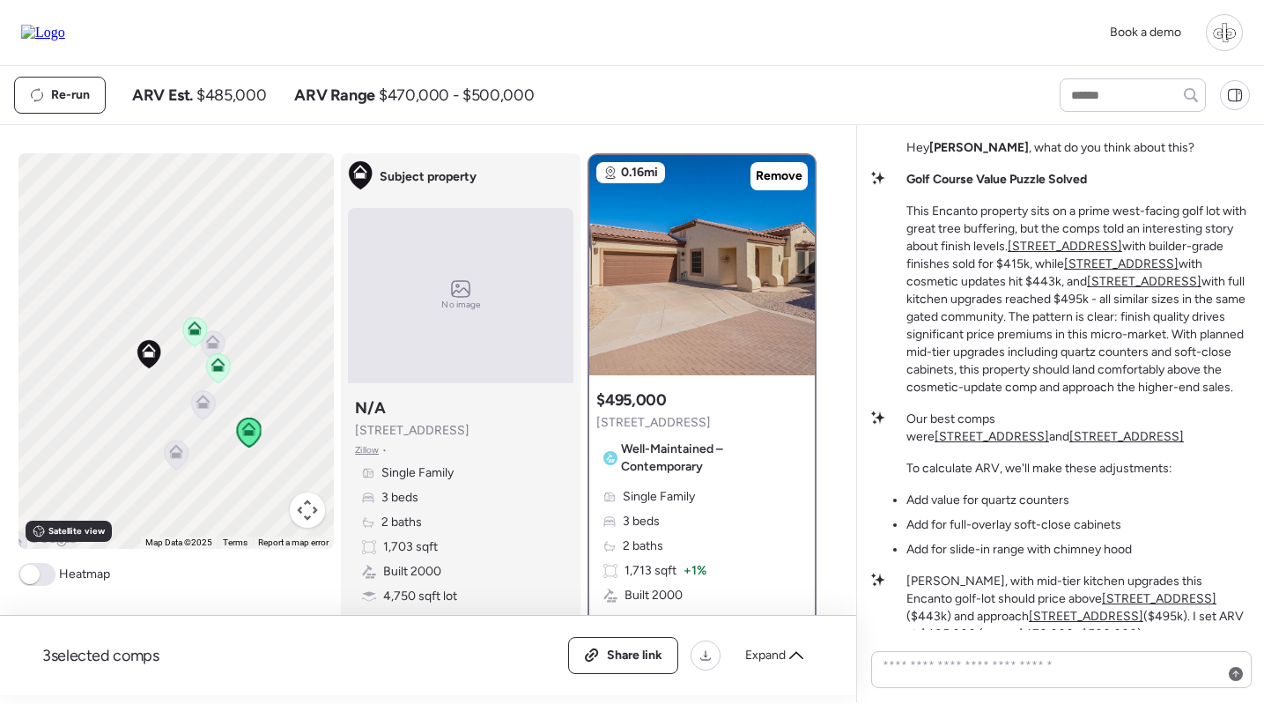
scroll to position [-362, 0]
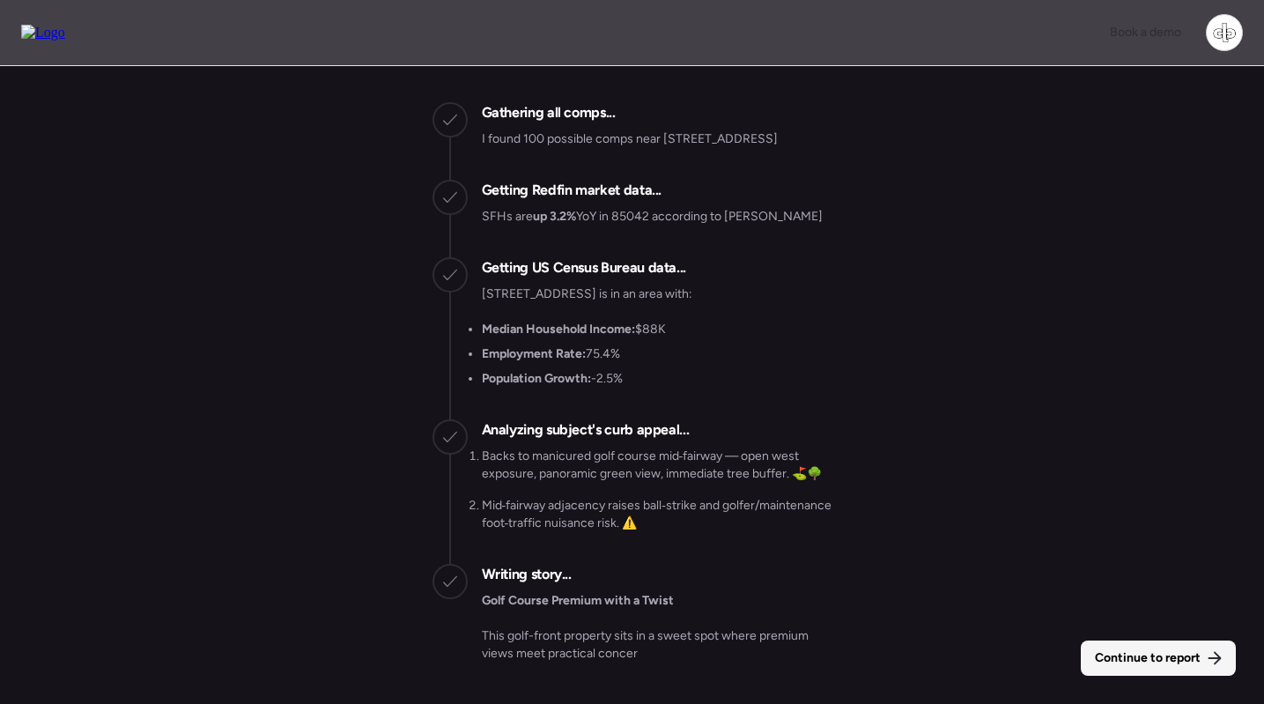
click at [1156, 656] on span "Continue to report" at bounding box center [1147, 658] width 106 height 18
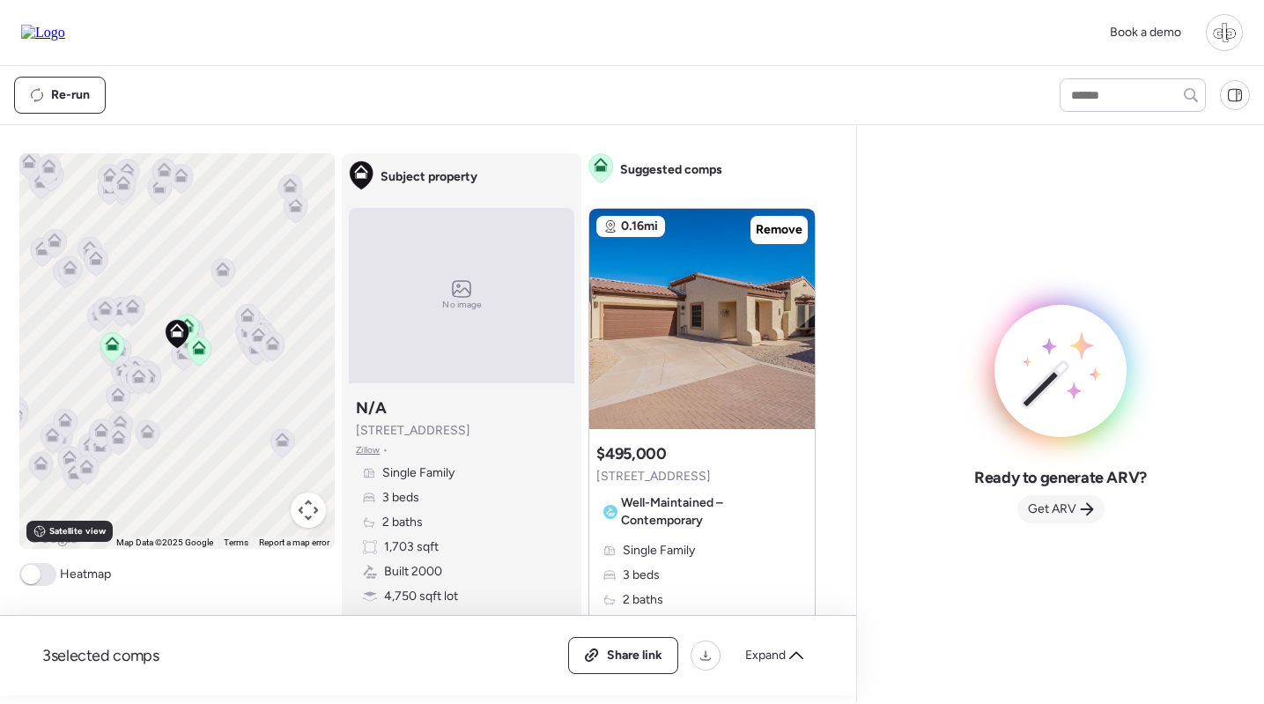
click at [1047, 511] on span "Get ARV" at bounding box center [1052, 509] width 48 height 18
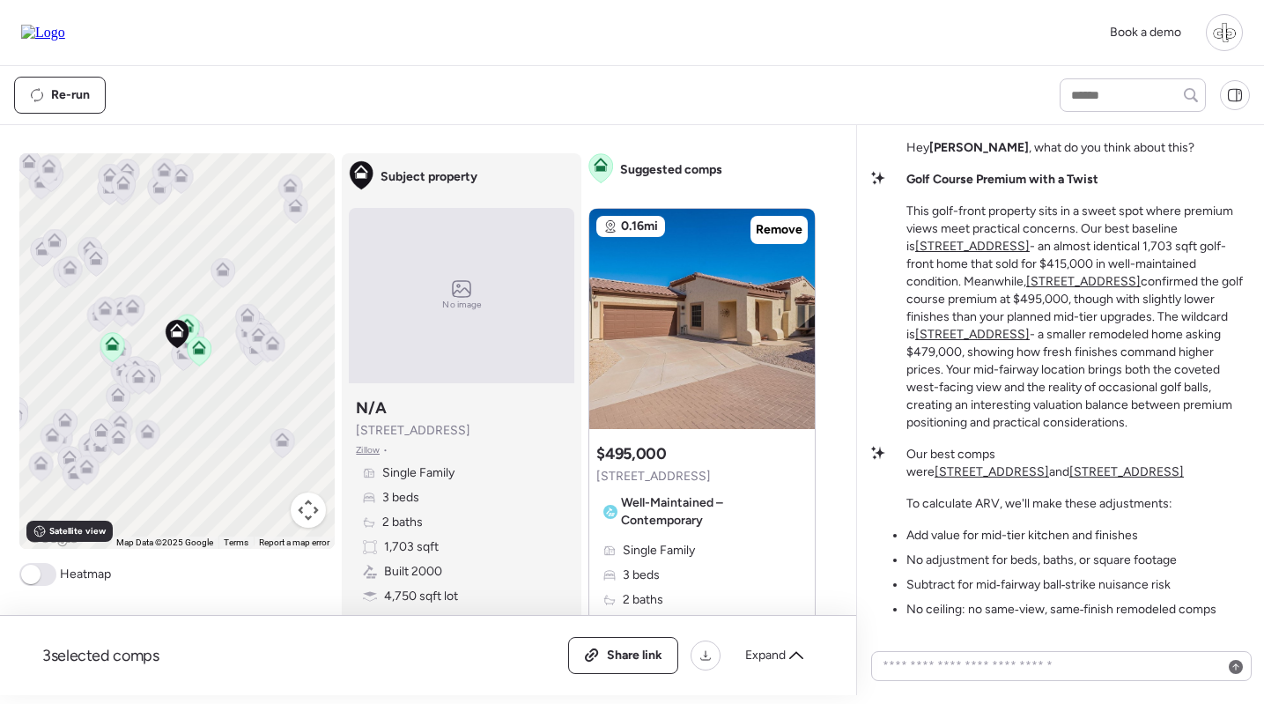
scroll to position [-98, 0]
click at [951, 244] on u "[STREET_ADDRESS]" at bounding box center [972, 246] width 114 height 15
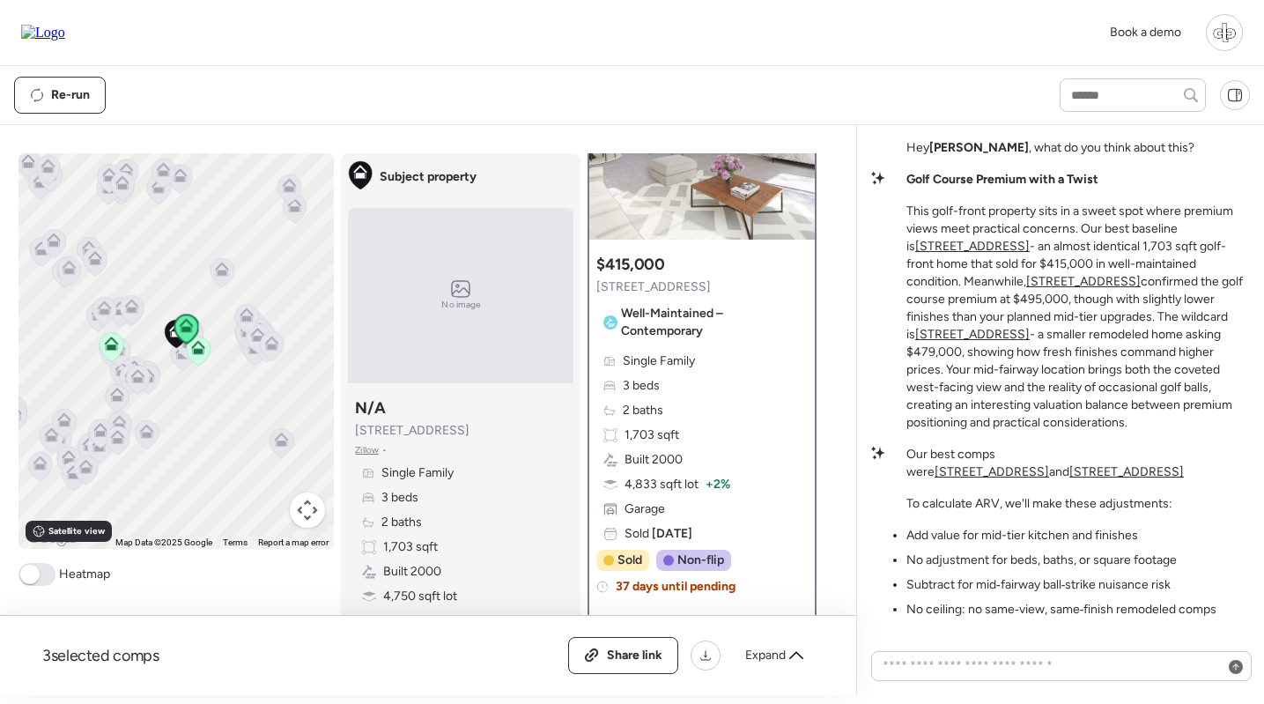
scroll to position [136, 0]
click at [1026, 287] on u "[STREET_ADDRESS]" at bounding box center [1083, 281] width 114 height 15
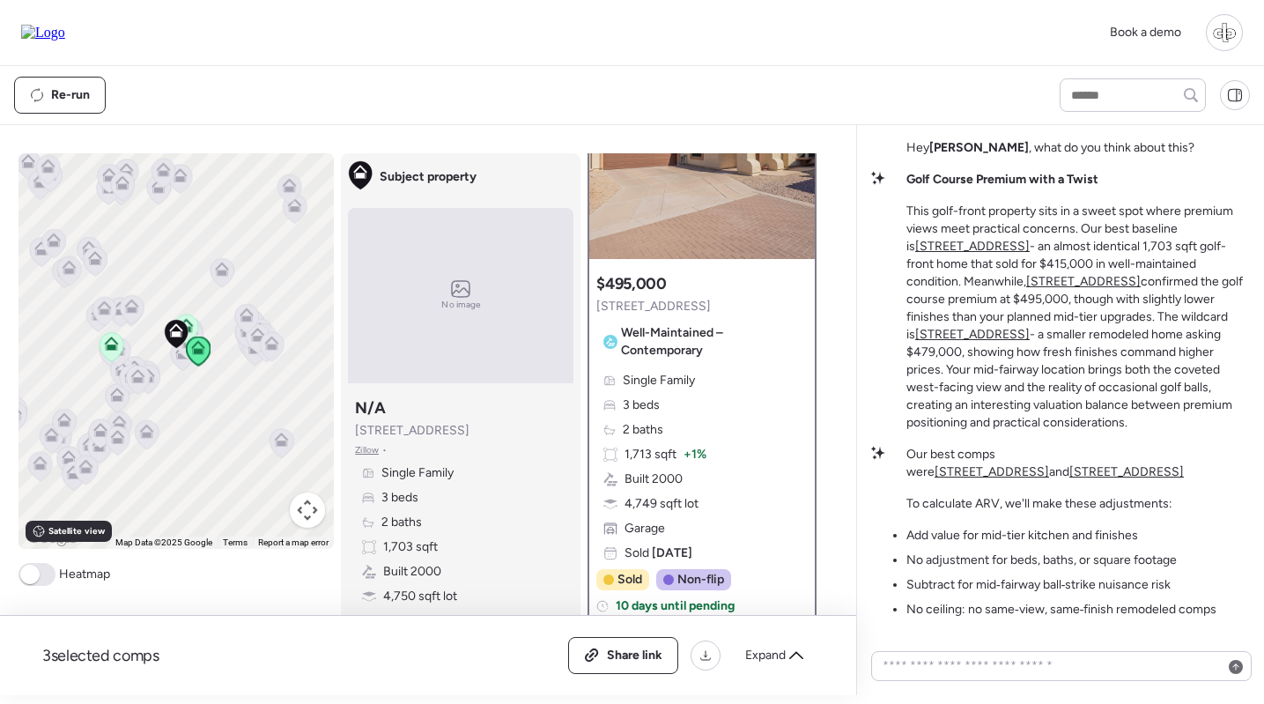
scroll to position [118, 0]
click at [946, 333] on u "[STREET_ADDRESS]" at bounding box center [972, 334] width 114 height 15
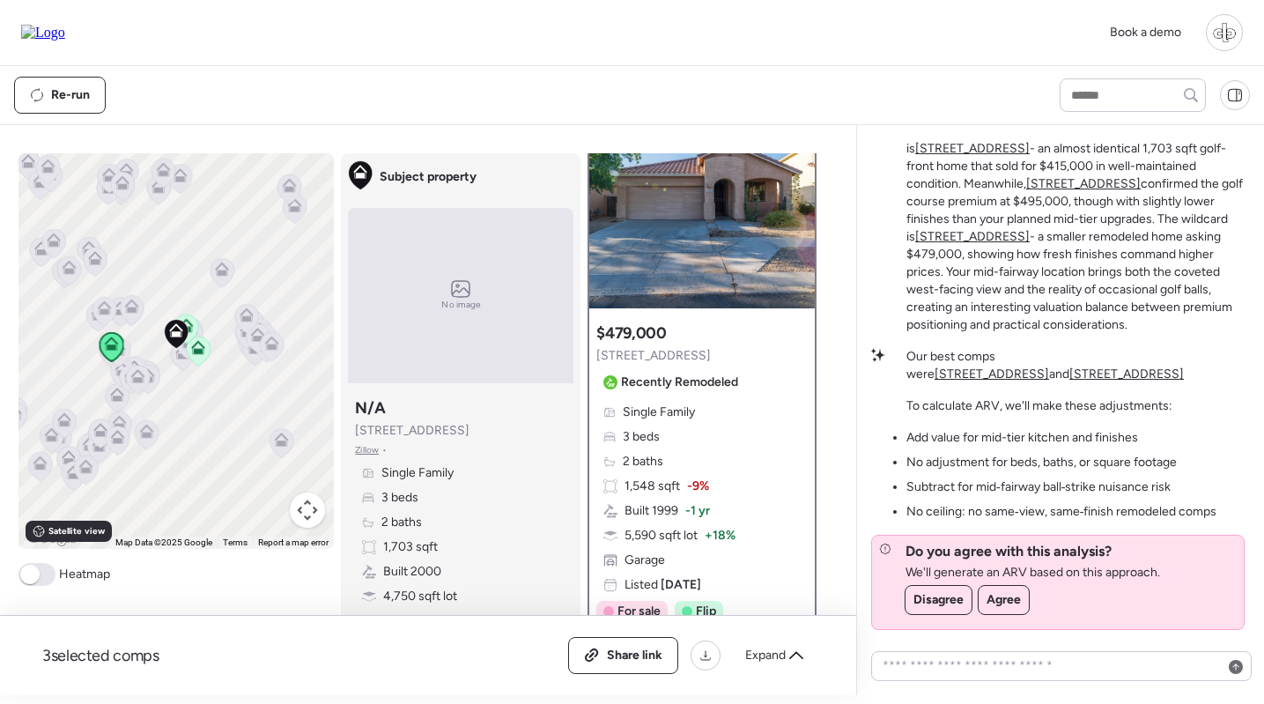
scroll to position [0, 0]
click at [739, 256] on img at bounding box center [701, 198] width 225 height 220
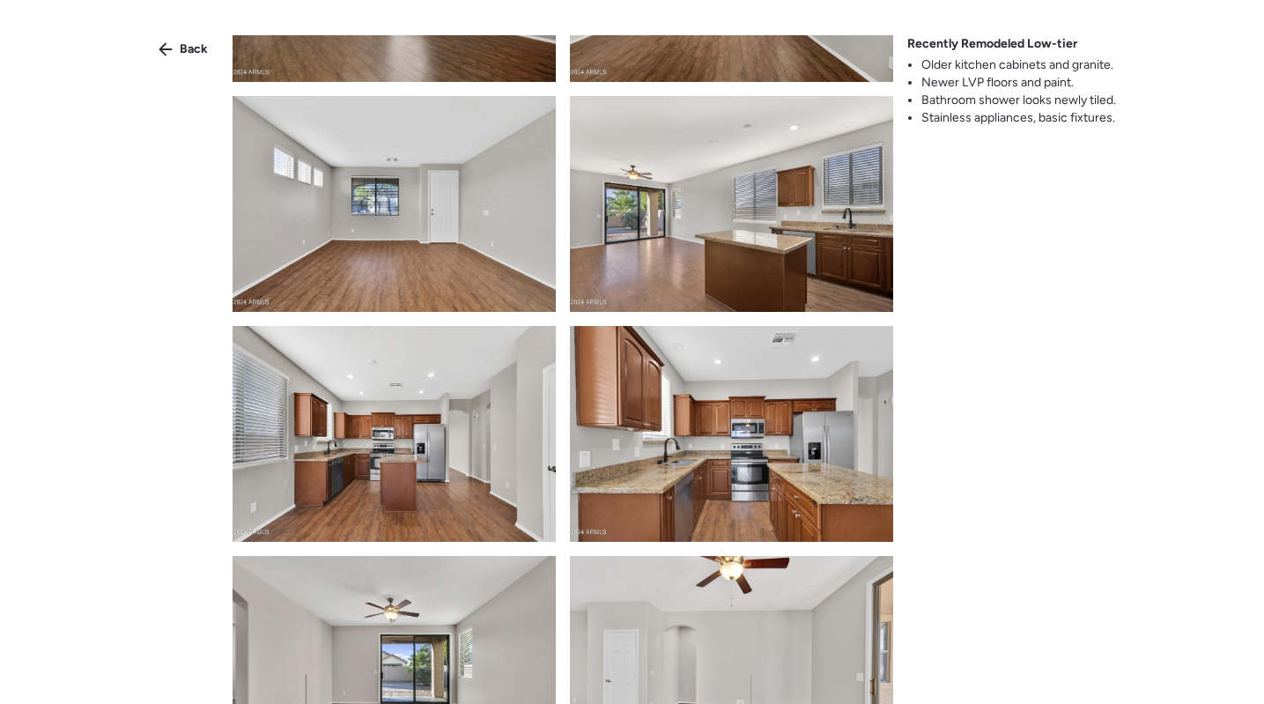
scroll to position [626, 0]
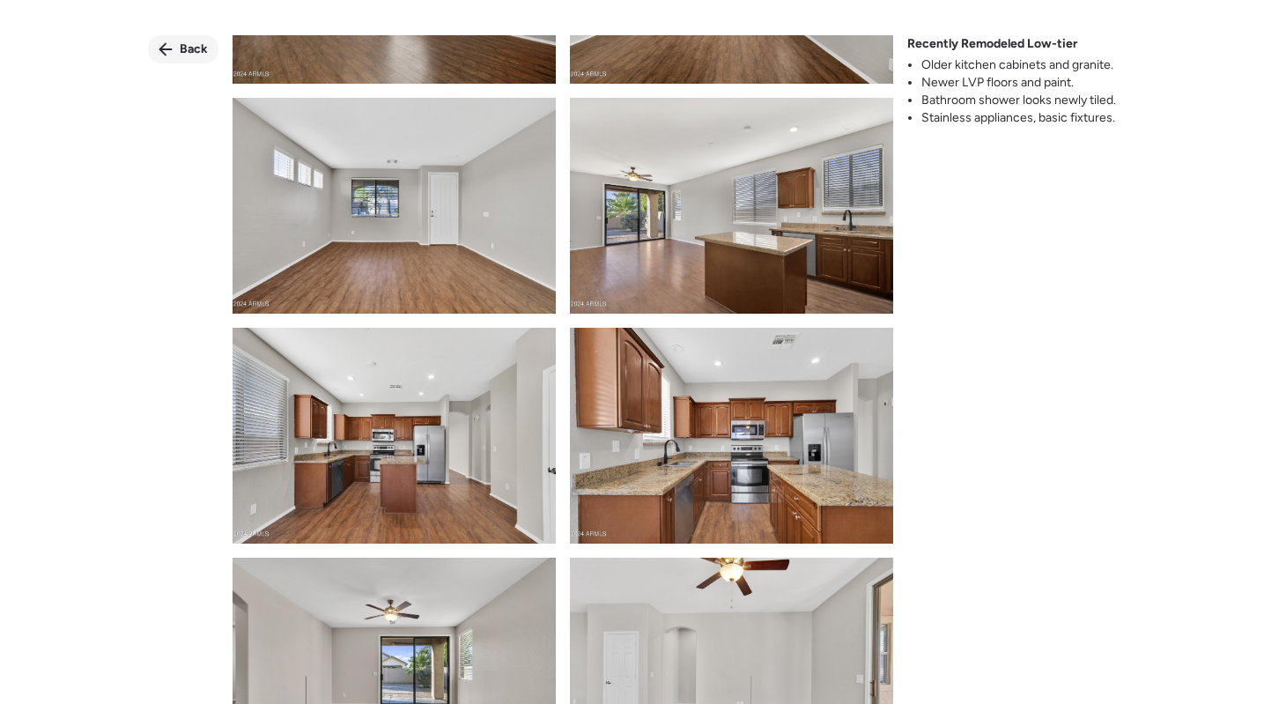
click at [183, 50] on span "Back" at bounding box center [194, 50] width 28 height 18
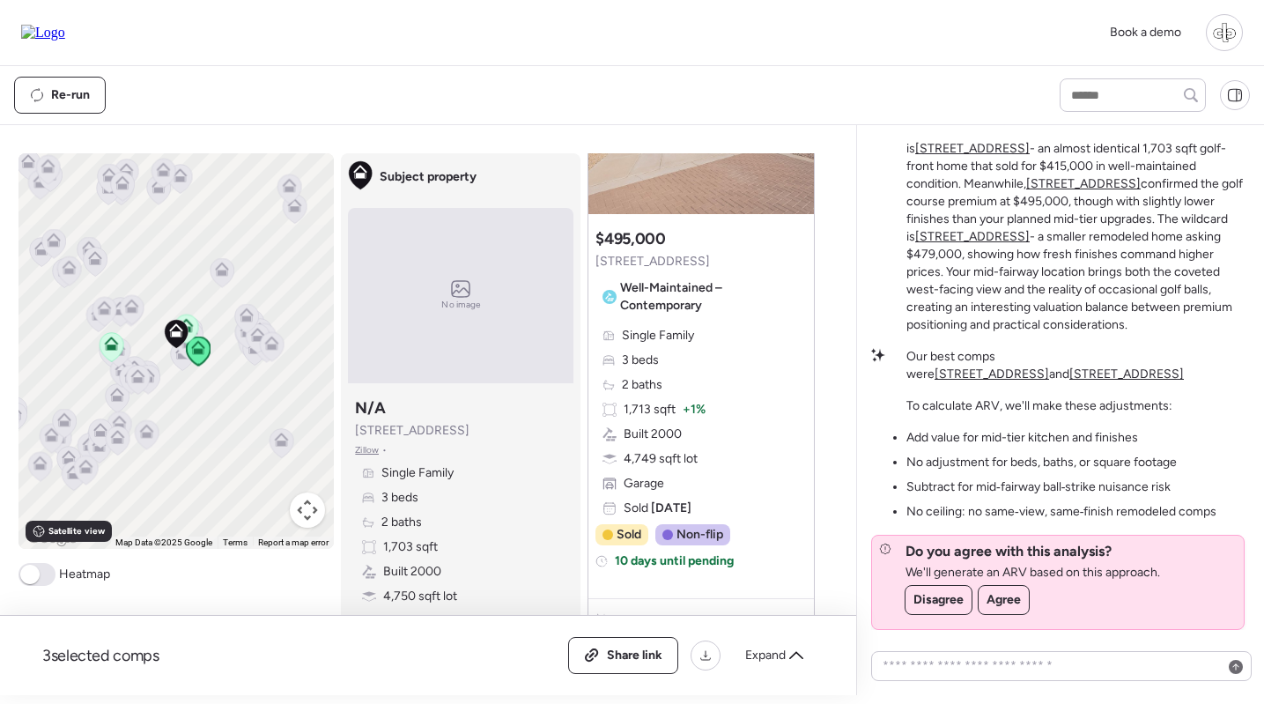
scroll to position [808, 0]
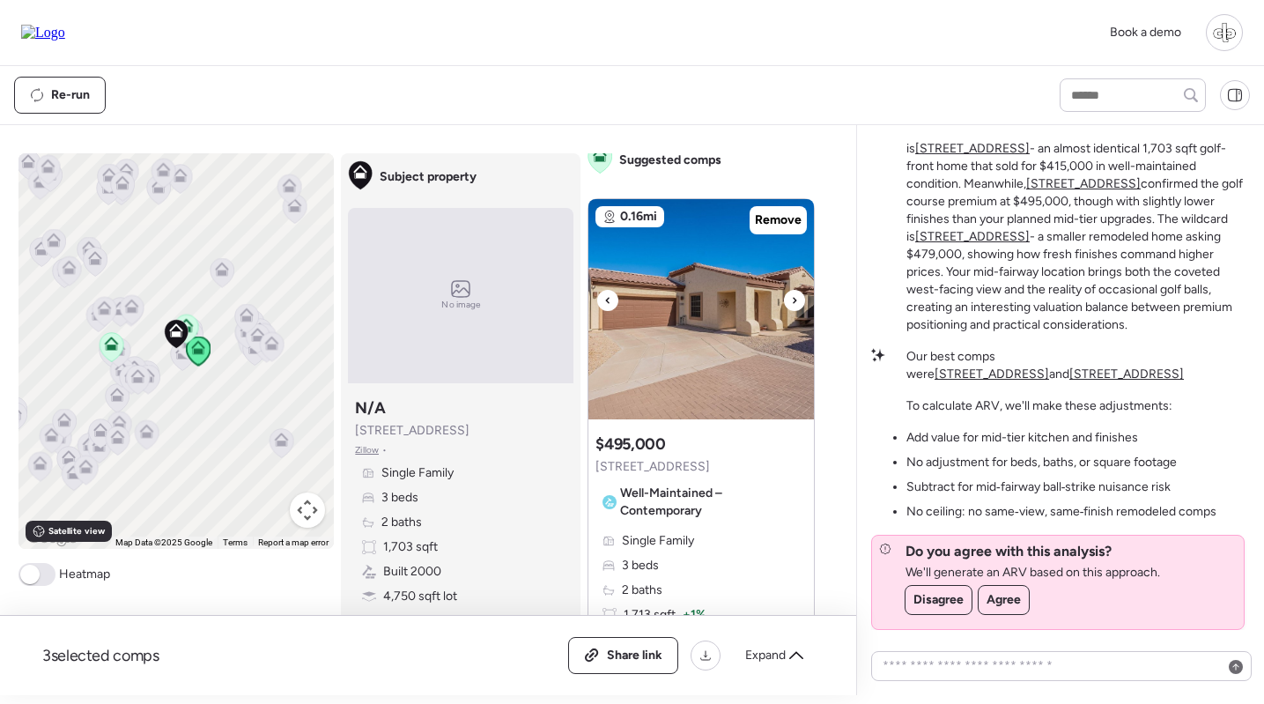
click at [659, 276] on img at bounding box center [700, 309] width 225 height 220
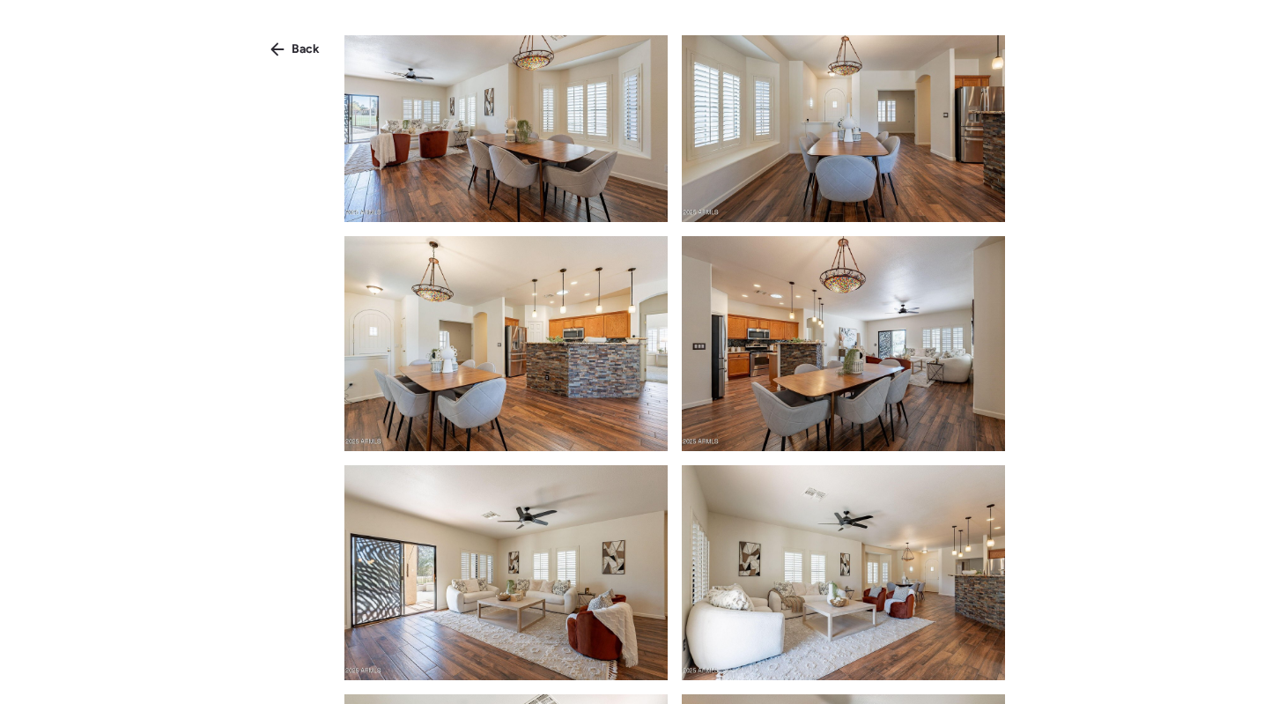
scroll to position [3011, 0]
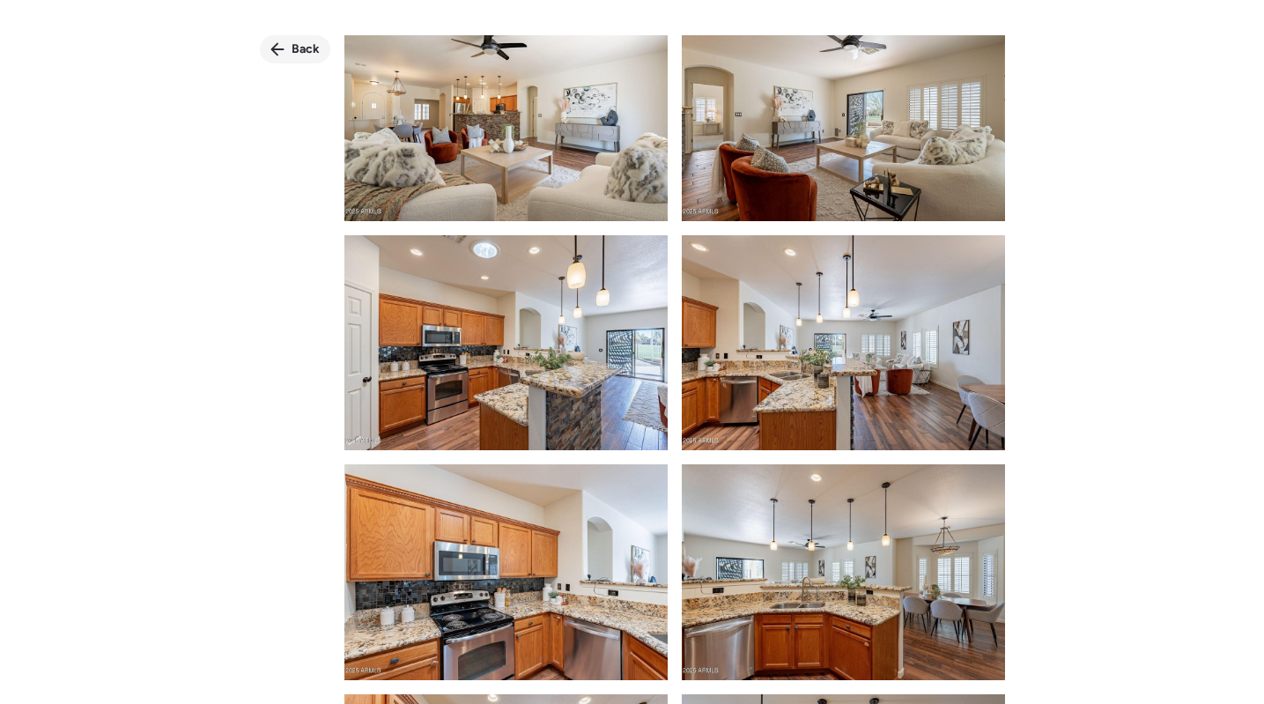
click at [301, 48] on span "Back" at bounding box center [305, 50] width 28 height 18
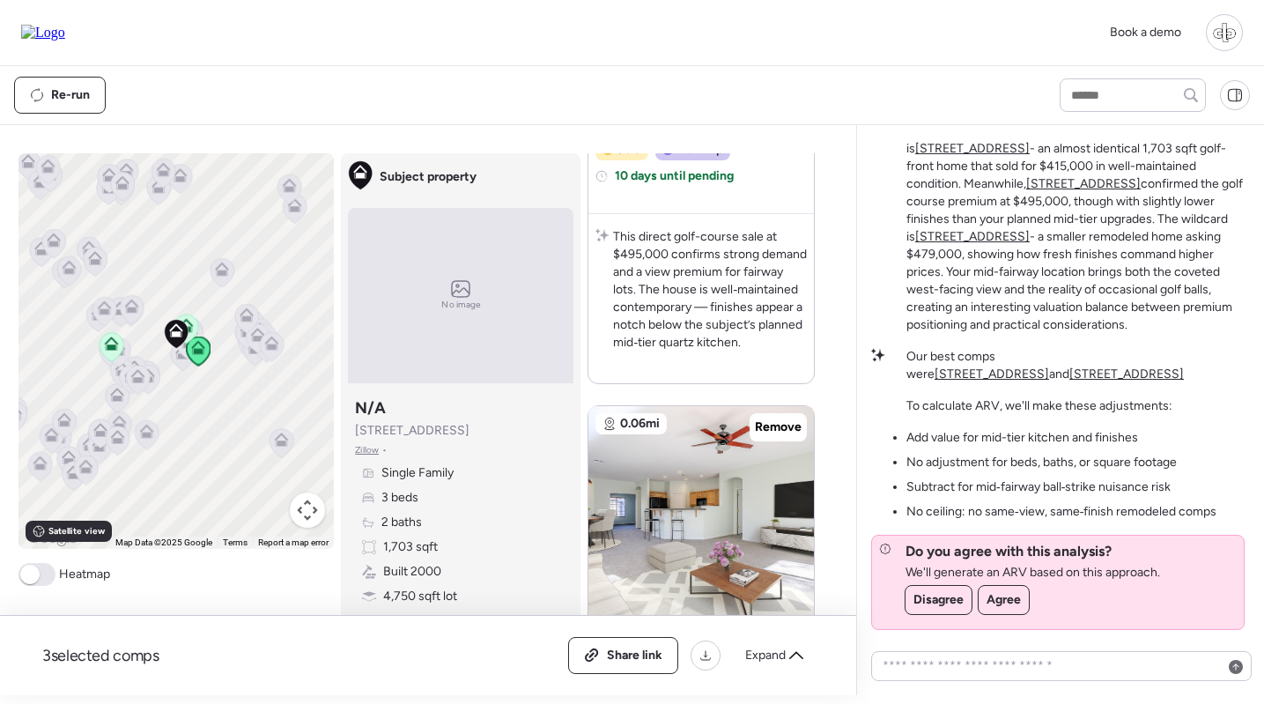
scroll to position [1641, 0]
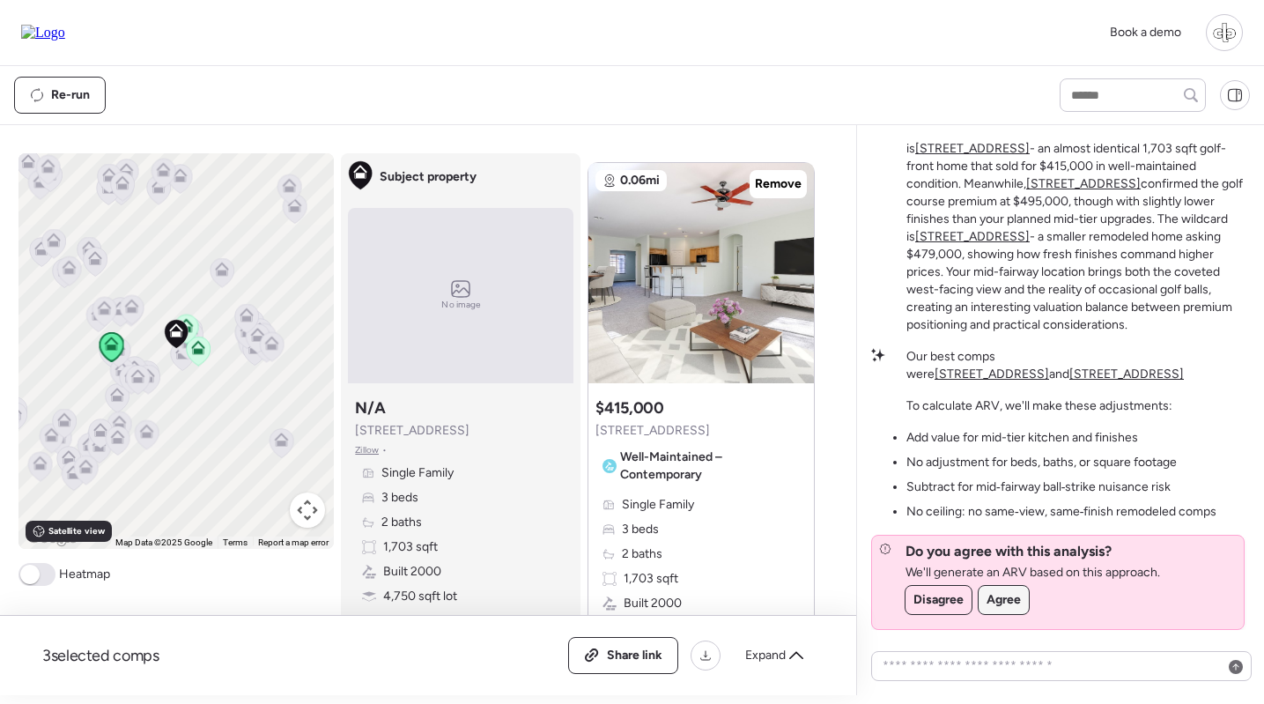
click at [1007, 602] on span "Agree" at bounding box center [1003, 600] width 34 height 18
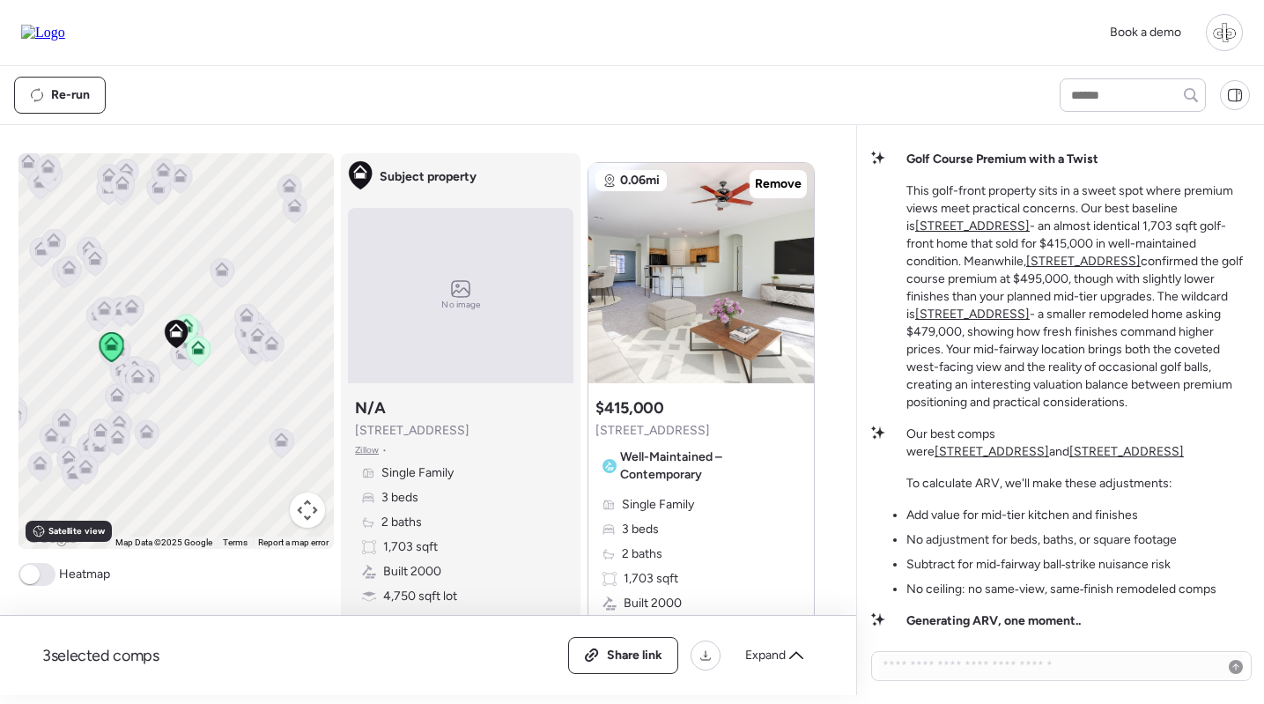
click at [1049, 444] on u "[STREET_ADDRESS]" at bounding box center [991, 451] width 114 height 15
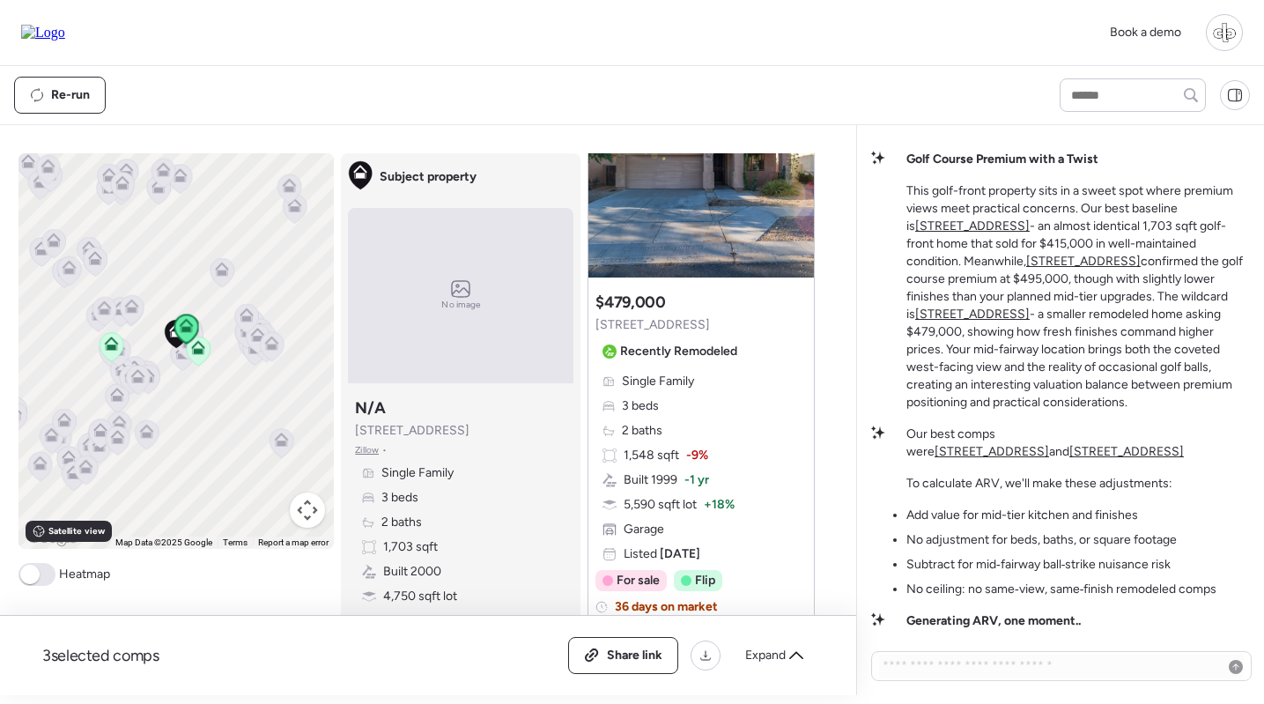
scroll to position [0, 0]
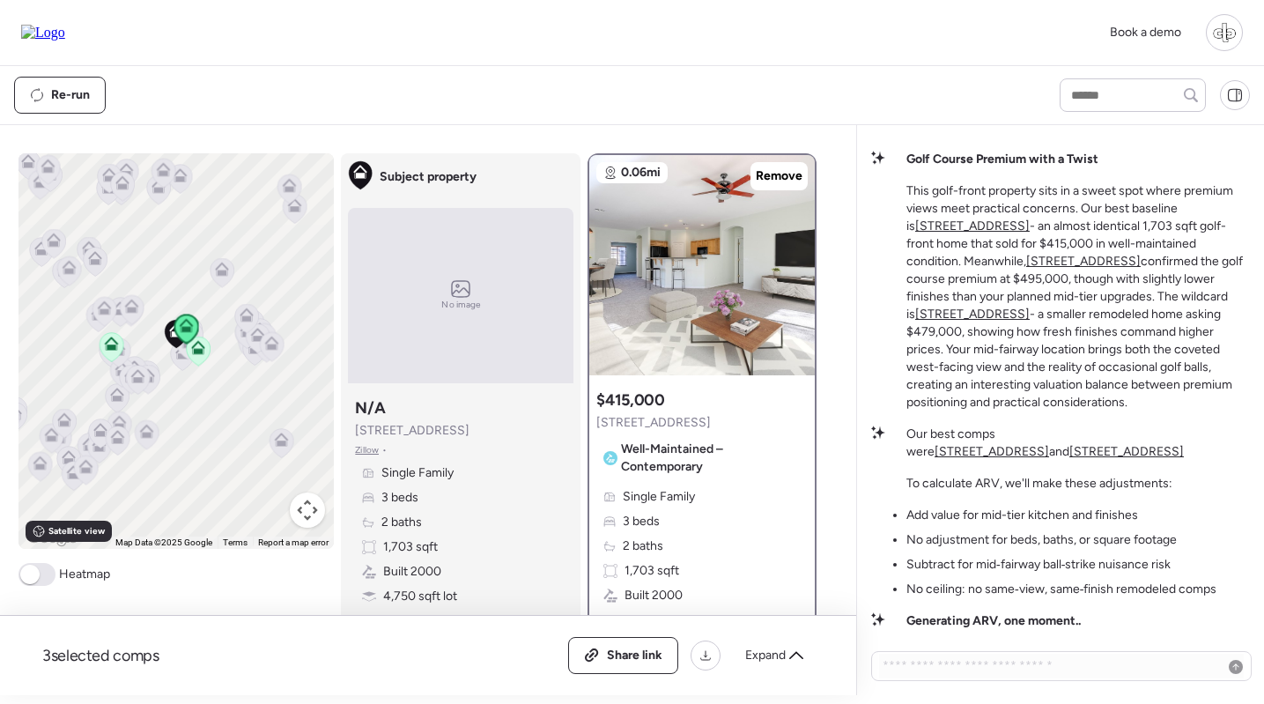
click at [1183, 444] on u "[STREET_ADDRESS]" at bounding box center [1126, 451] width 114 height 15
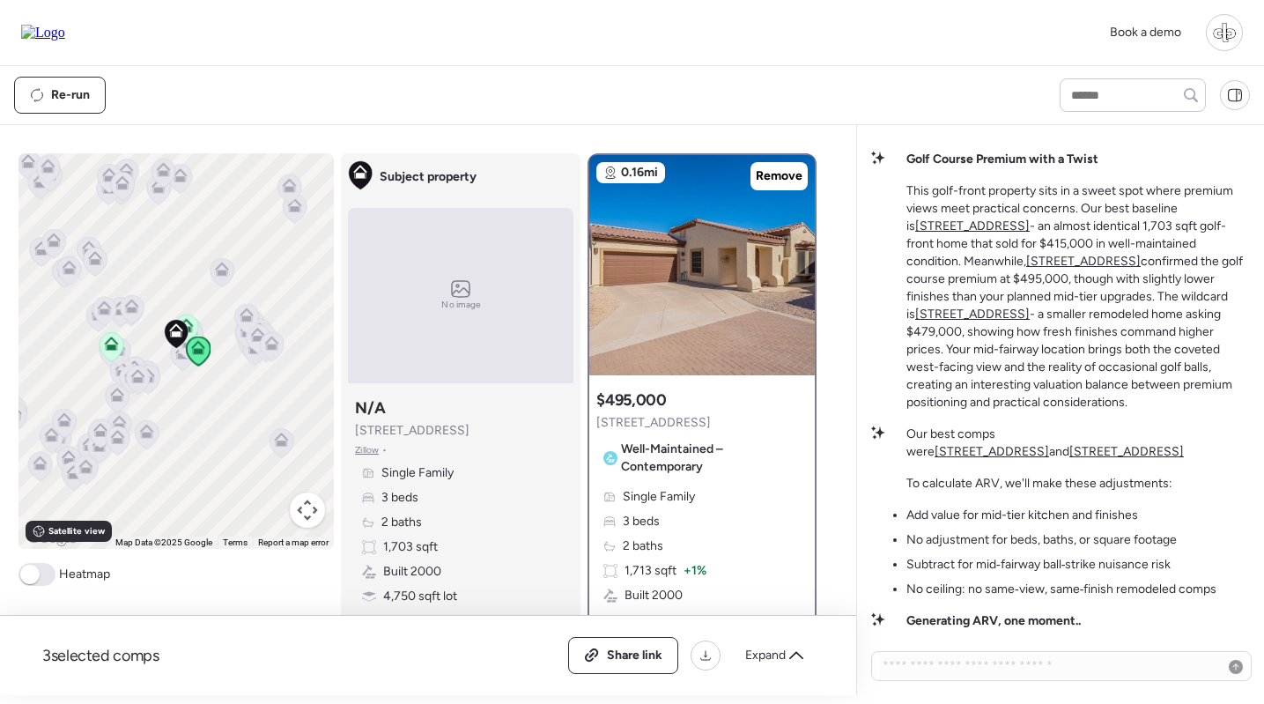
click at [1049, 444] on u "[STREET_ADDRESS]" at bounding box center [991, 451] width 114 height 15
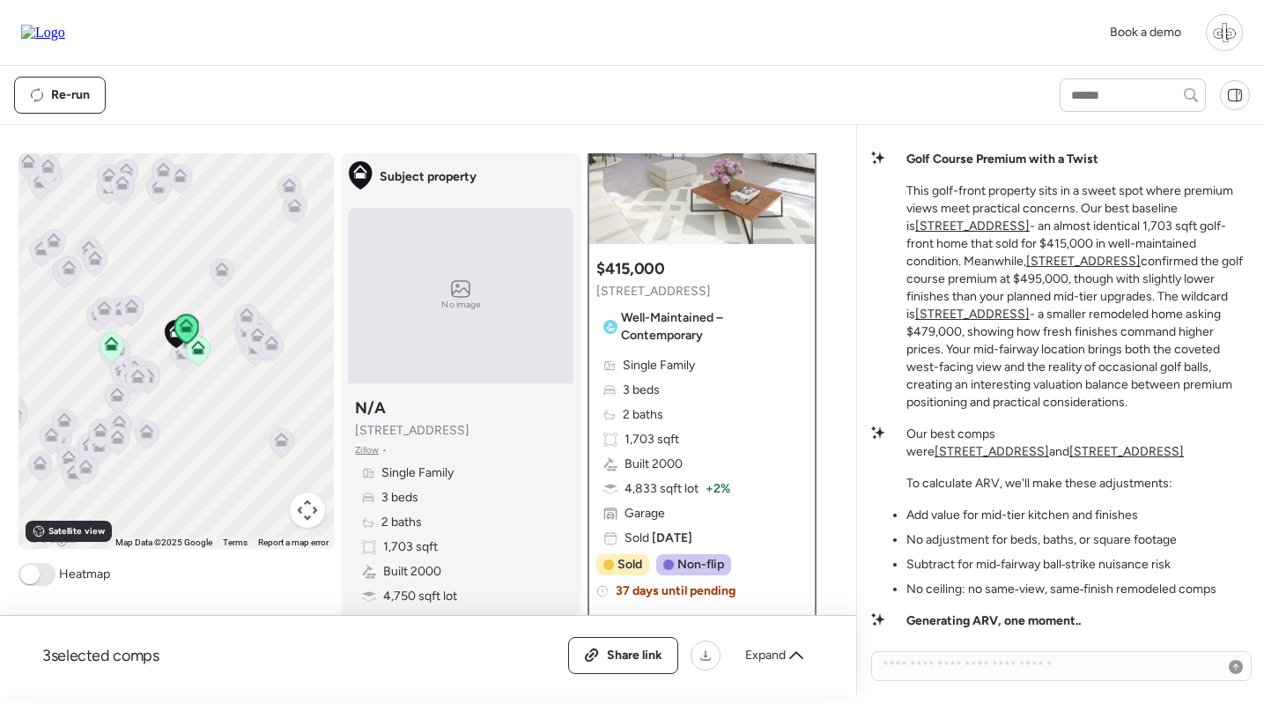
scroll to position [167, 0]
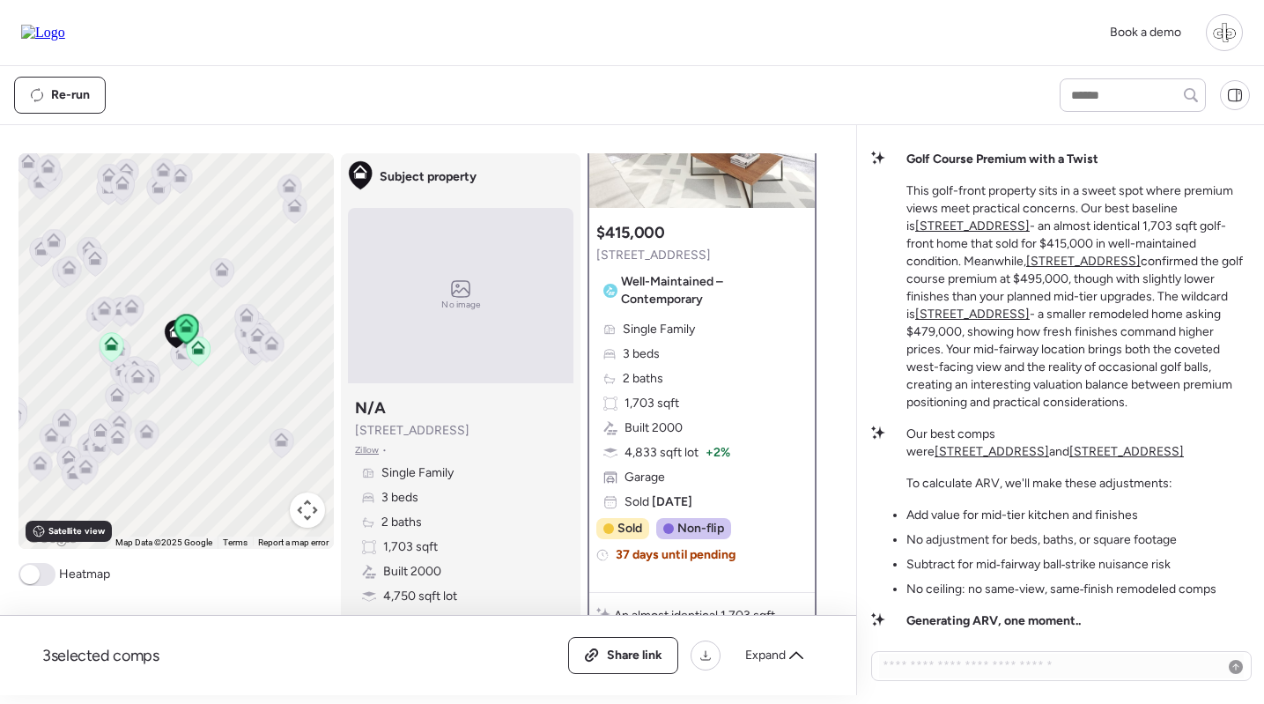
click at [1183, 444] on u "[STREET_ADDRESS]" at bounding box center [1126, 451] width 114 height 15
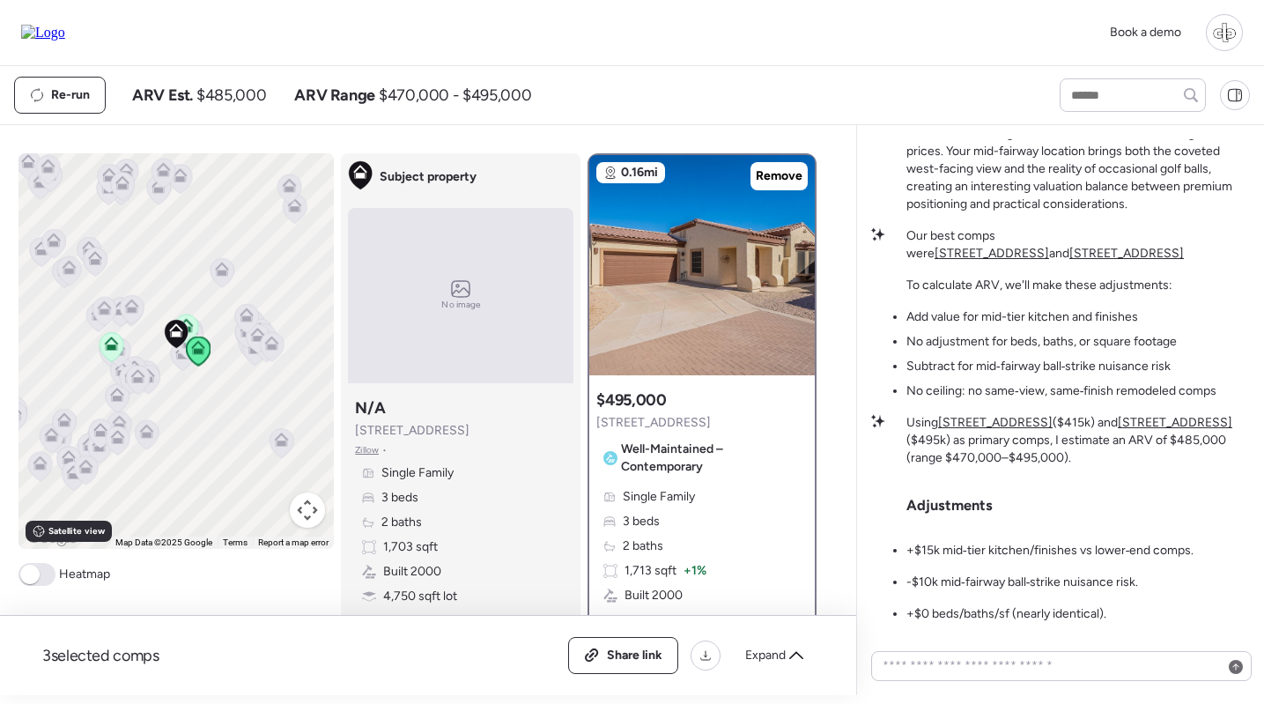
scroll to position [0, 0]
click at [996, 424] on u "[STREET_ADDRESS]" at bounding box center [995, 422] width 114 height 15
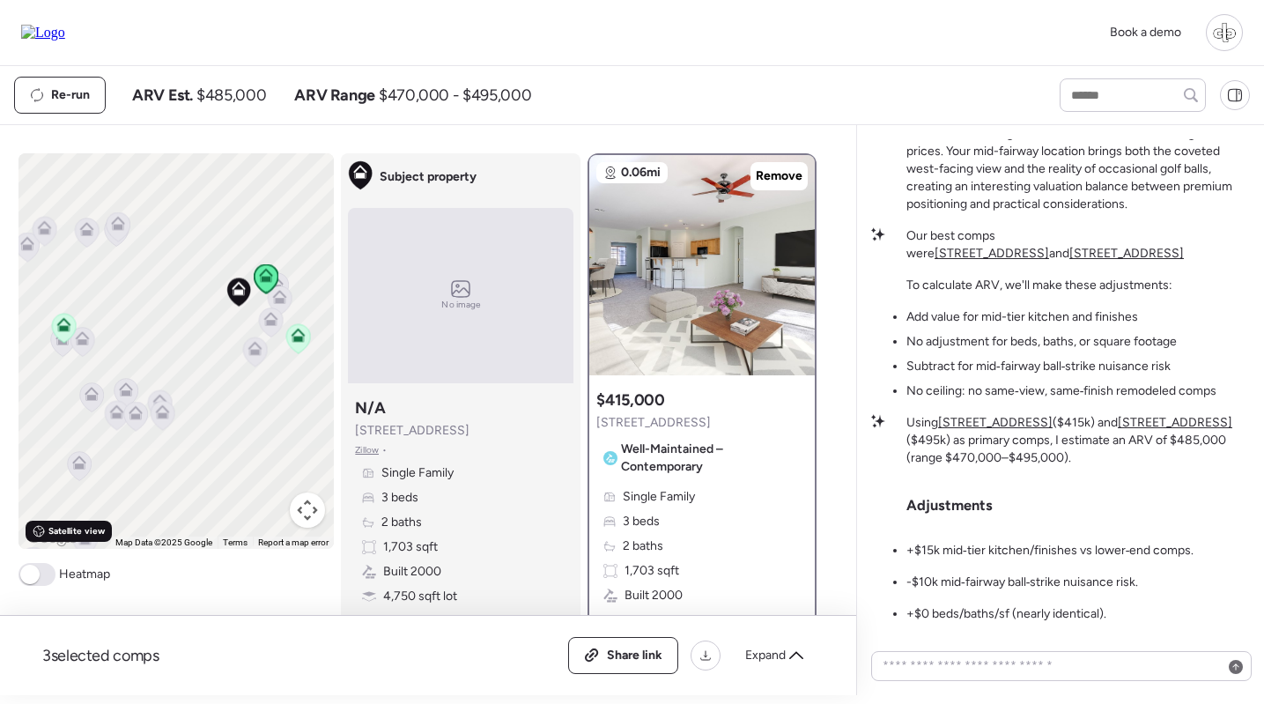
click at [74, 524] on span "Satellite view" at bounding box center [76, 531] width 56 height 14
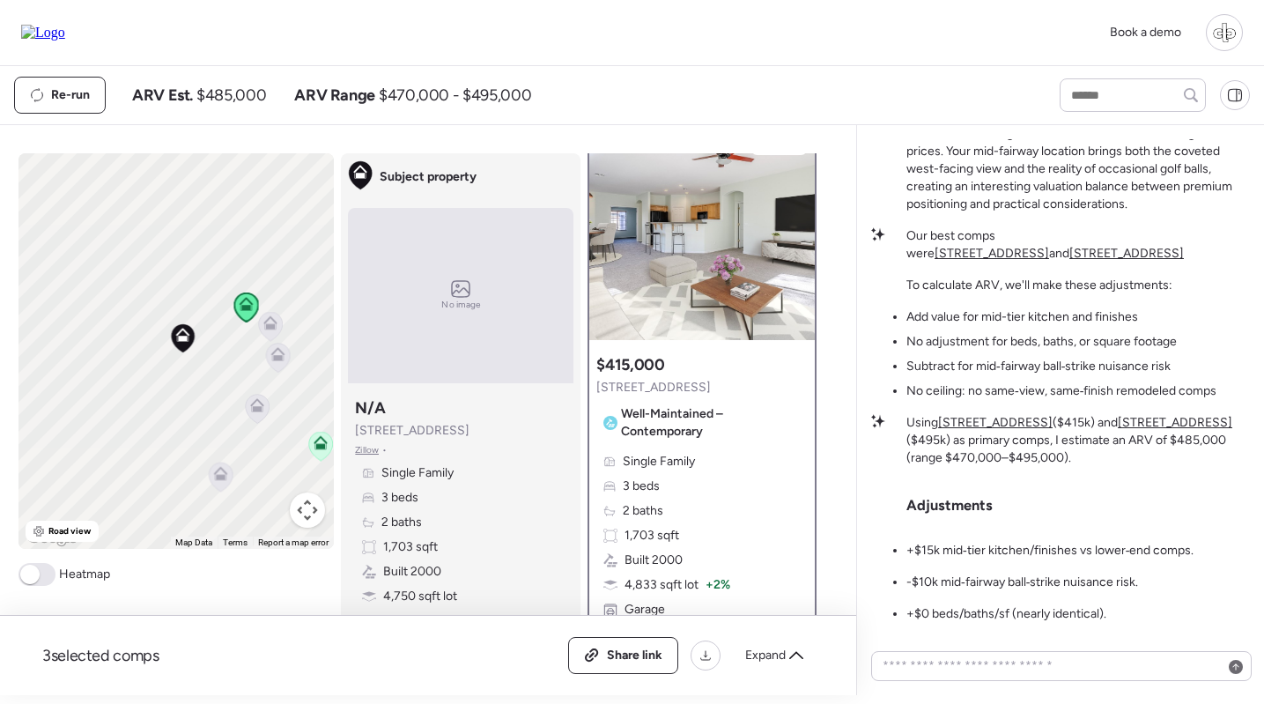
scroll to position [37, 0]
click at [1158, 422] on u "[STREET_ADDRESS]" at bounding box center [1174, 422] width 114 height 15
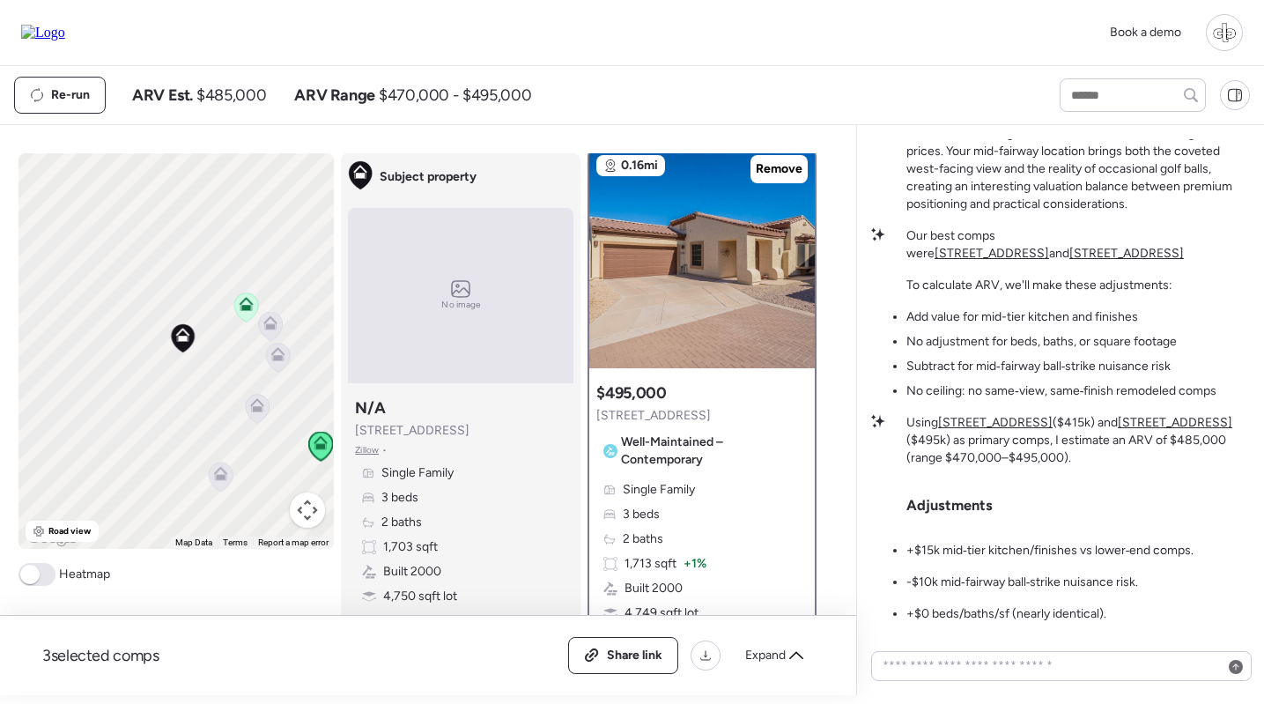
scroll to position [6, 0]
click at [999, 424] on u "[STREET_ADDRESS]" at bounding box center [995, 422] width 114 height 15
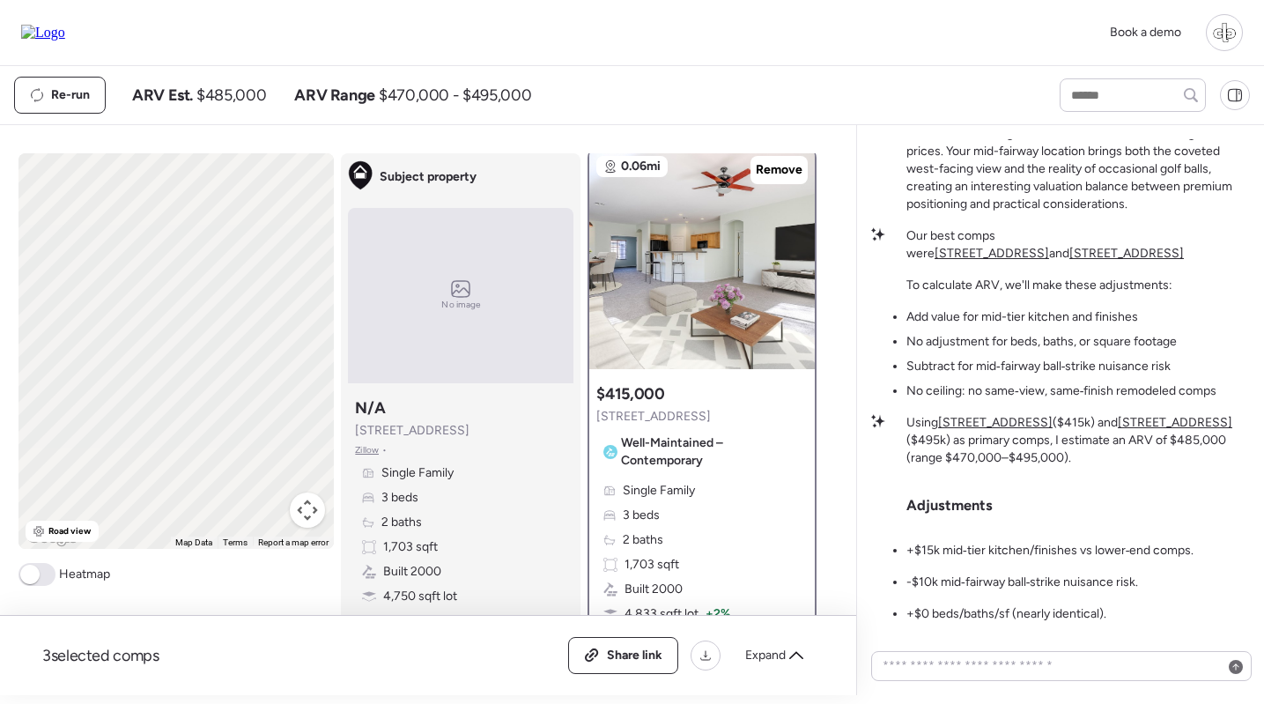
scroll to position [0, 0]
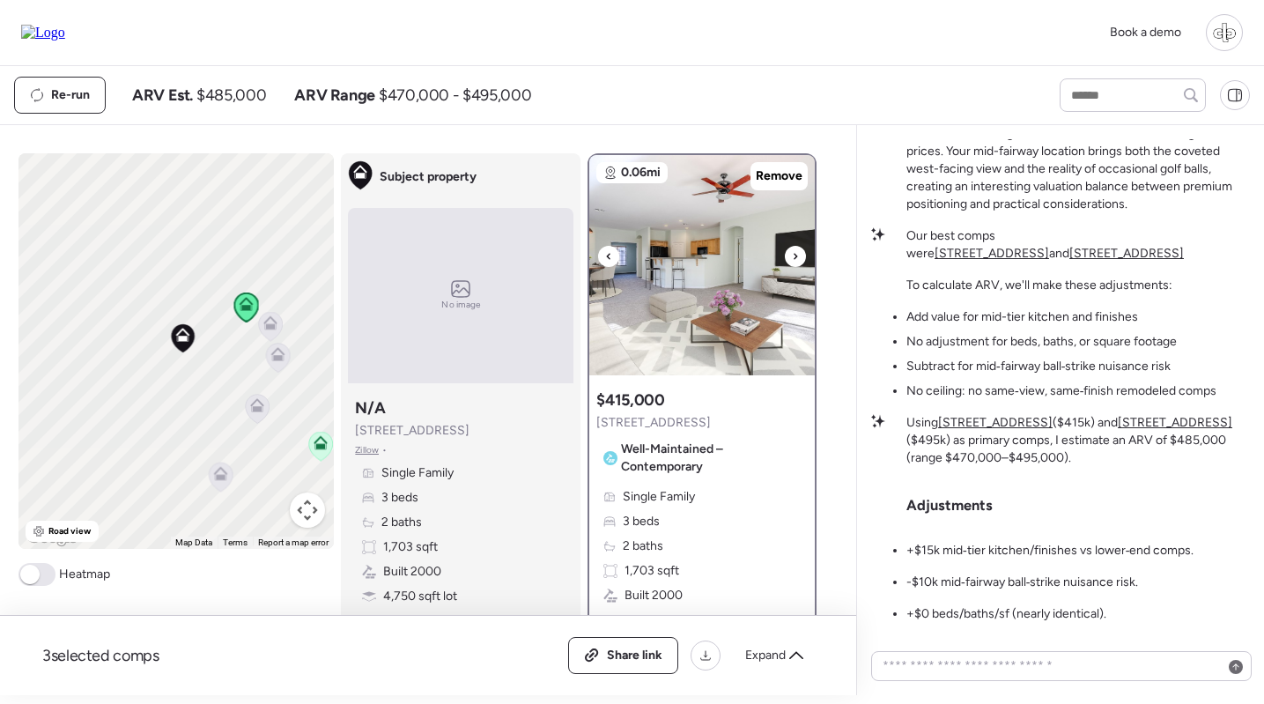
click at [646, 302] on img at bounding box center [701, 265] width 225 height 220
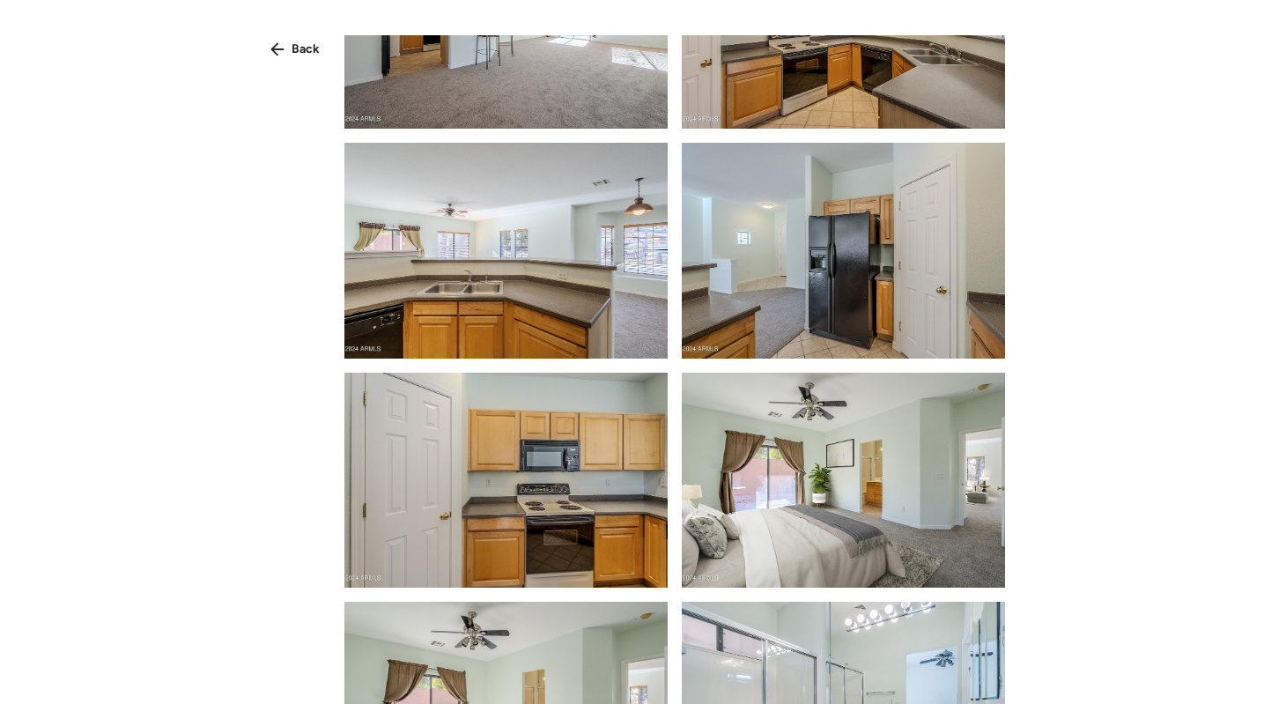
scroll to position [1328, 0]
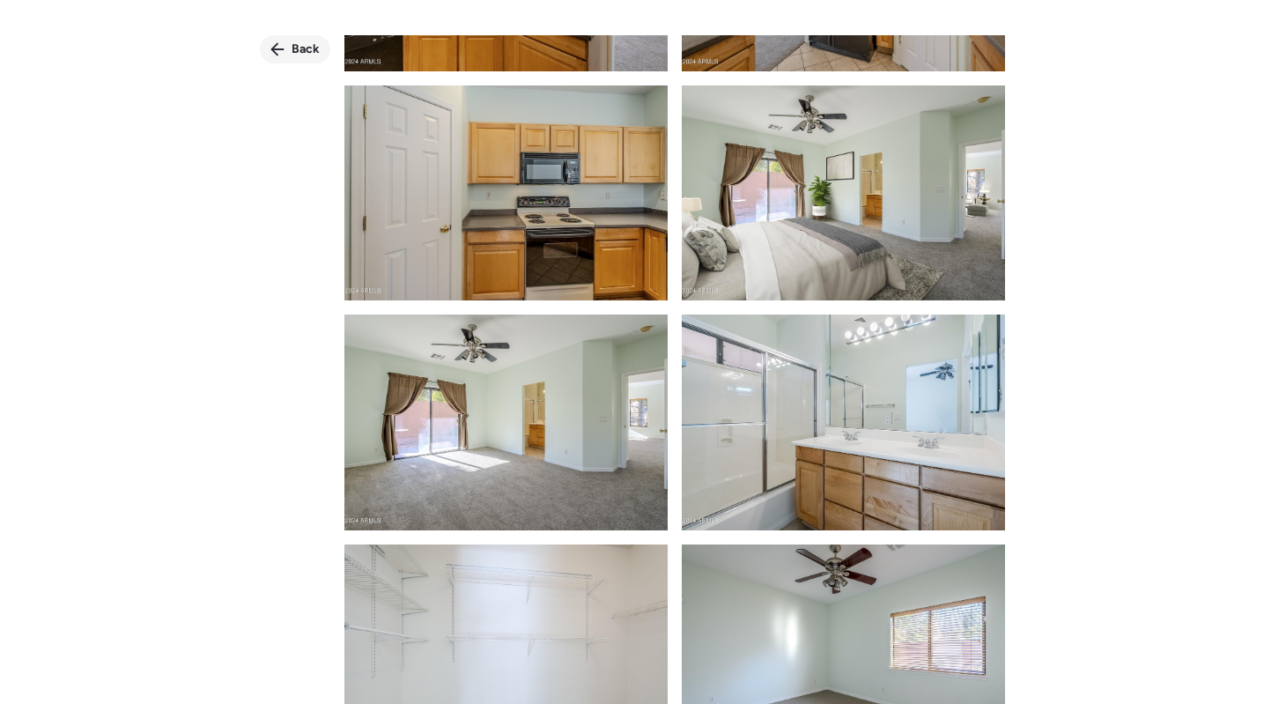
click at [297, 55] on span "Back" at bounding box center [305, 50] width 28 height 18
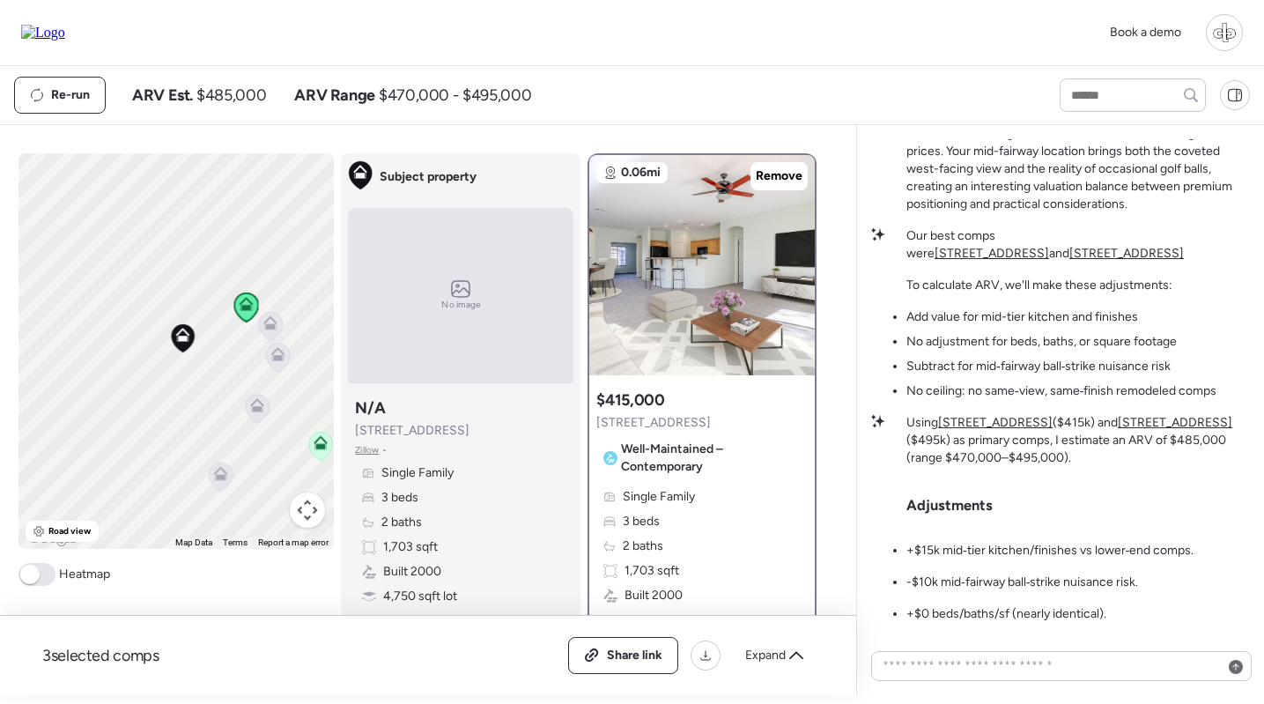
click at [1184, 426] on u "7227 S Golfside Ln" at bounding box center [1174, 422] width 114 height 15
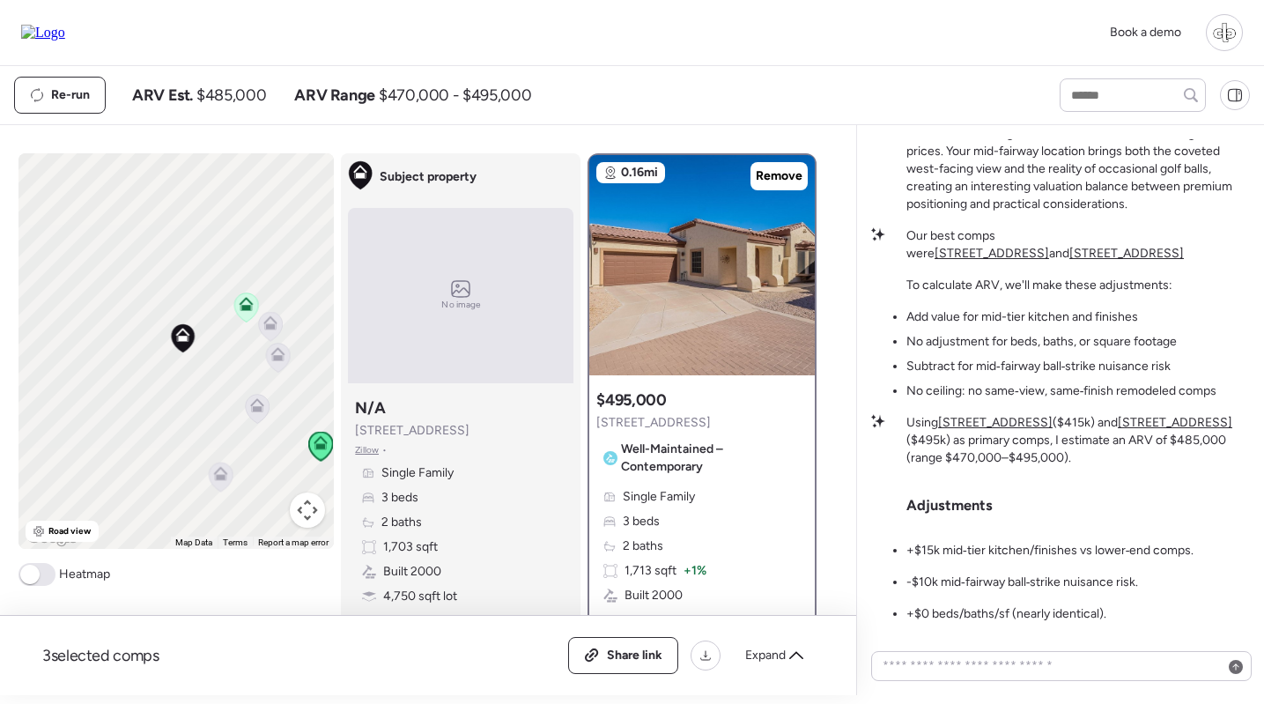
click at [262, 409] on icon at bounding box center [257, 405] width 14 height 14
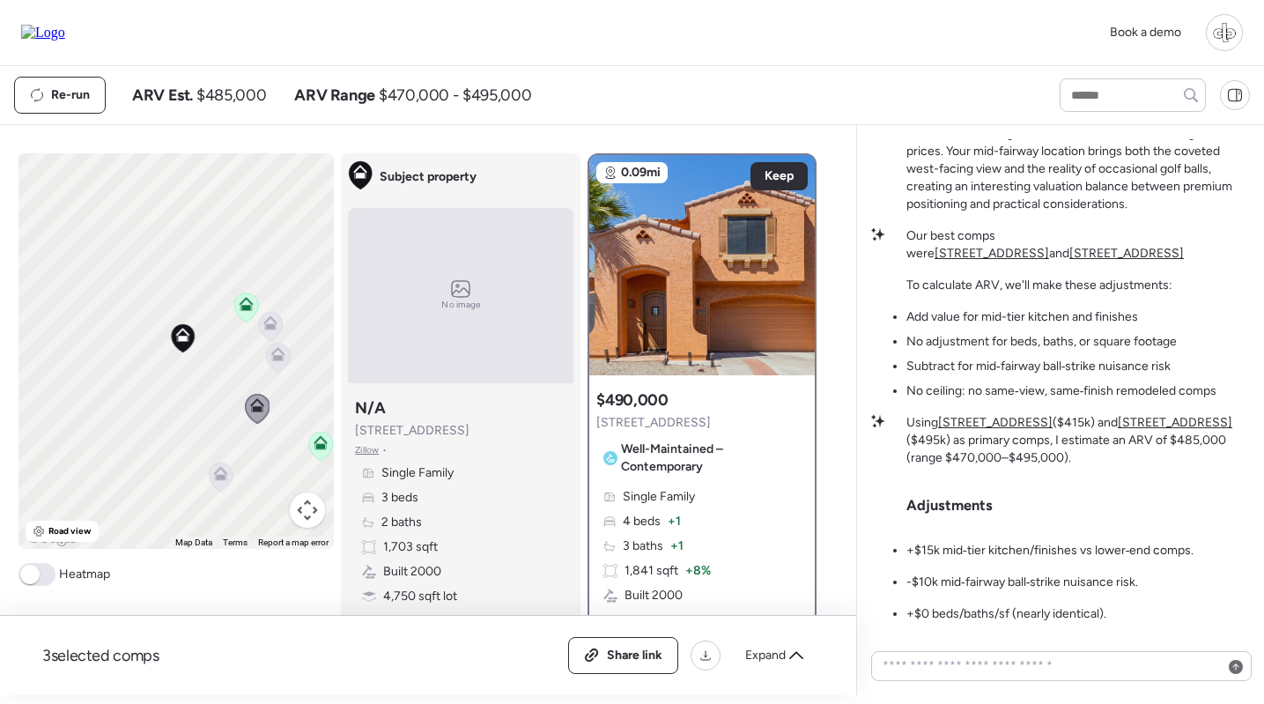
click at [275, 334] on icon at bounding box center [271, 326] width 24 height 29
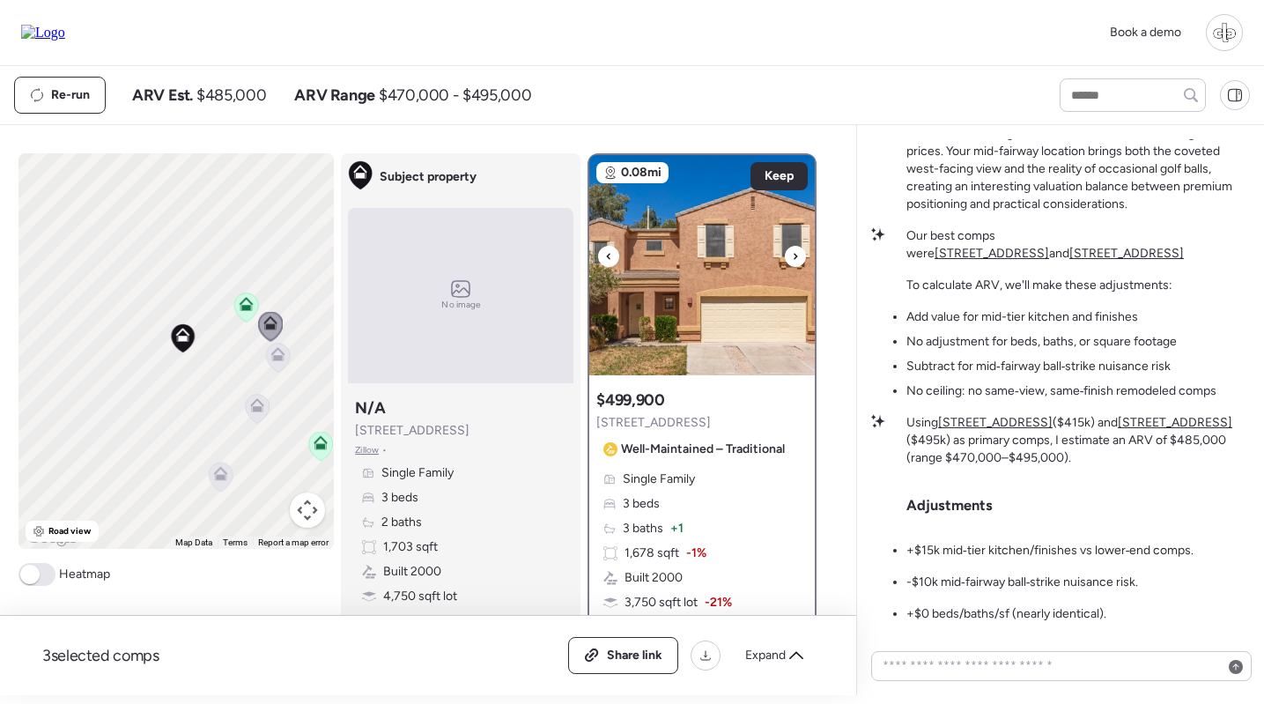
click at [699, 260] on img at bounding box center [701, 265] width 225 height 220
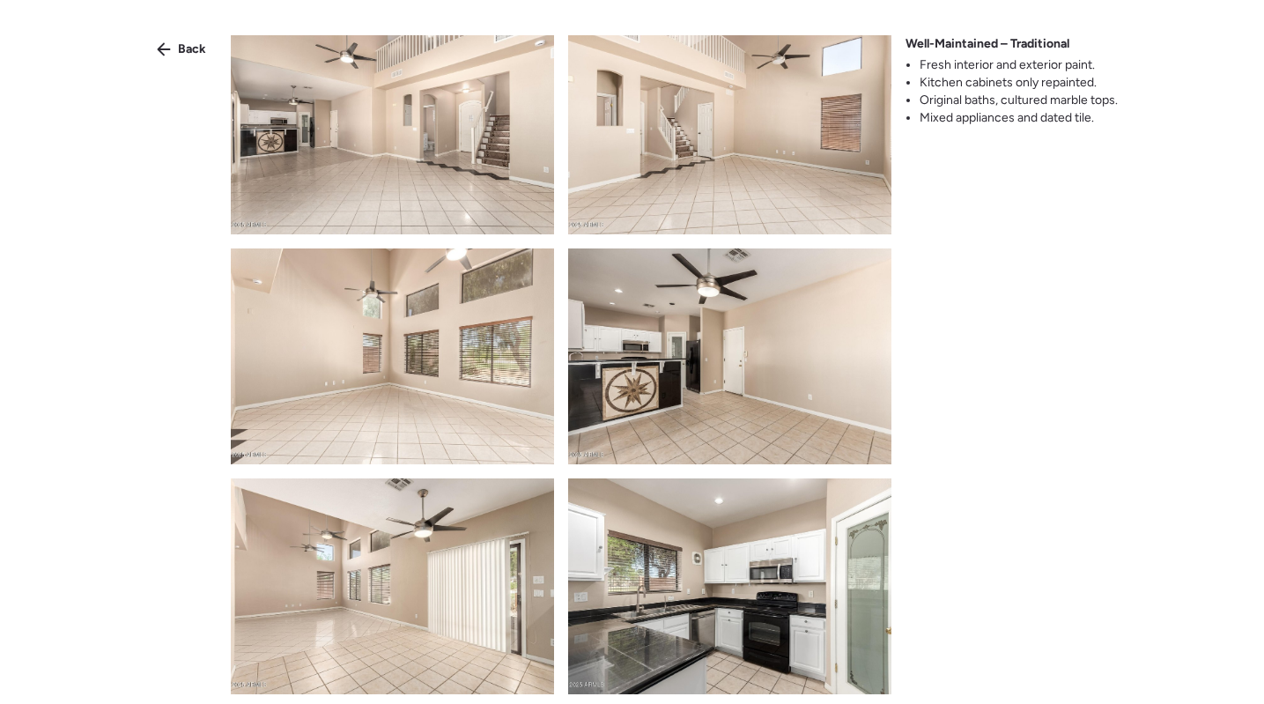
scroll to position [687, 0]
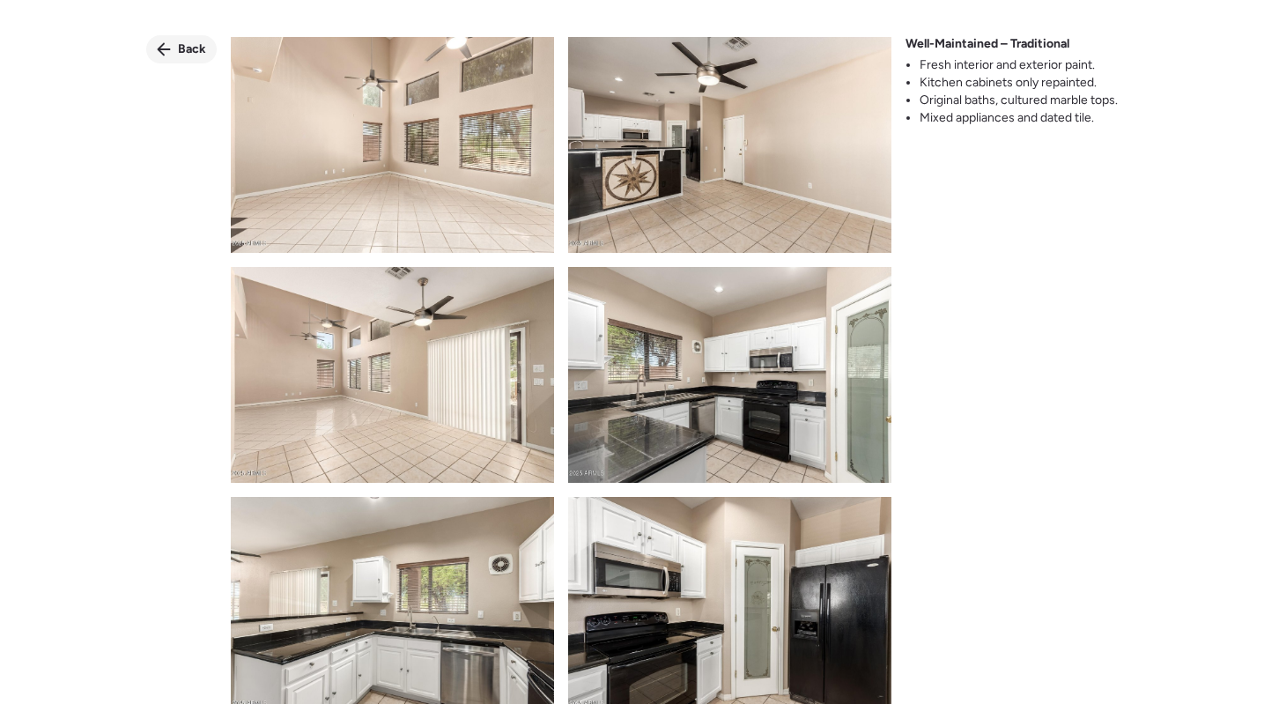
click at [180, 45] on span "Back" at bounding box center [192, 50] width 28 height 18
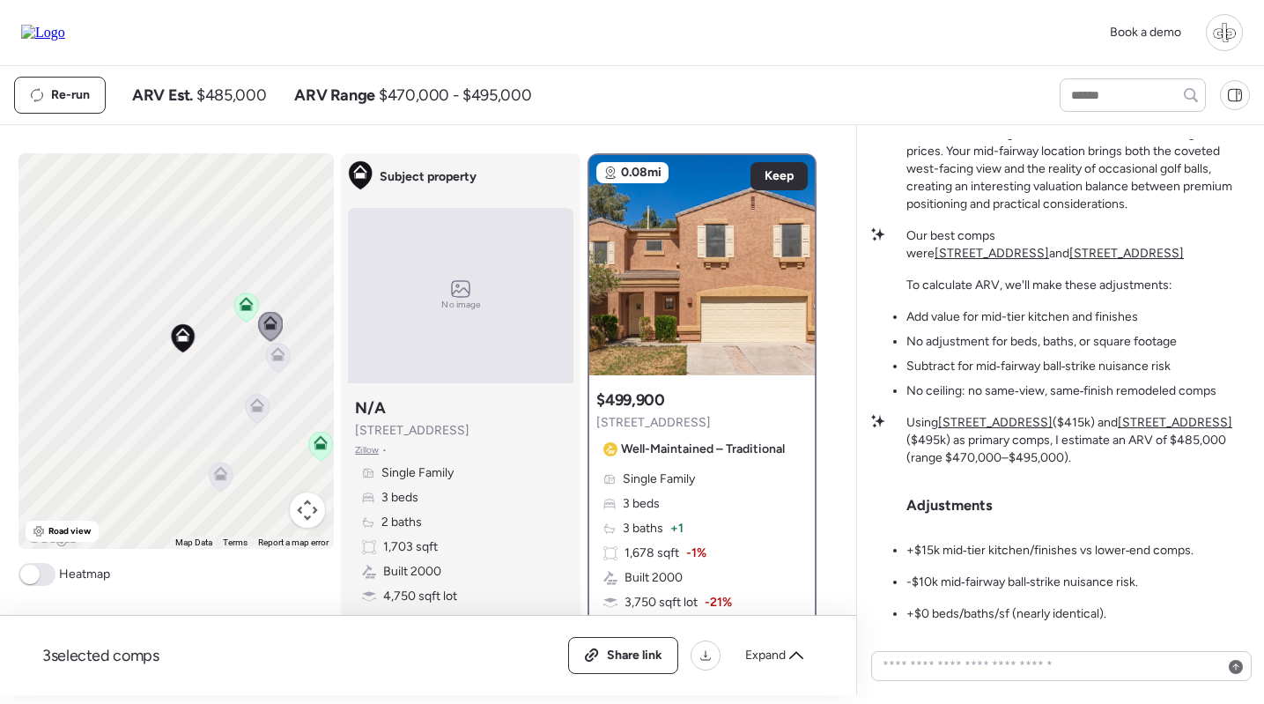
click at [256, 409] on icon at bounding box center [256, 408] width 11 height 5
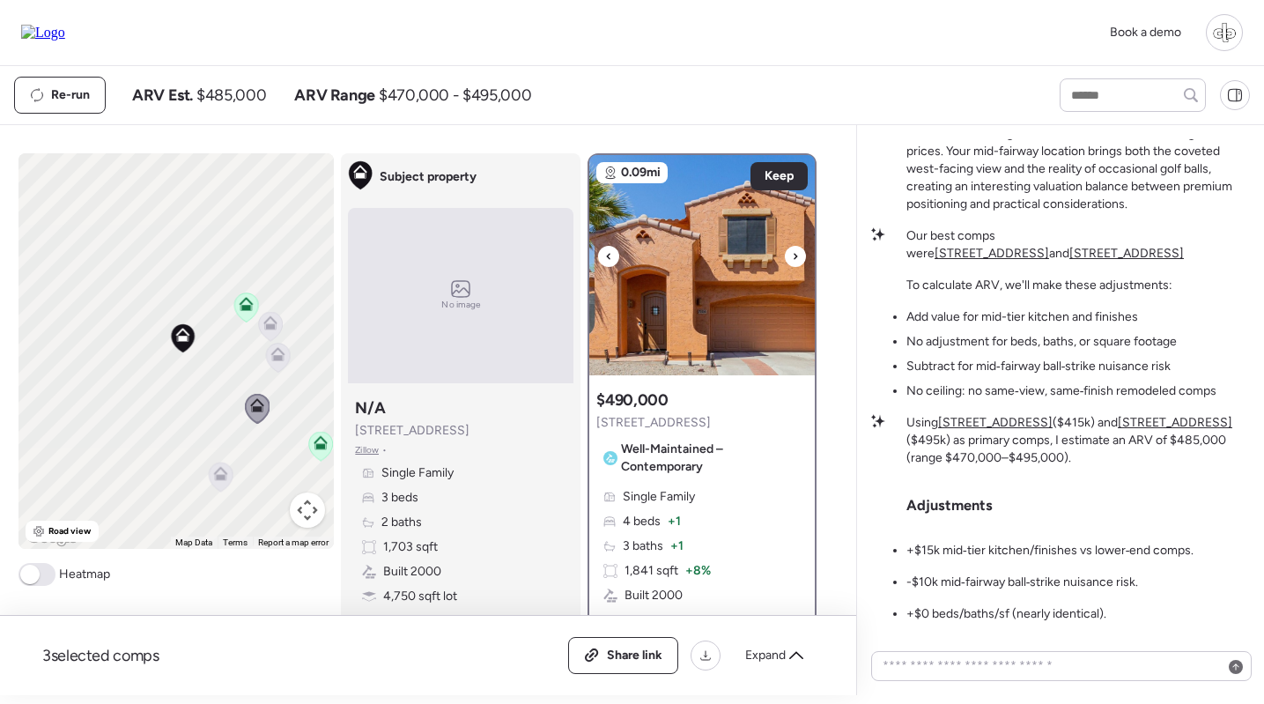
click at [682, 298] on img at bounding box center [701, 265] width 225 height 220
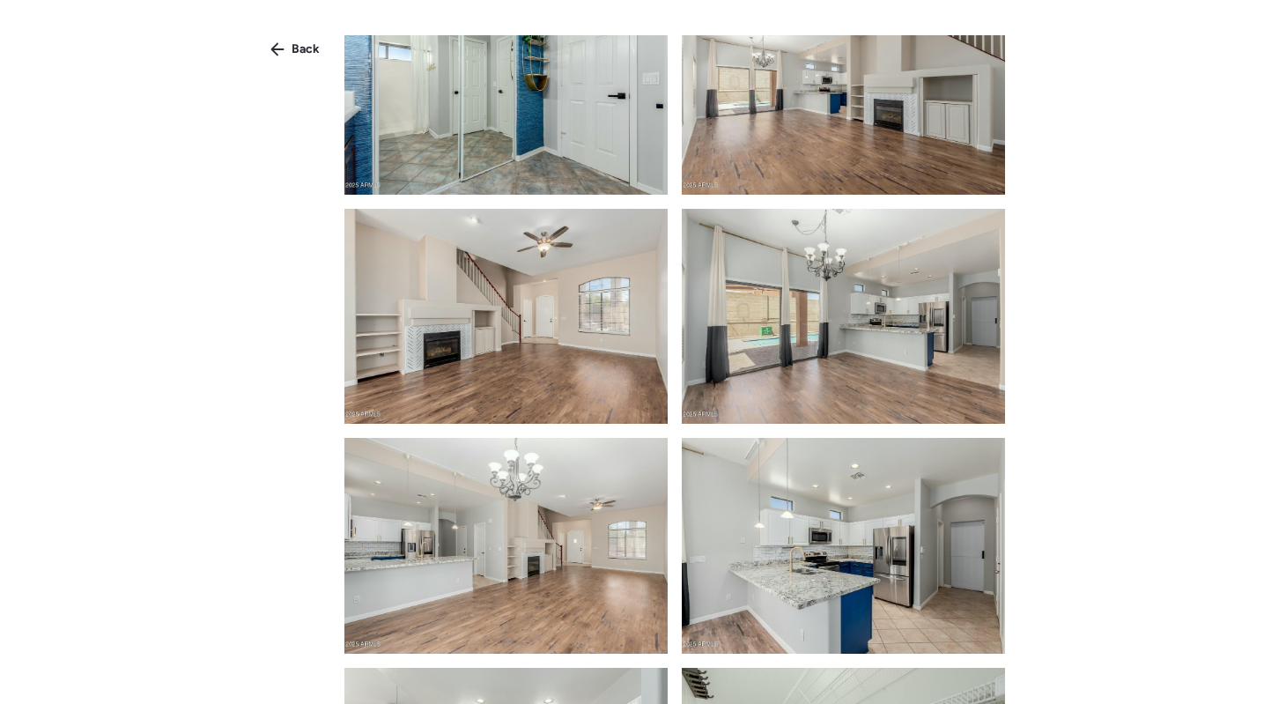
scroll to position [582, 0]
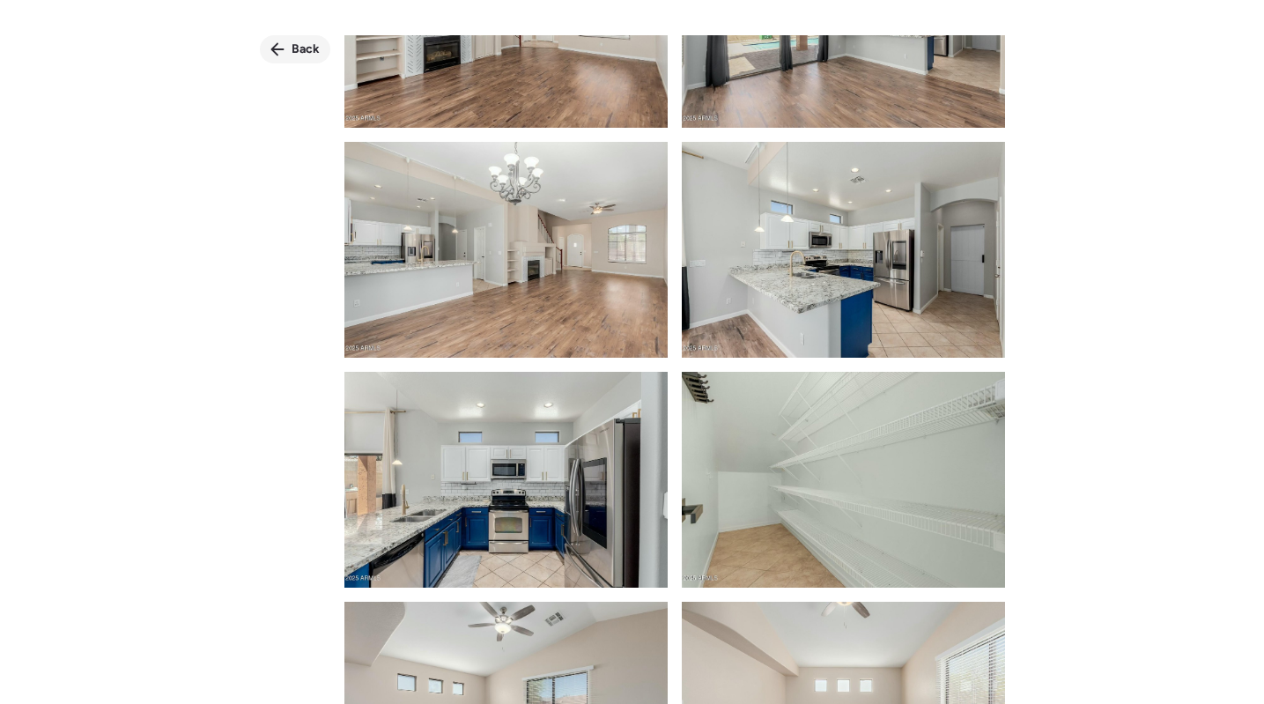
click at [297, 55] on span "Back" at bounding box center [305, 50] width 28 height 18
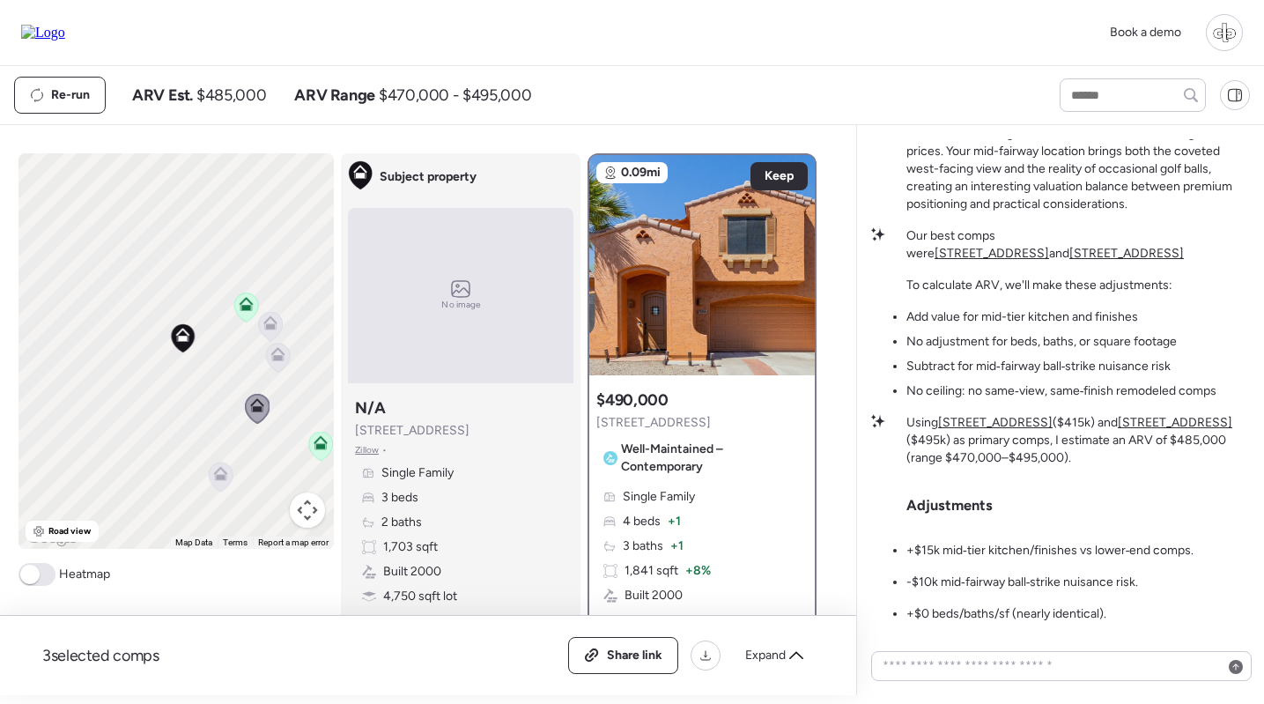
click at [222, 486] on icon at bounding box center [221, 476] width 24 height 29
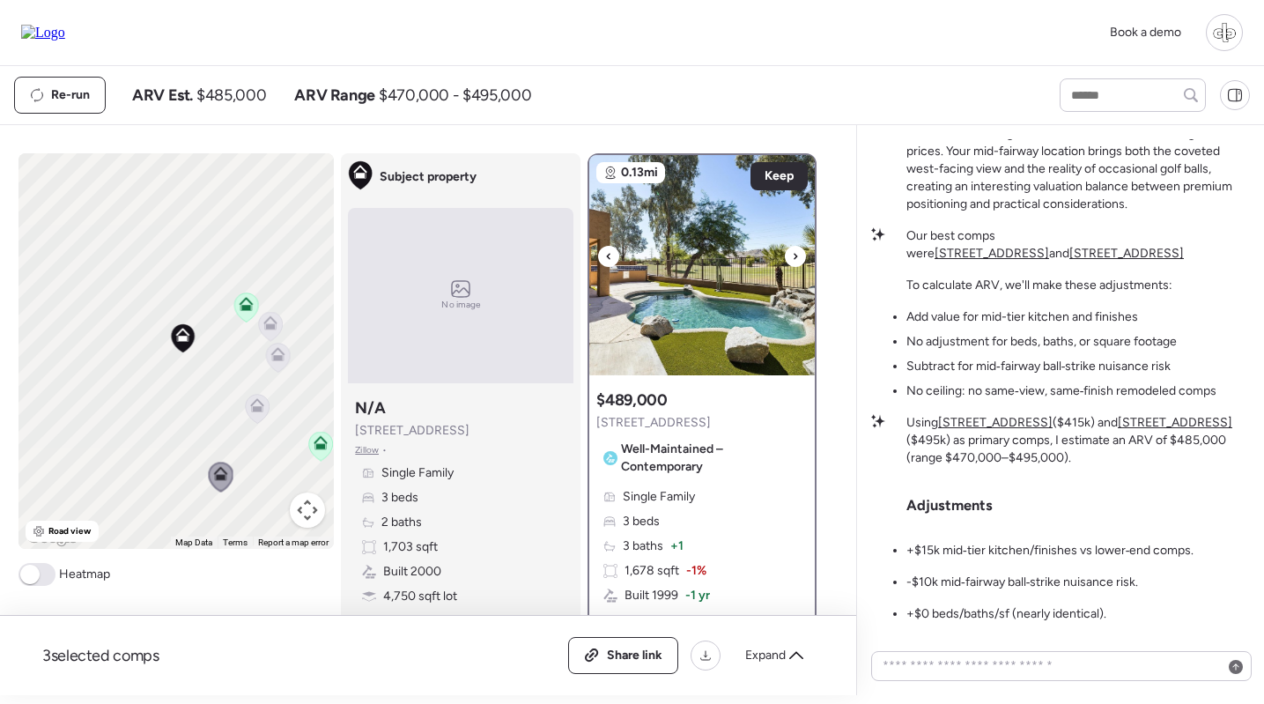
click at [720, 247] on img at bounding box center [701, 265] width 225 height 220
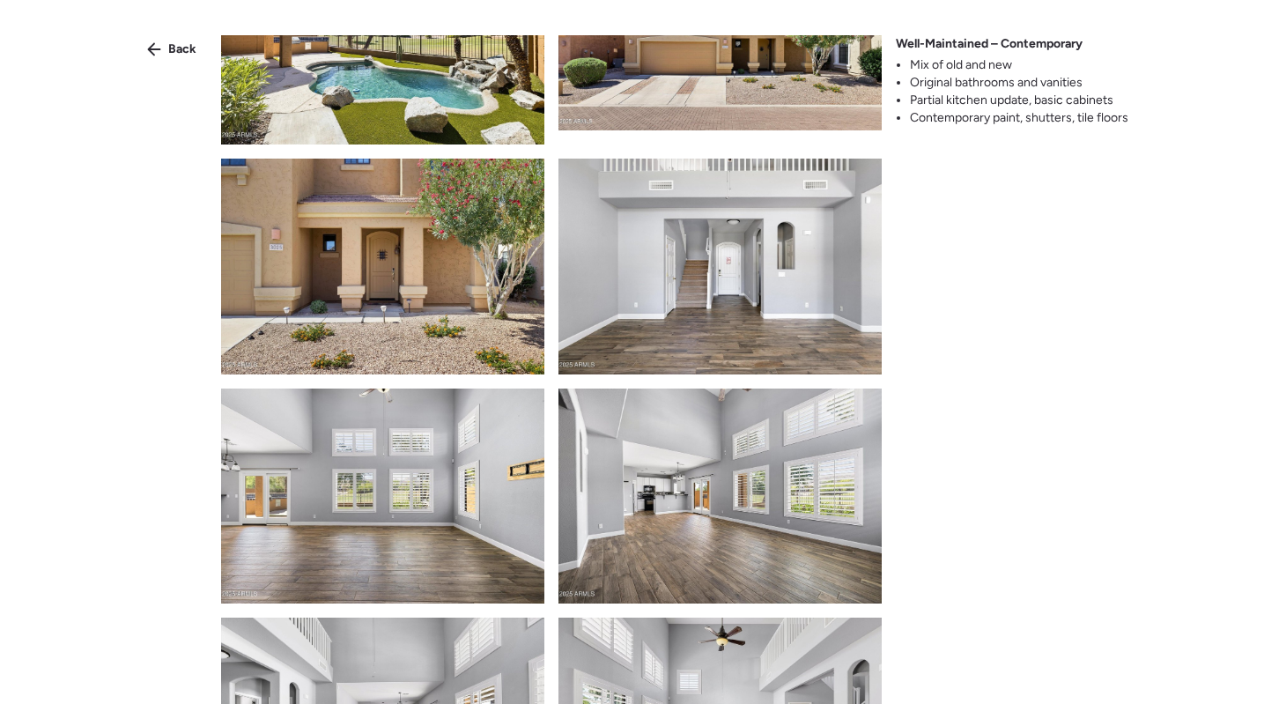
scroll to position [117, 0]
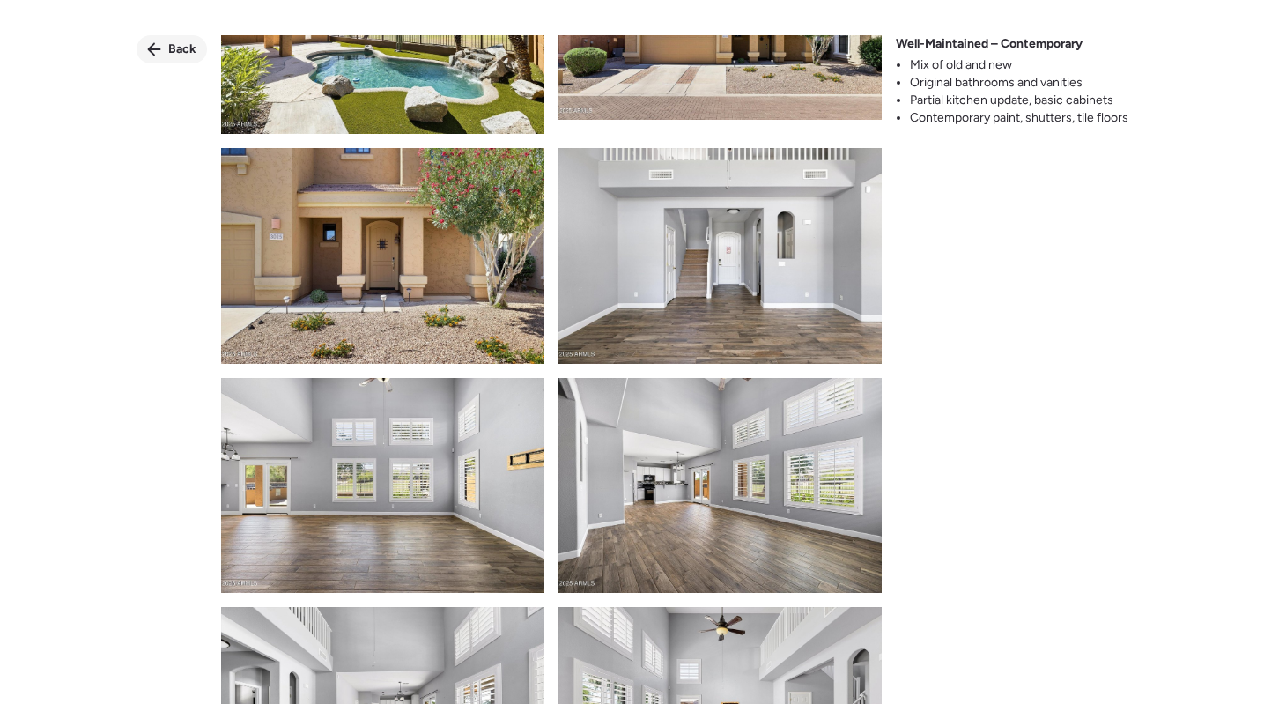
click at [169, 35] on div "Back" at bounding box center [171, 49] width 70 height 28
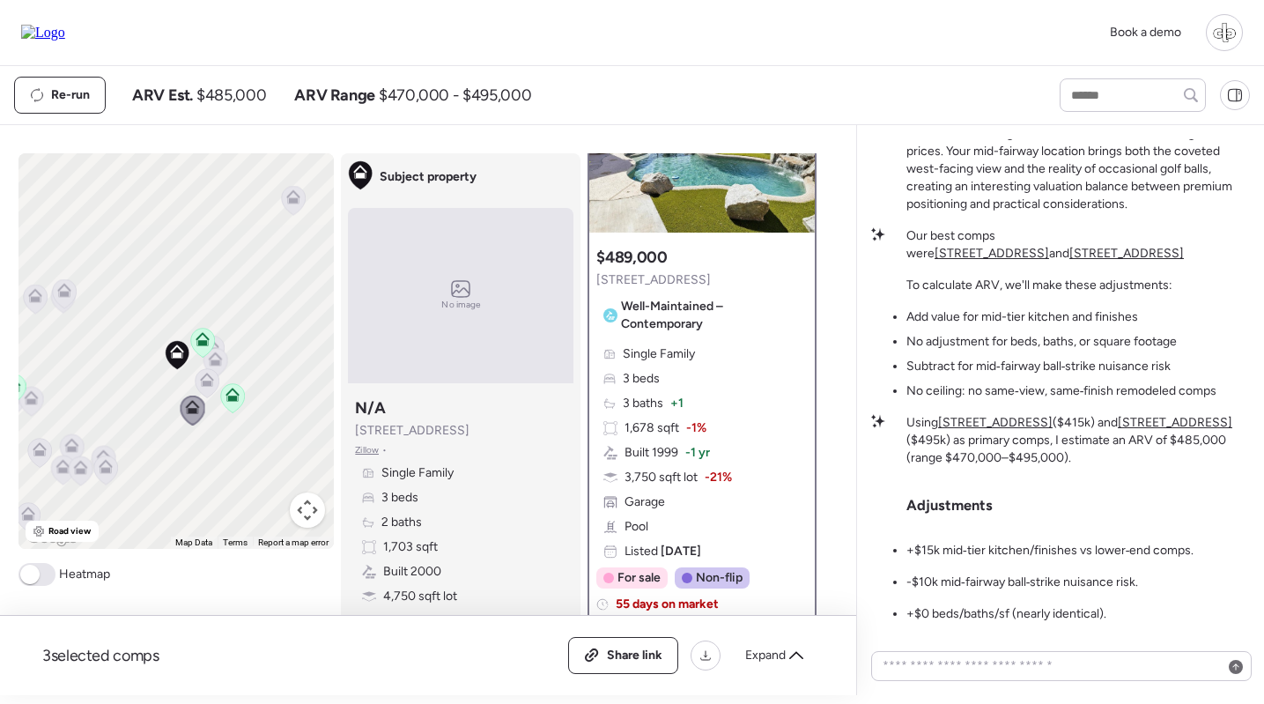
scroll to position [139, 0]
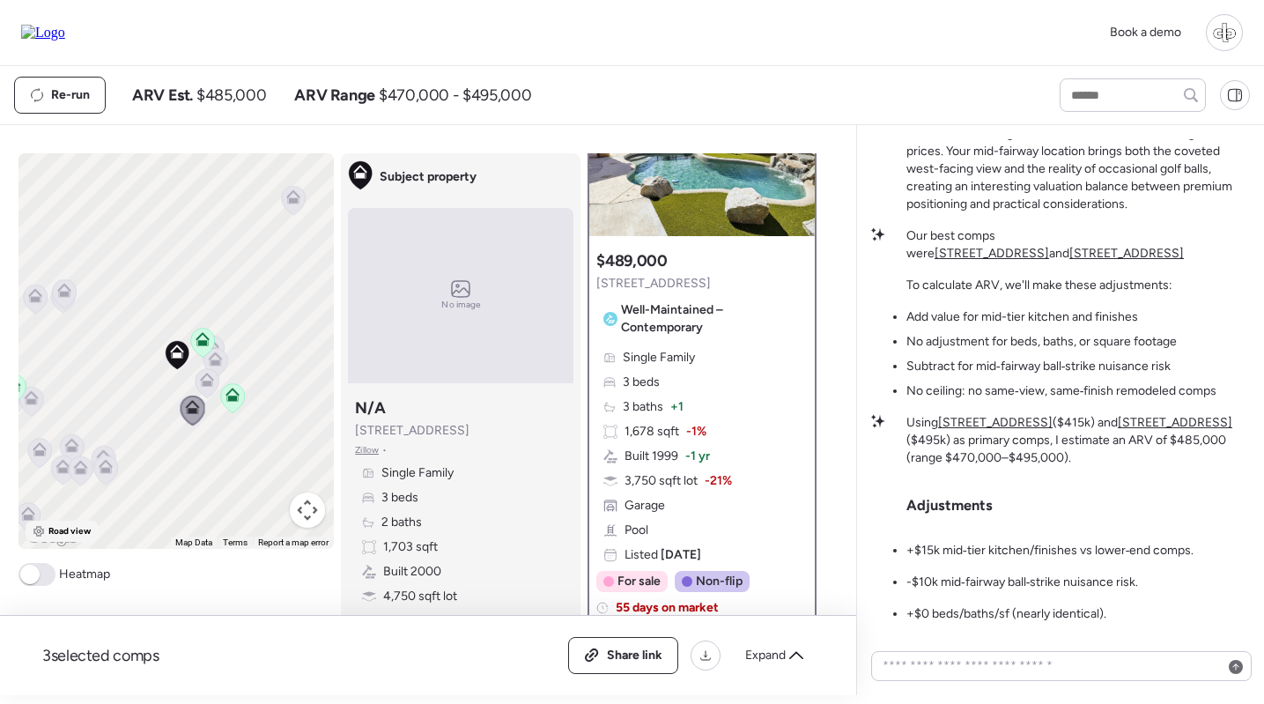
click at [64, 526] on span "Road view" at bounding box center [69, 531] width 43 height 14
drag, startPoint x: 928, startPoint y: 378, endPoint x: 1049, endPoint y: 378, distance: 120.6
click at [1053, 378] on ul "Add value for mid-tier kitchen and finishes No adjustment for beds, baths, or s…" at bounding box center [1061, 354] width 310 height 92
click at [1049, 378] on ul "Add value for mid-tier kitchen and finishes No adjustment for beds, baths, or s…" at bounding box center [1061, 354] width 310 height 92
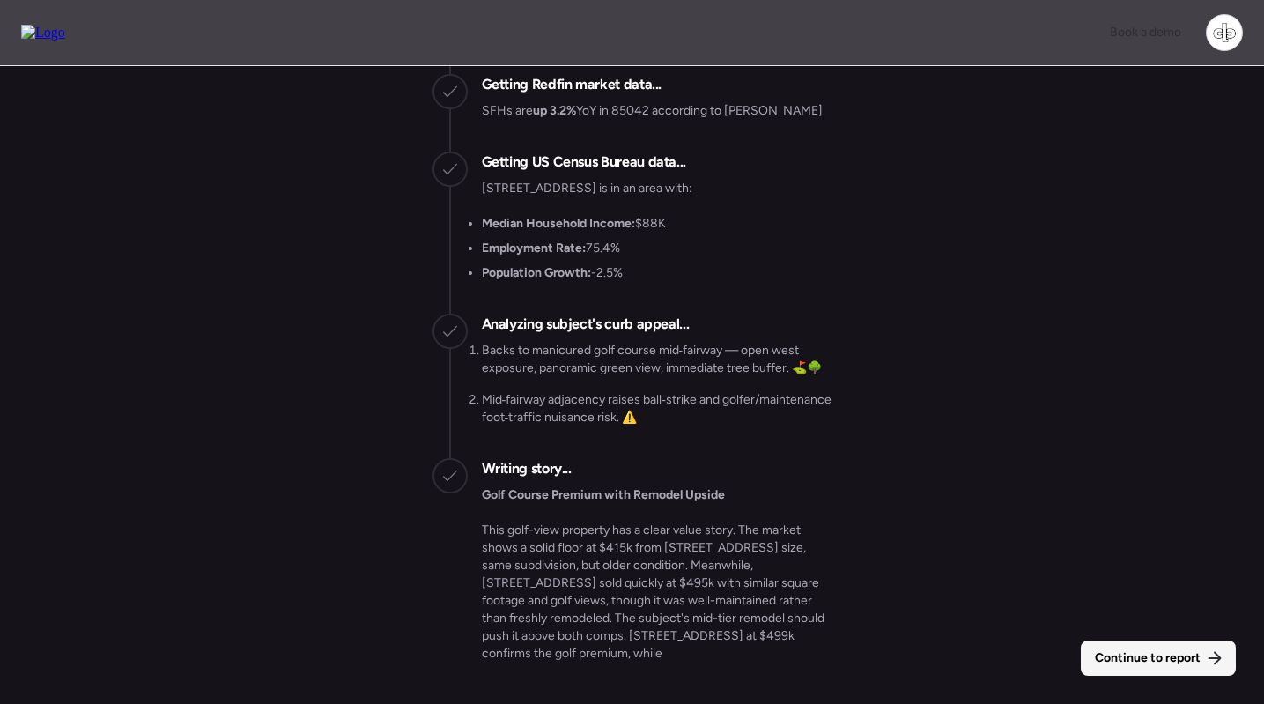
click at [1176, 661] on span "Continue to report" at bounding box center [1147, 658] width 106 height 18
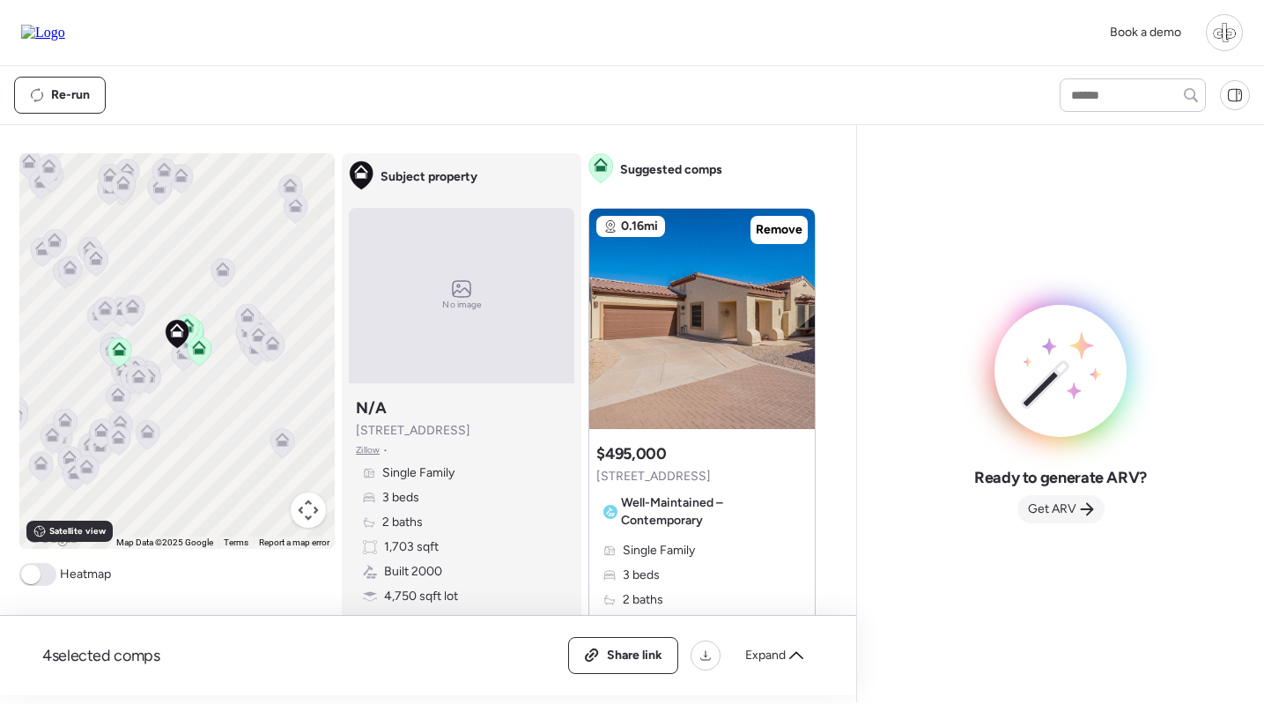
click at [1032, 511] on span "Get ARV" at bounding box center [1052, 509] width 48 height 18
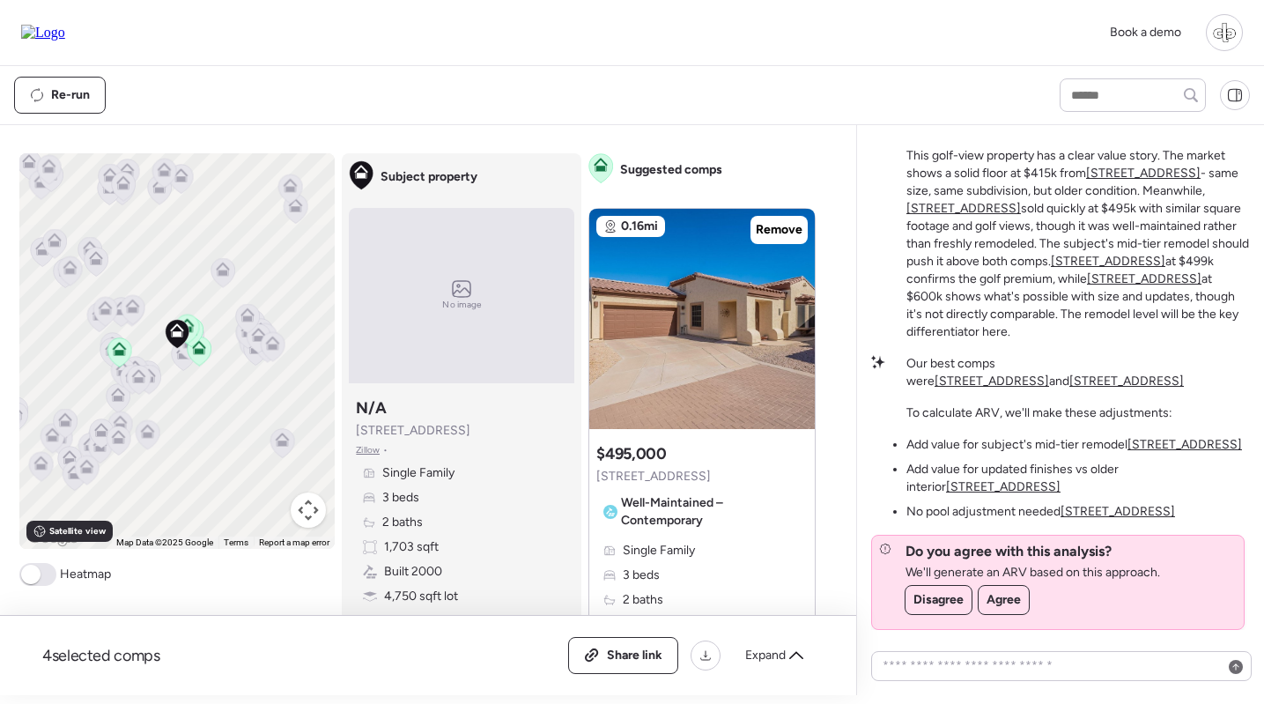
click at [1117, 508] on u "7227 S Golfside Ln" at bounding box center [1117, 511] width 114 height 15
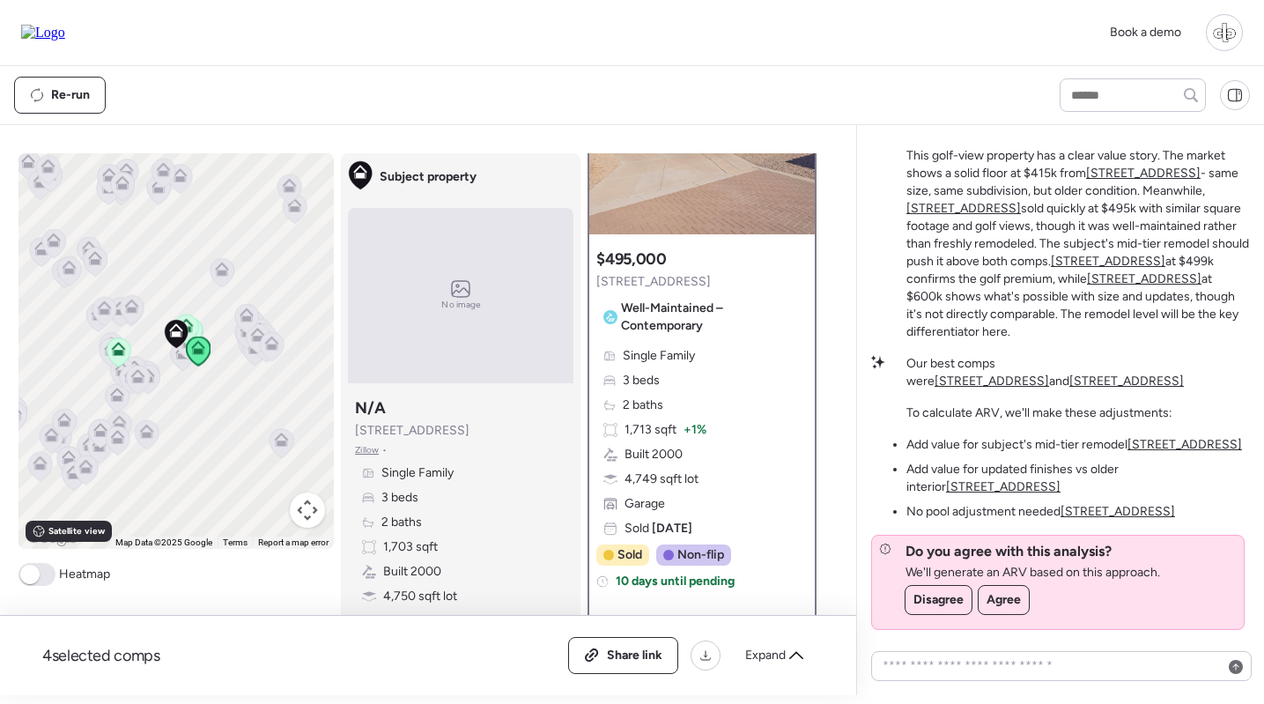
scroll to position [133, 0]
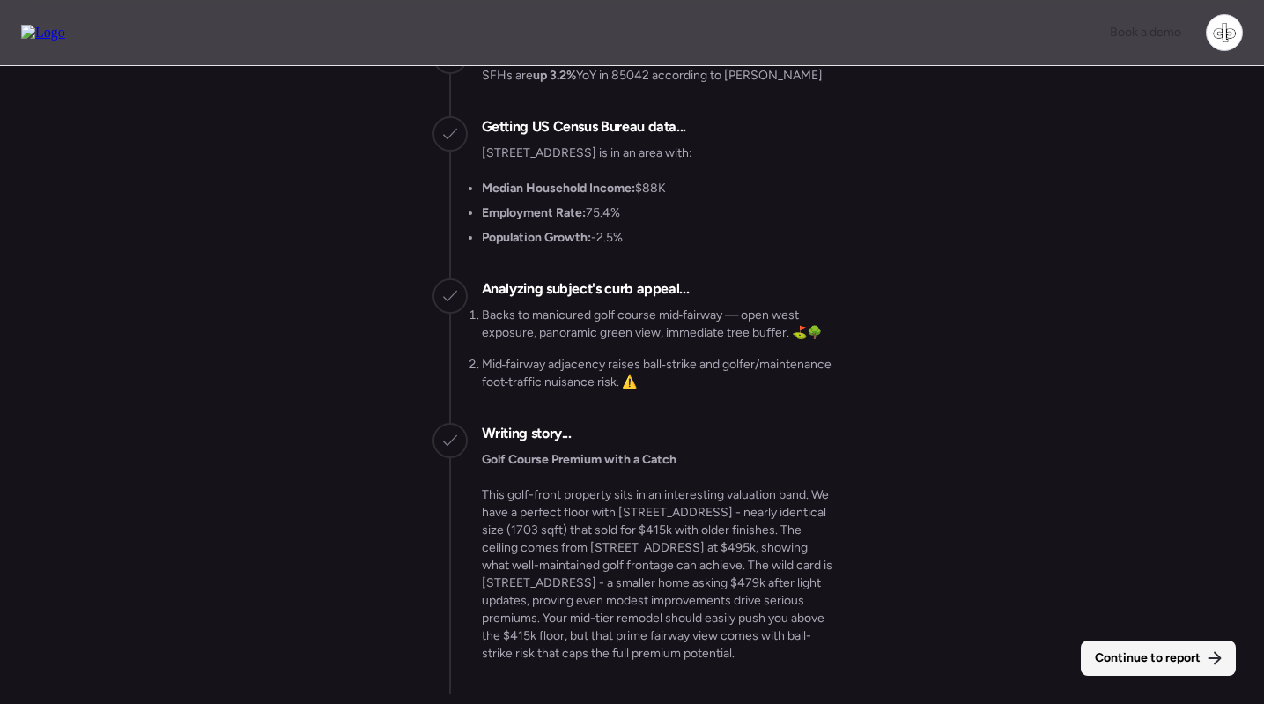
click at [1160, 662] on span "Continue to report" at bounding box center [1147, 658] width 106 height 18
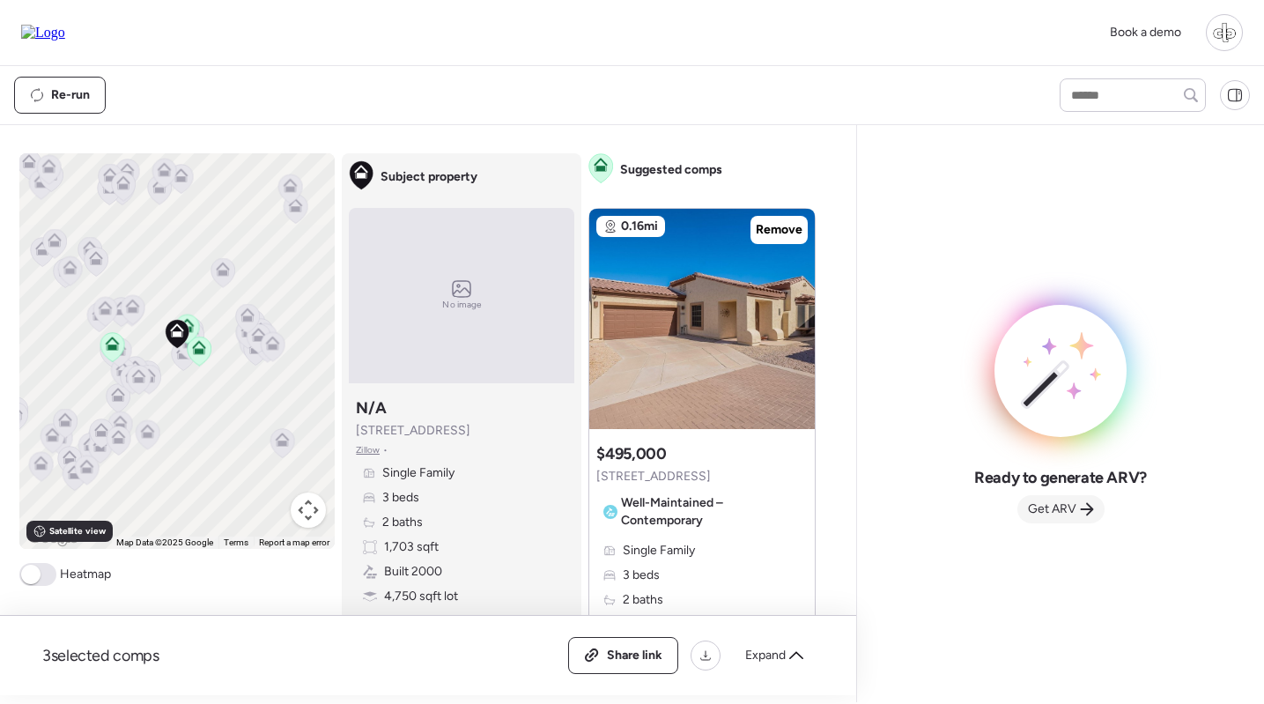
click at [1057, 513] on span "Get ARV" at bounding box center [1052, 509] width 48 height 18
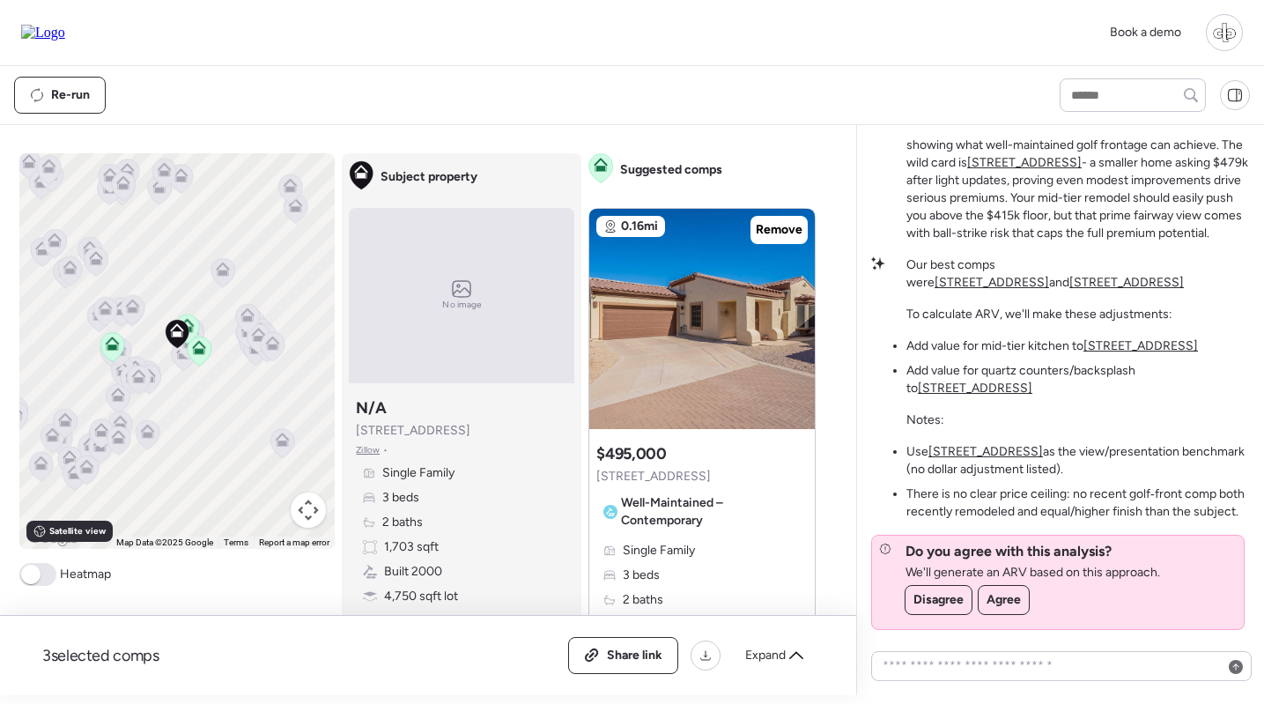
click at [1032, 380] on u "[STREET_ADDRESS]" at bounding box center [975, 387] width 114 height 15
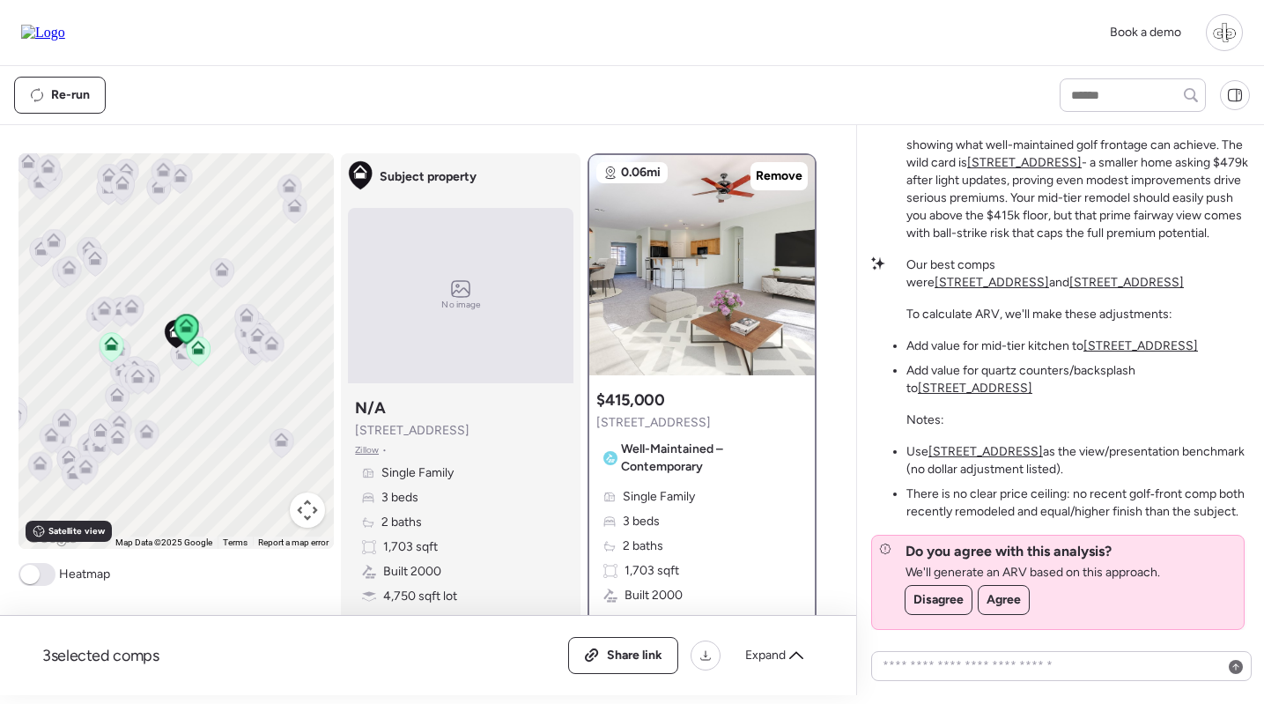
click at [1170, 342] on u "[STREET_ADDRESS]" at bounding box center [1140, 345] width 114 height 15
click at [1140, 343] on u "[STREET_ADDRESS]" at bounding box center [1140, 345] width 114 height 15
click at [1161, 346] on u "[STREET_ADDRESS]" at bounding box center [1140, 345] width 114 height 15
click at [1184, 363] on li "Add value for quartz counters/backsplash to 7019 S Golfside Ln" at bounding box center [1077, 379] width 343 height 35
click at [1032, 380] on u "[STREET_ADDRESS]" at bounding box center [975, 387] width 114 height 15
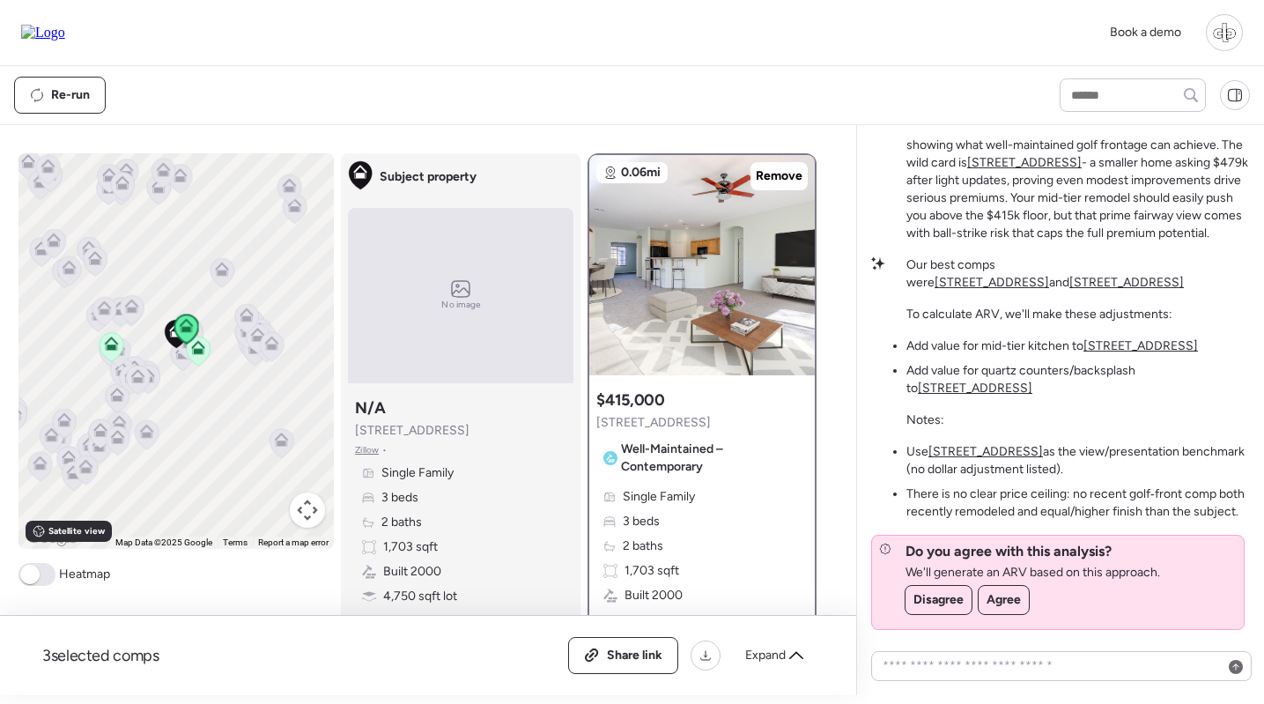
click at [1032, 380] on u "[STREET_ADDRESS]" at bounding box center [975, 387] width 114 height 15
click at [986, 449] on u "[STREET_ADDRESS]" at bounding box center [985, 451] width 114 height 15
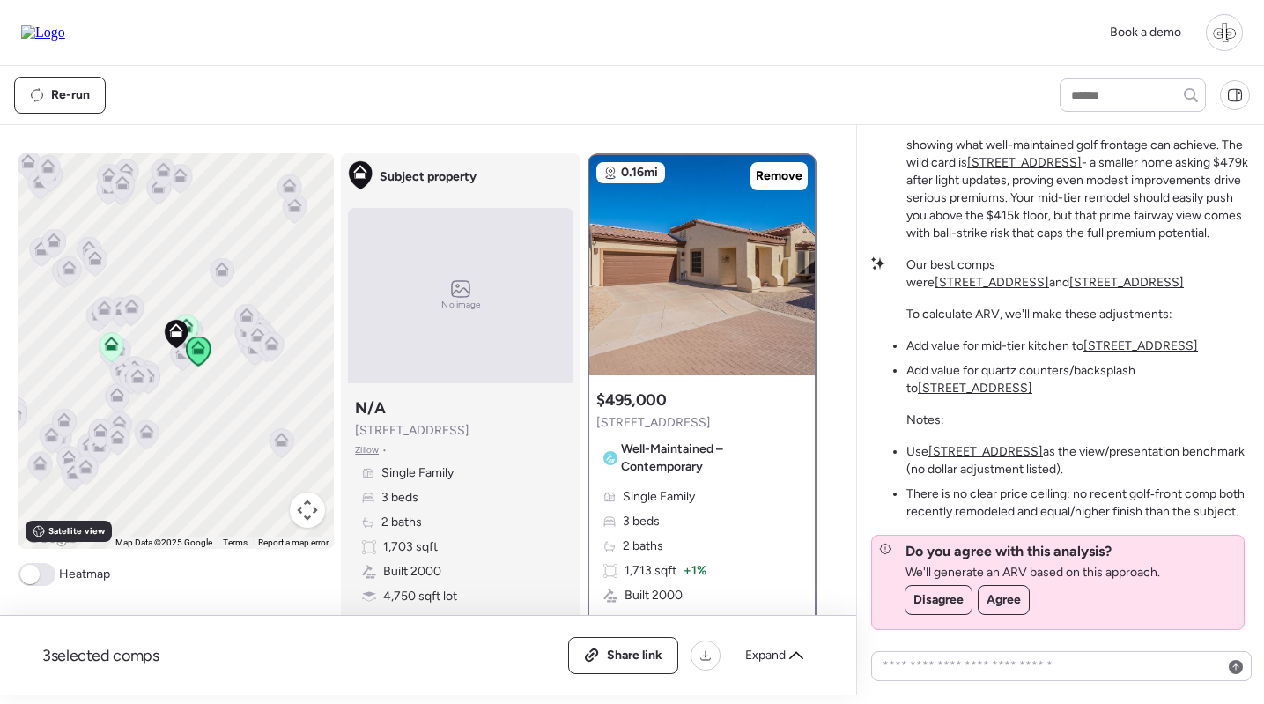
click at [966, 446] on u "7227 S Golfside Ln" at bounding box center [985, 451] width 114 height 15
click at [962, 448] on u "7227 S Golfside Ln" at bounding box center [985, 451] width 114 height 15
click at [724, 326] on img at bounding box center [701, 265] width 225 height 220
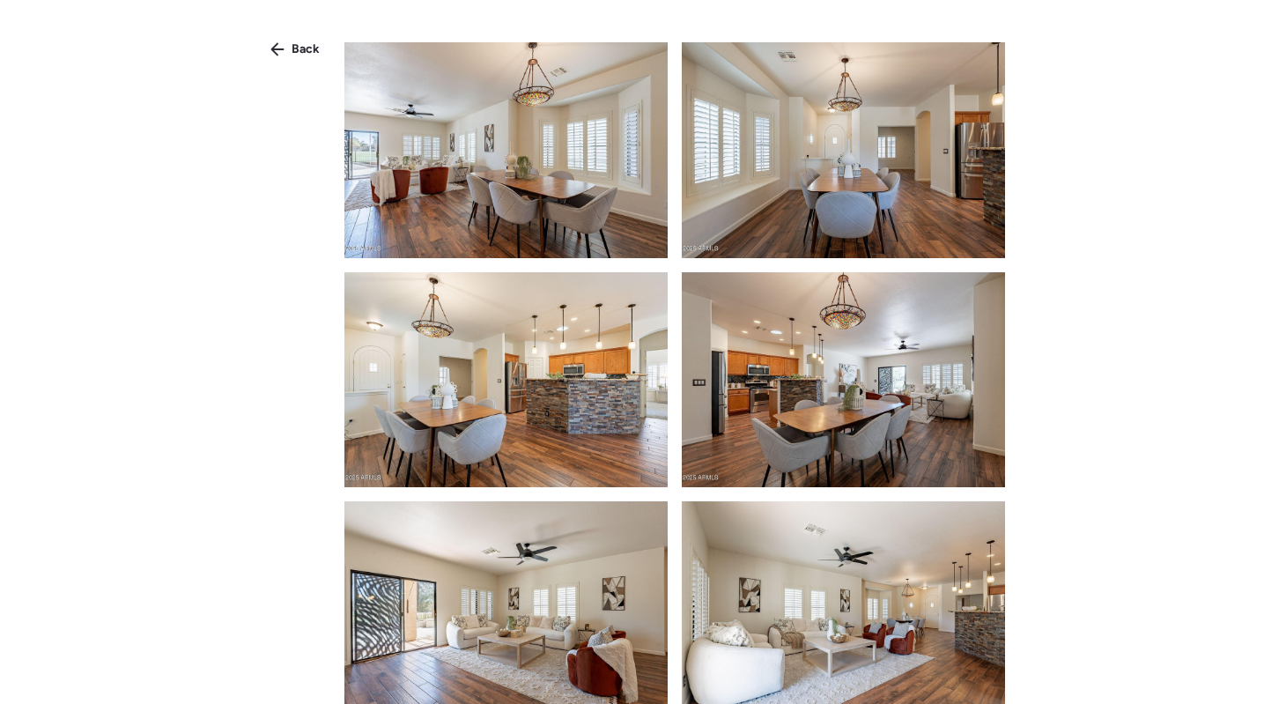
scroll to position [2556, 0]
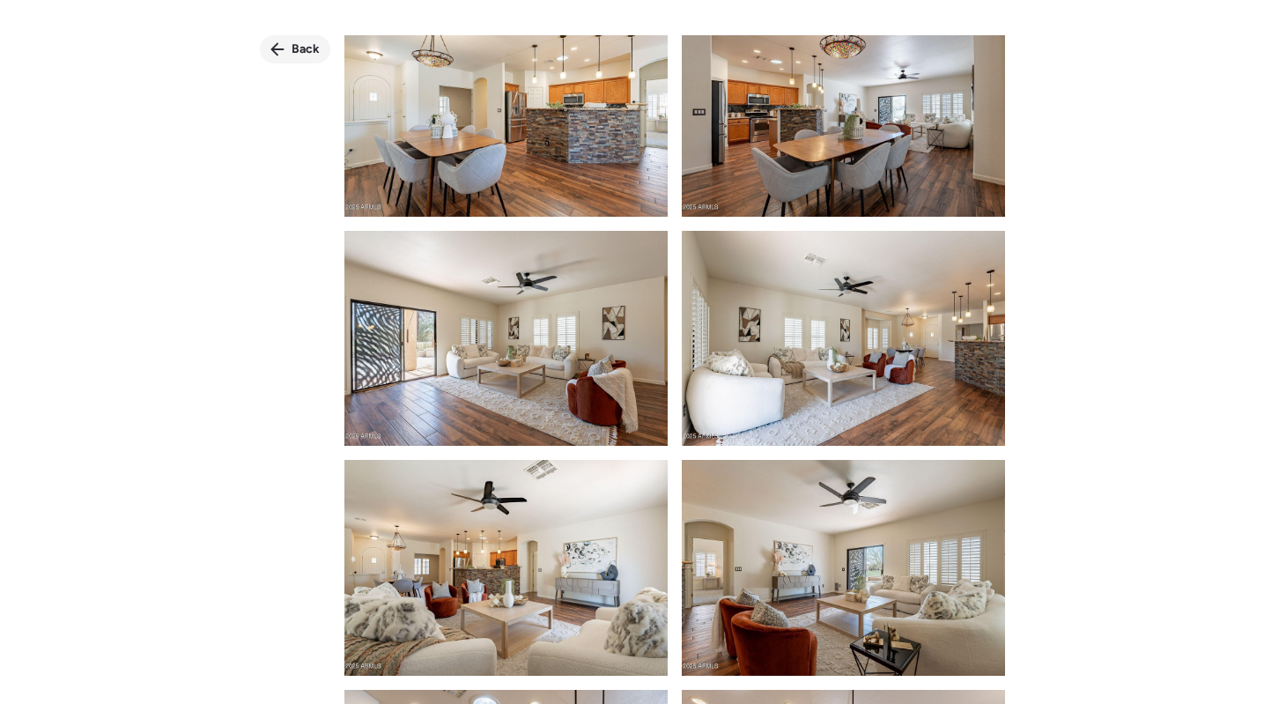
click at [302, 41] on span "Back" at bounding box center [305, 50] width 28 height 18
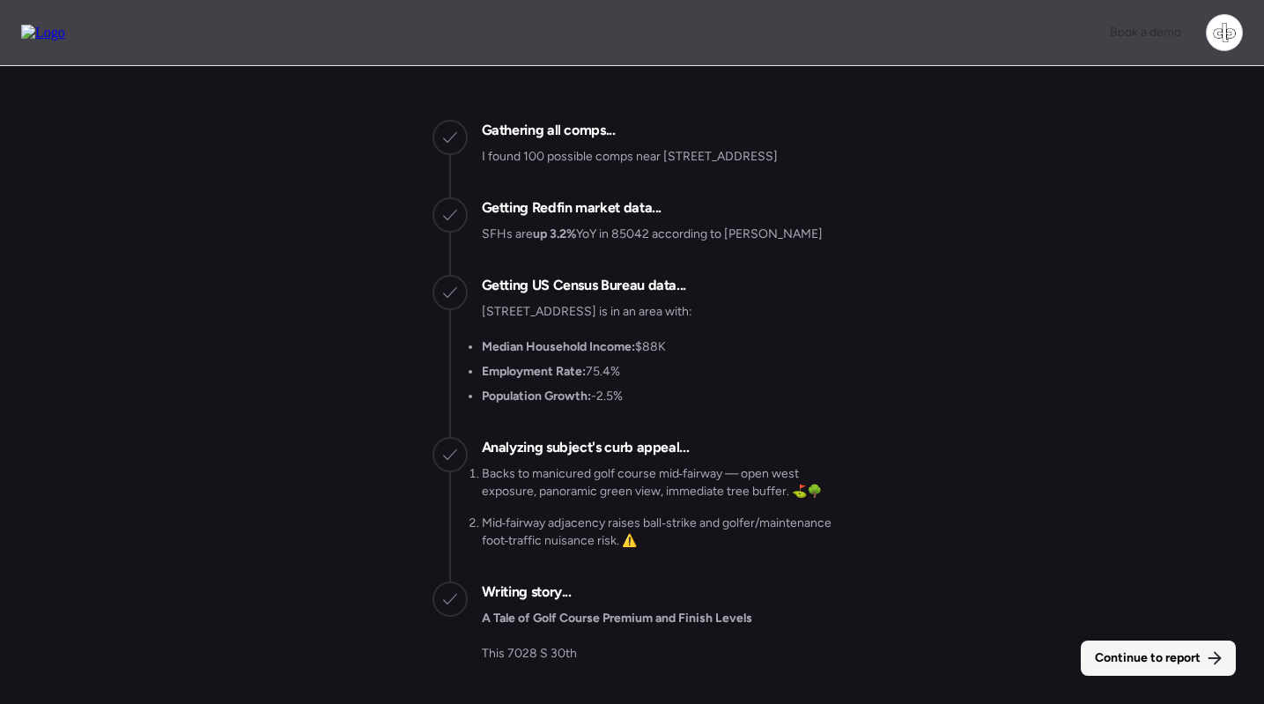
click at [1129, 647] on div "Continue to report" at bounding box center [1157, 657] width 155 height 35
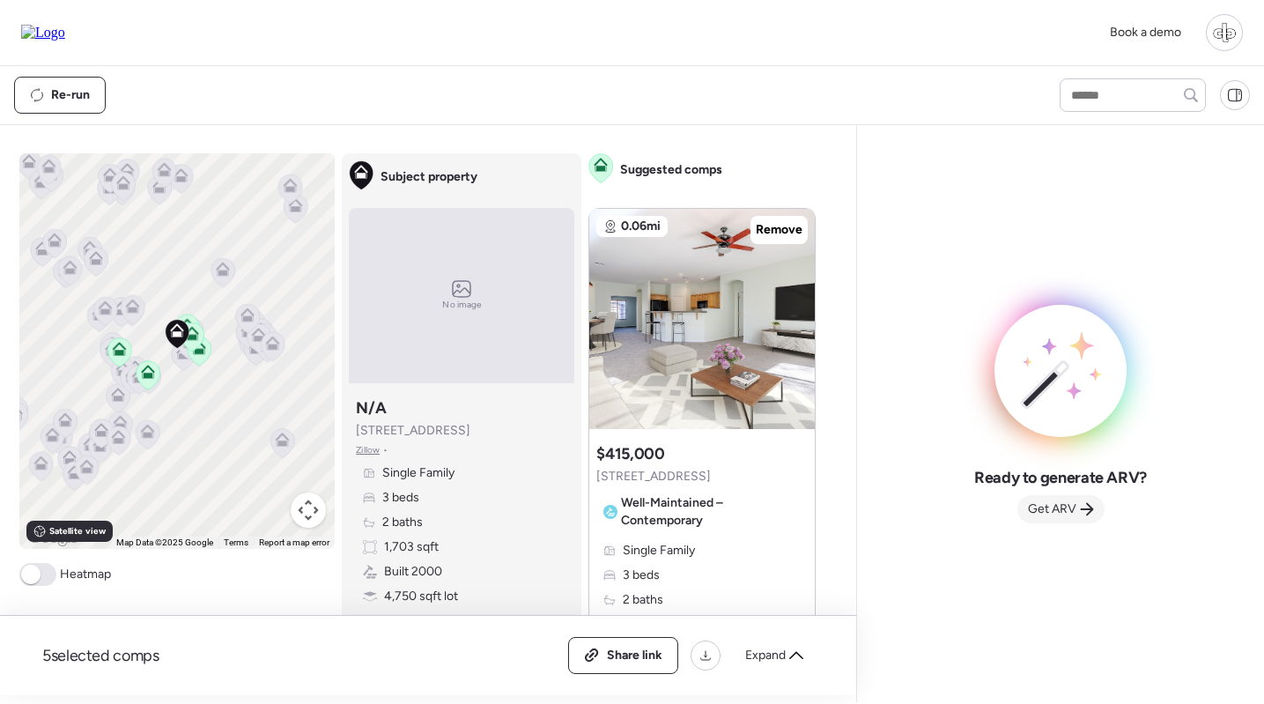
click at [1034, 505] on span "Get ARV" at bounding box center [1052, 509] width 48 height 18
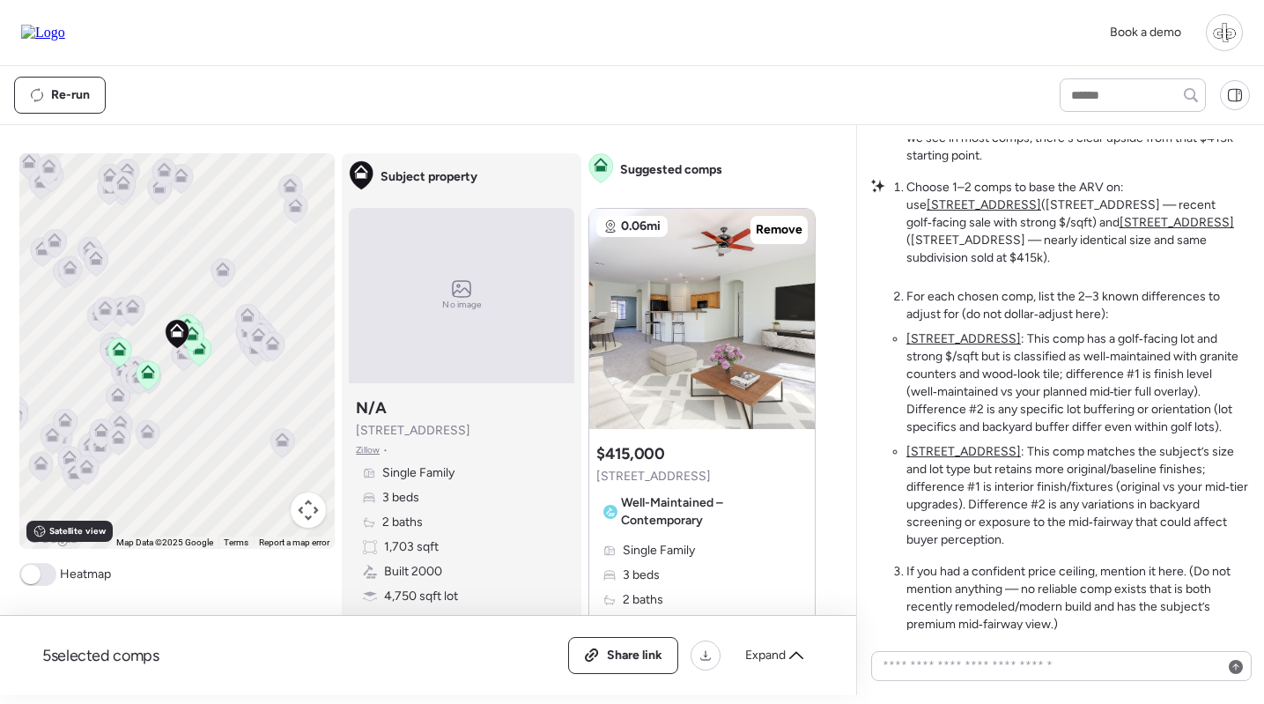
scroll to position [-467, 0]
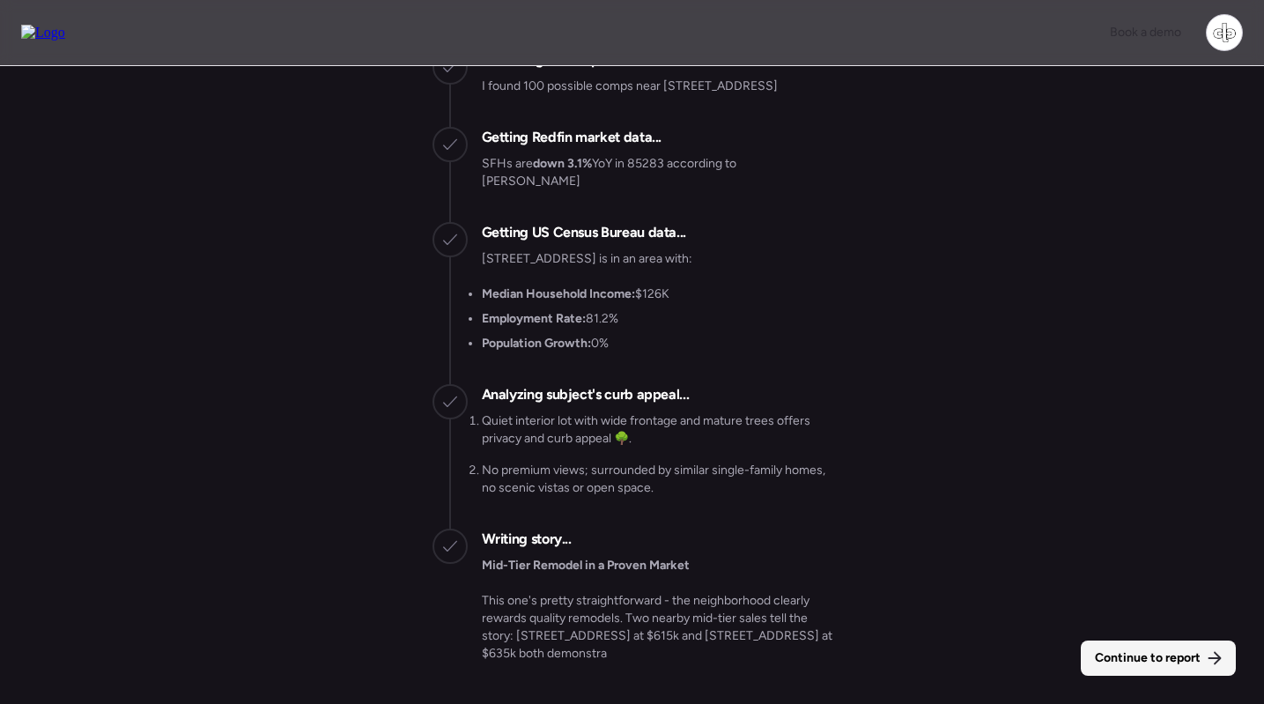
click at [1124, 660] on span "Continue to report" at bounding box center [1147, 658] width 106 height 18
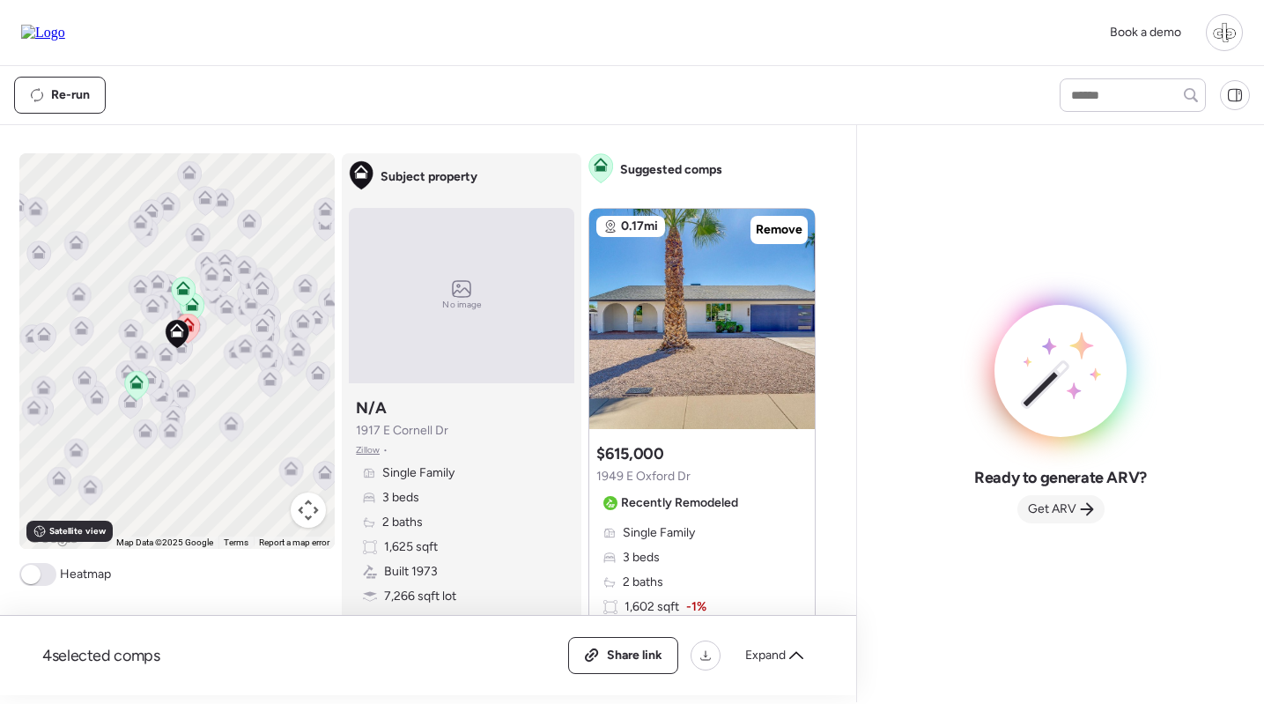
click at [1074, 517] on span "Get ARV" at bounding box center [1052, 509] width 48 height 18
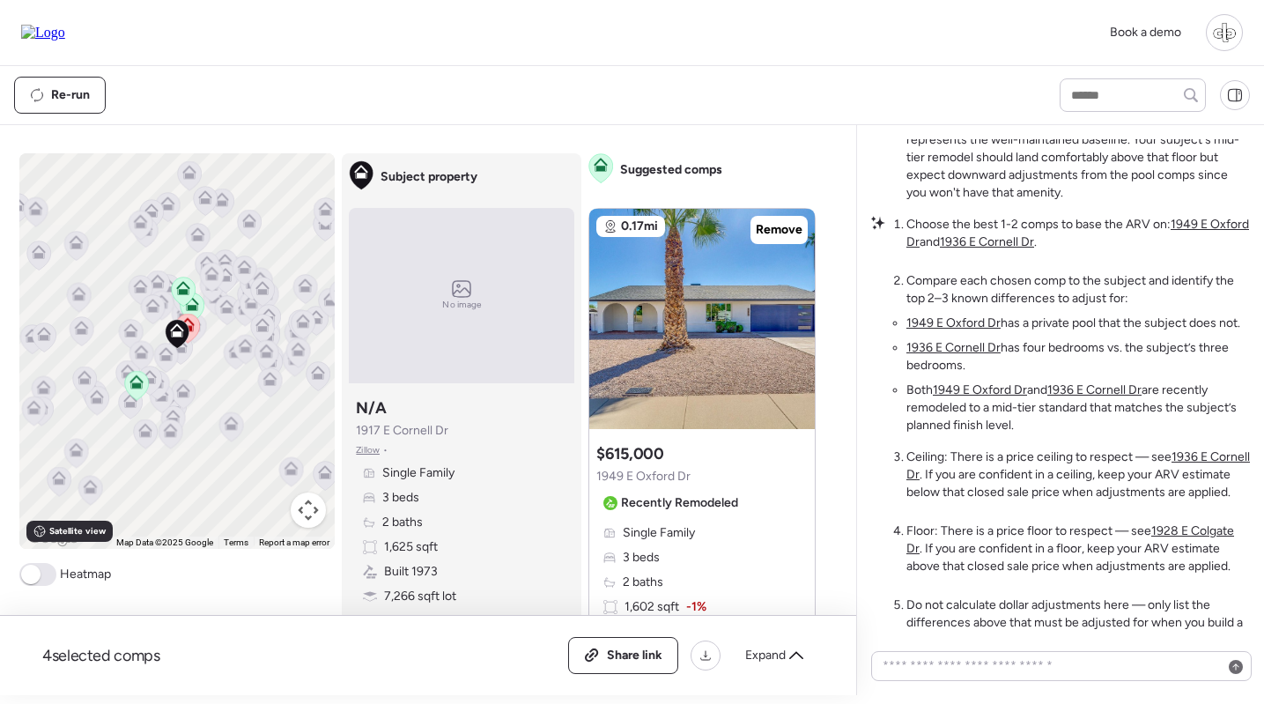
scroll to position [-209, 0]
click at [958, 339] on u "1936 E Cornell Dr" at bounding box center [953, 346] width 94 height 15
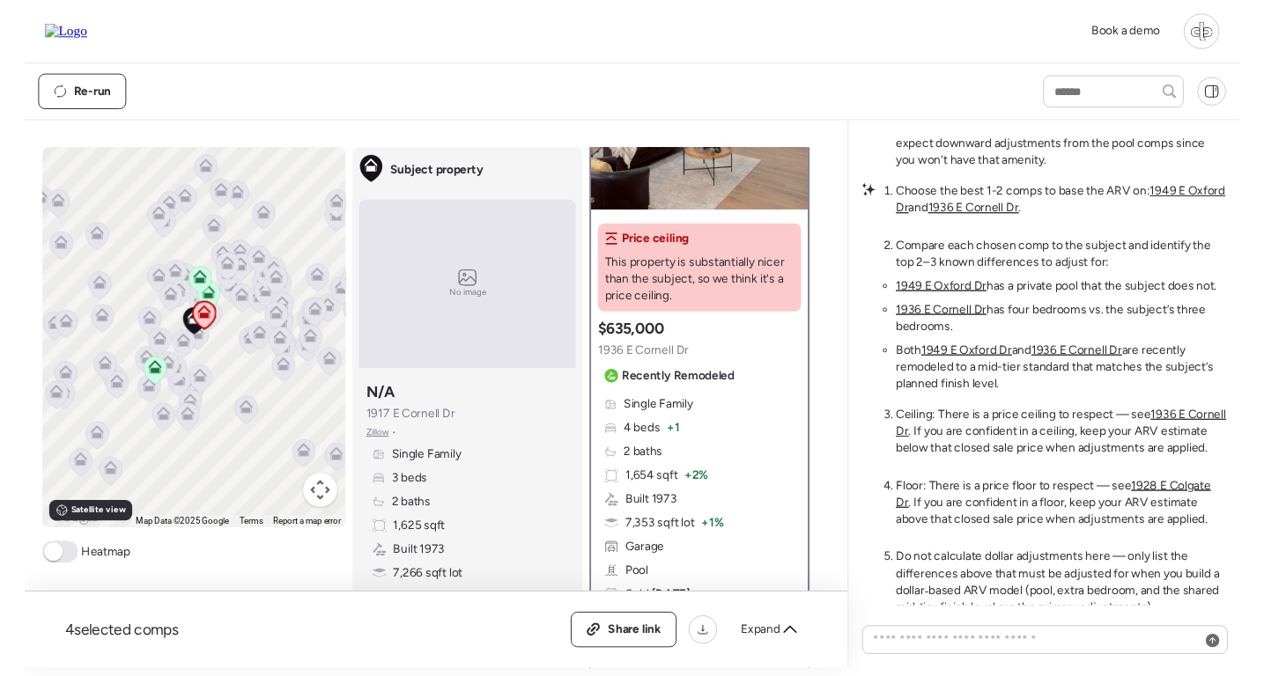
scroll to position [-215, 0]
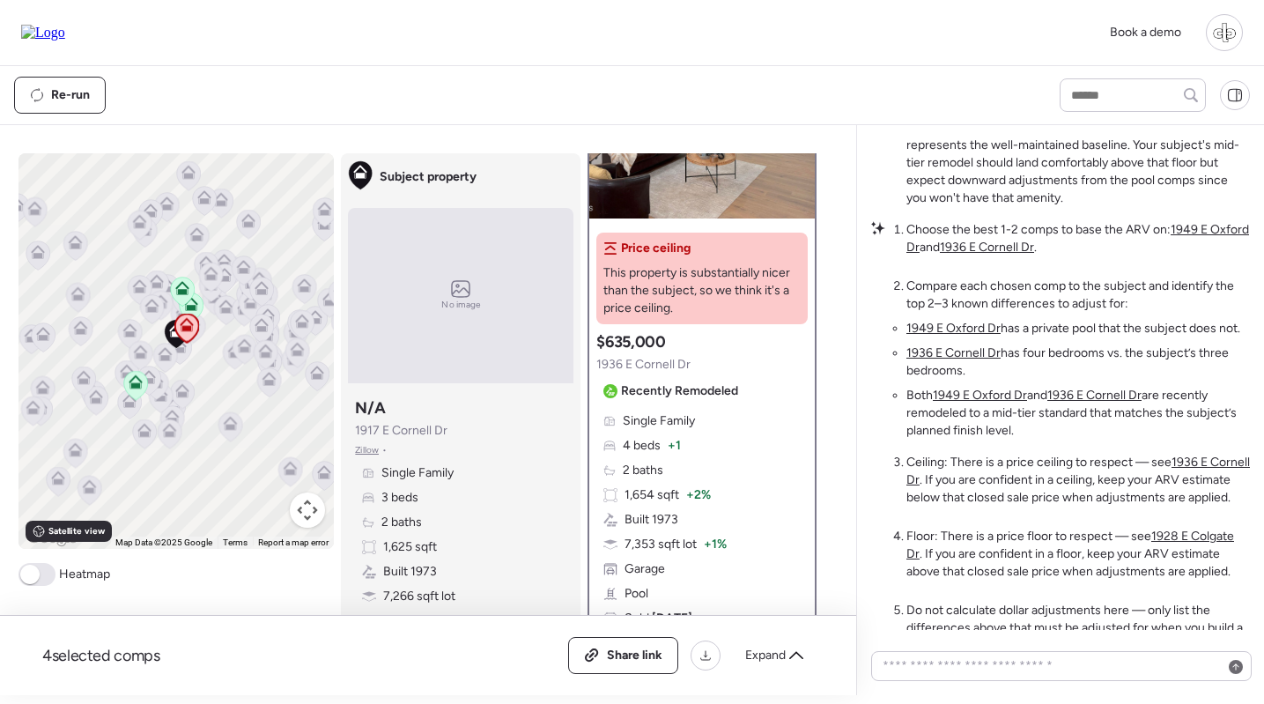
click at [1080, 521] on ol "Choose the best 1-2 comps to base the ARV on: 1949 E Oxford Dr and 1936 E Corne…" at bounding box center [1077, 478] width 343 height 514
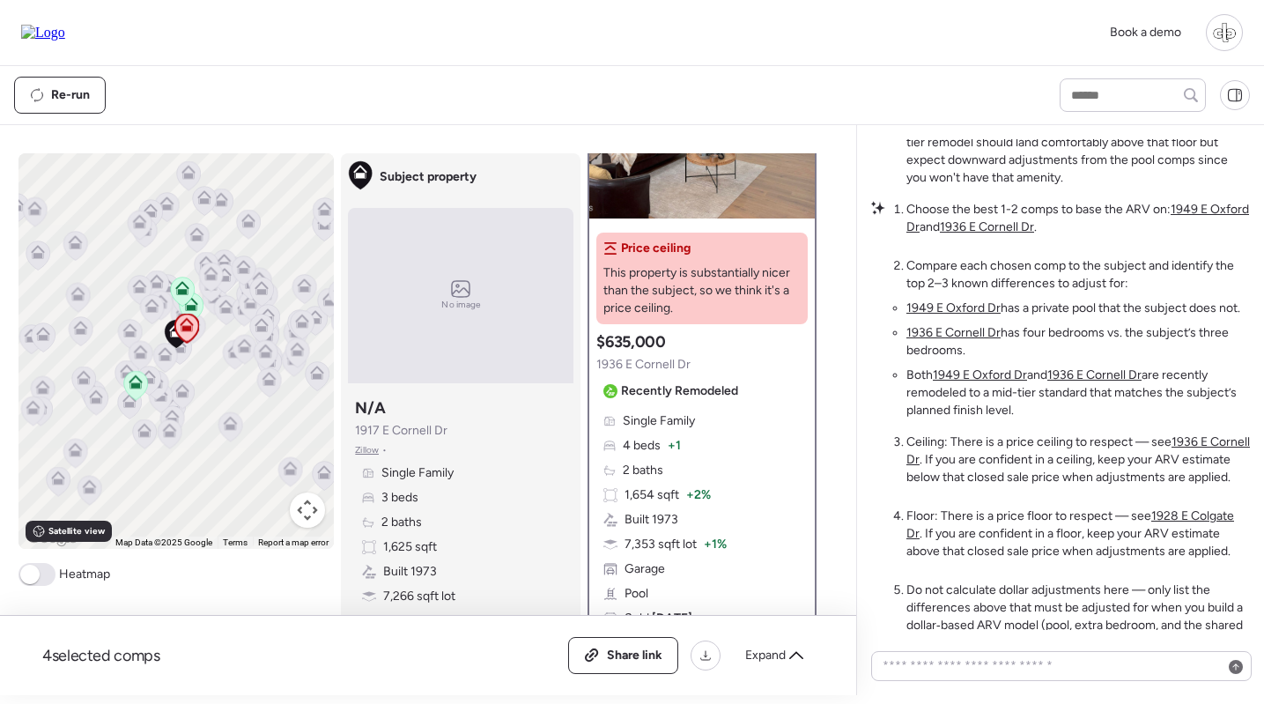
scroll to position [-194, 0]
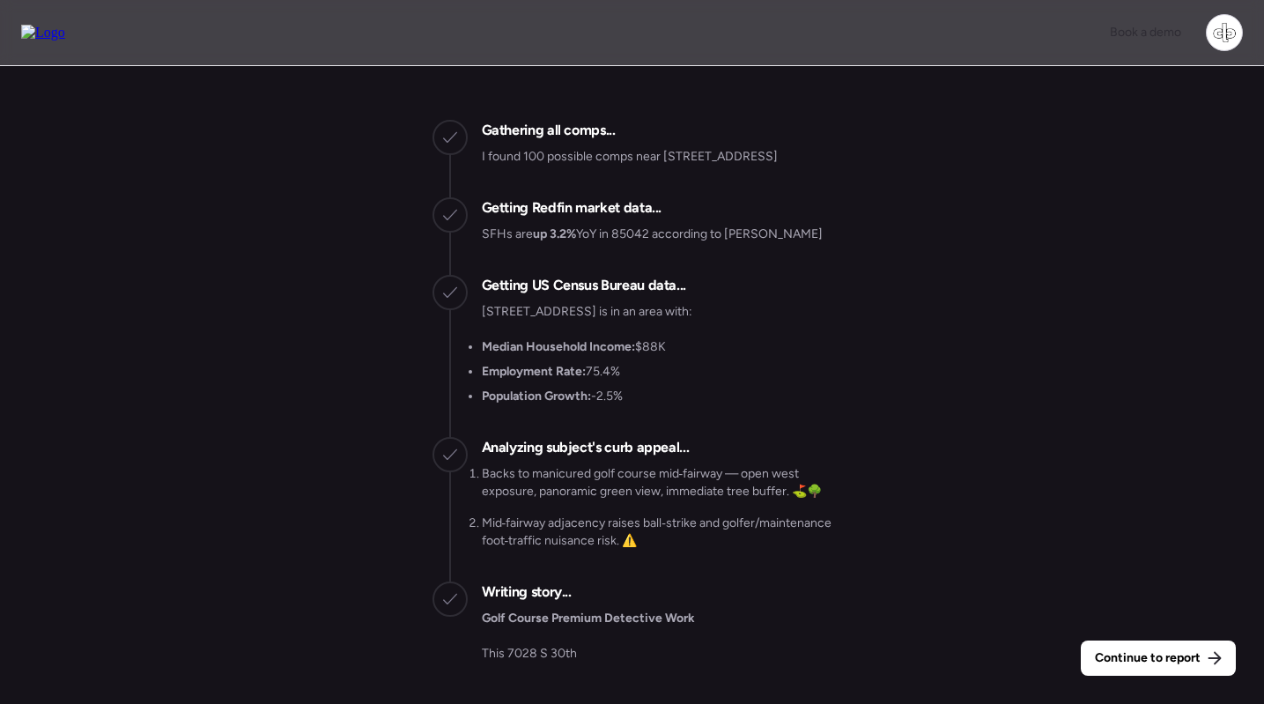
click at [1146, 675] on div "Continue to report Gathering all comps... I found 100 possible comps near 7028 …" at bounding box center [632, 387] width 1264 height 642
click at [1146, 662] on span "Continue to report" at bounding box center [1147, 658] width 106 height 18
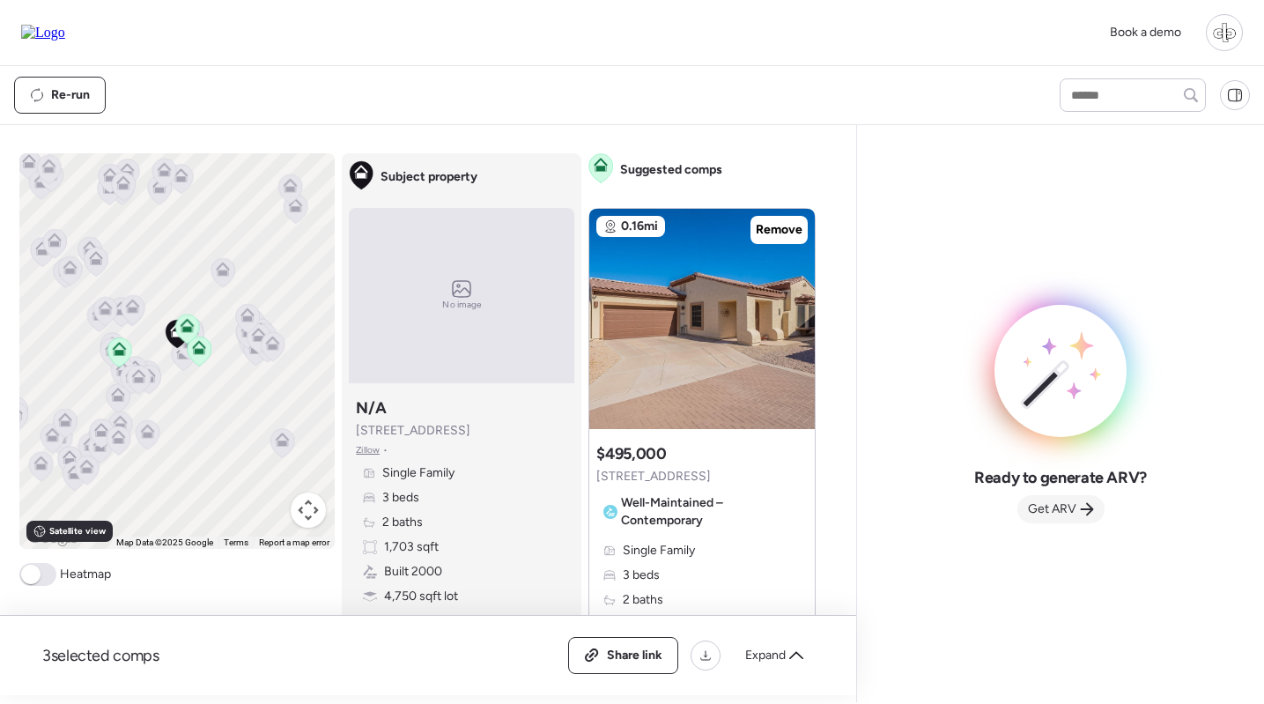
click at [1063, 513] on span "Get ARV" at bounding box center [1052, 509] width 48 height 18
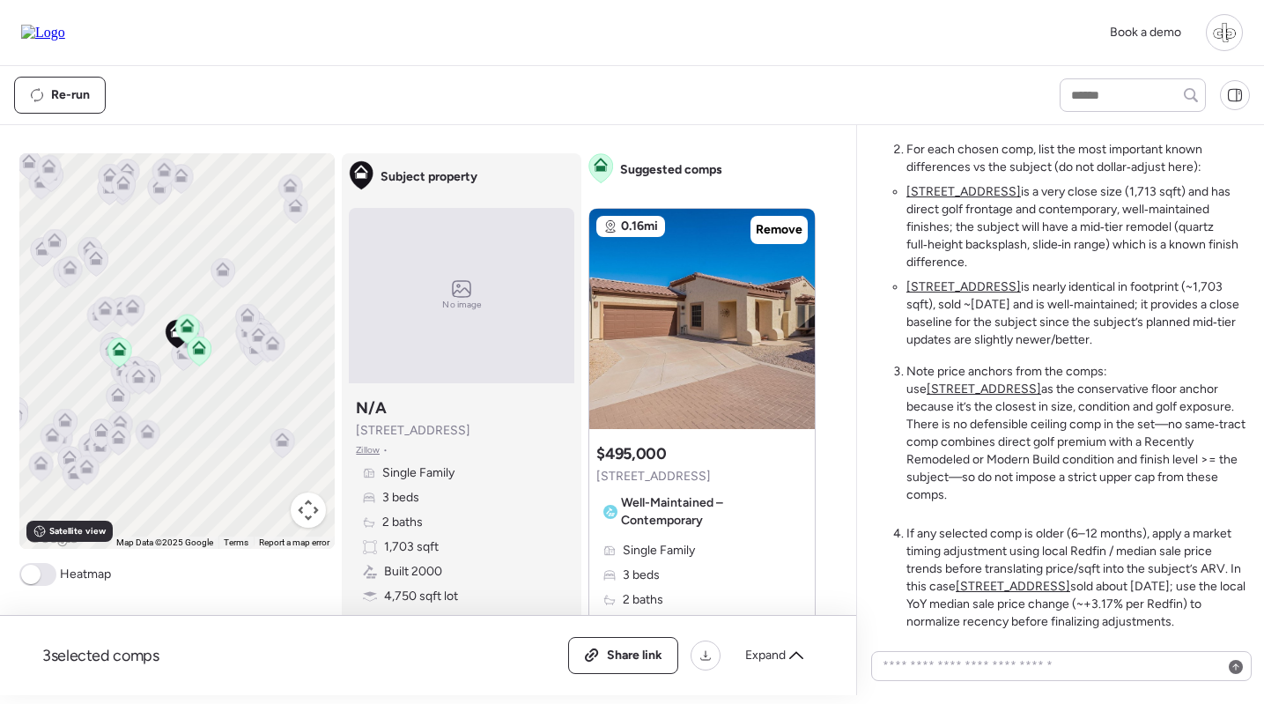
scroll to position [-711, 0]
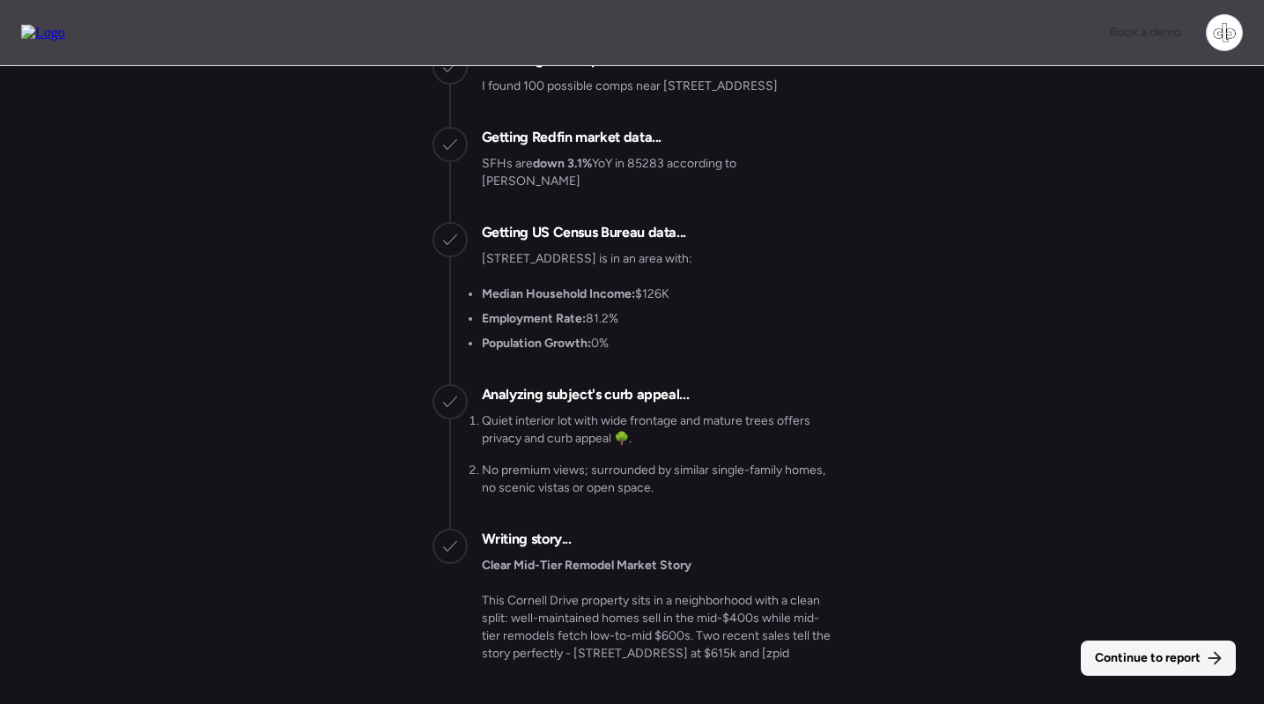
click at [1197, 652] on span "Continue to report" at bounding box center [1147, 658] width 106 height 18
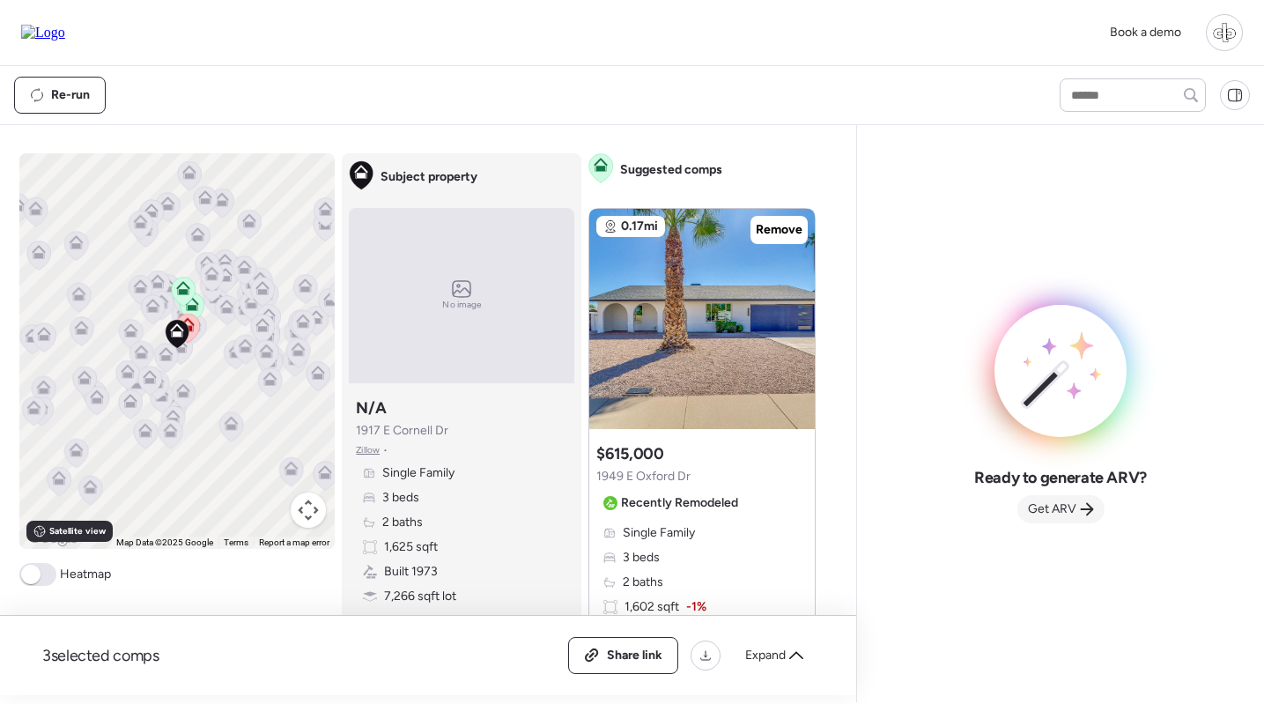
click at [1048, 504] on span "Get ARV" at bounding box center [1052, 509] width 48 height 18
